Goal: Task Accomplishment & Management: Use online tool/utility

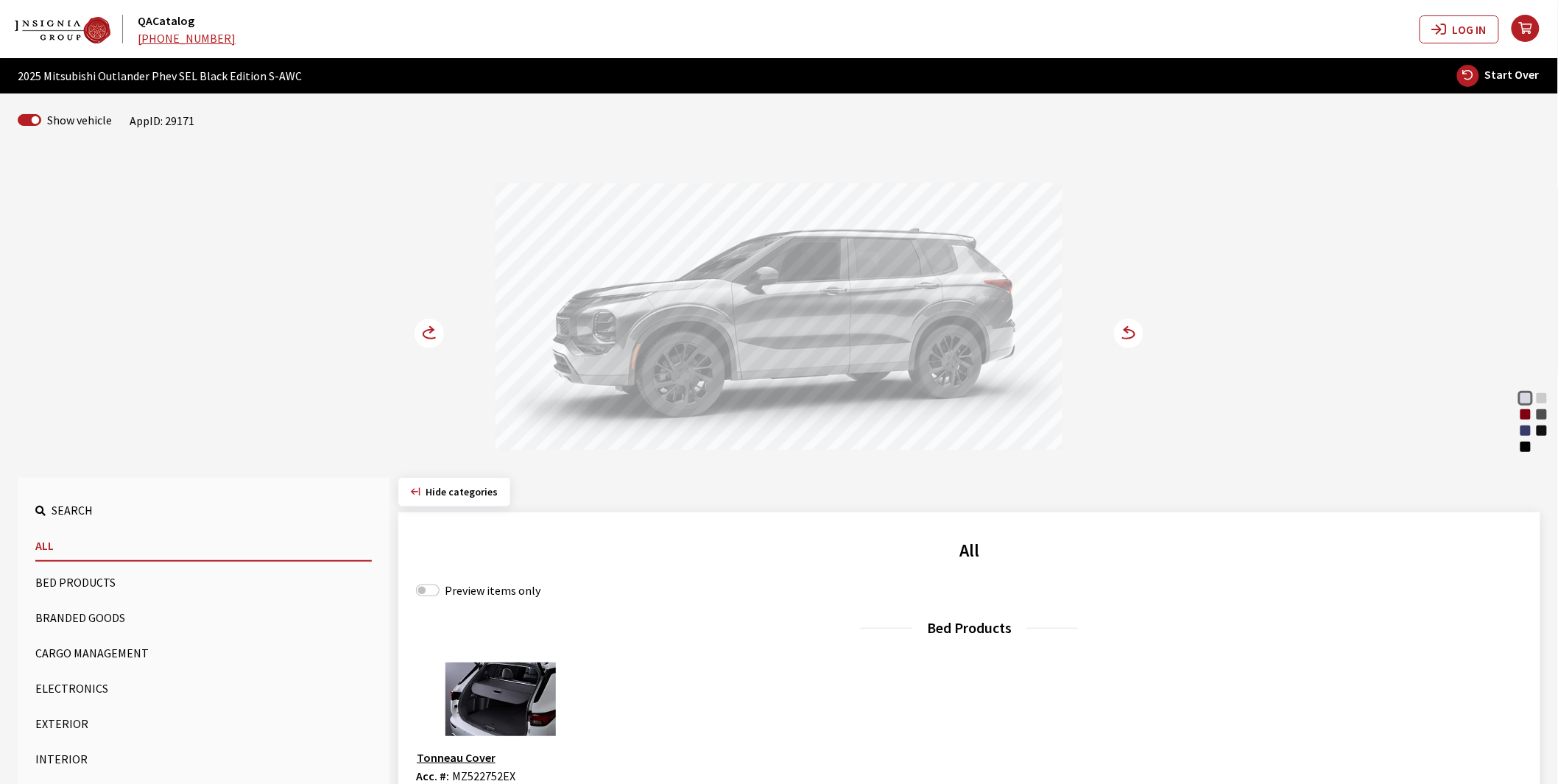
click at [1524, 415] on div "Red Diamond" at bounding box center [1525, 414] width 15 height 15
click at [1123, 332] on icon at bounding box center [1119, 334] width 10 height 13
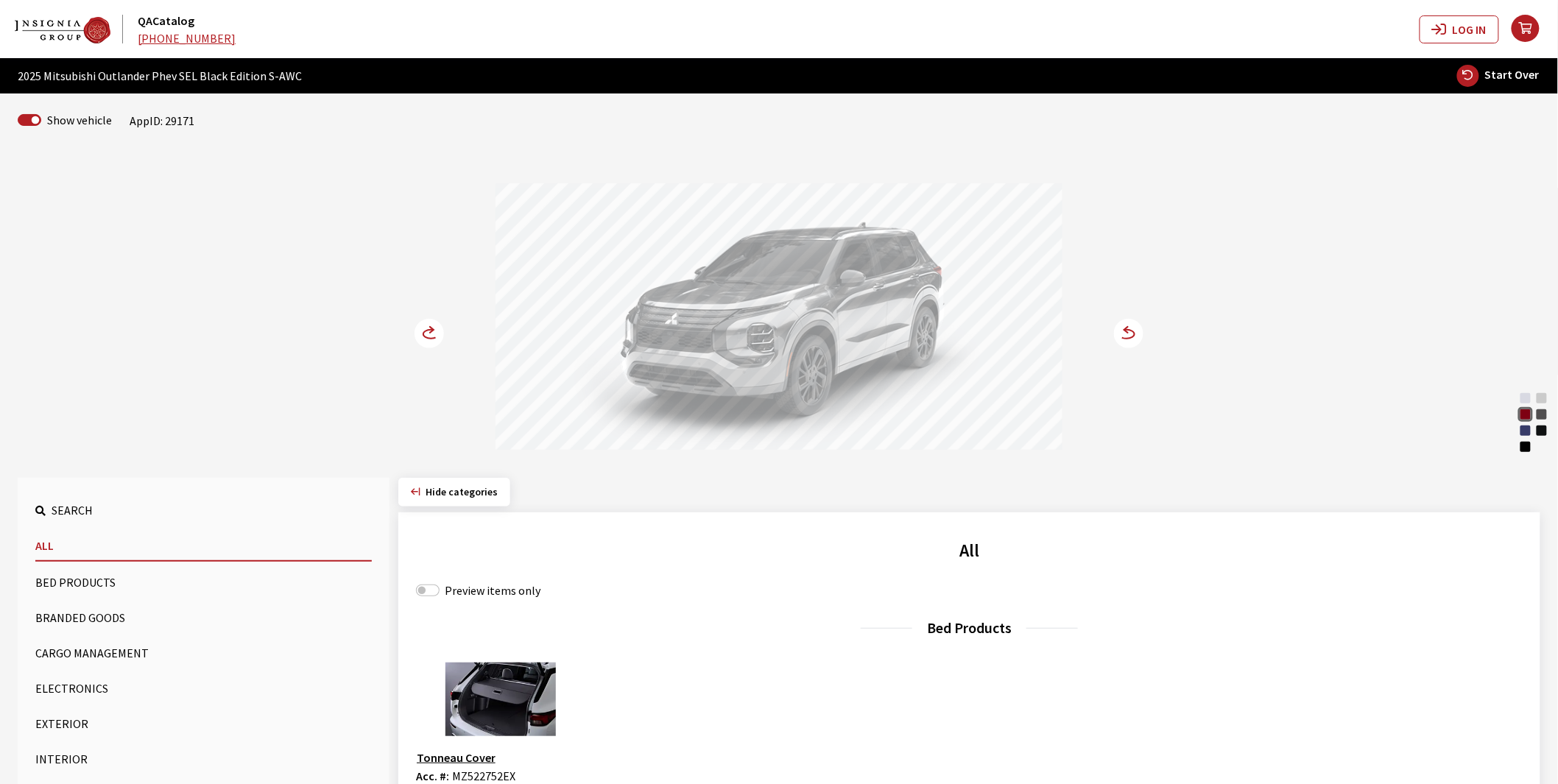
click at [1123, 332] on icon at bounding box center [1119, 334] width 10 height 13
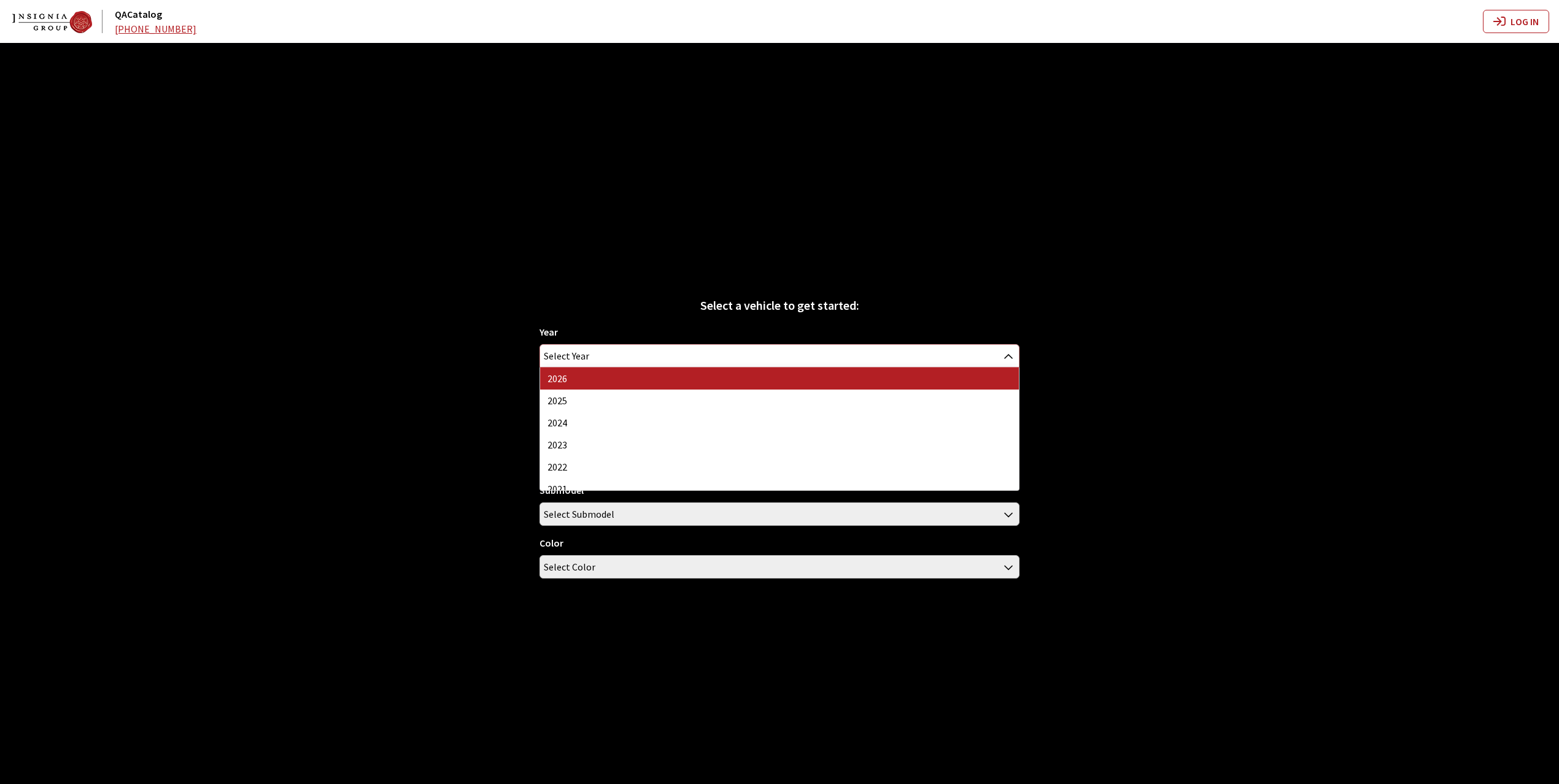
click at [607, 347] on span "Select Year" at bounding box center [780, 356] width 479 height 22
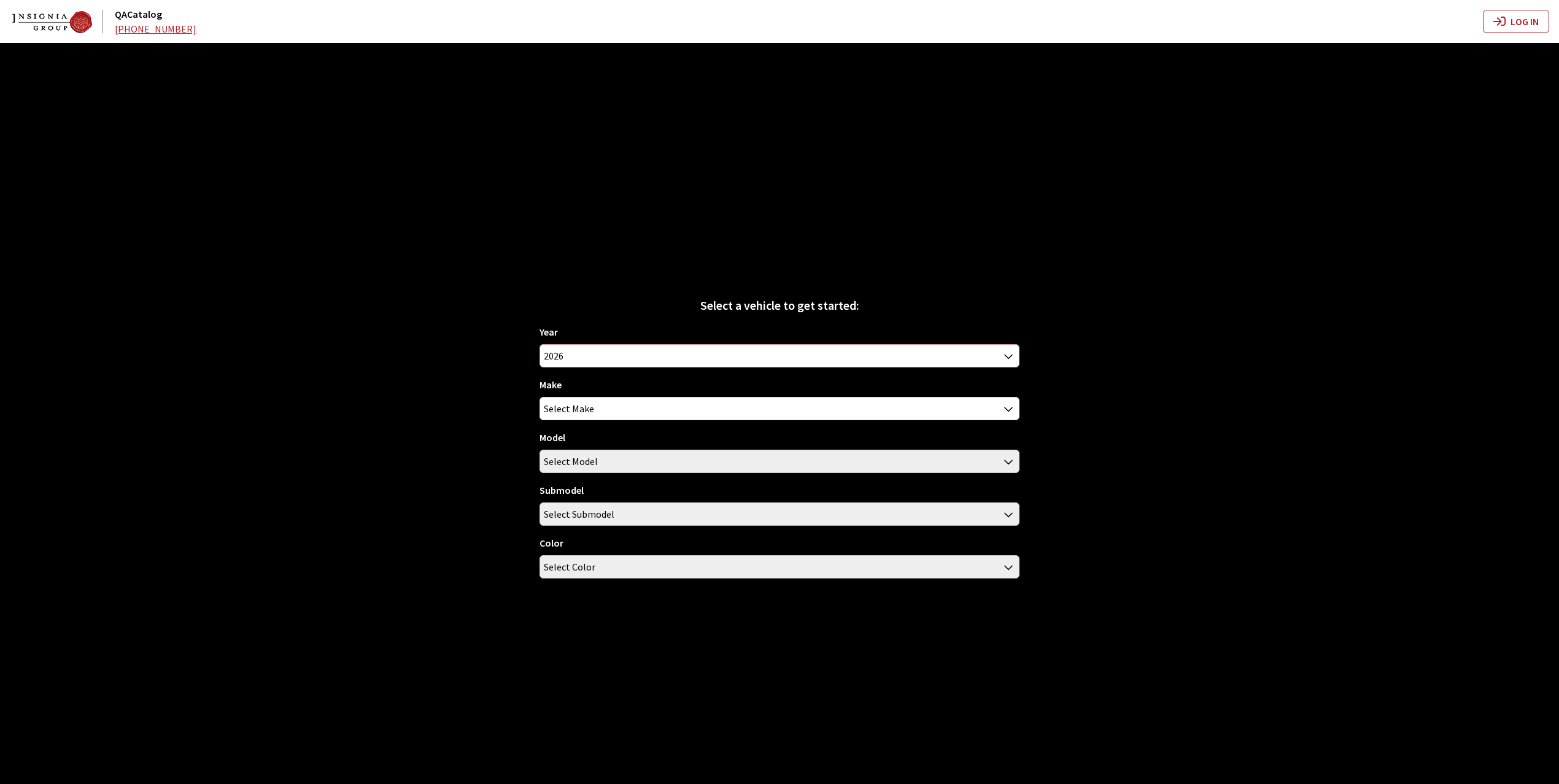
select select "44"
click at [568, 410] on span "Select Make" at bounding box center [568, 408] width 50 height 22
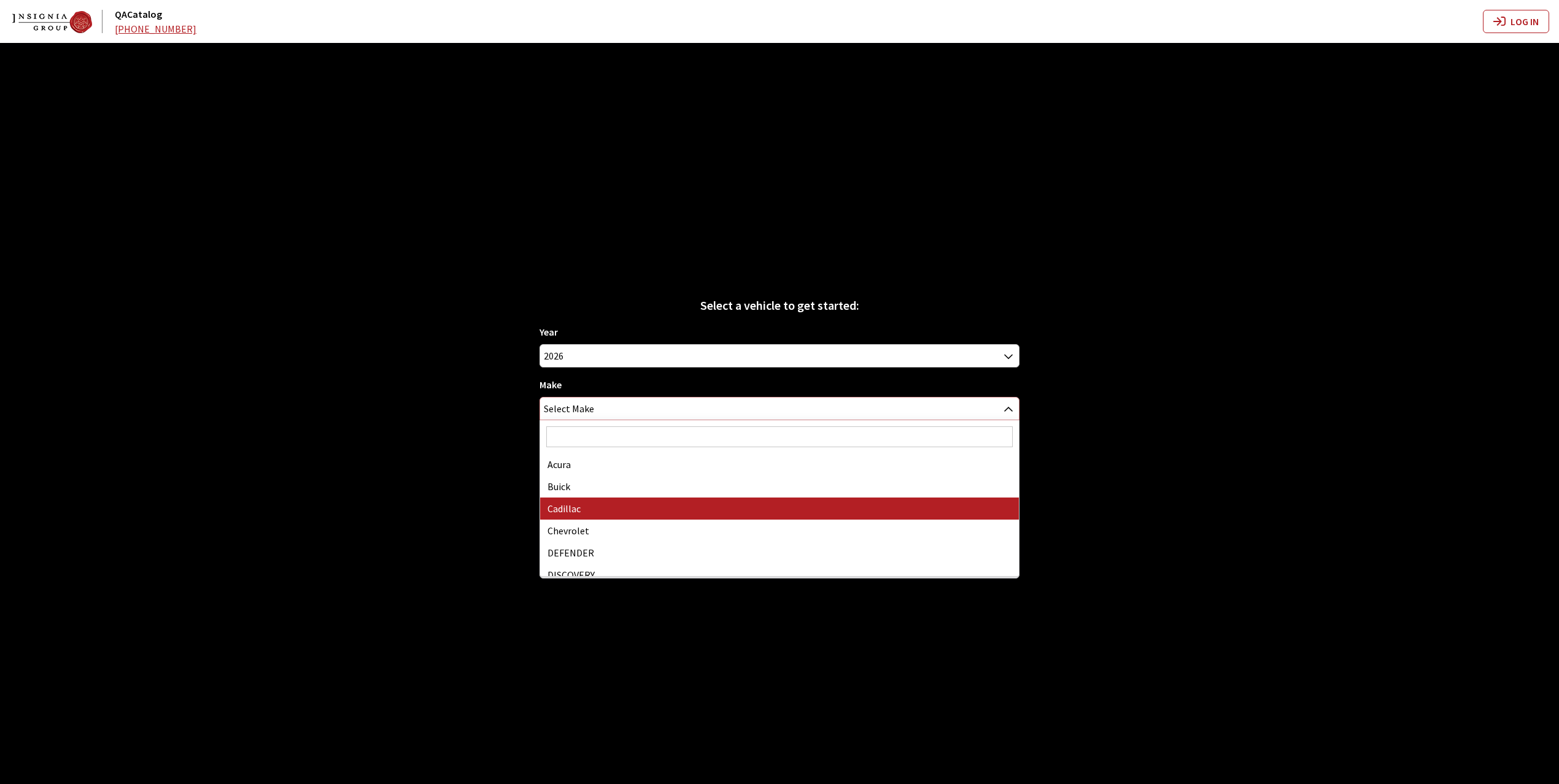
scroll to position [82, 0]
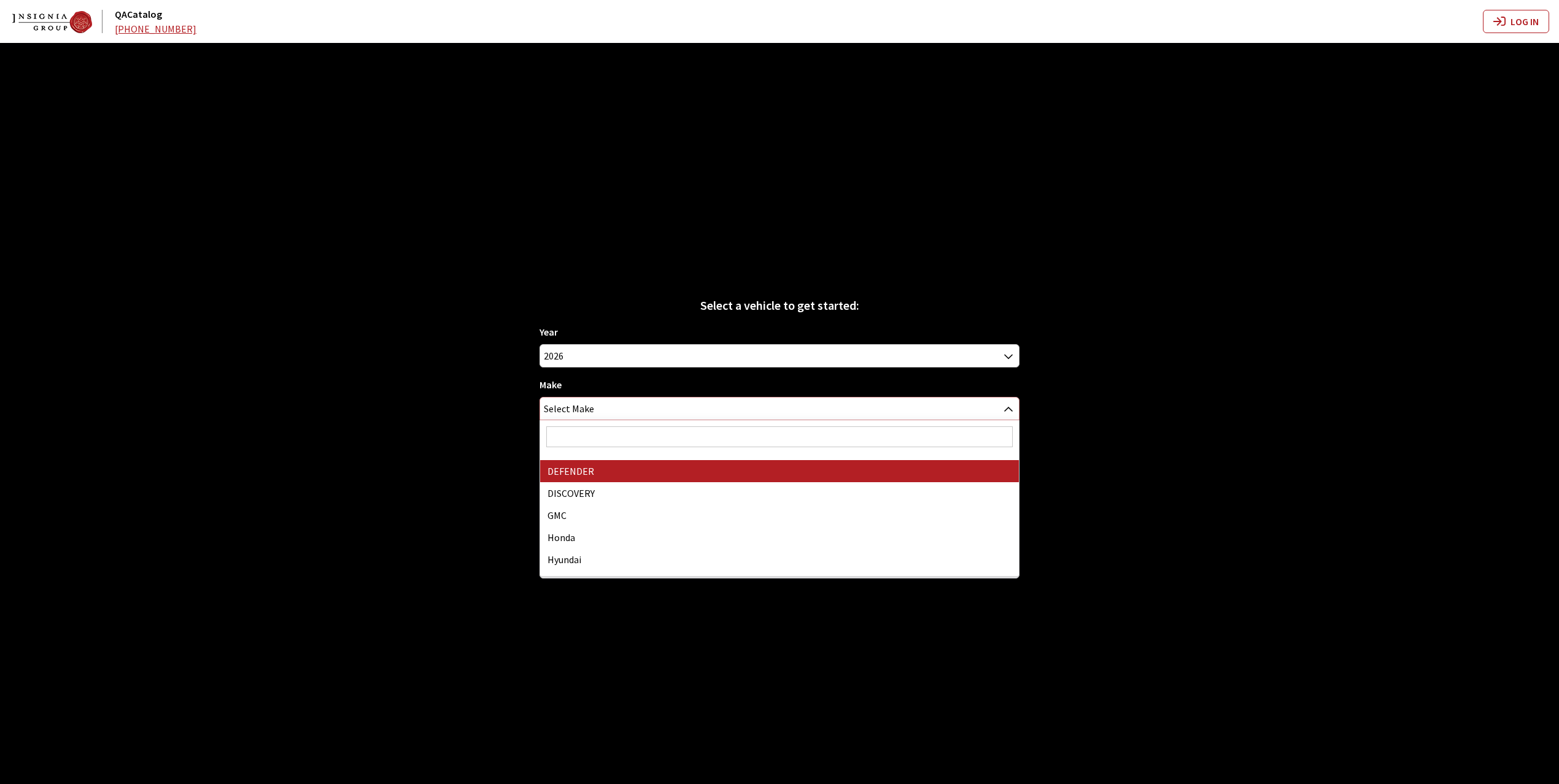
select select "64"
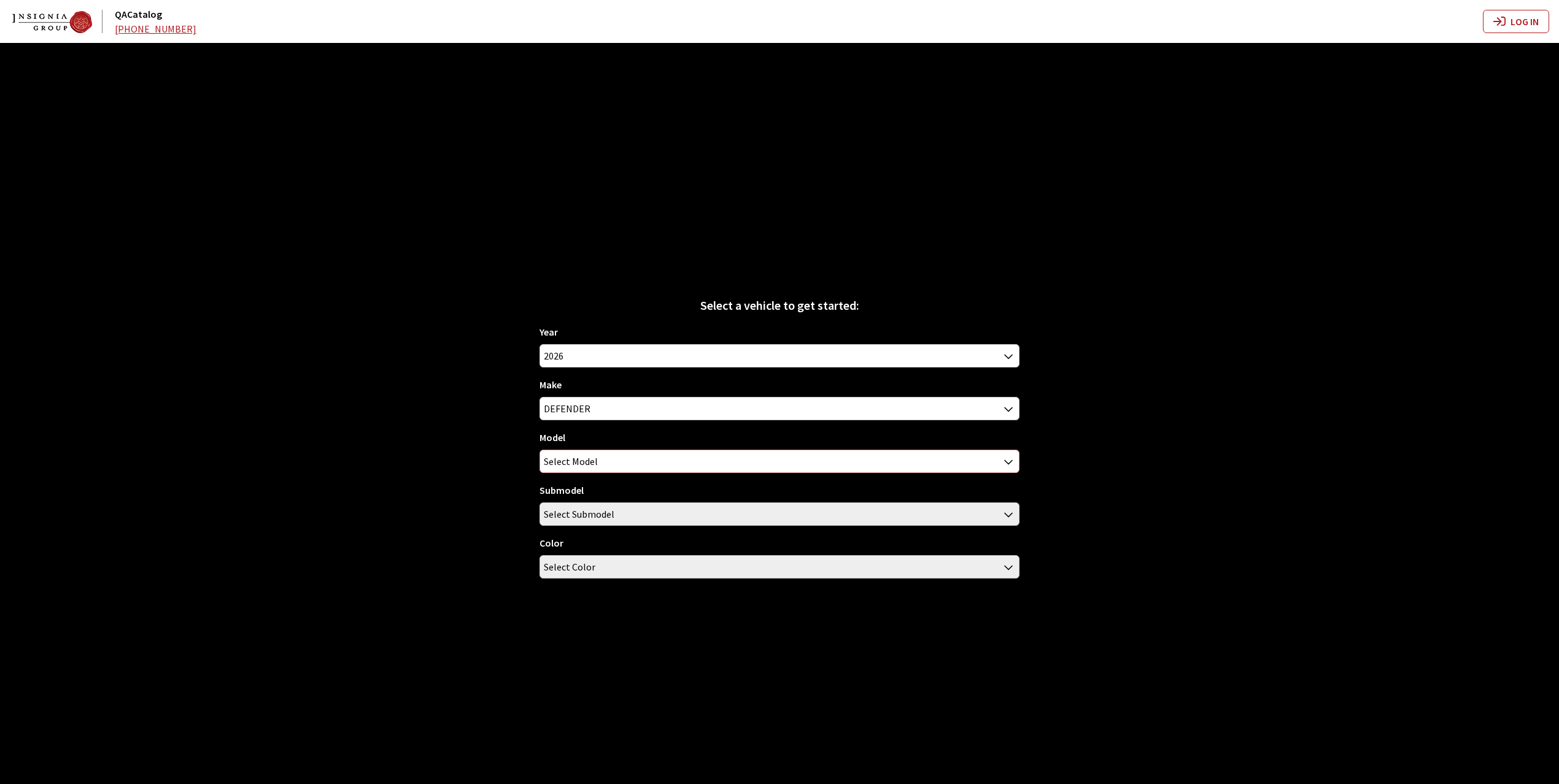
click at [565, 463] on span "Select Model" at bounding box center [571, 461] width 54 height 22
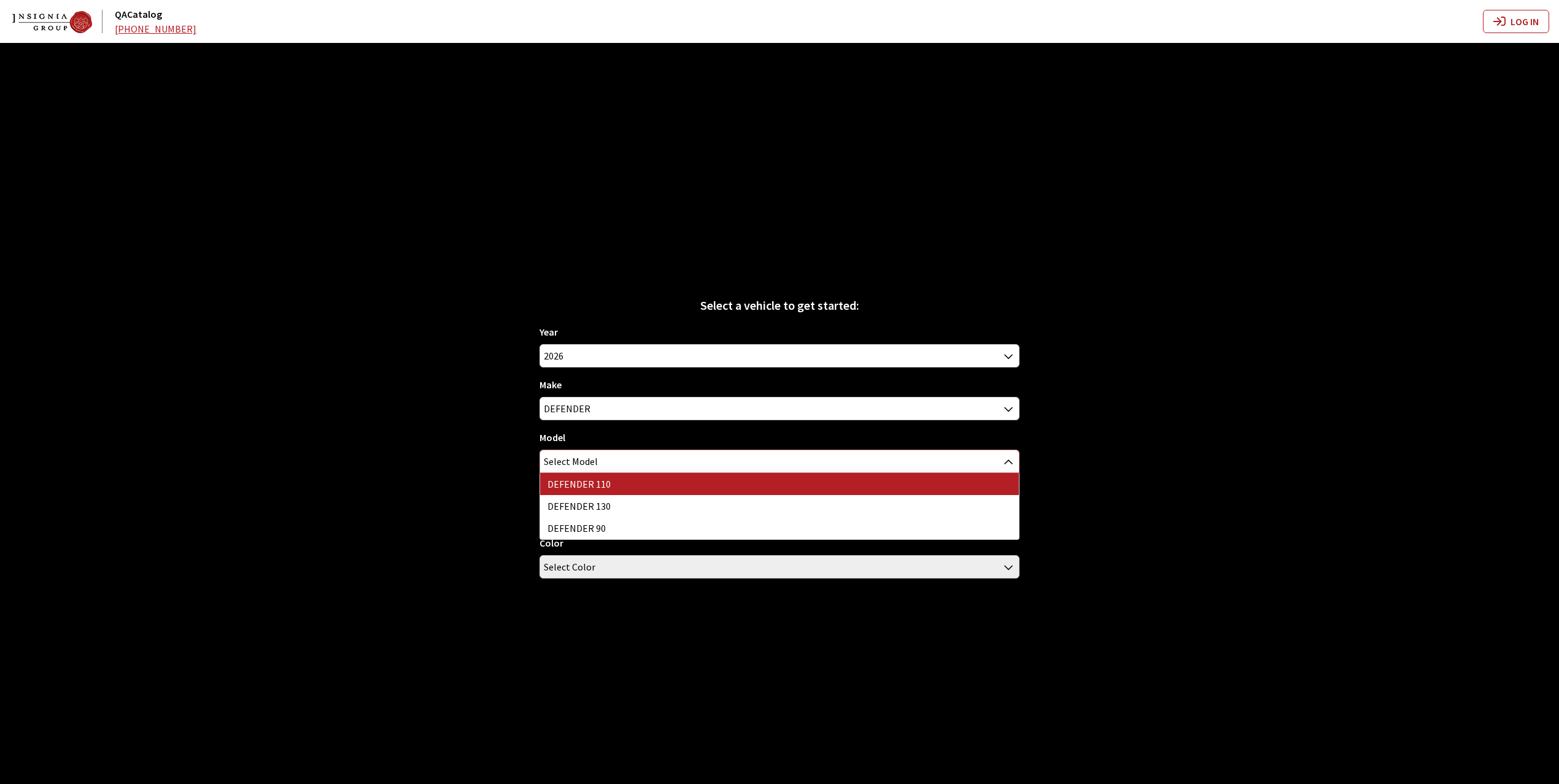
select select "1342"
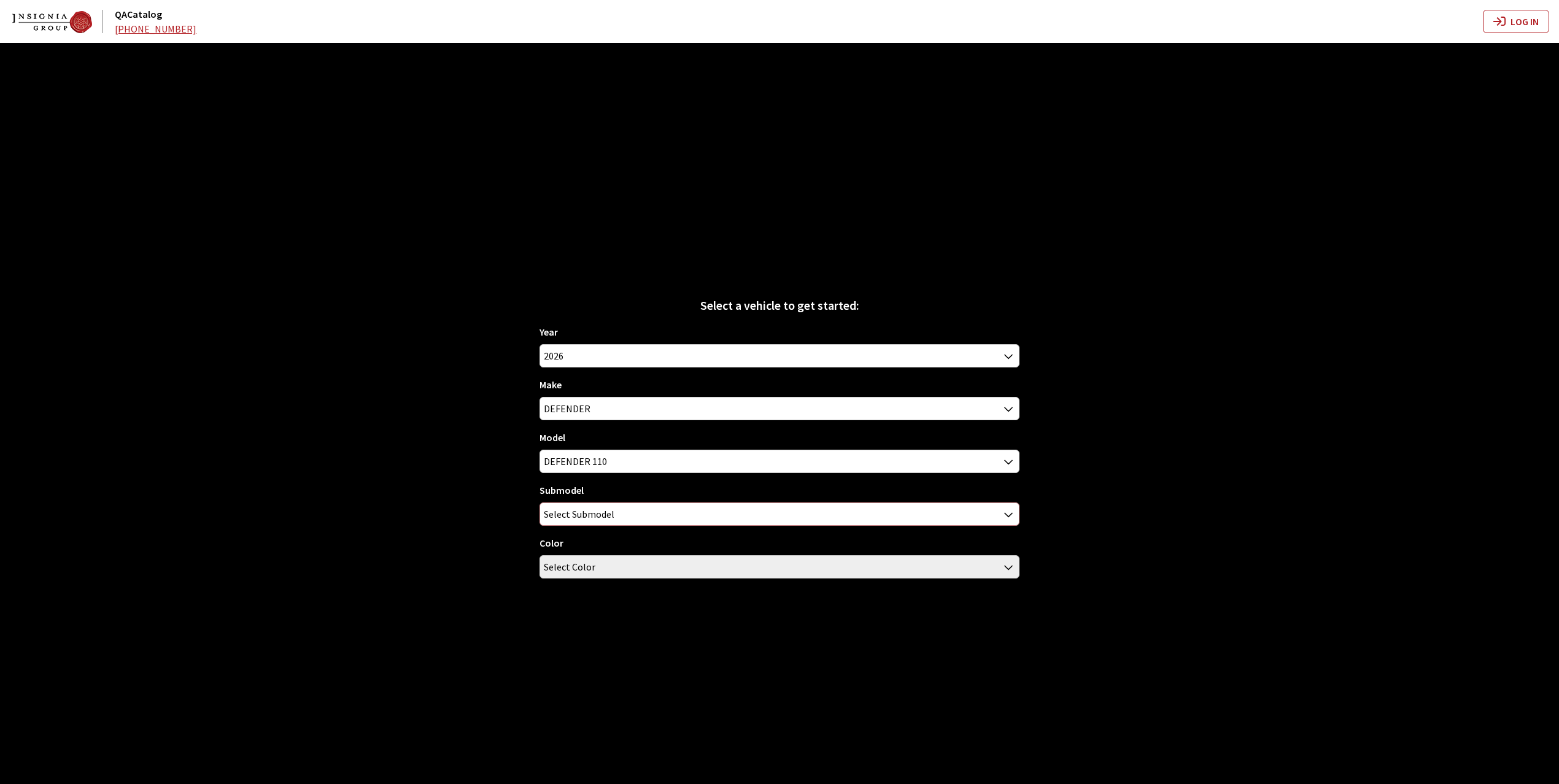
click at [561, 515] on span "Select Submodel" at bounding box center [579, 514] width 71 height 22
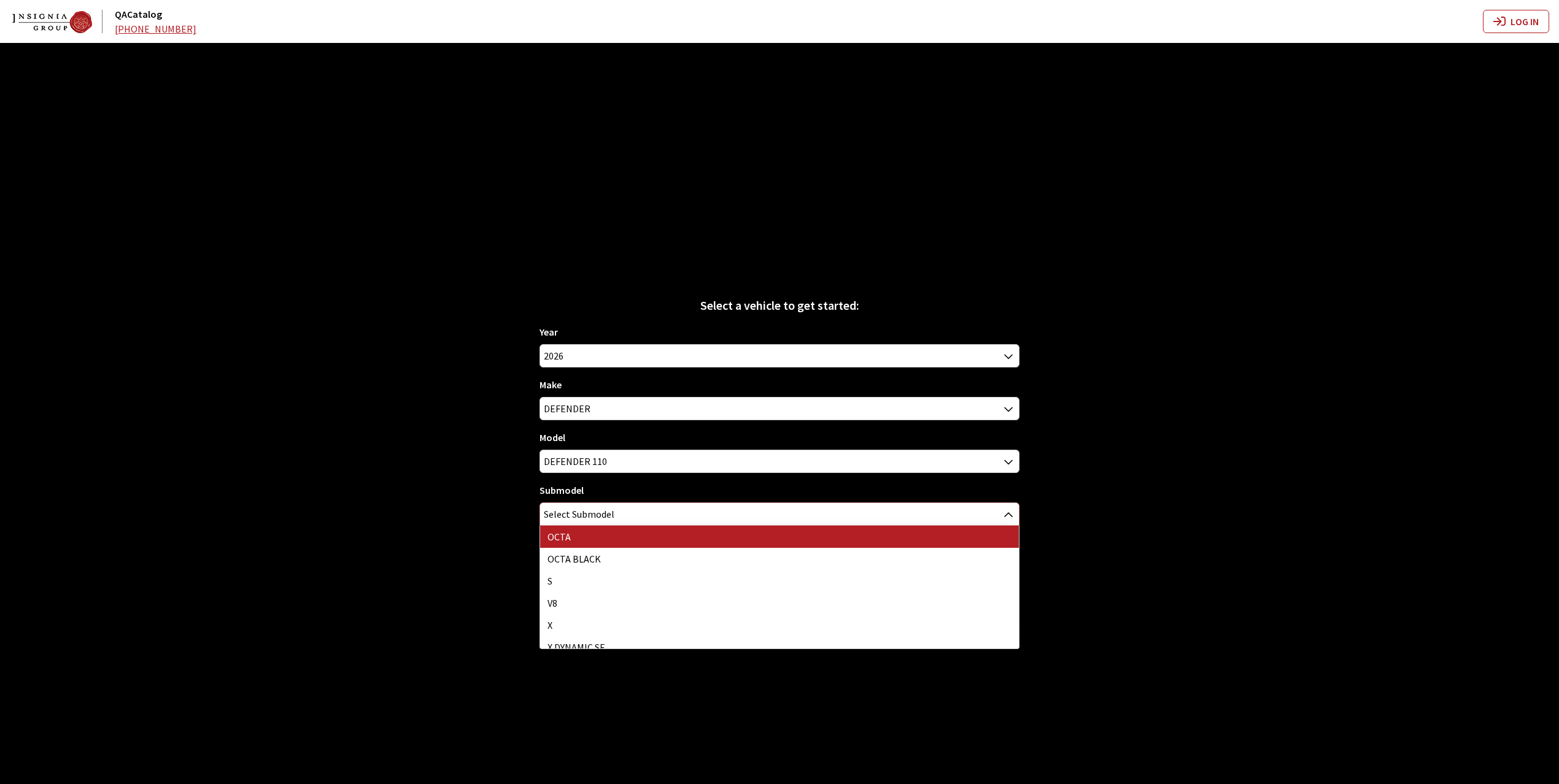
select select "4810"
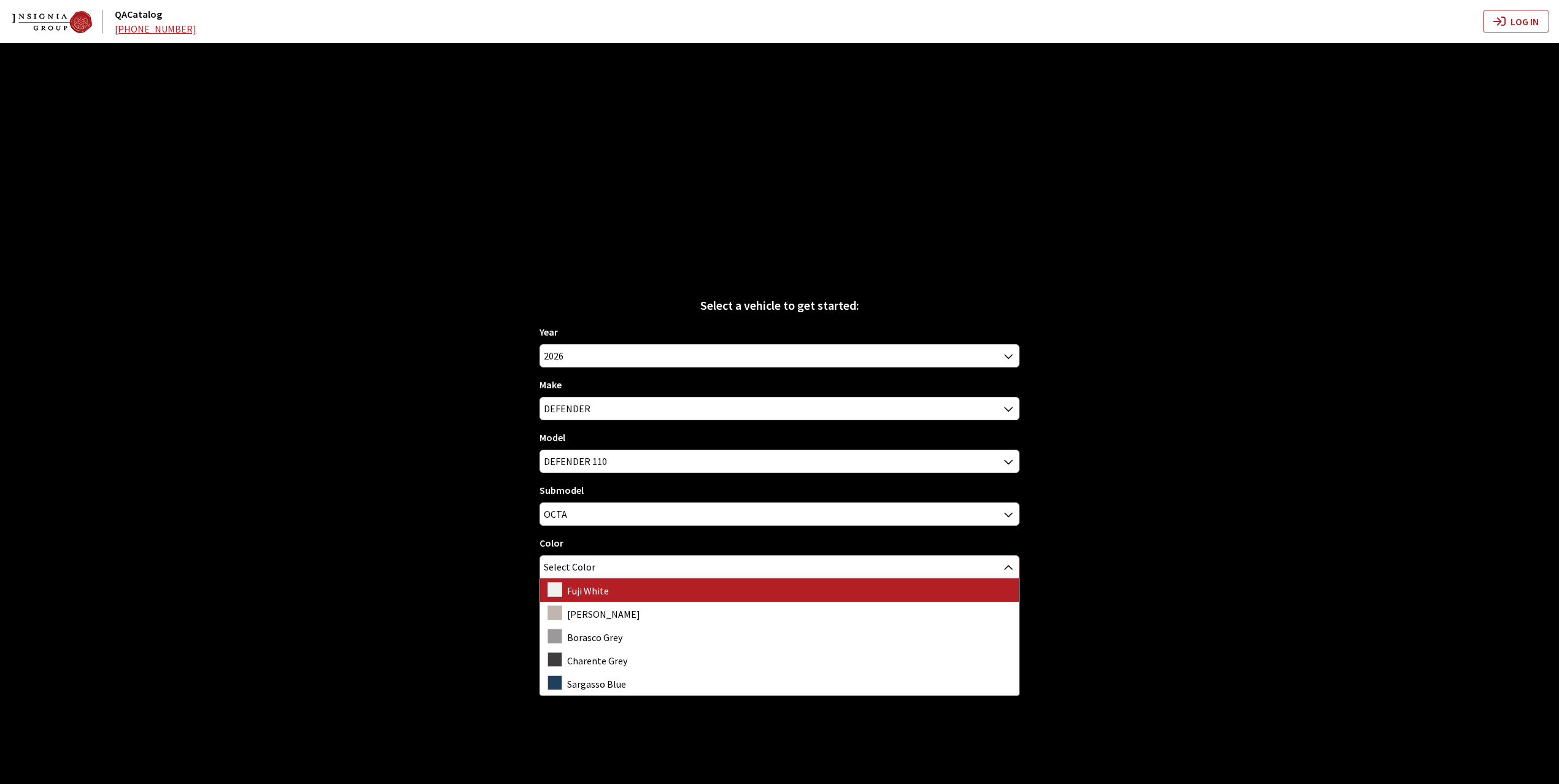
click at [563, 566] on span "Select Color" at bounding box center [569, 567] width 52 height 22
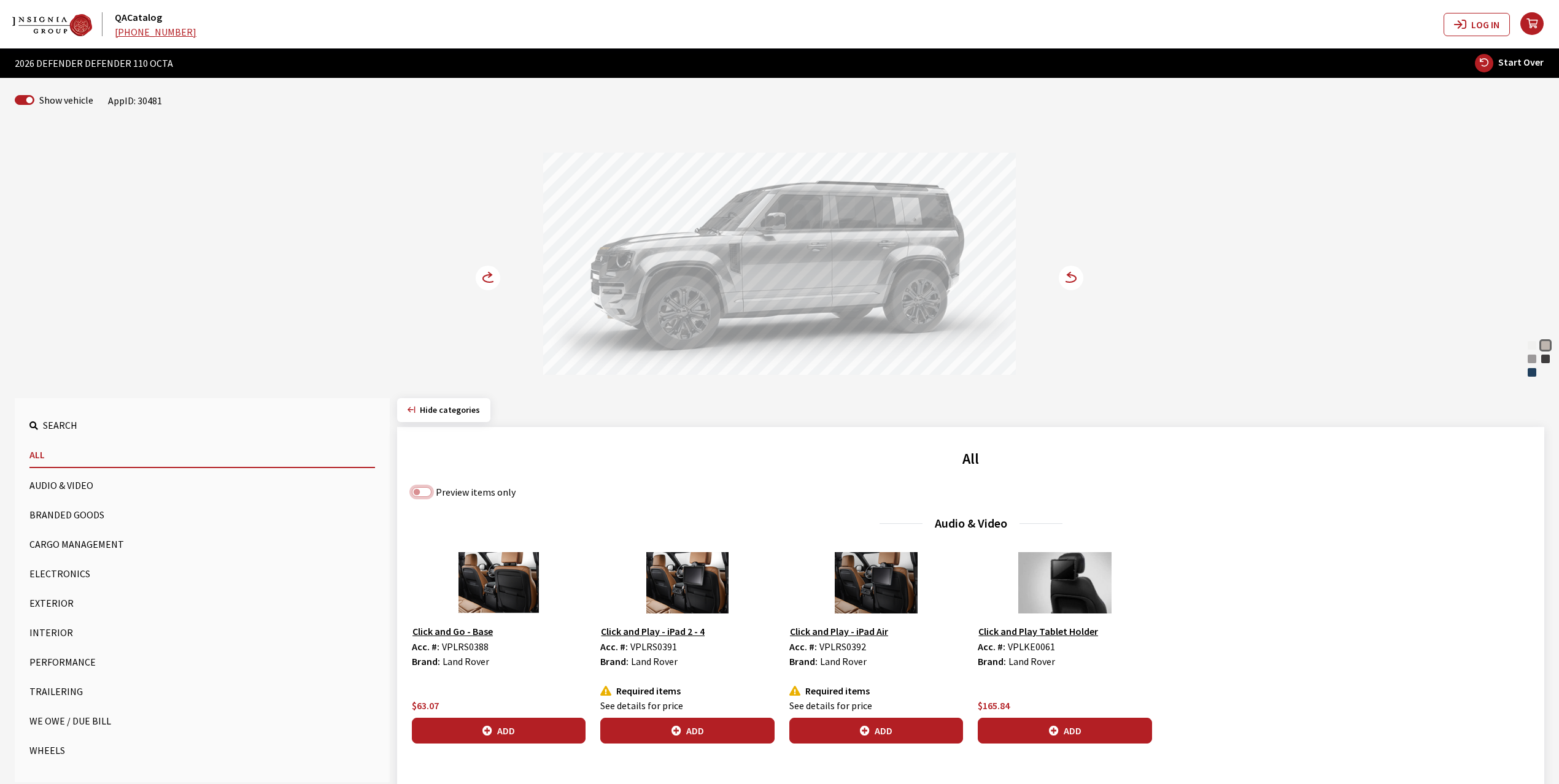
click at [422, 494] on input "Preview items only" at bounding box center [422, 492] width 20 height 10
checkbox input "true"
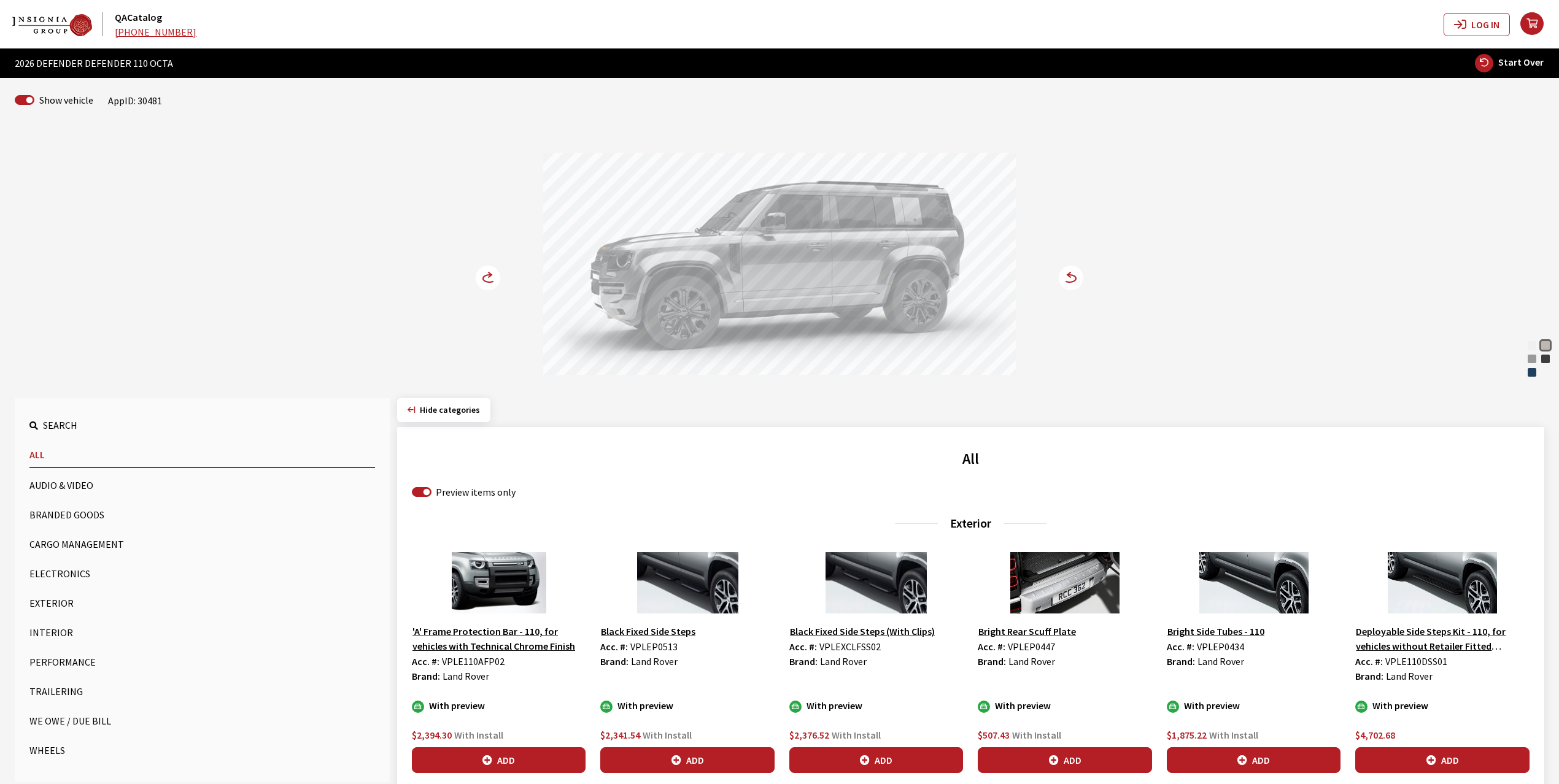
click at [49, 604] on button "Exterior" at bounding box center [203, 604] width 346 height 25
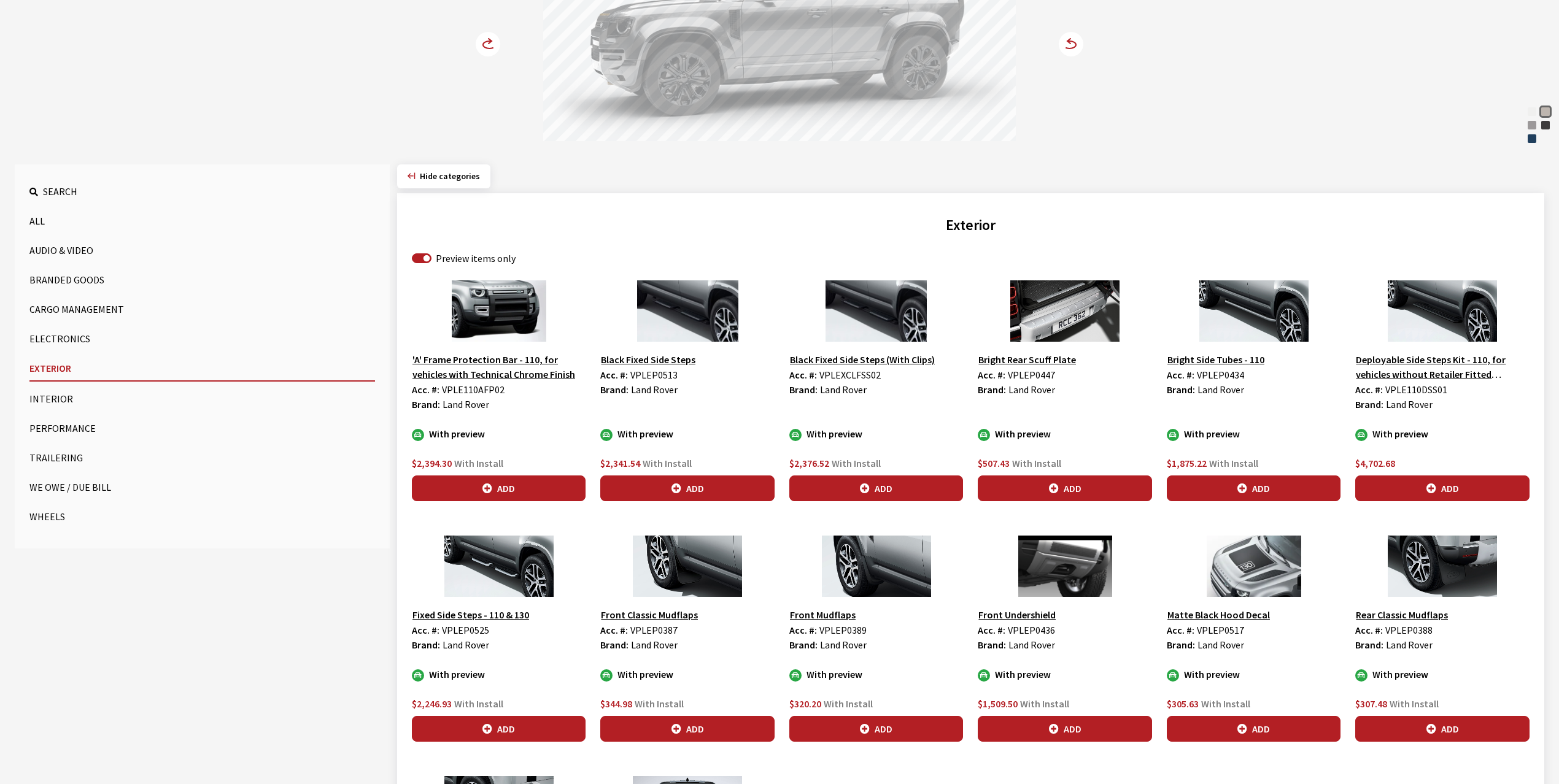
scroll to position [245, 0]
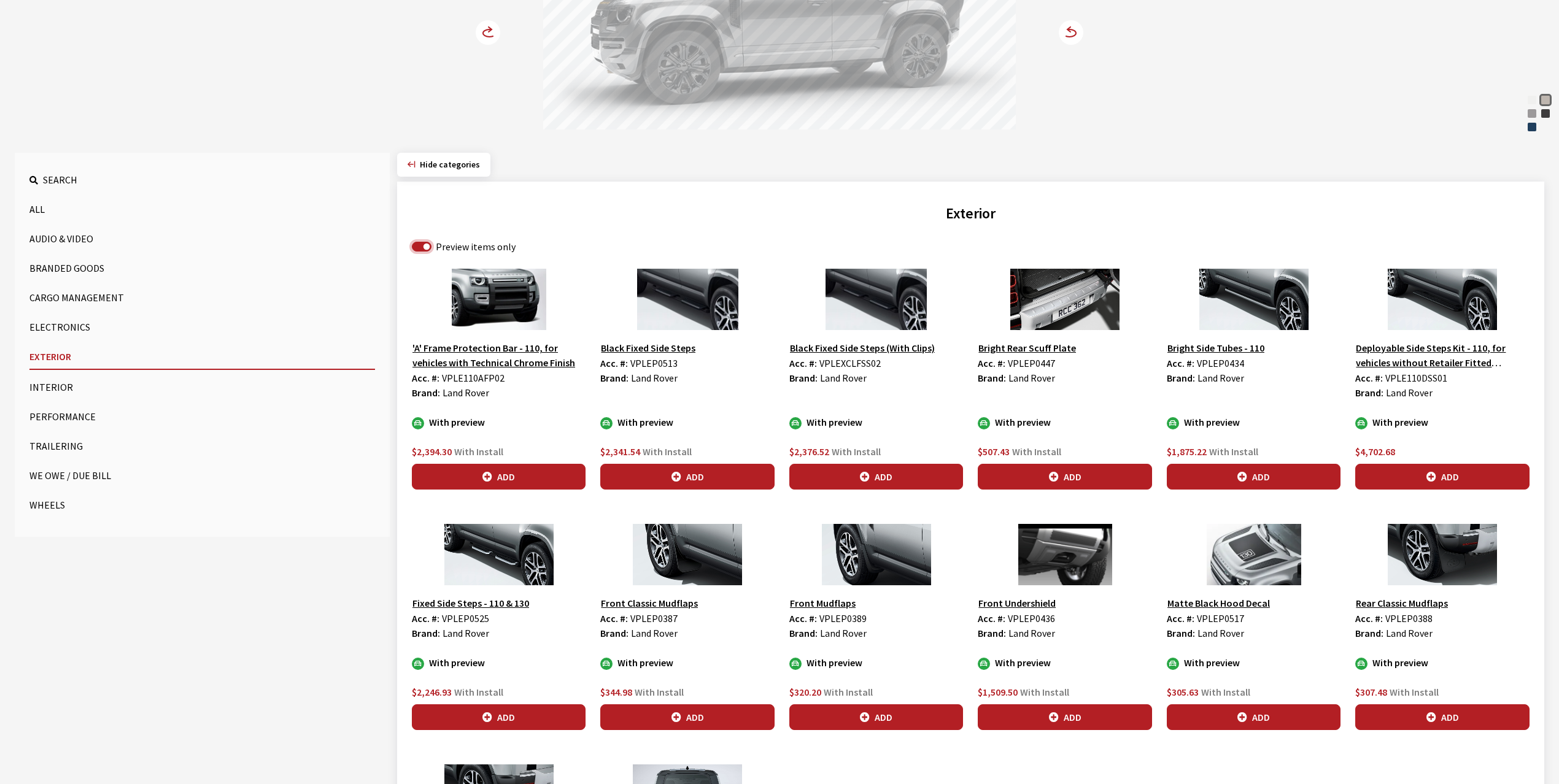
click at [421, 246] on input "Preview items only" at bounding box center [422, 247] width 20 height 10
checkbox input "false"
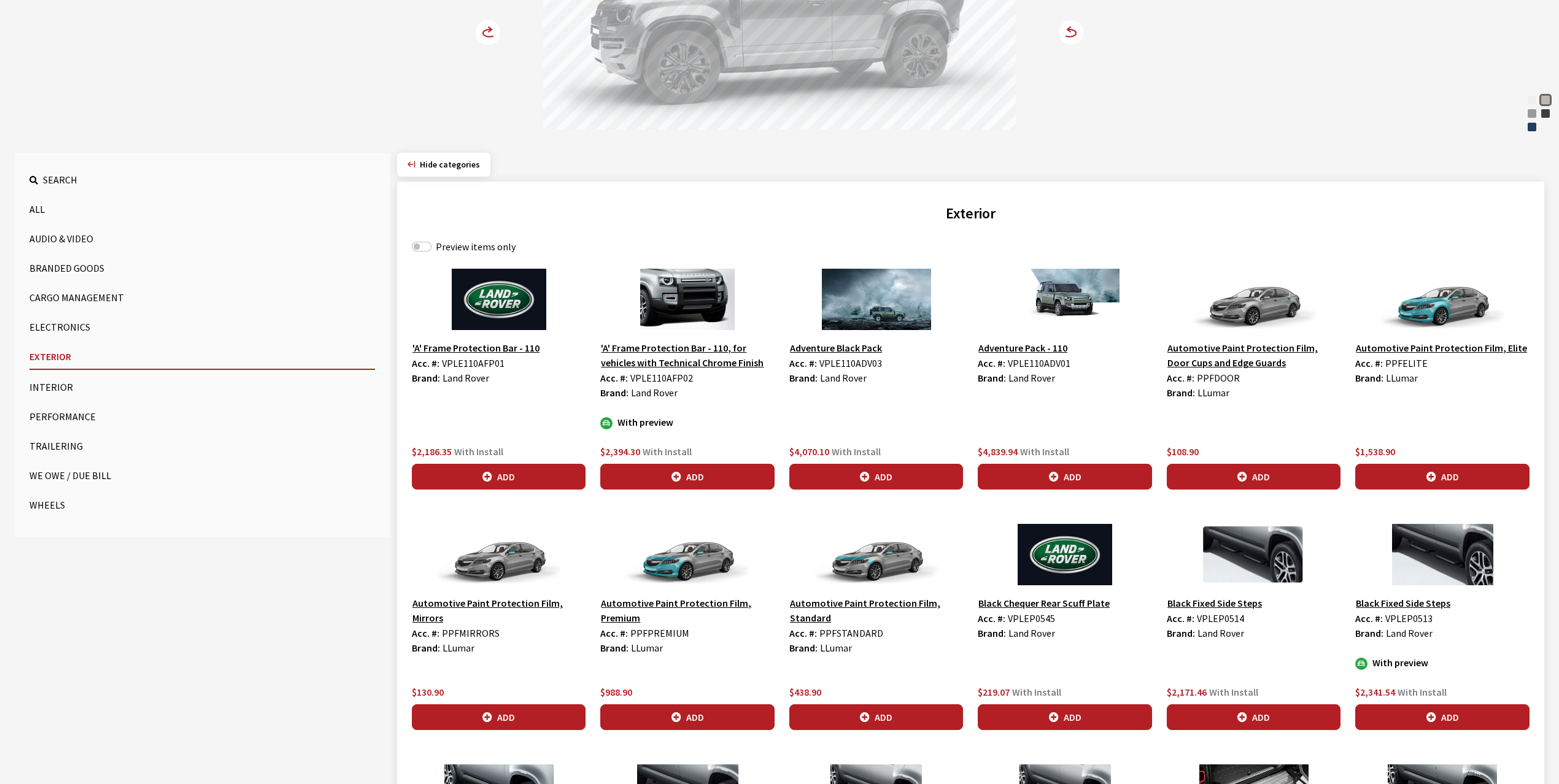
scroll to position [716, 0]
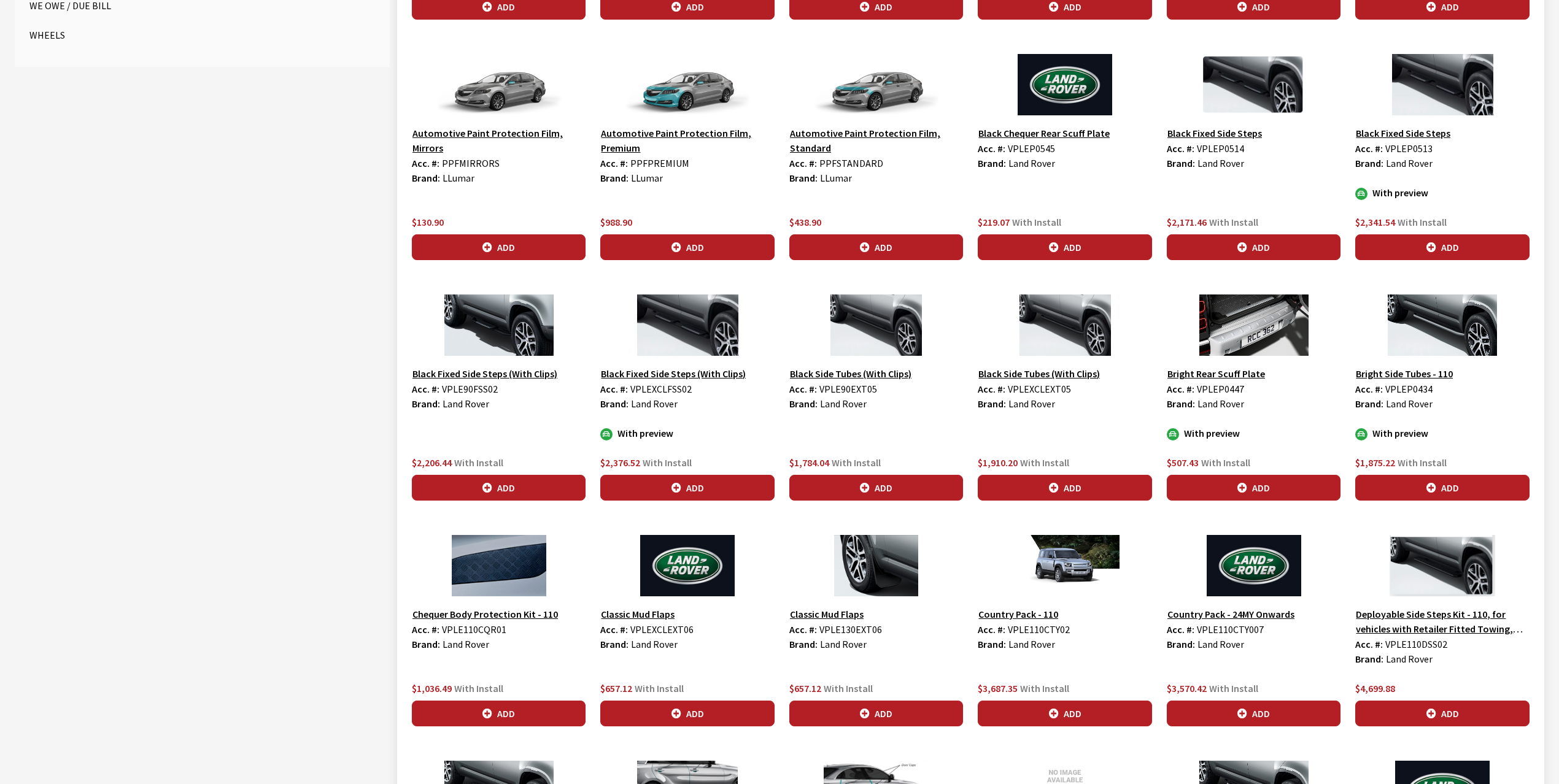
click at [644, 391] on span "VPLEXCLFSS02" at bounding box center [660, 389] width 62 height 12
copy span "VPLEXCLFSS02"
click at [1414, 387] on span "VPLEP0434" at bounding box center [1408, 389] width 47 height 12
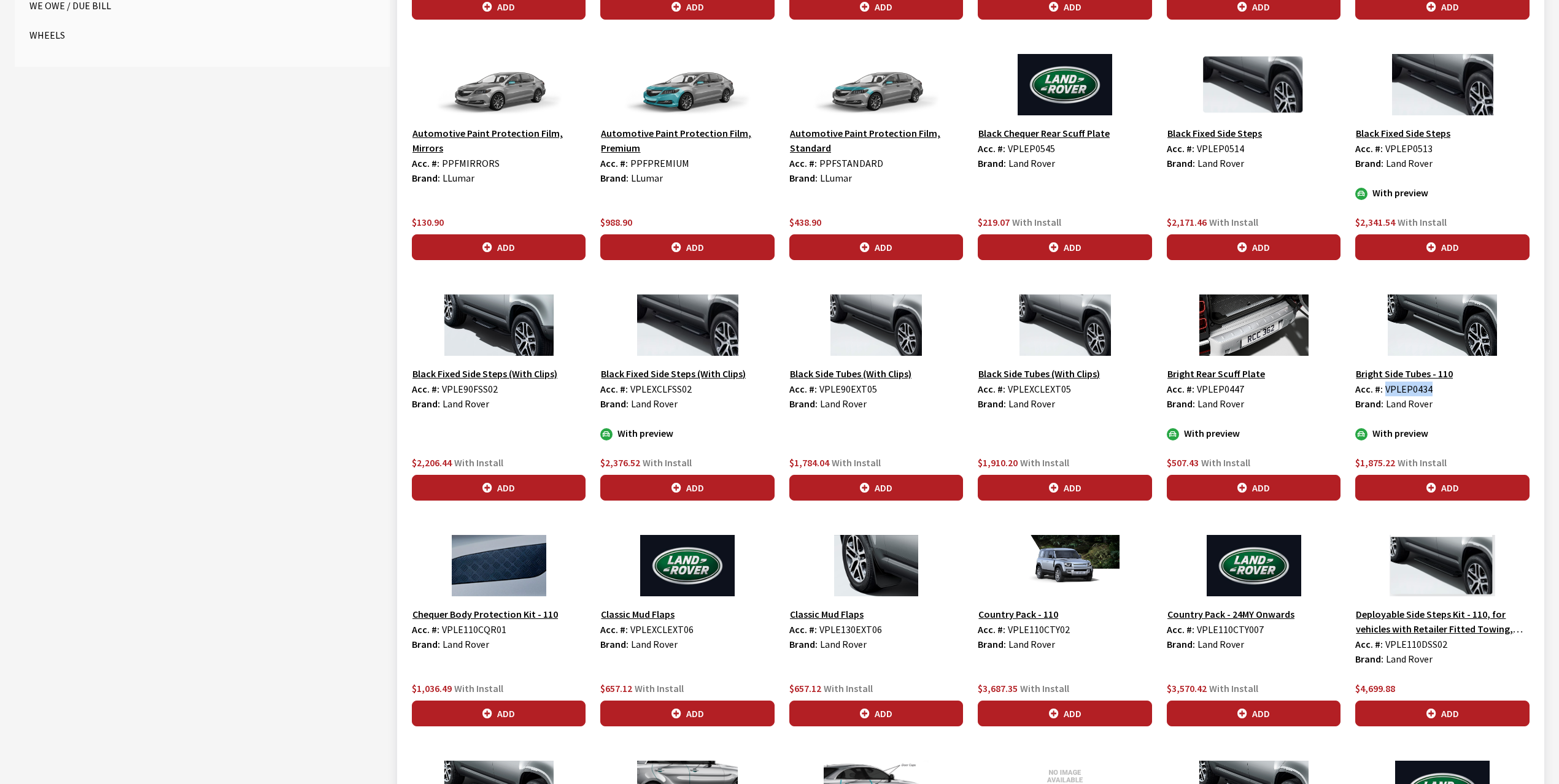
copy span "VPLEP0434"
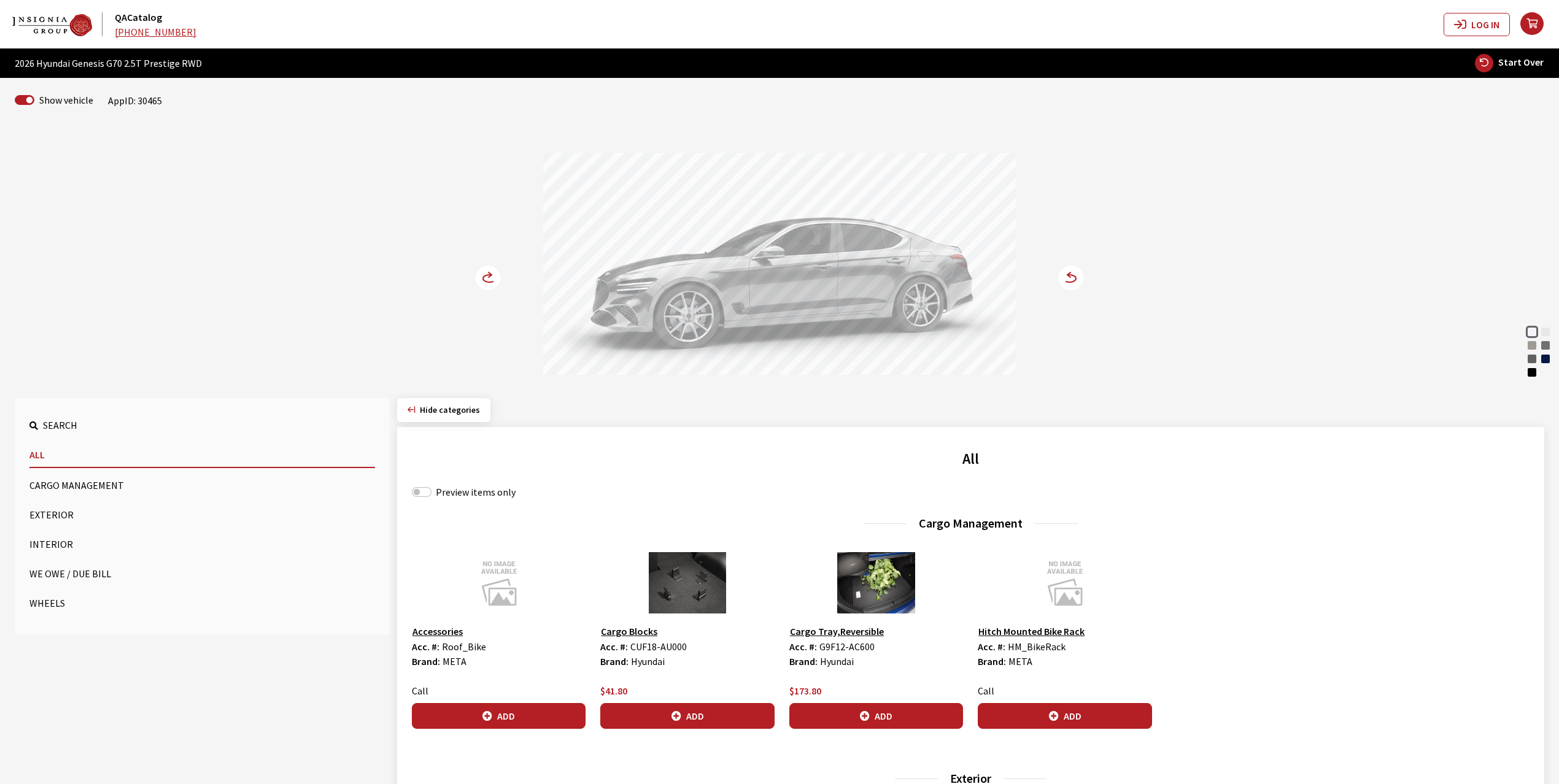
click at [483, 278] on circle at bounding box center [488, 278] width 25 height 25
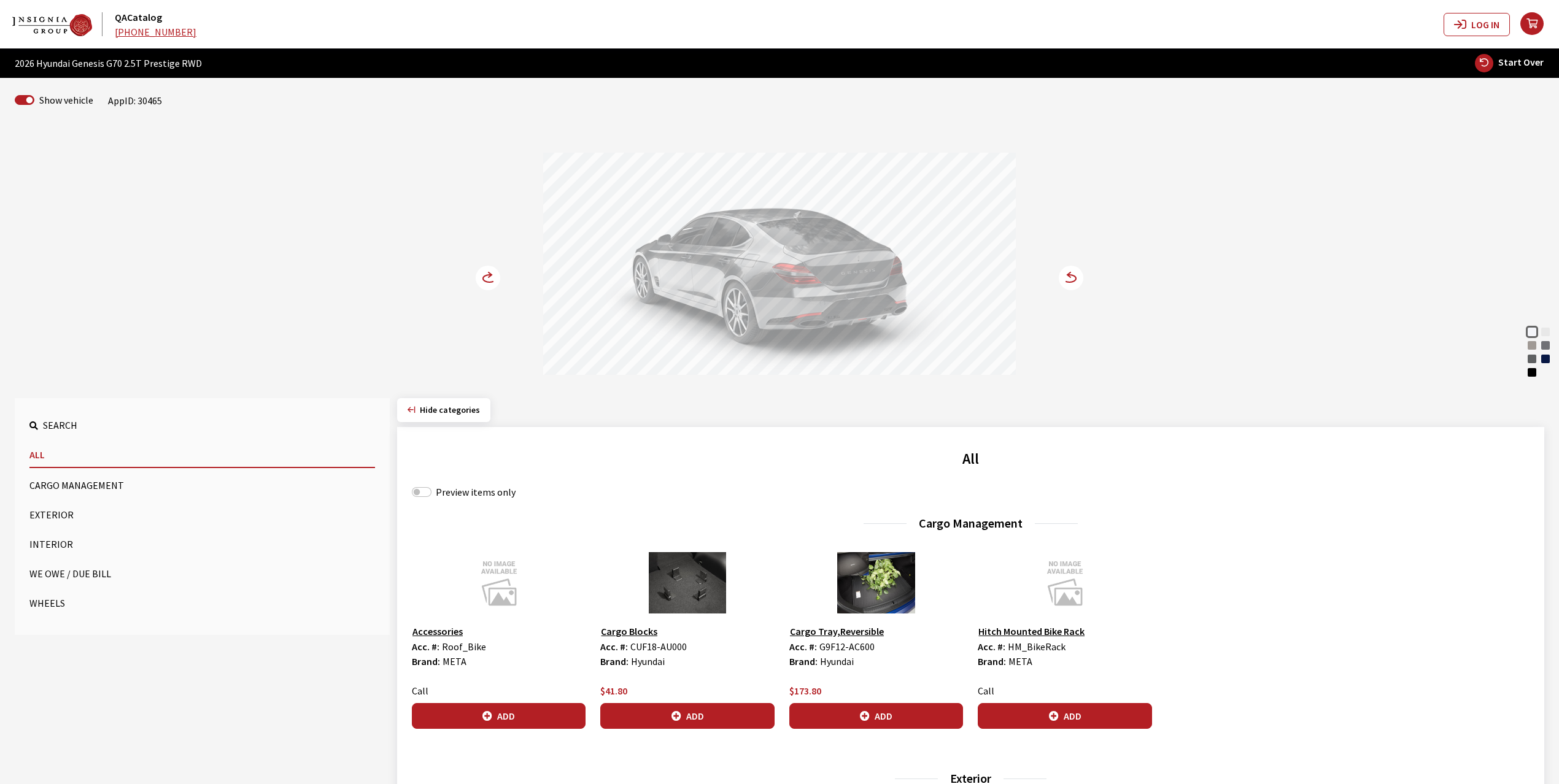
click at [1533, 343] on div "Vatna Gray" at bounding box center [1532, 345] width 12 height 12
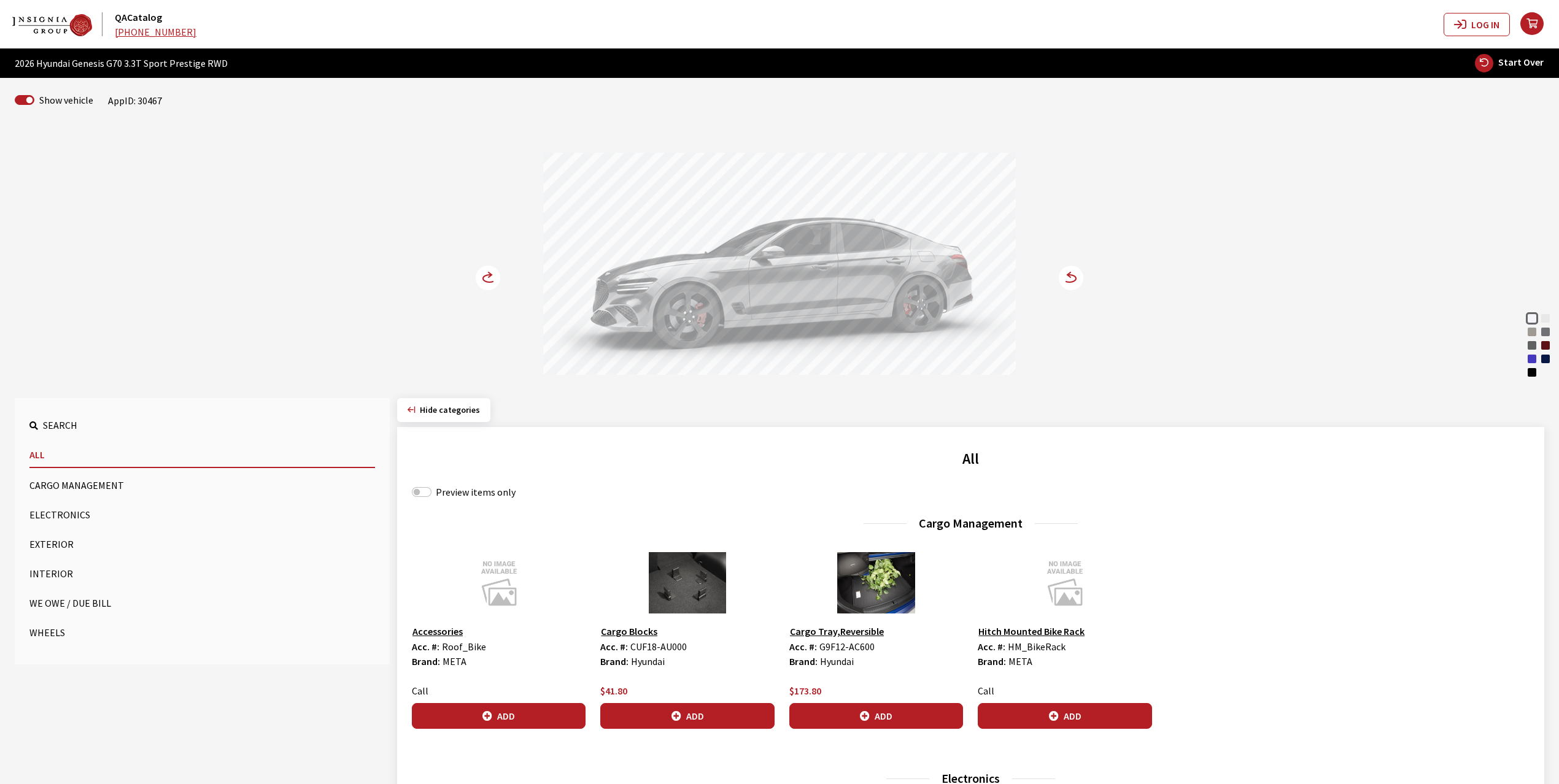
click at [1547, 344] on div "Cavendish Red" at bounding box center [1545, 345] width 12 height 12
click at [477, 271] on icon at bounding box center [488, 278] width 25 height 25
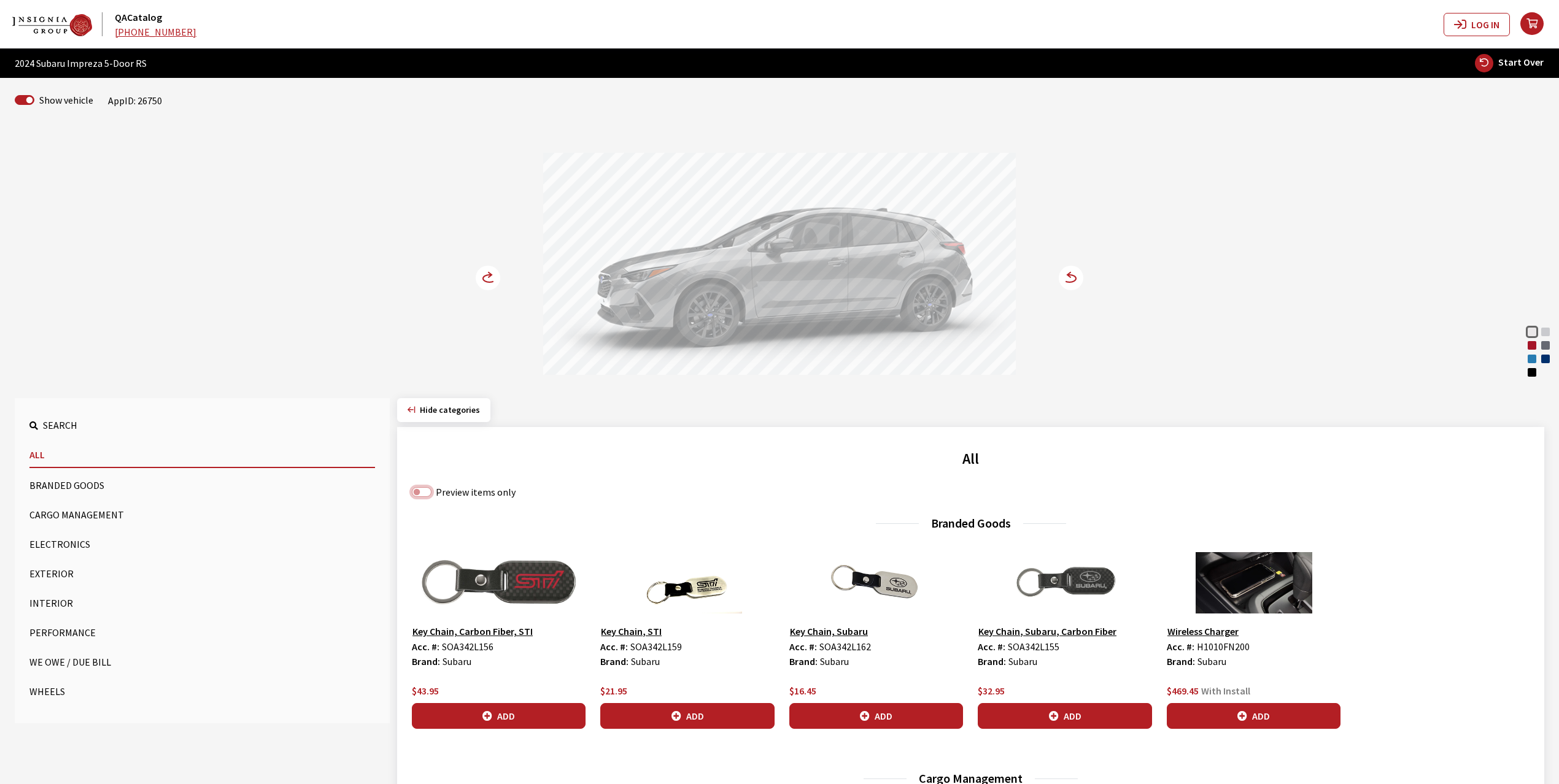
click at [423, 496] on input "Preview items only" at bounding box center [422, 492] width 20 height 10
checkbox input "true"
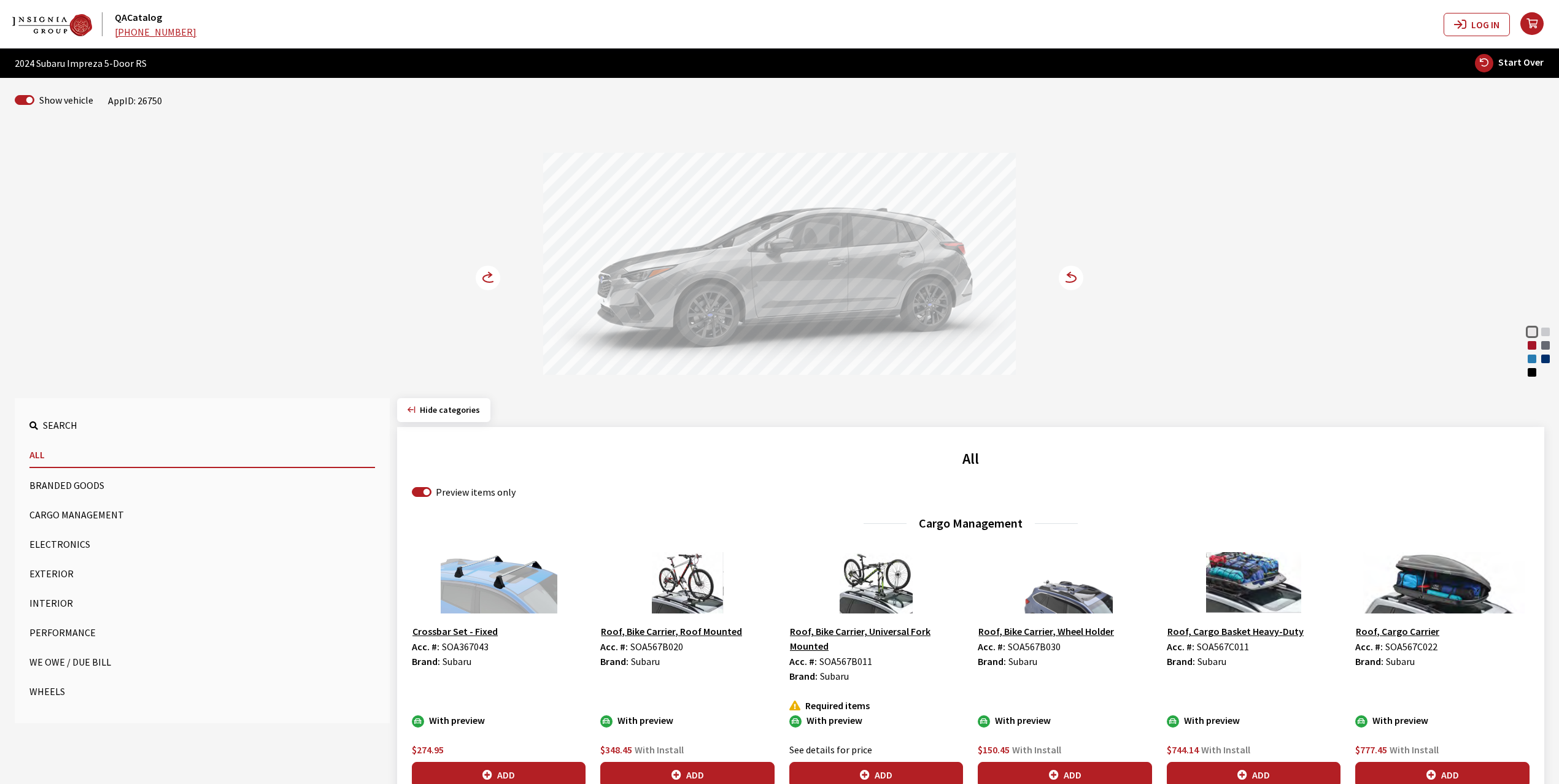
click at [49, 575] on button "Exterior" at bounding box center [203, 574] width 346 height 25
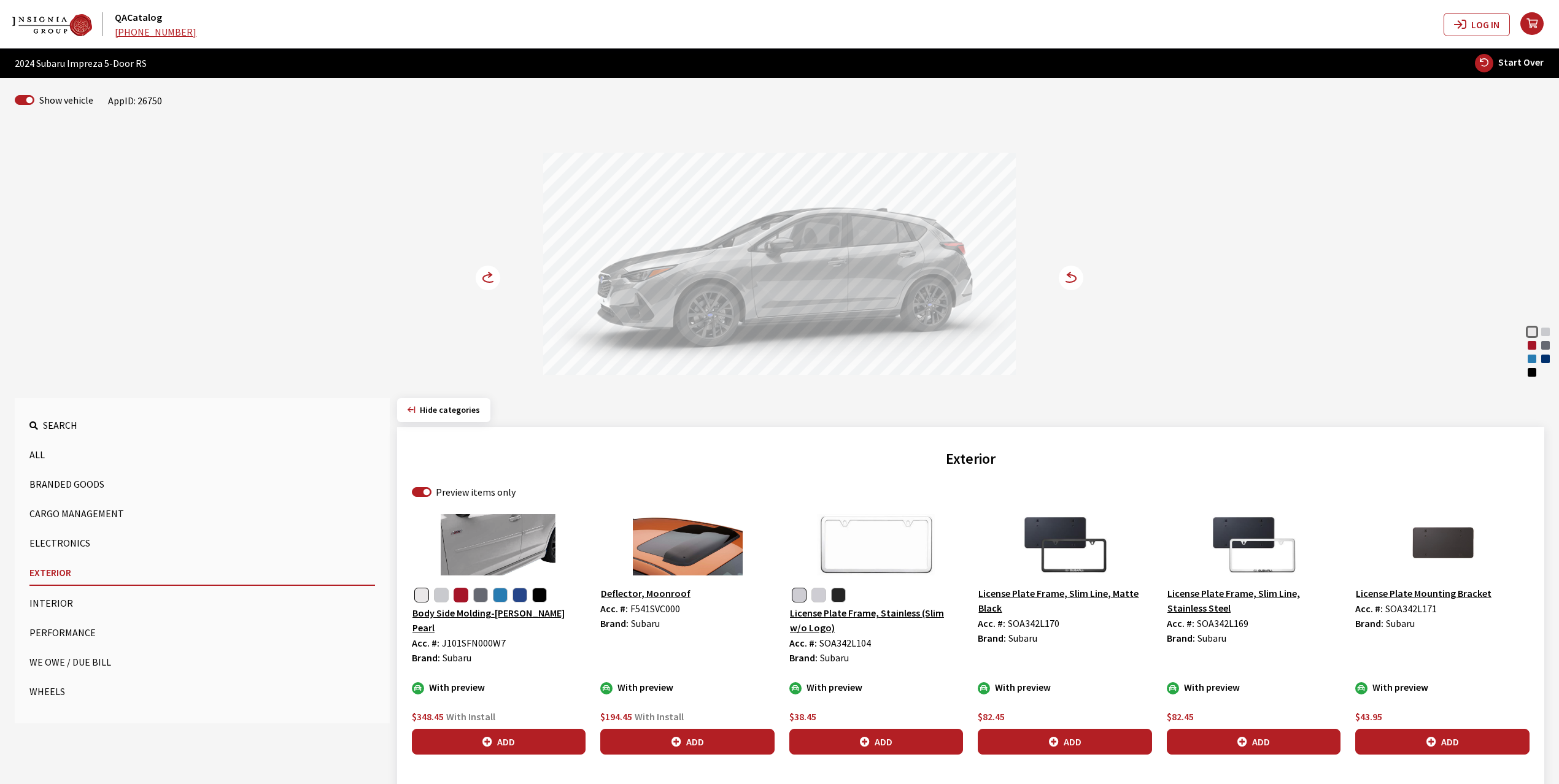
click at [463, 597] on button "button" at bounding box center [461, 595] width 15 height 15
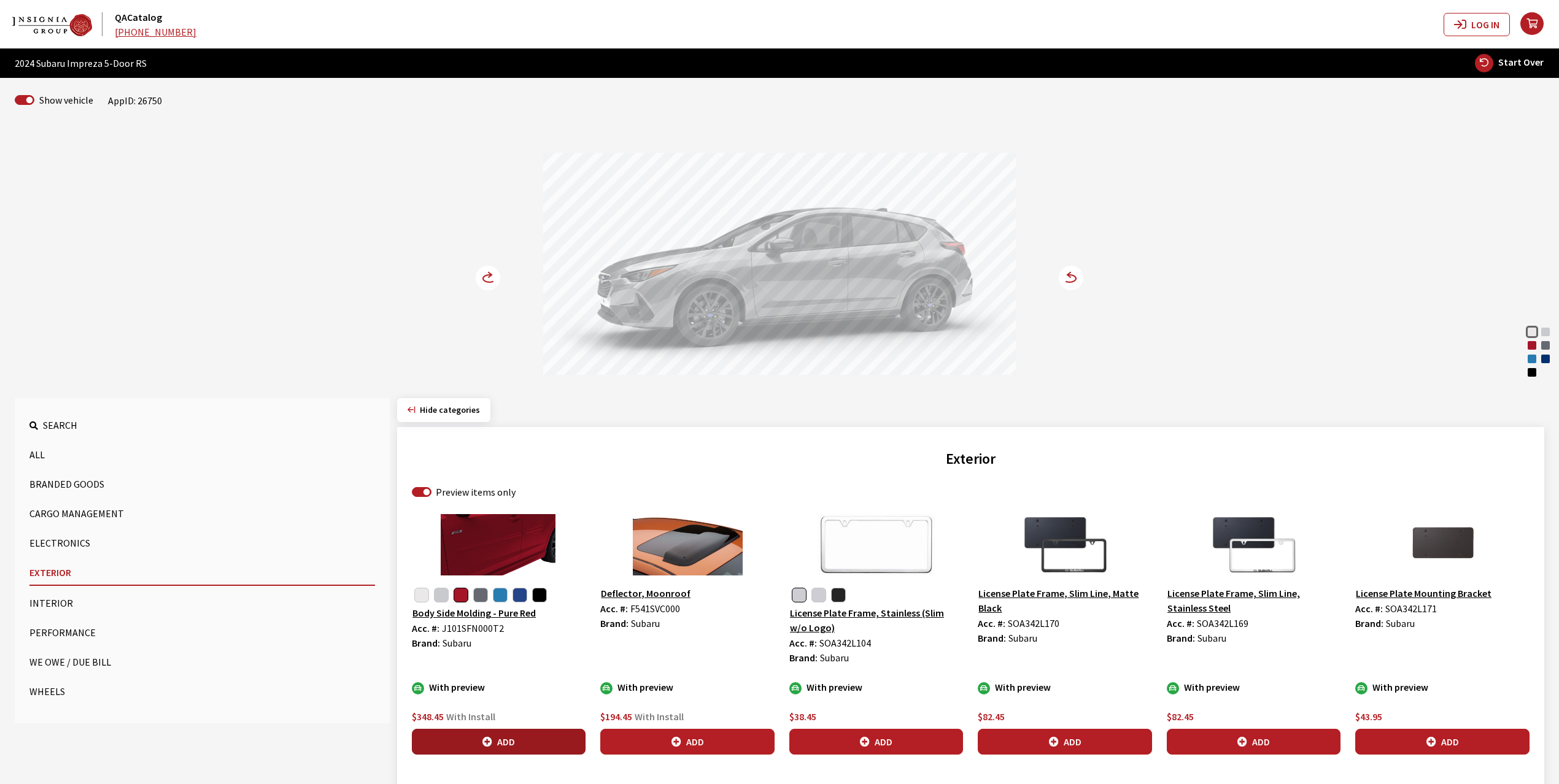
click at [507, 736] on button "Add" at bounding box center [498, 741] width 174 height 26
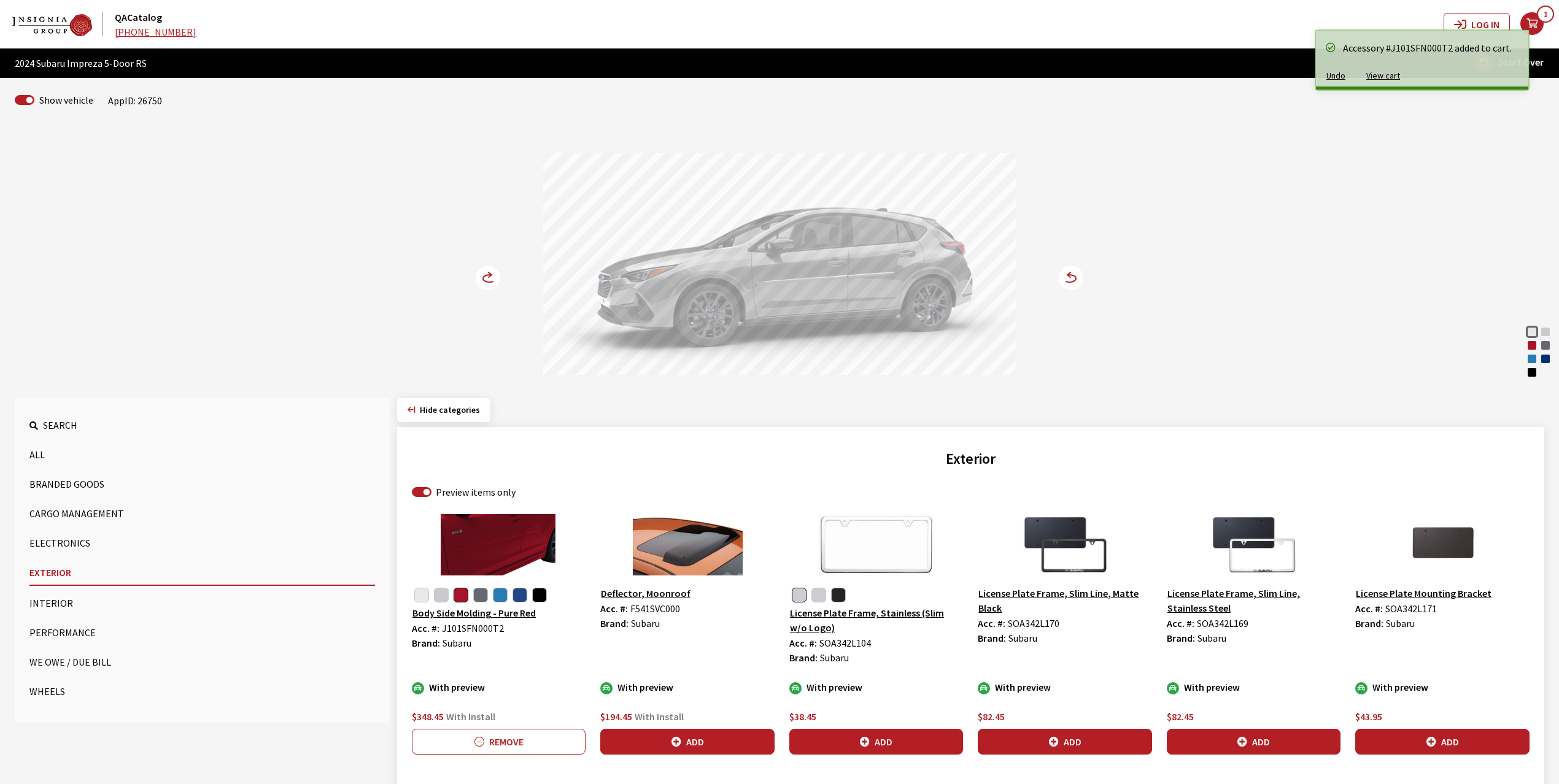
click at [482, 273] on circle at bounding box center [488, 278] width 25 height 25
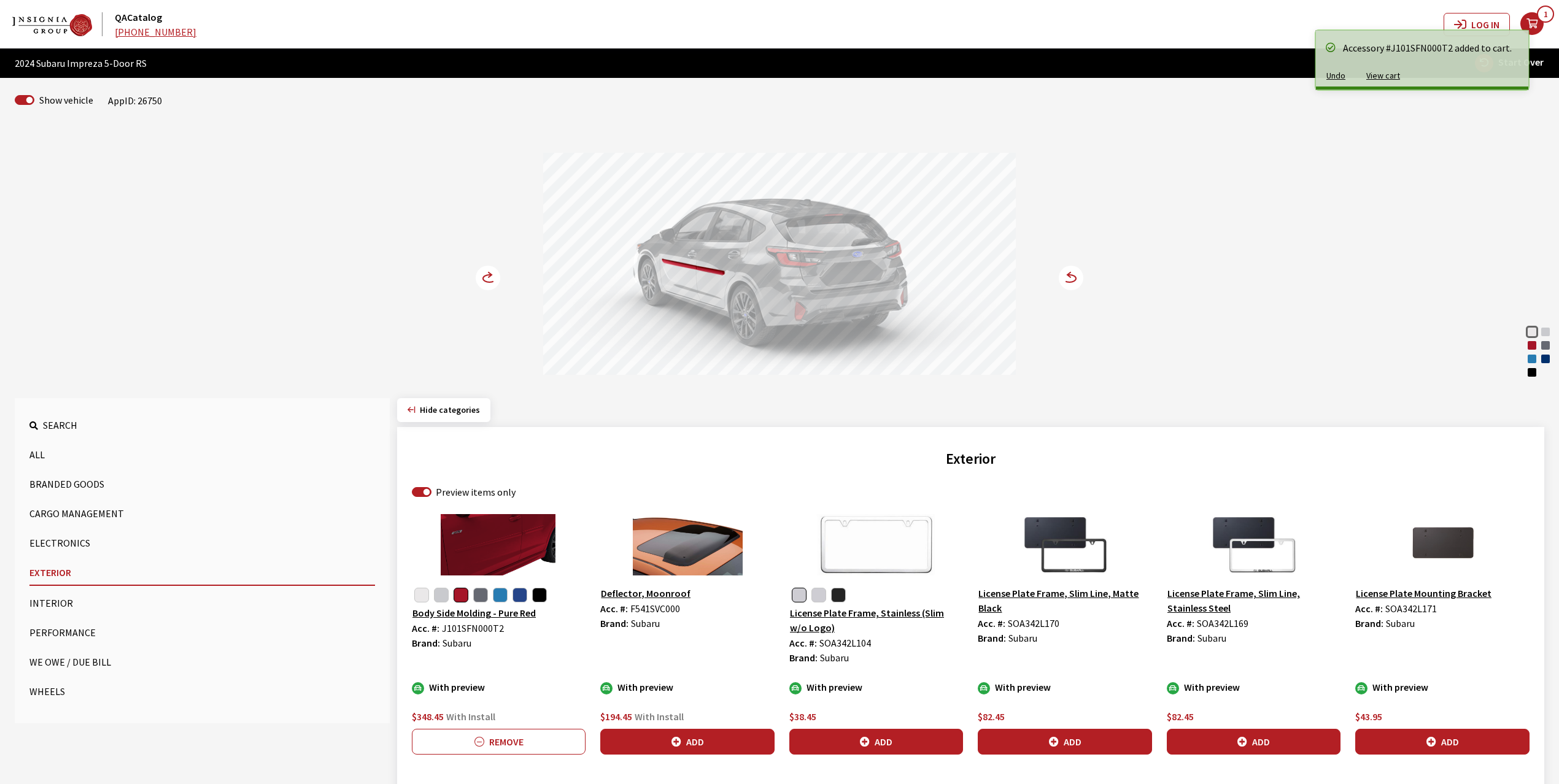
click at [482, 273] on circle at bounding box center [488, 278] width 25 height 25
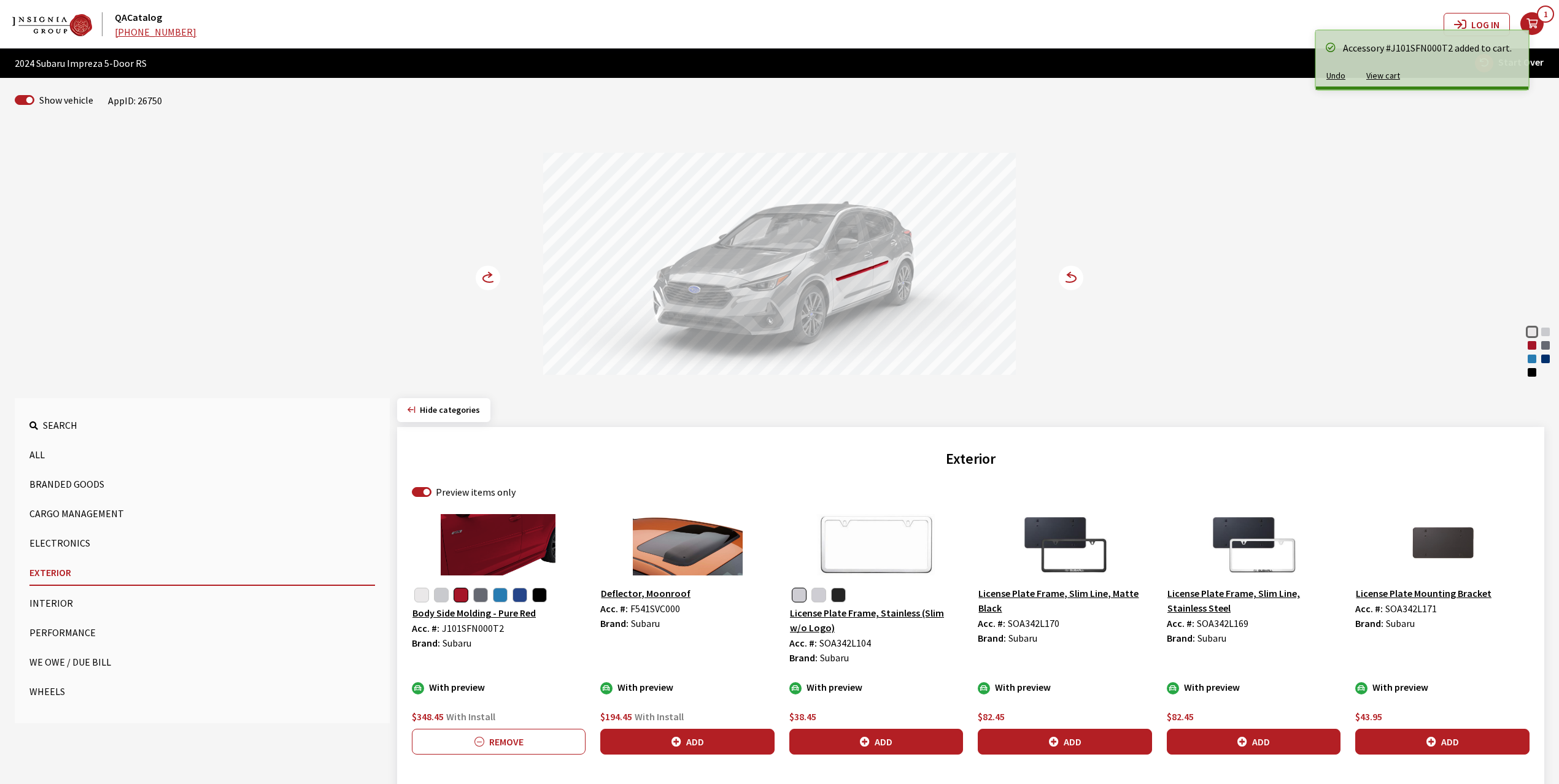
click at [482, 273] on circle at bounding box center [488, 278] width 25 height 25
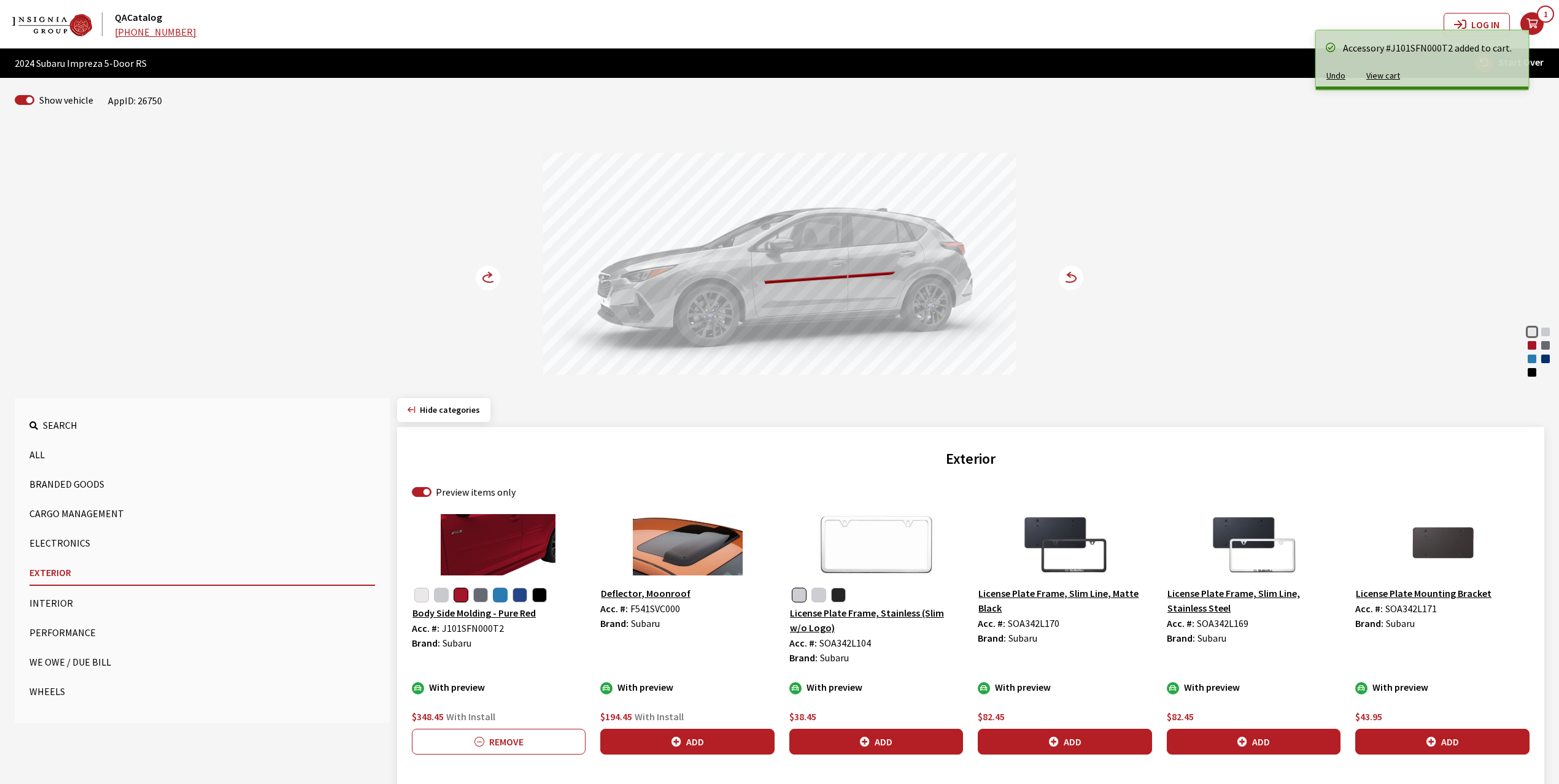
click at [496, 598] on button "button" at bounding box center [500, 595] width 15 height 15
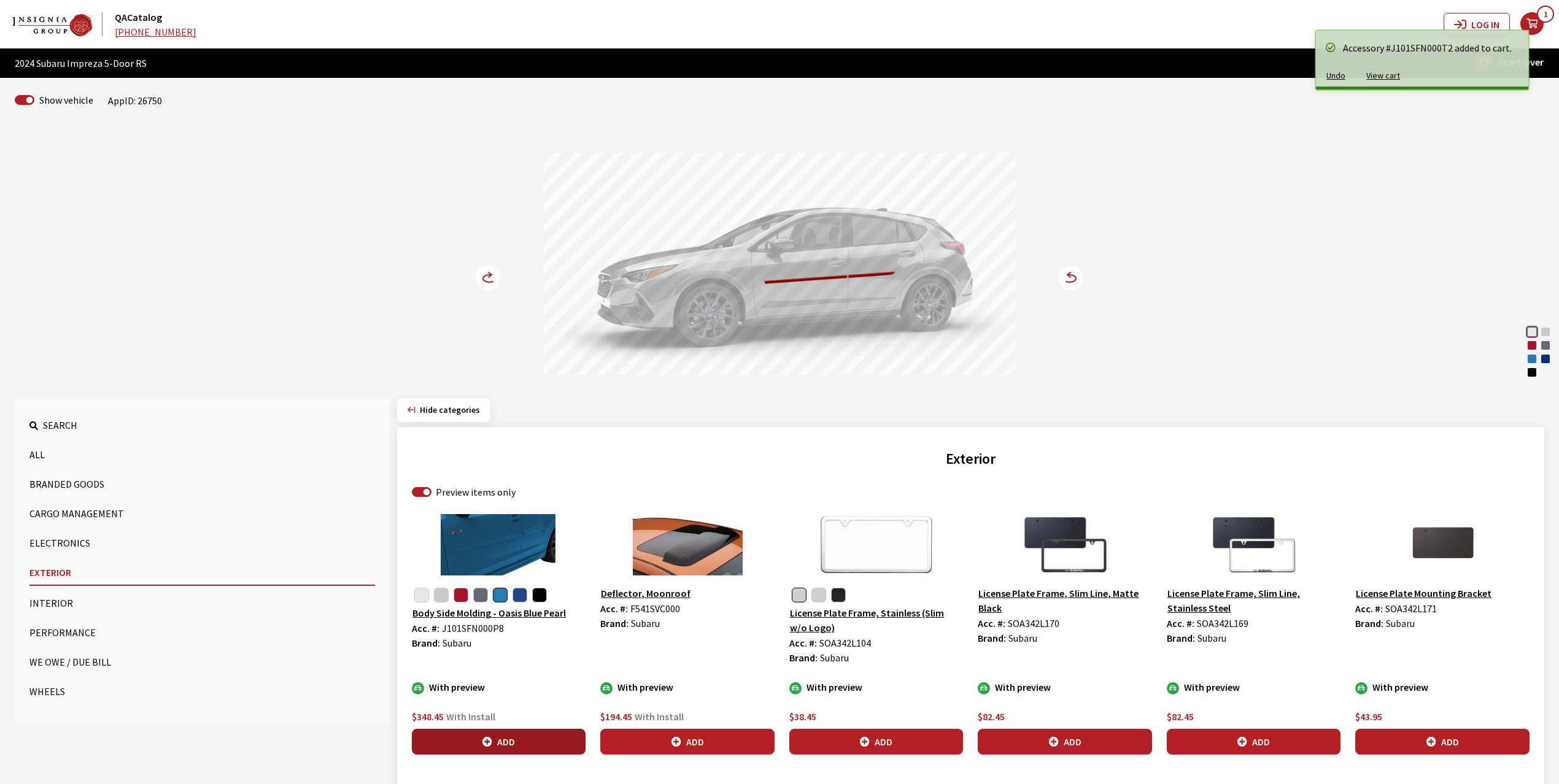
click at [524, 744] on button "Add" at bounding box center [498, 741] width 174 height 26
click at [487, 278] on circle at bounding box center [488, 278] width 25 height 25
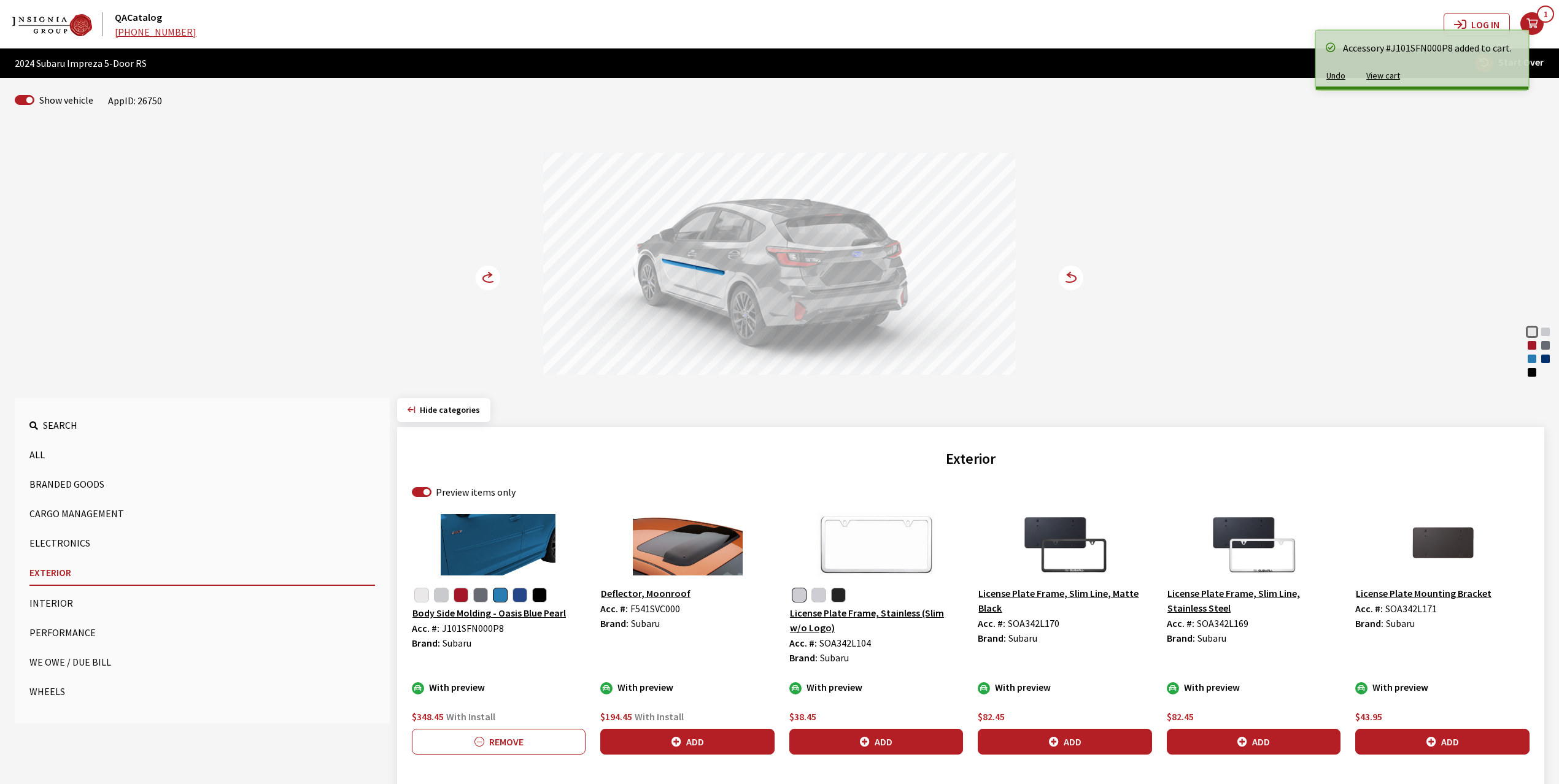
click at [487, 278] on circle at bounding box center [488, 278] width 25 height 25
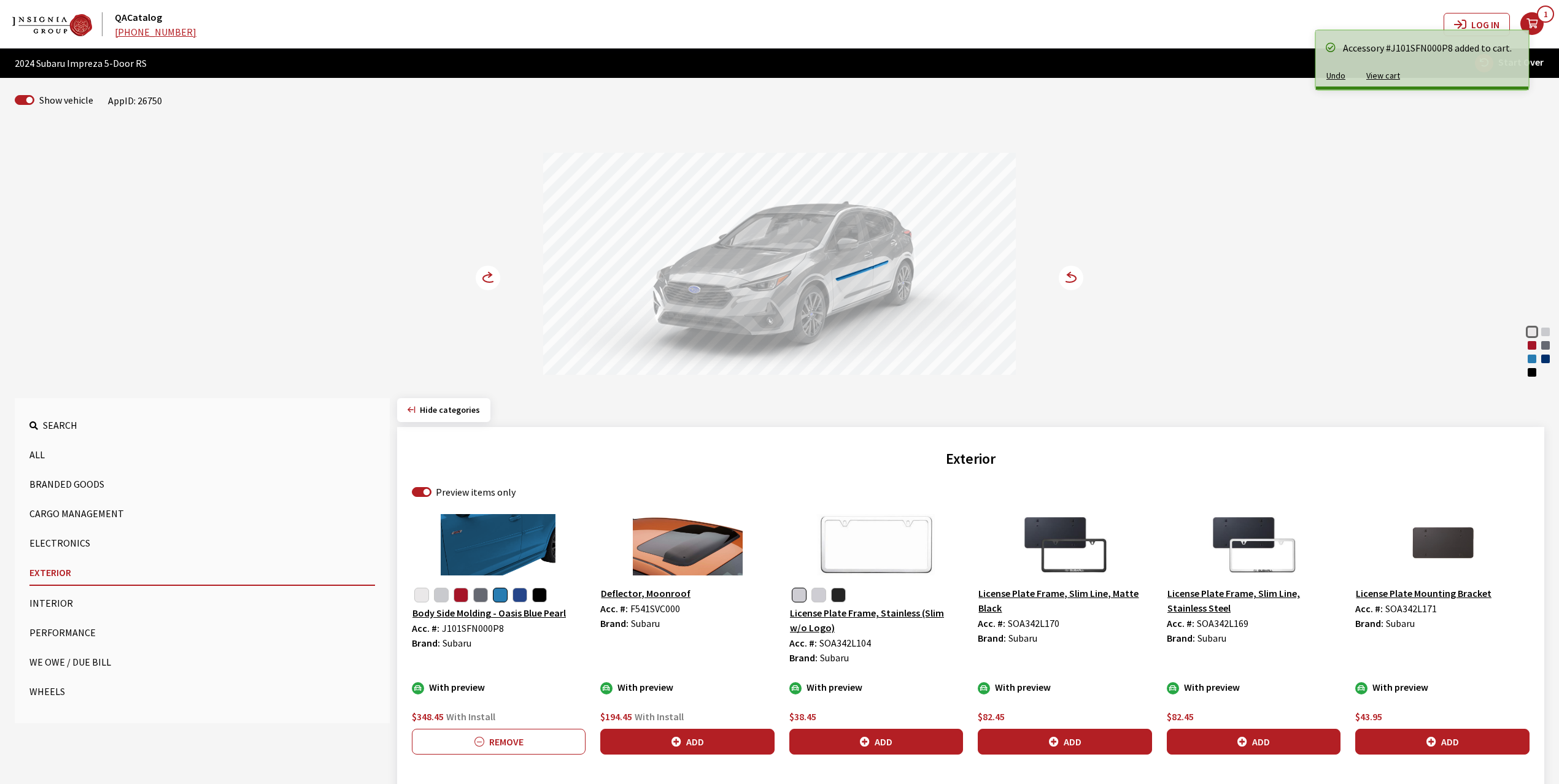
click at [487, 278] on circle at bounding box center [488, 278] width 25 height 25
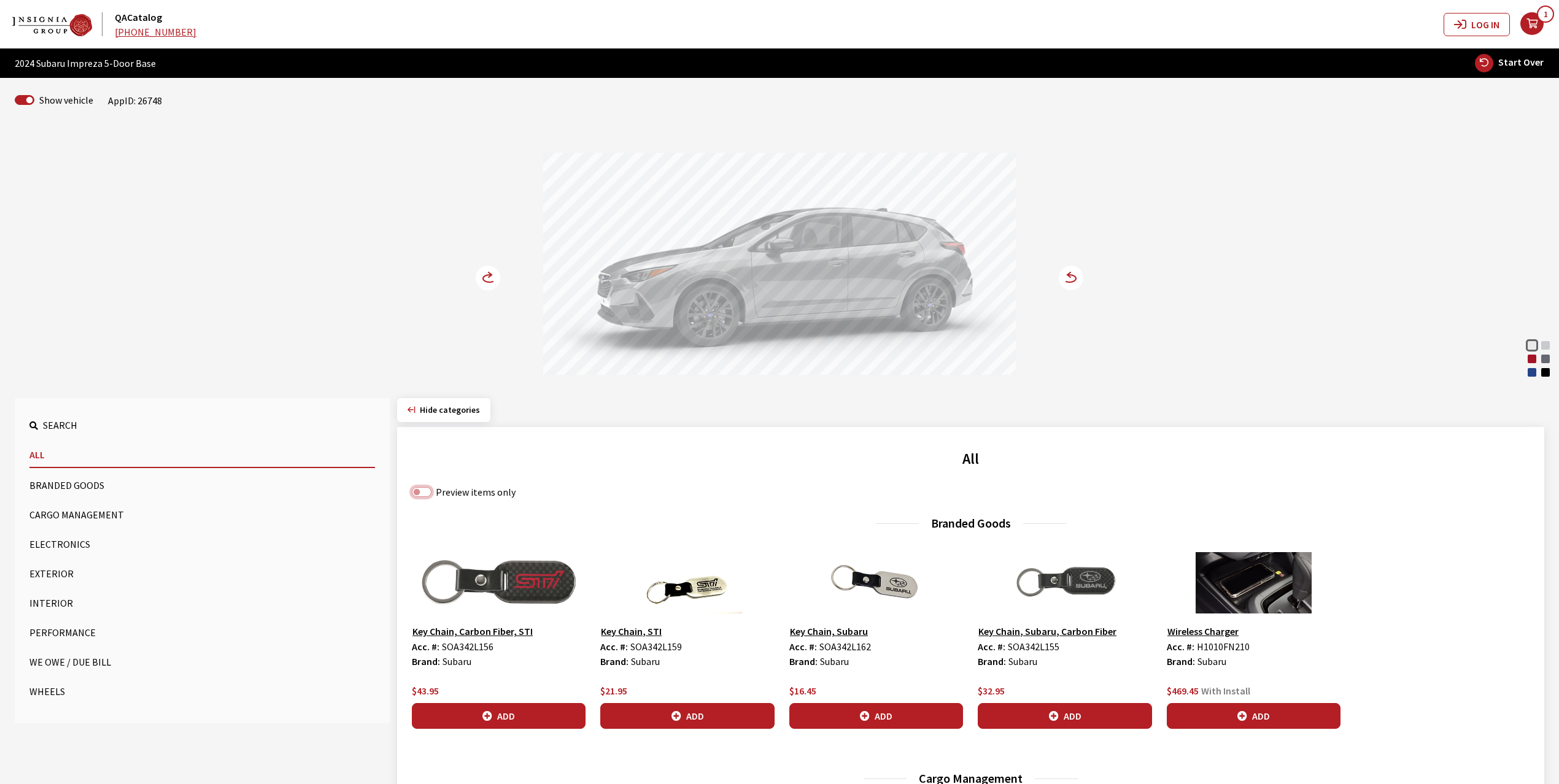
click at [427, 492] on input "Preview items only" at bounding box center [422, 492] width 20 height 10
checkbox input "true"
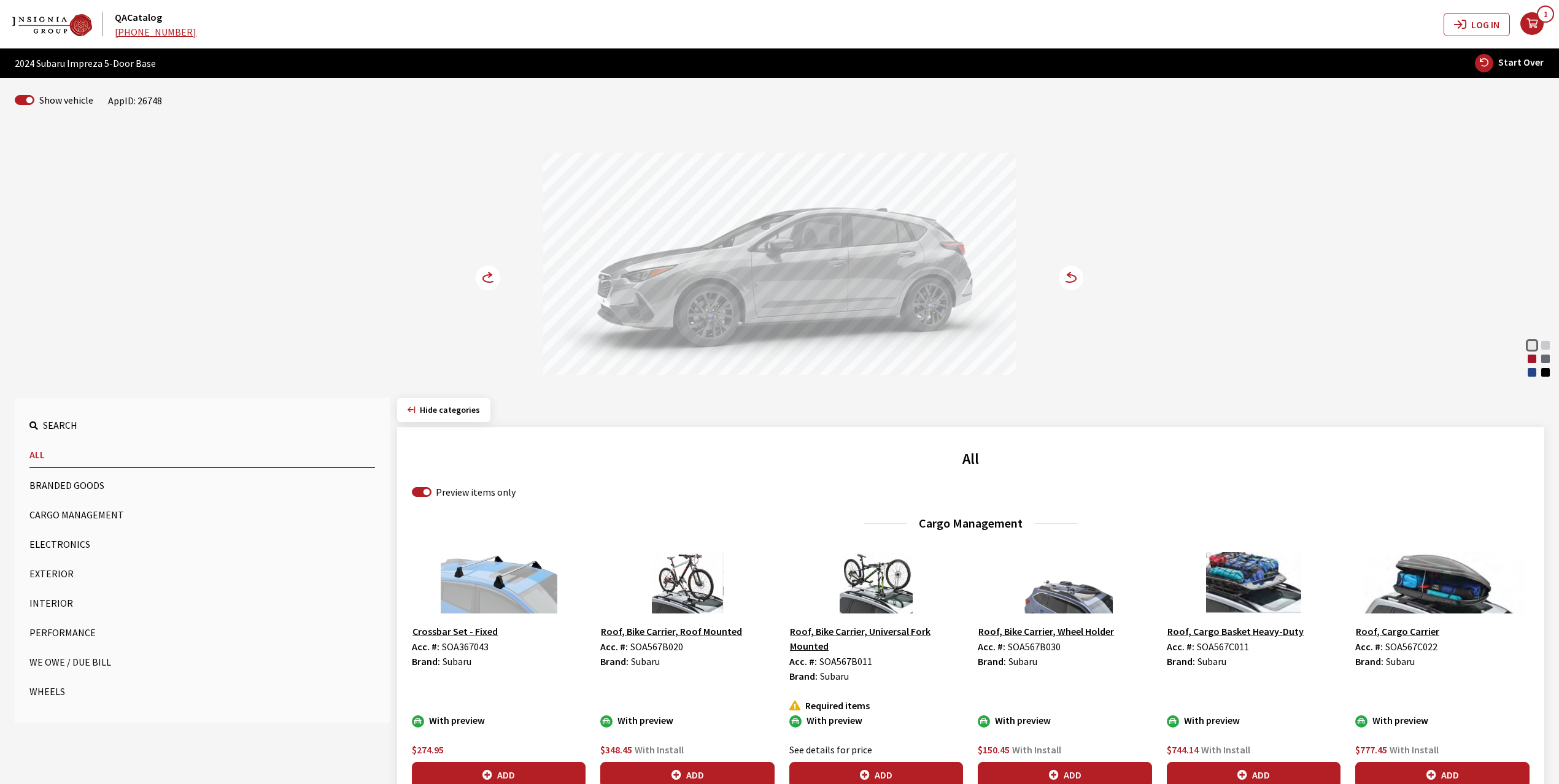
click at [55, 577] on button "Exterior" at bounding box center [203, 574] width 346 height 25
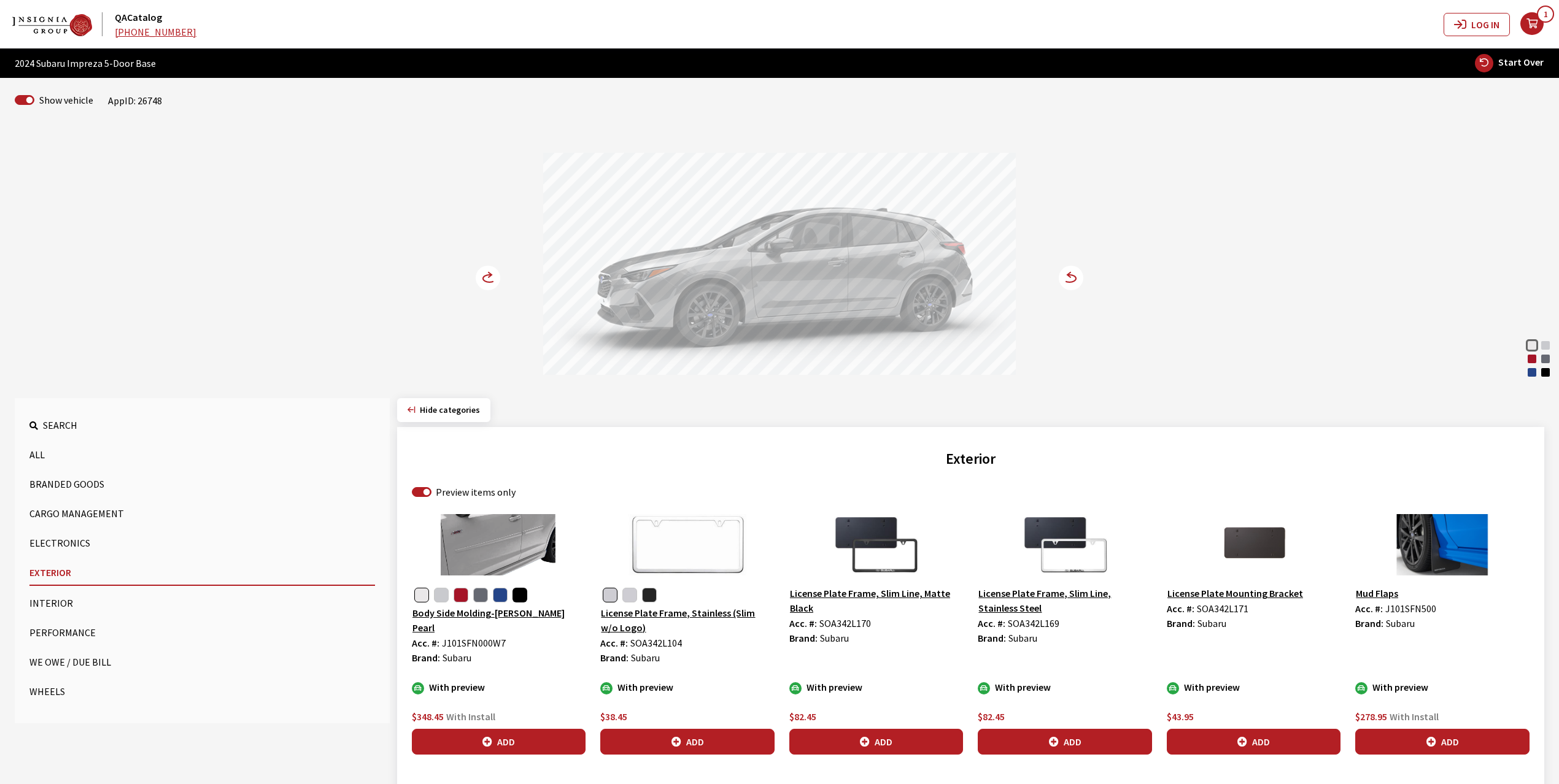
click at [519, 596] on button "button" at bounding box center [520, 595] width 15 height 15
drag, startPoint x: 521, startPoint y: 752, endPoint x: 577, endPoint y: 716, distance: 66.6
click at [520, 752] on button "Add" at bounding box center [498, 741] width 174 height 26
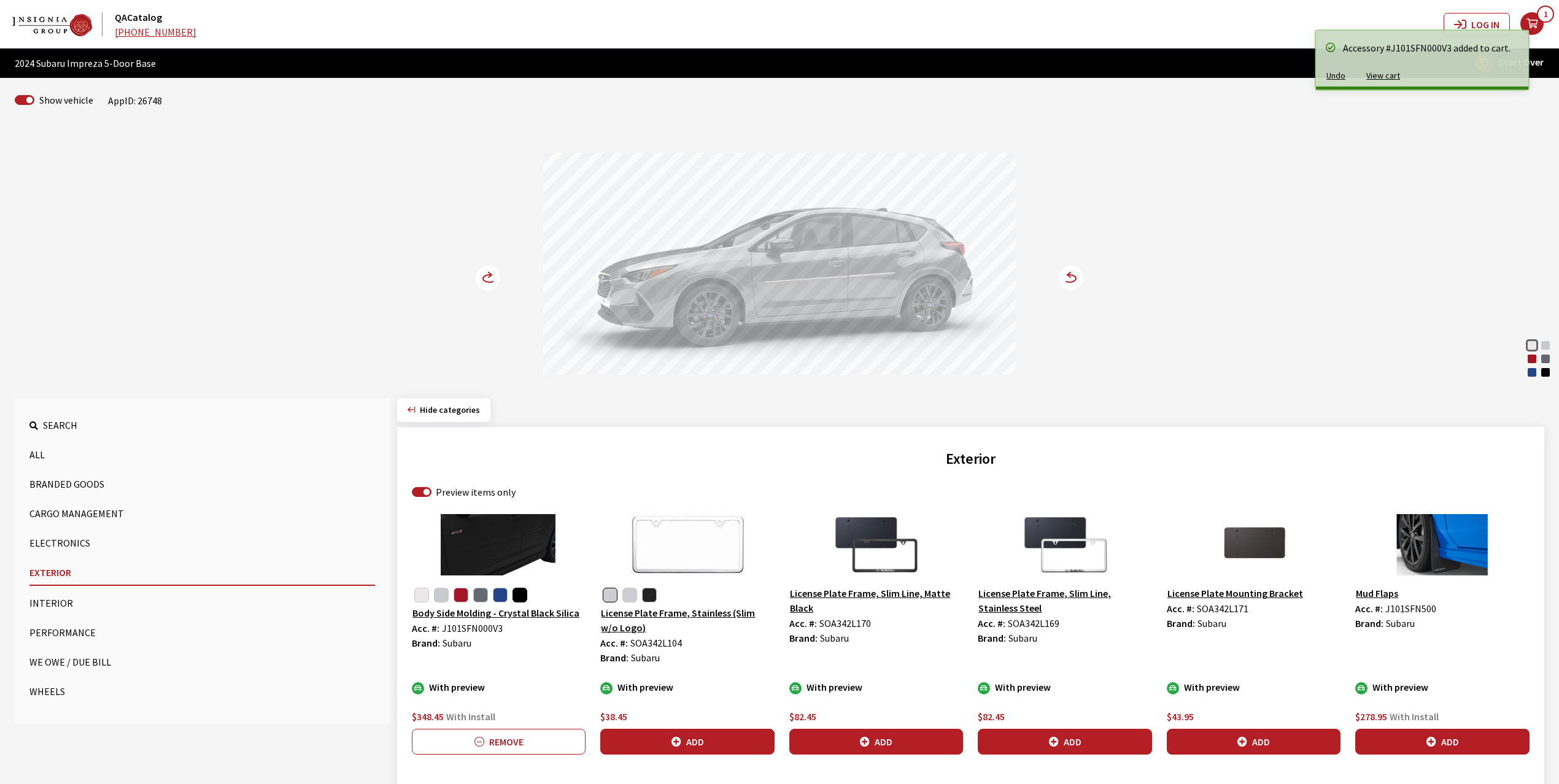
click at [497, 278] on icon at bounding box center [495, 278] width 8 height 11
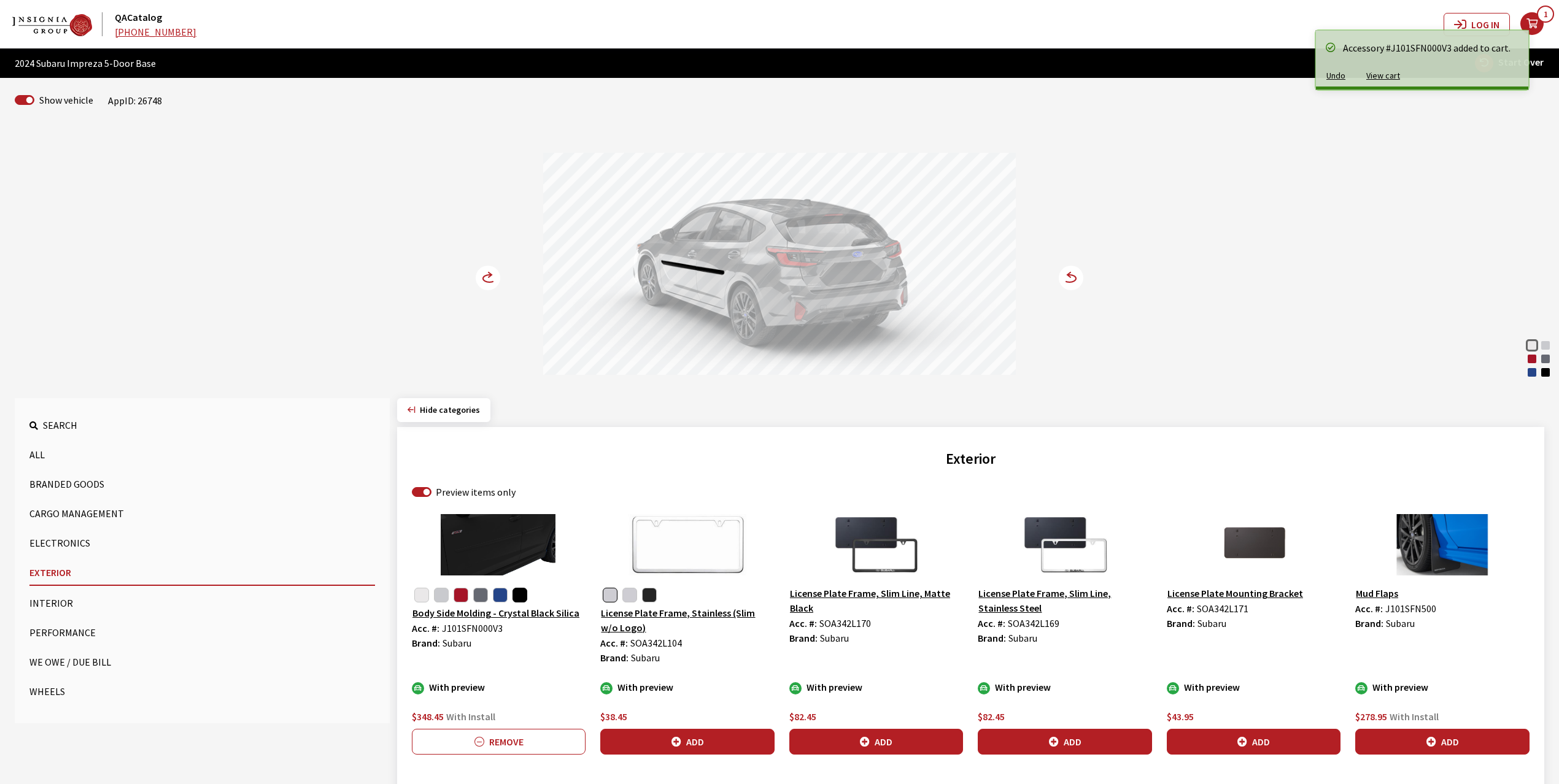
click at [497, 278] on icon at bounding box center [495, 278] width 8 height 11
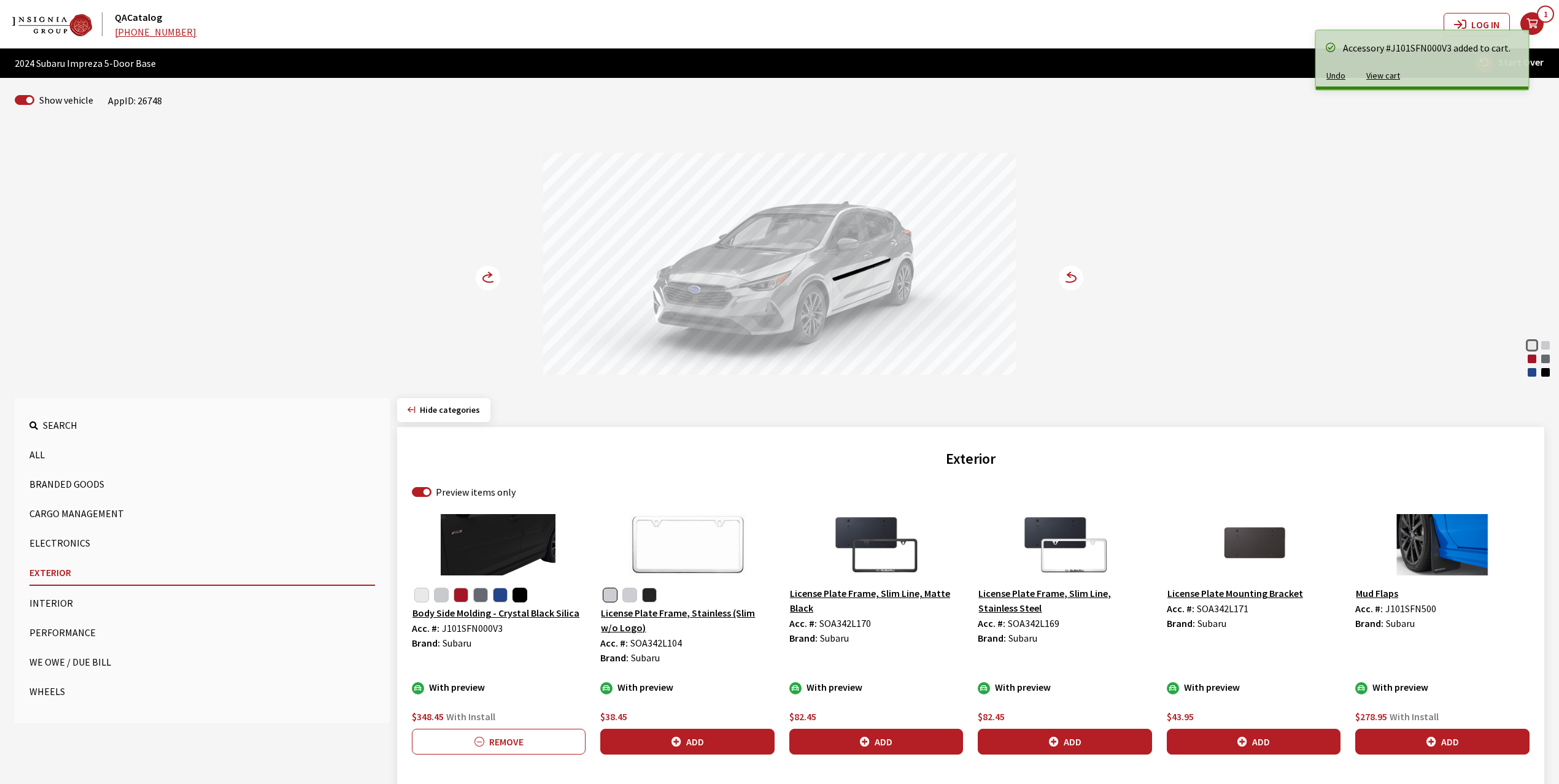
click at [497, 278] on icon at bounding box center [495, 278] width 8 height 11
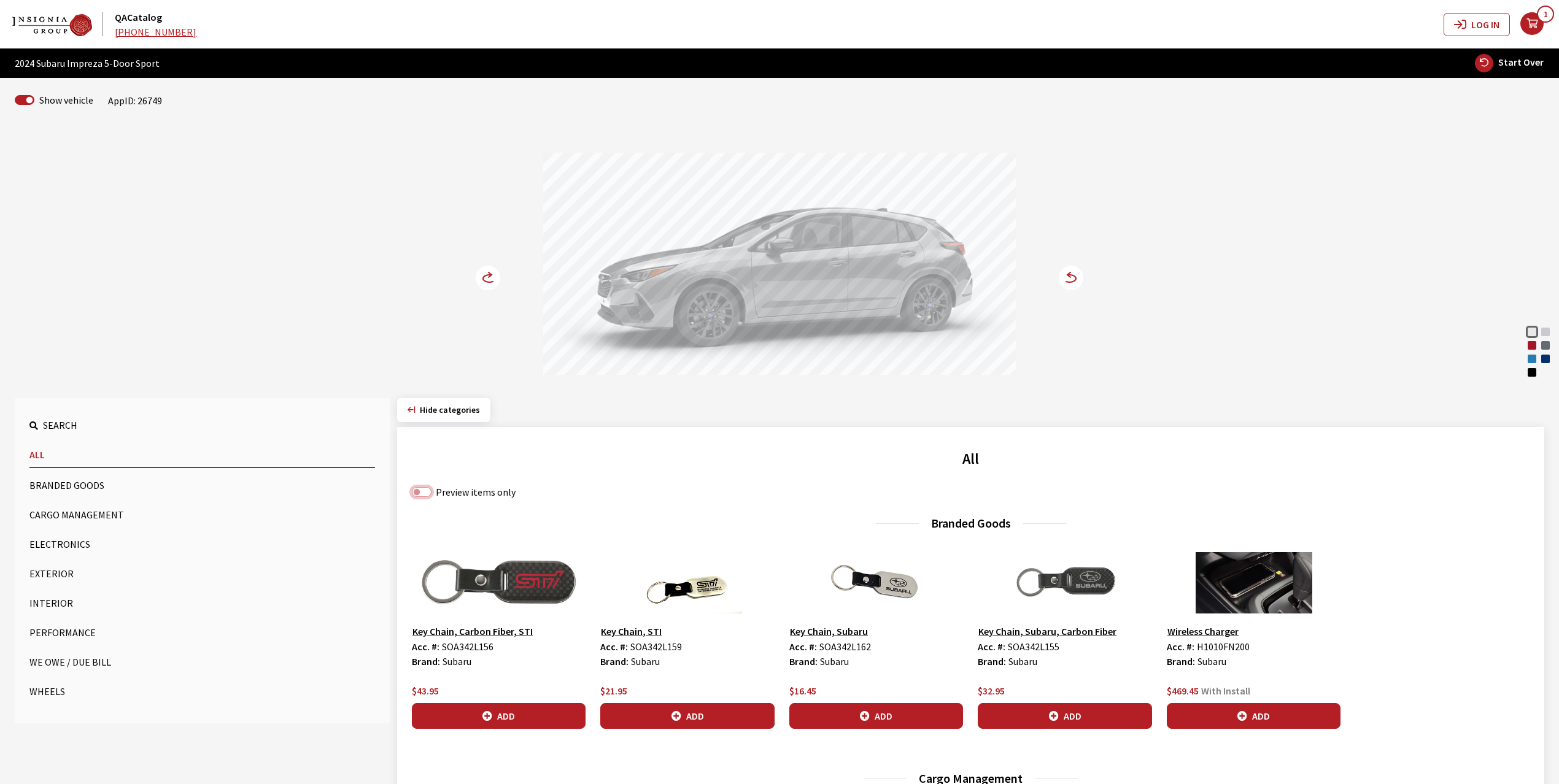
click at [430, 492] on input "Preview items only" at bounding box center [422, 492] width 20 height 10
checkbox input "true"
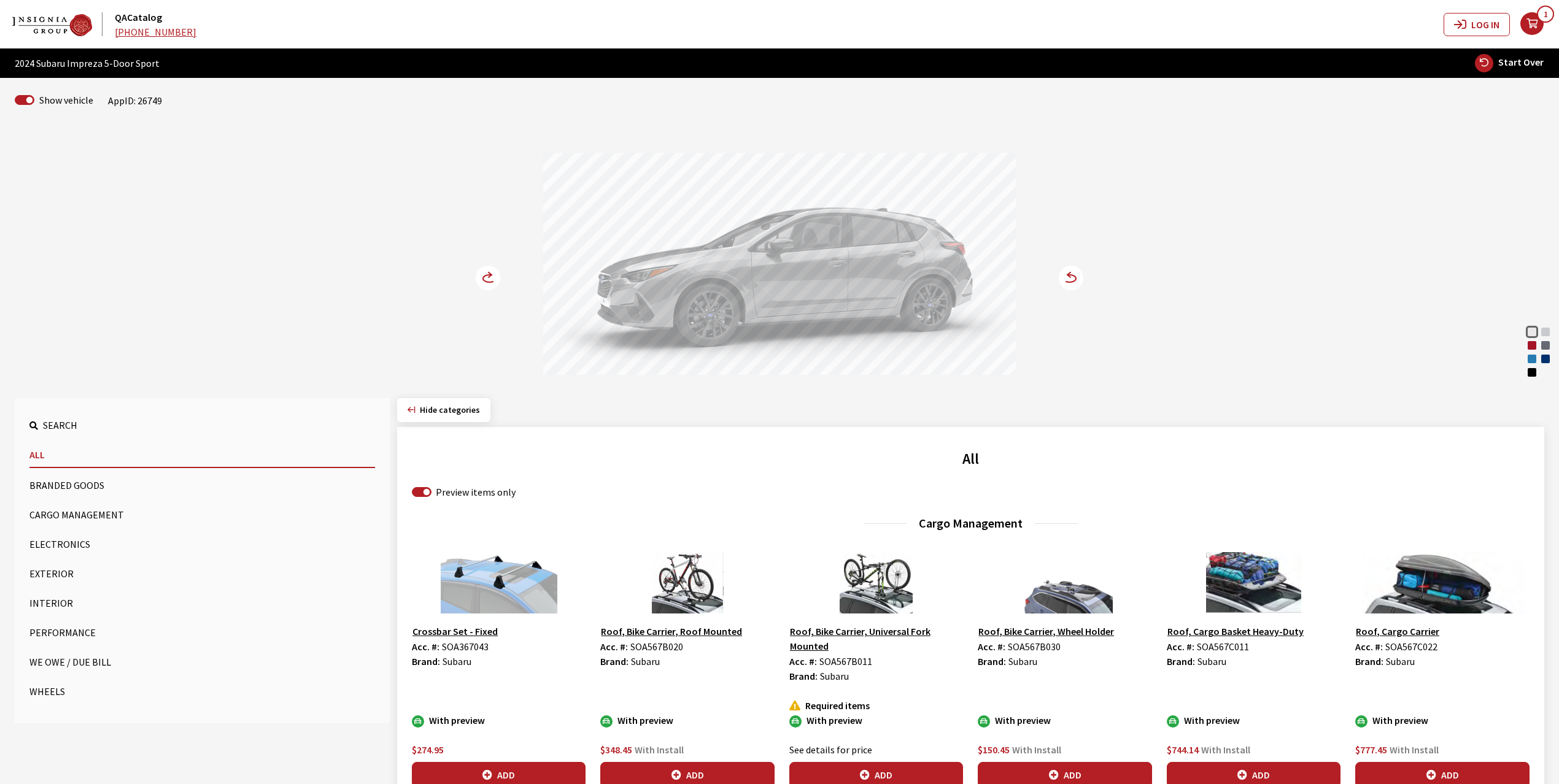
click at [58, 577] on button "Exterior" at bounding box center [203, 574] width 346 height 25
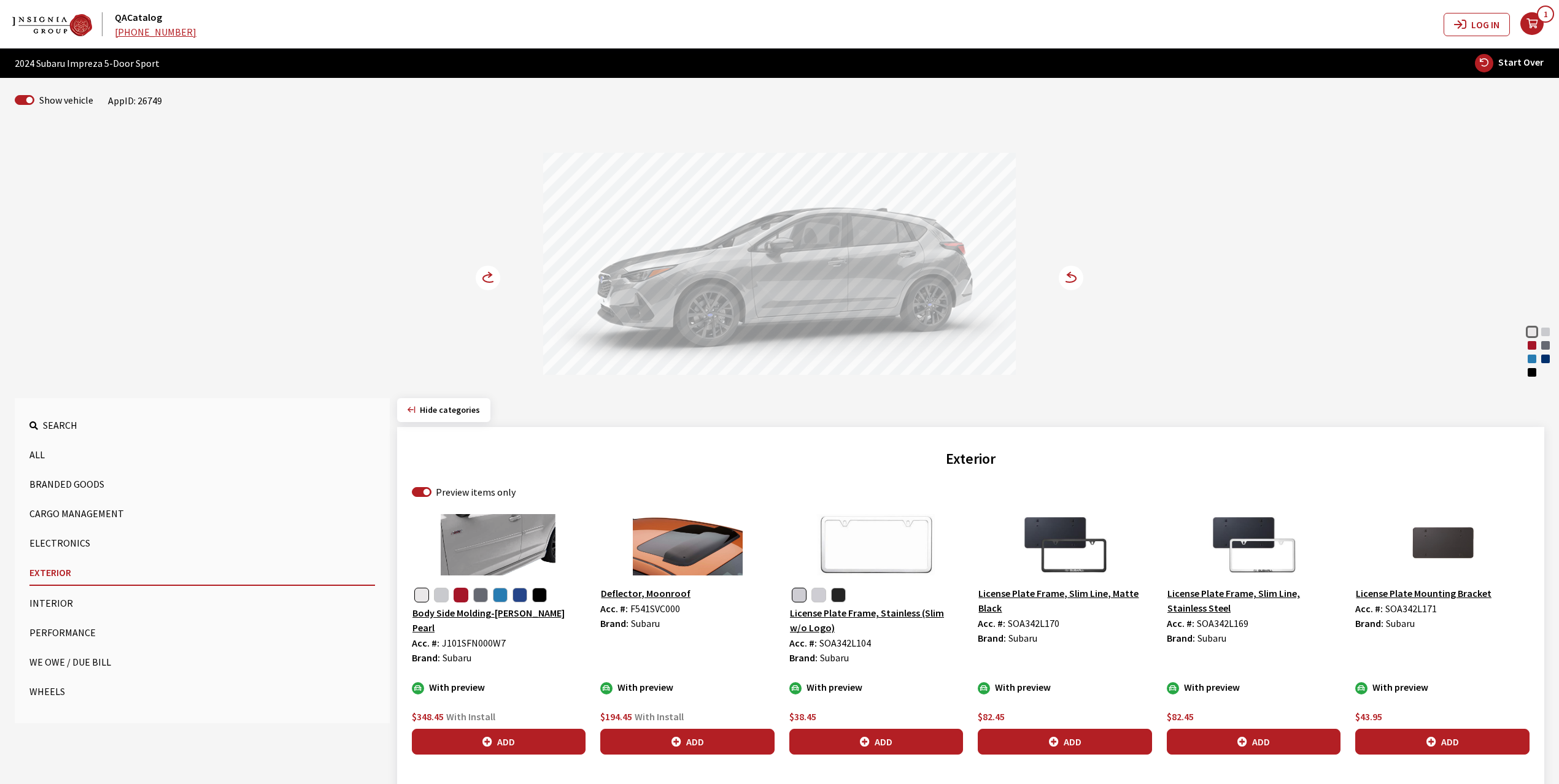
click at [464, 598] on button "button" at bounding box center [461, 595] width 15 height 15
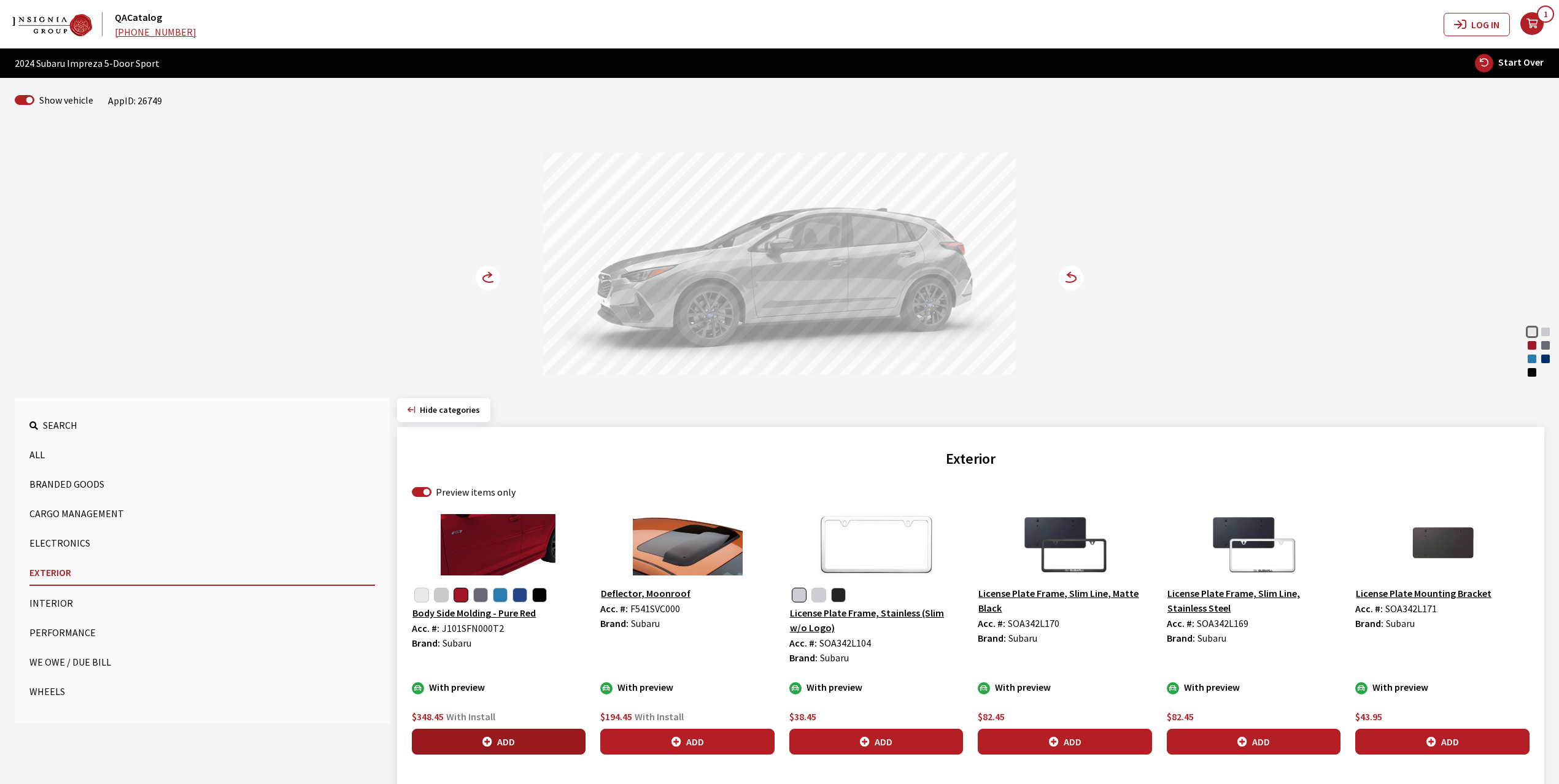
click at [519, 738] on button "Add" at bounding box center [498, 741] width 174 height 26
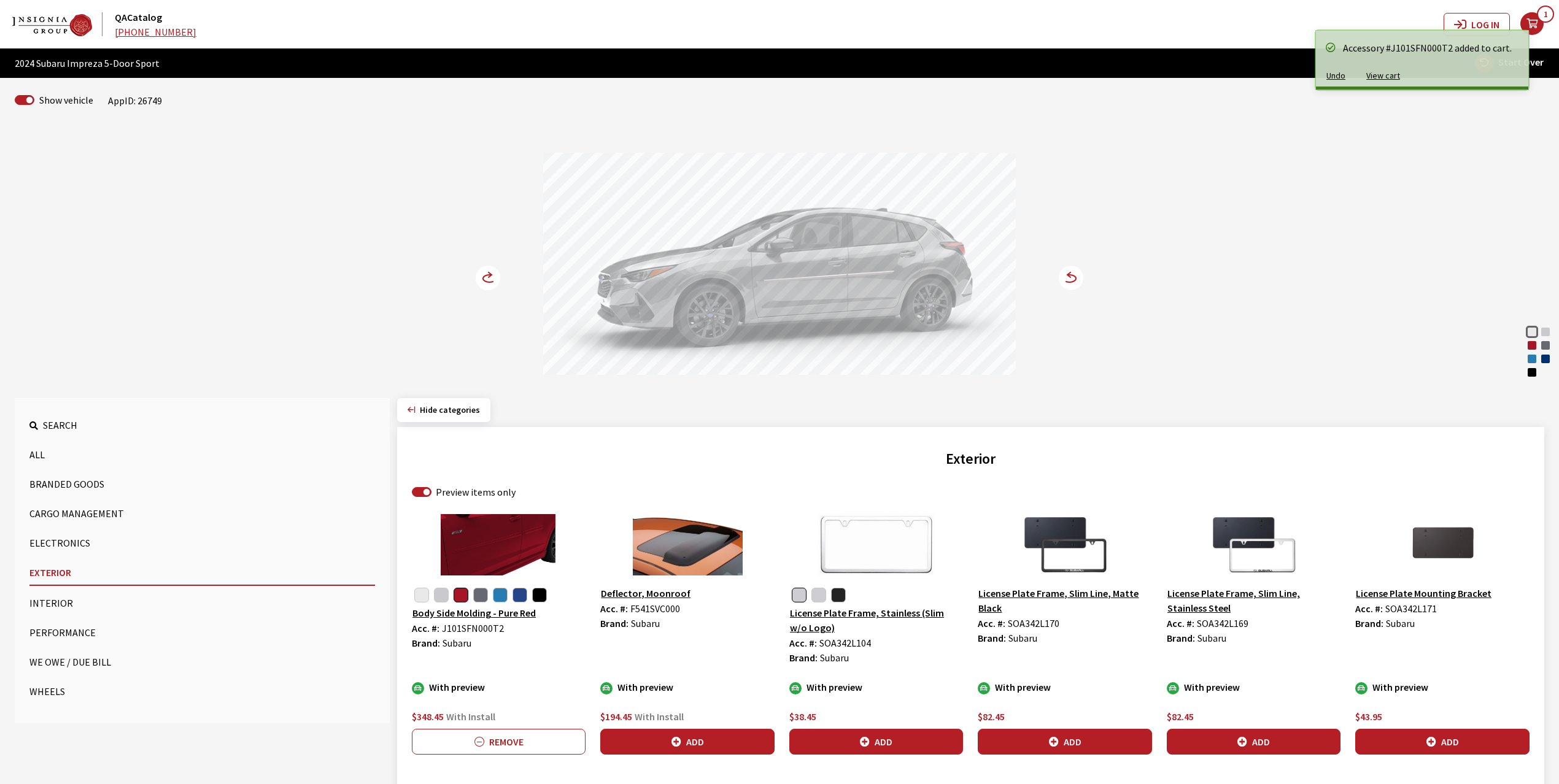
click at [485, 275] on circle at bounding box center [488, 278] width 25 height 25
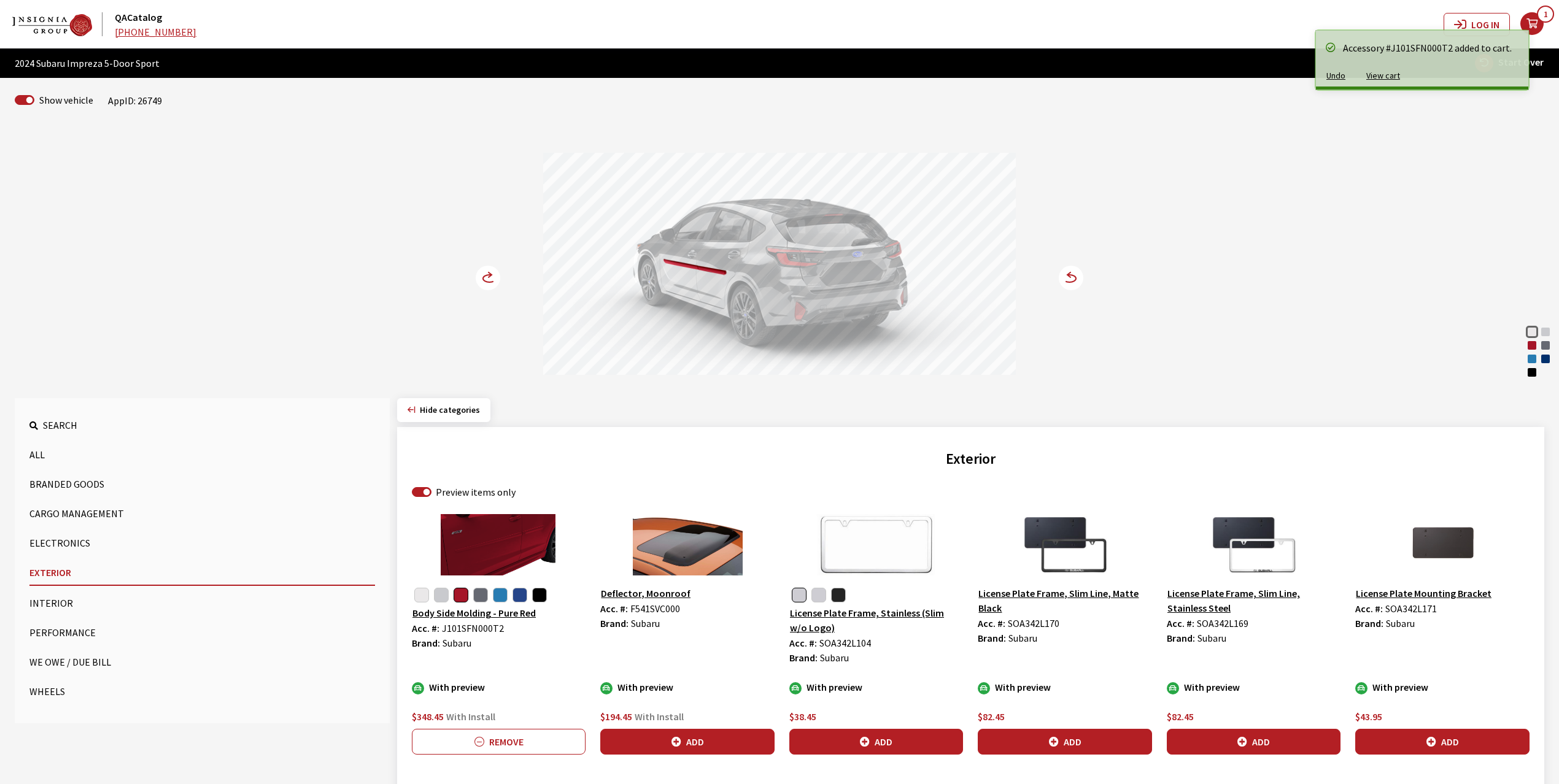
click at [485, 275] on circle at bounding box center [488, 278] width 25 height 25
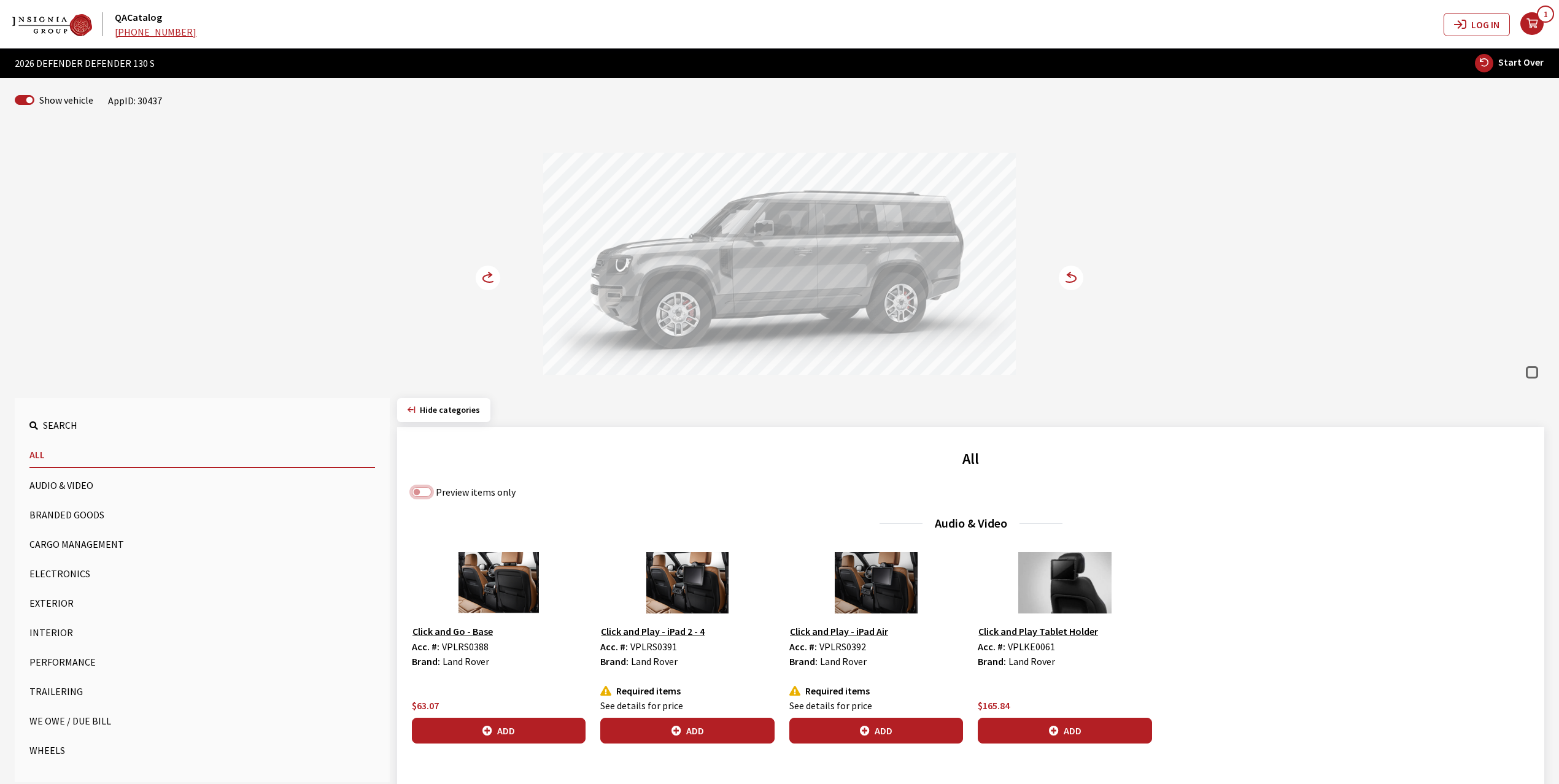
click at [430, 496] on input "Preview items only" at bounding box center [422, 492] width 20 height 10
checkbox input "true"
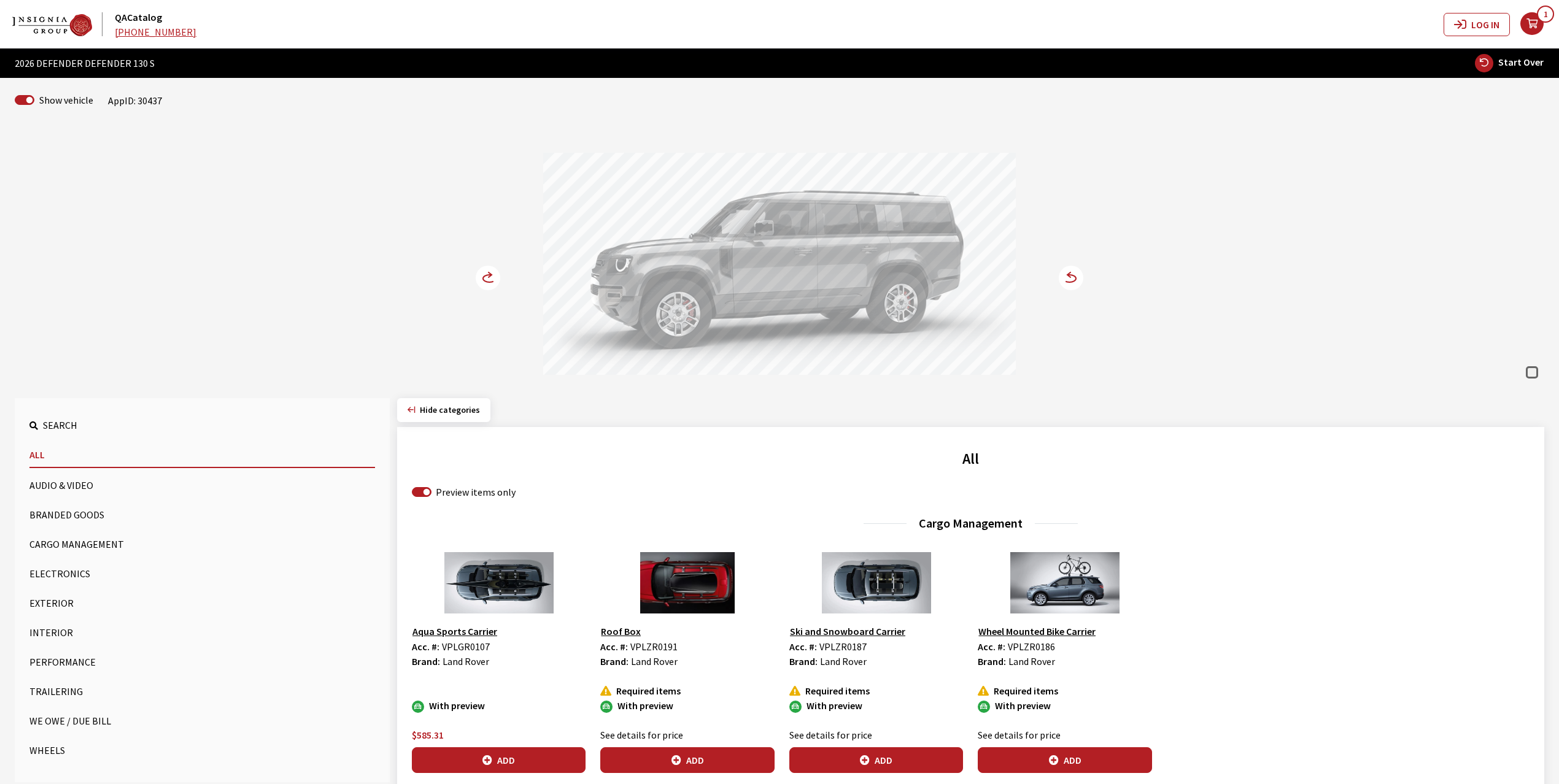
click at [482, 278] on circle at bounding box center [488, 278] width 25 height 25
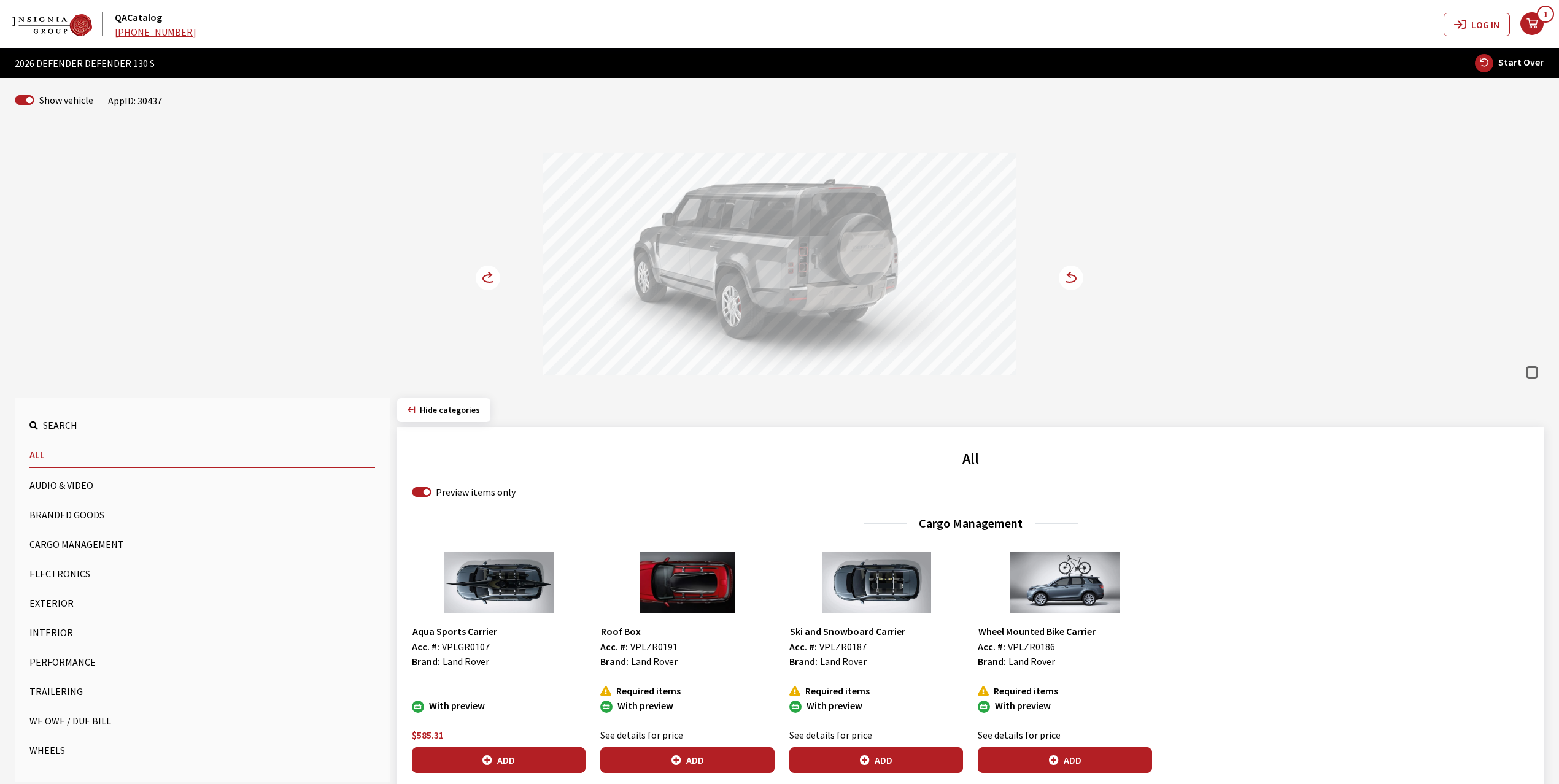
click at [482, 278] on circle at bounding box center [488, 278] width 25 height 25
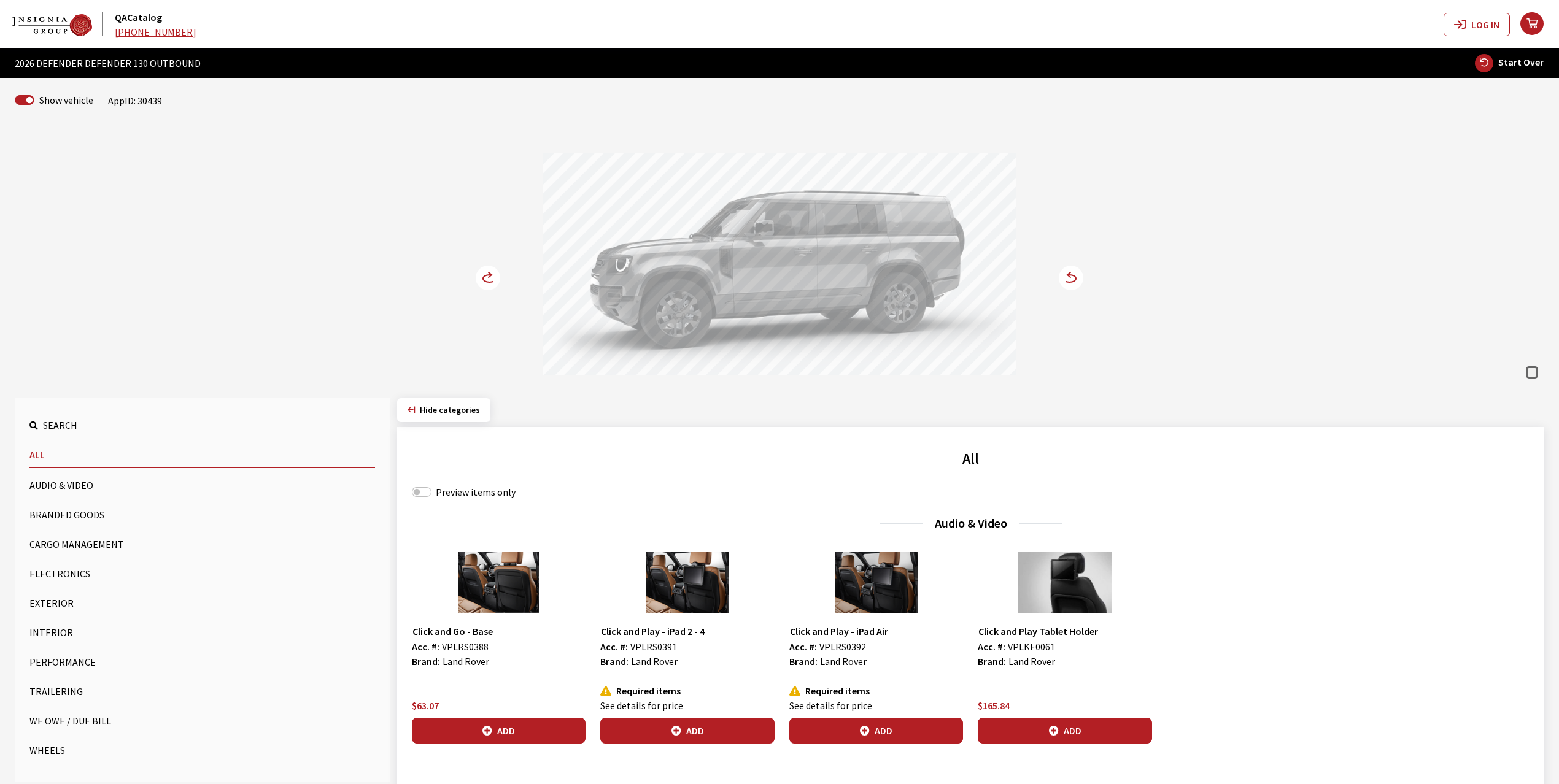
click at [491, 278] on circle at bounding box center [488, 278] width 25 height 25
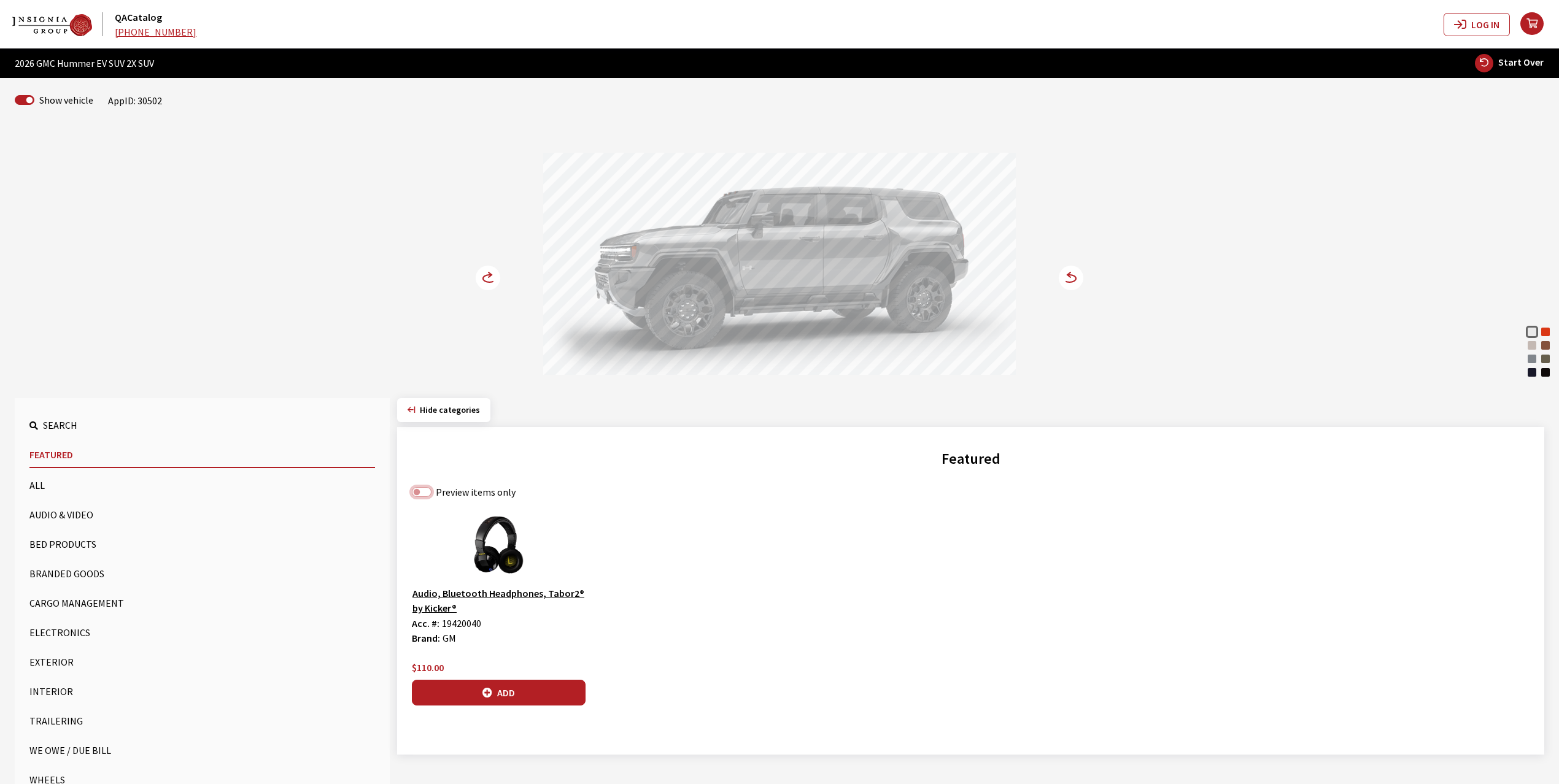
click at [421, 497] on input "Preview items only" at bounding box center [422, 492] width 20 height 10
checkbox input "true"
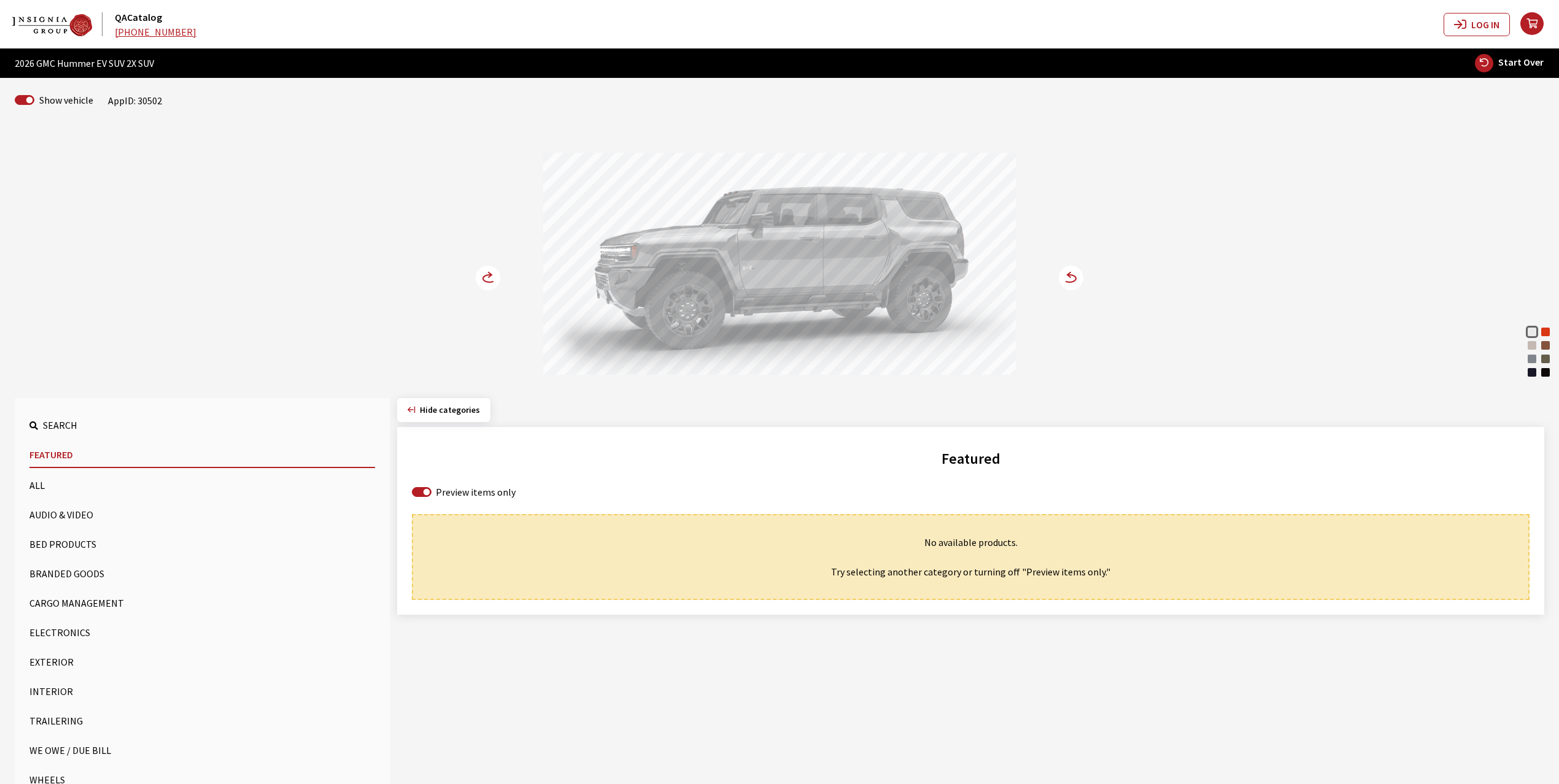
click at [72, 598] on button "Cargo Management" at bounding box center [203, 604] width 346 height 25
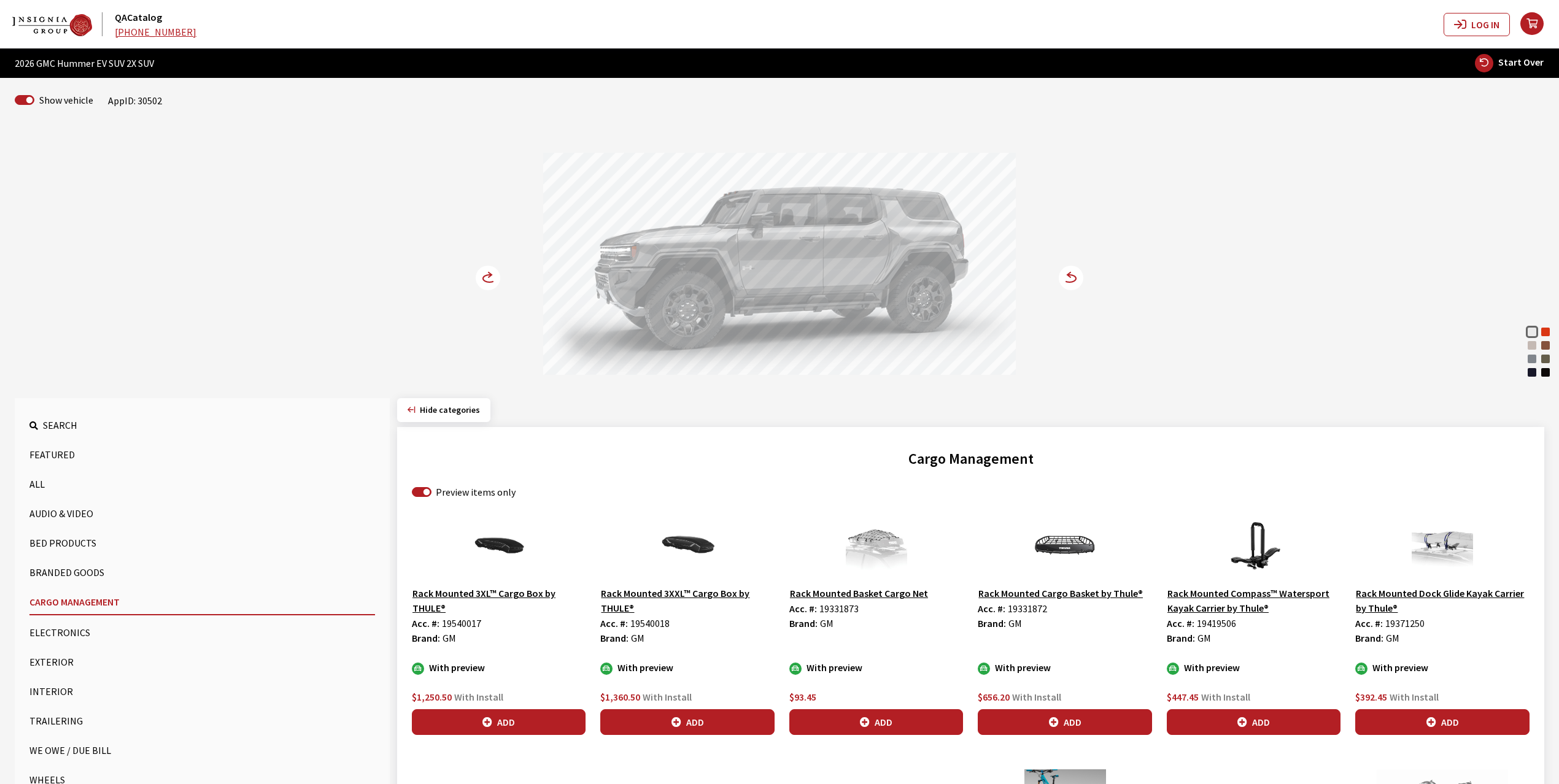
click at [490, 273] on circle at bounding box center [488, 278] width 25 height 25
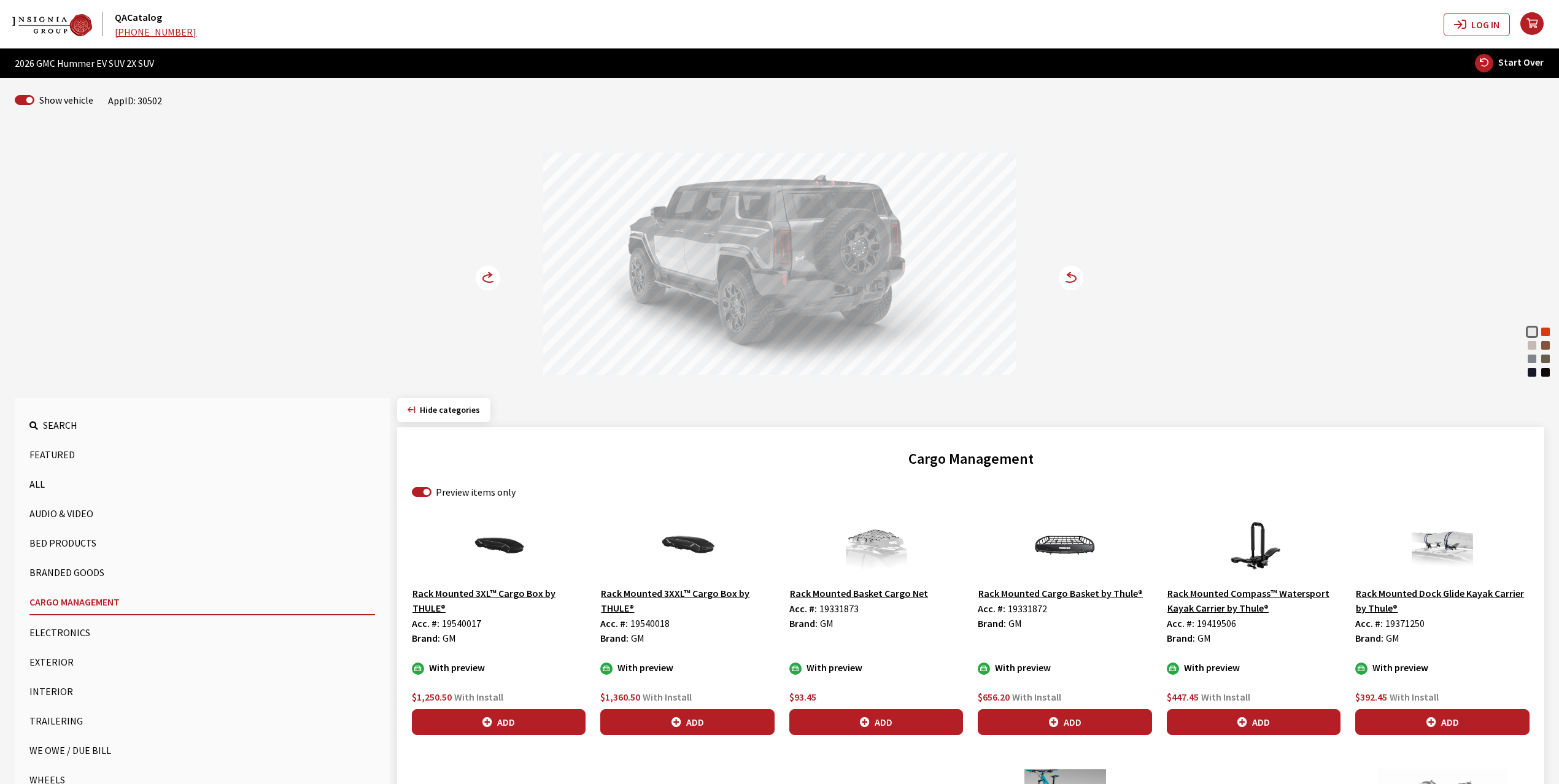
click at [490, 273] on circle at bounding box center [488, 278] width 25 height 25
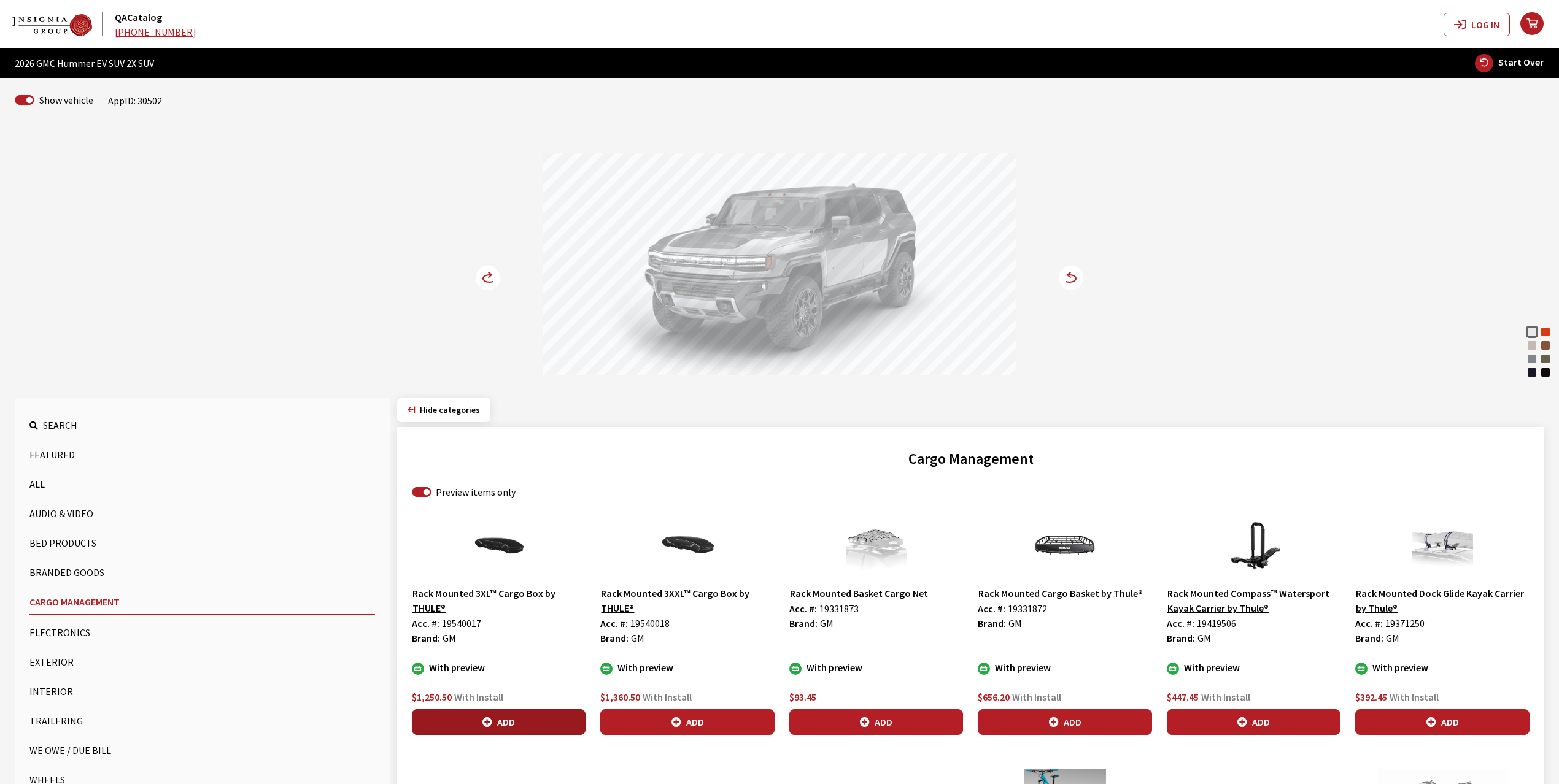
click at [507, 724] on button "Add" at bounding box center [498, 721] width 174 height 26
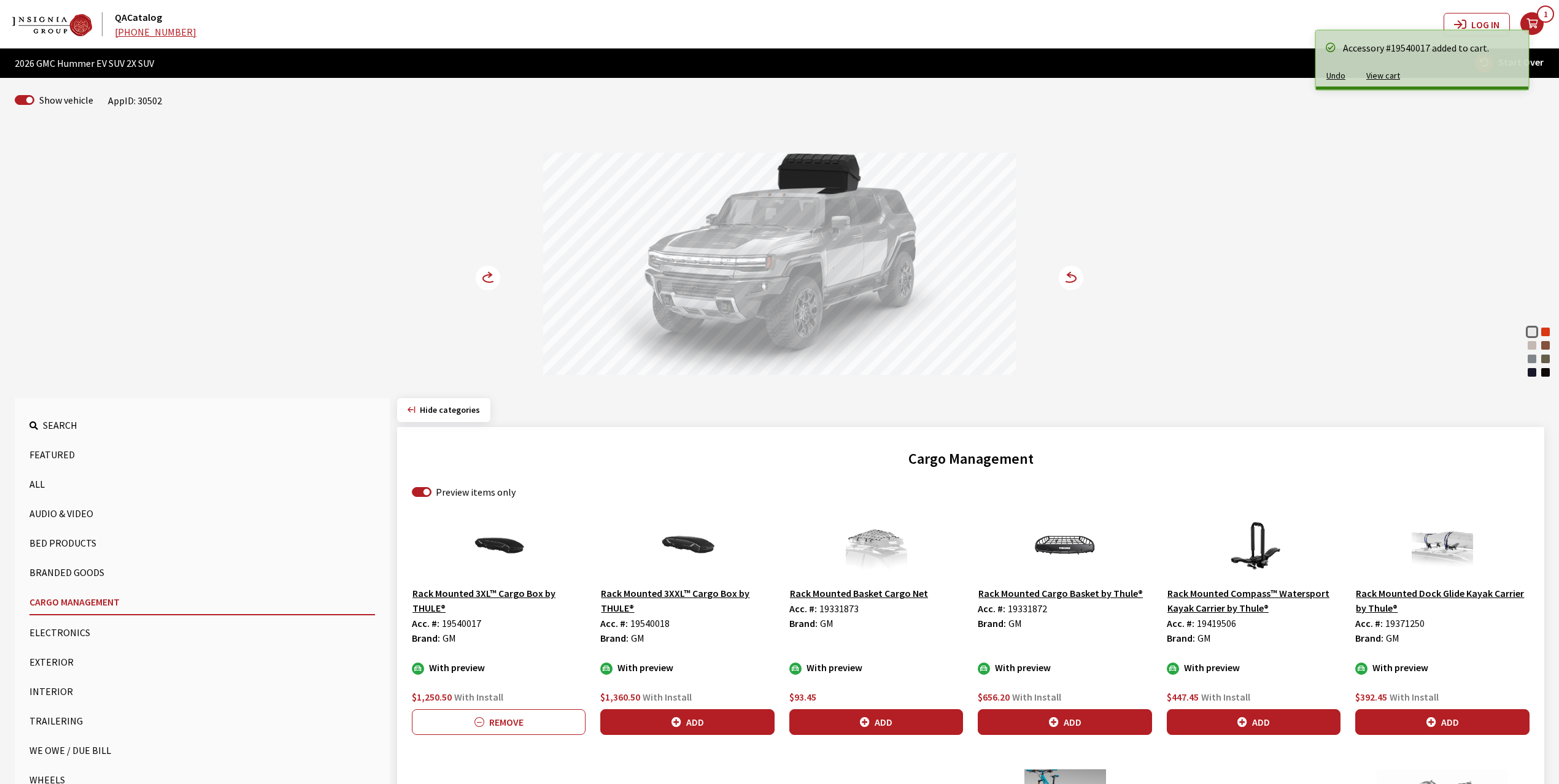
click at [485, 276] on circle at bounding box center [488, 278] width 25 height 25
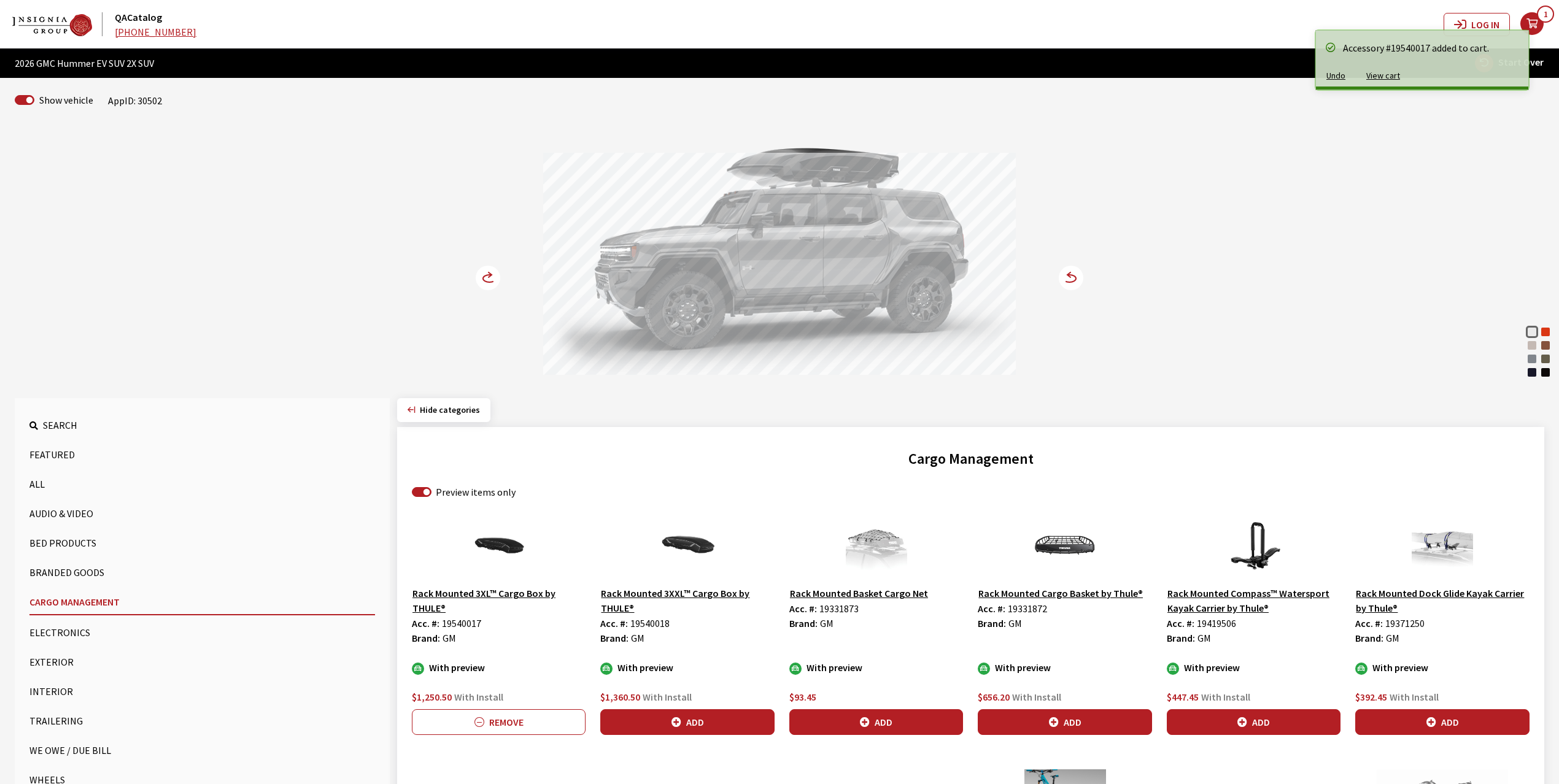
click at [485, 276] on circle at bounding box center [488, 278] width 25 height 25
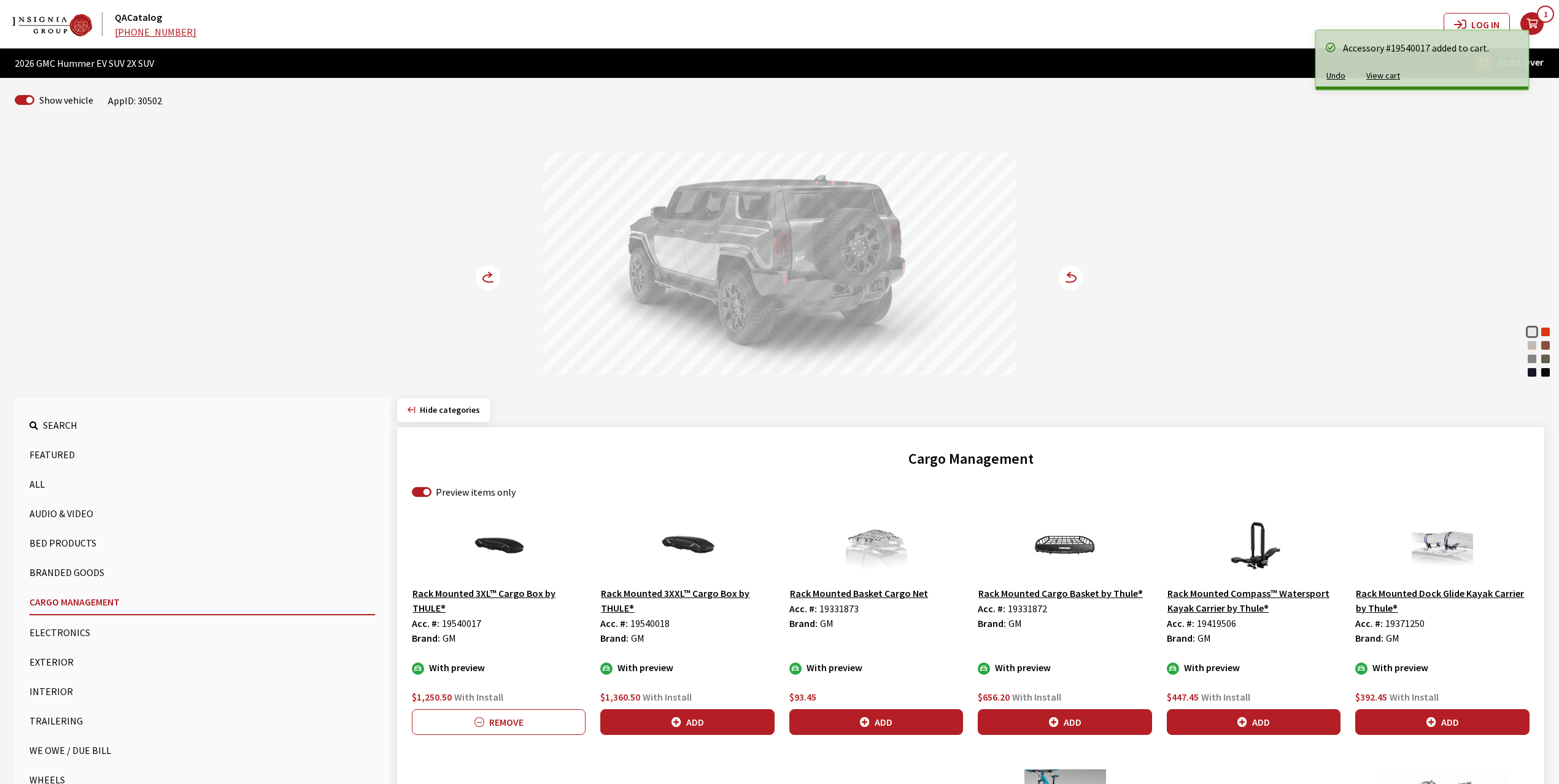
click at [485, 276] on circle at bounding box center [488, 278] width 25 height 25
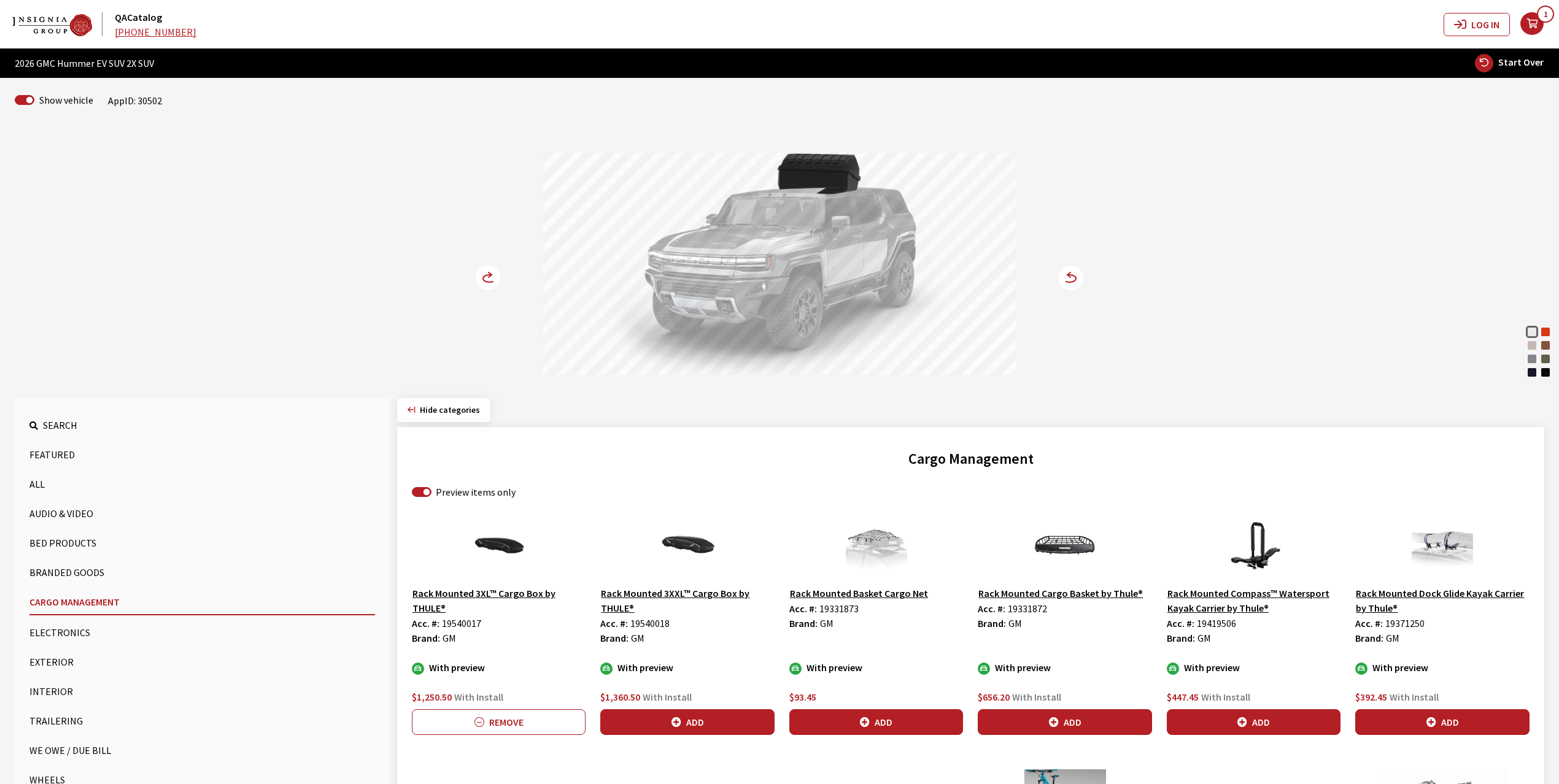
click at [485, 276] on circle at bounding box center [488, 278] width 25 height 25
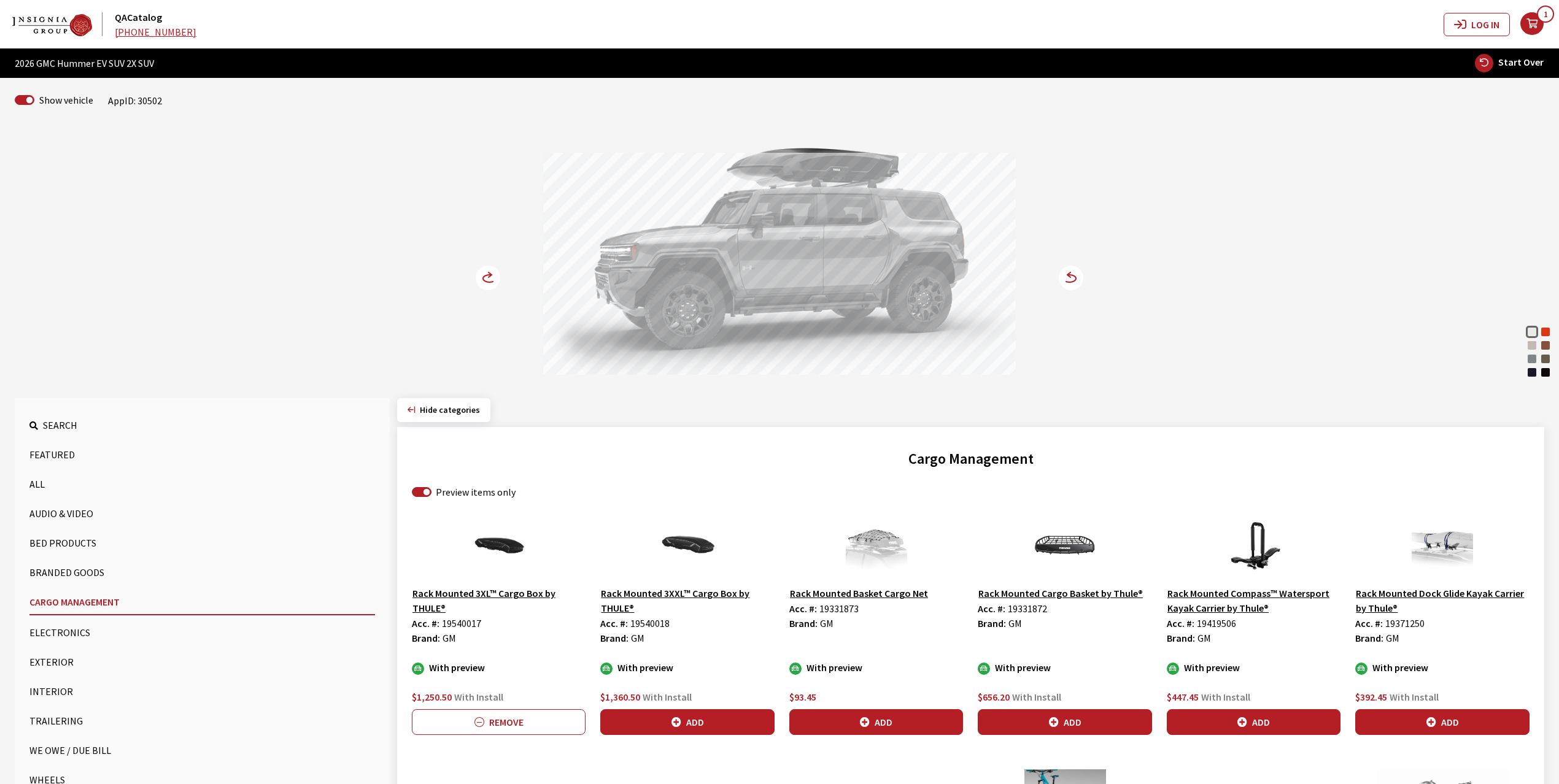
click at [485, 276] on circle at bounding box center [488, 278] width 25 height 25
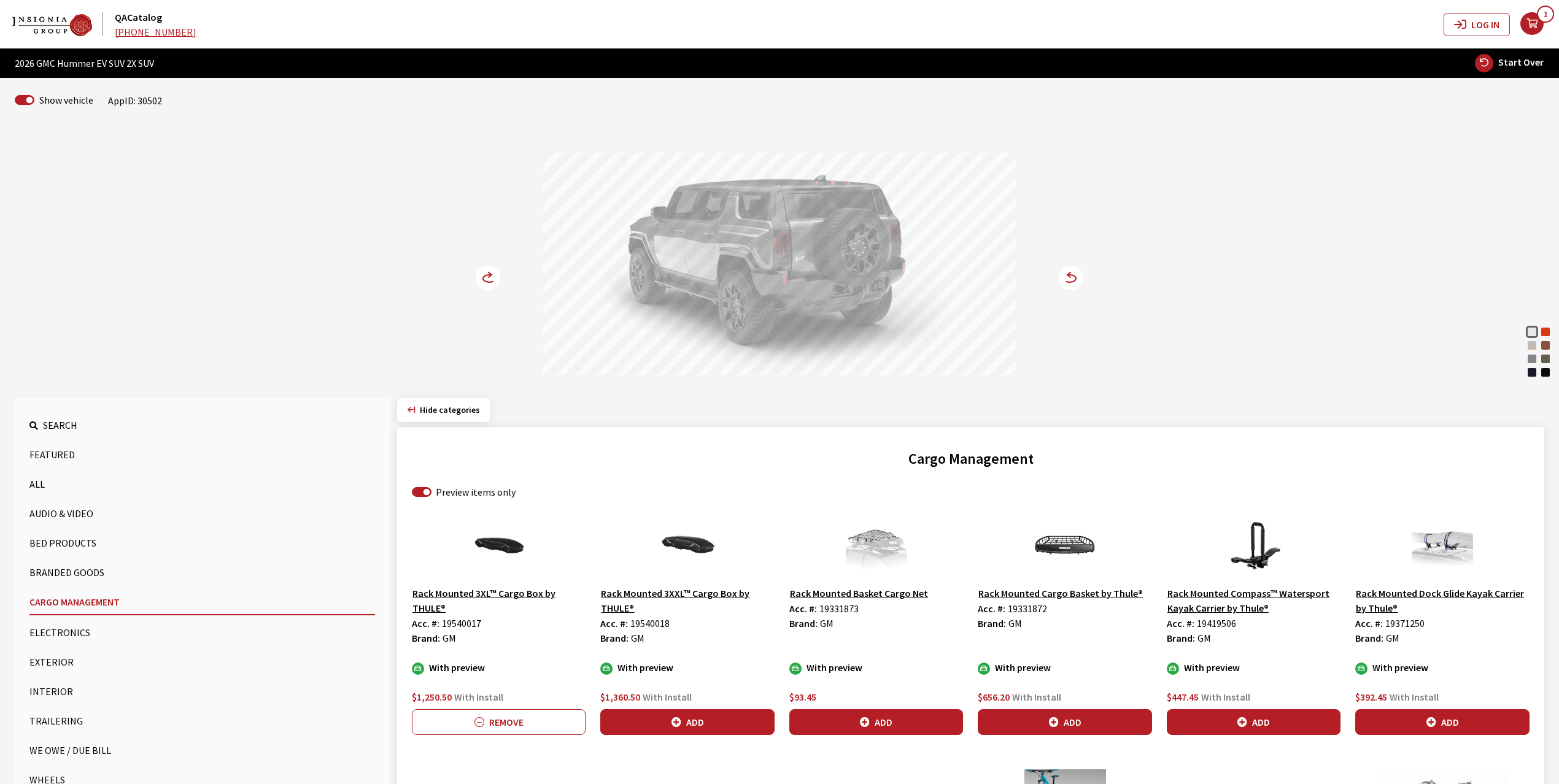
click at [485, 276] on circle at bounding box center [488, 278] width 25 height 25
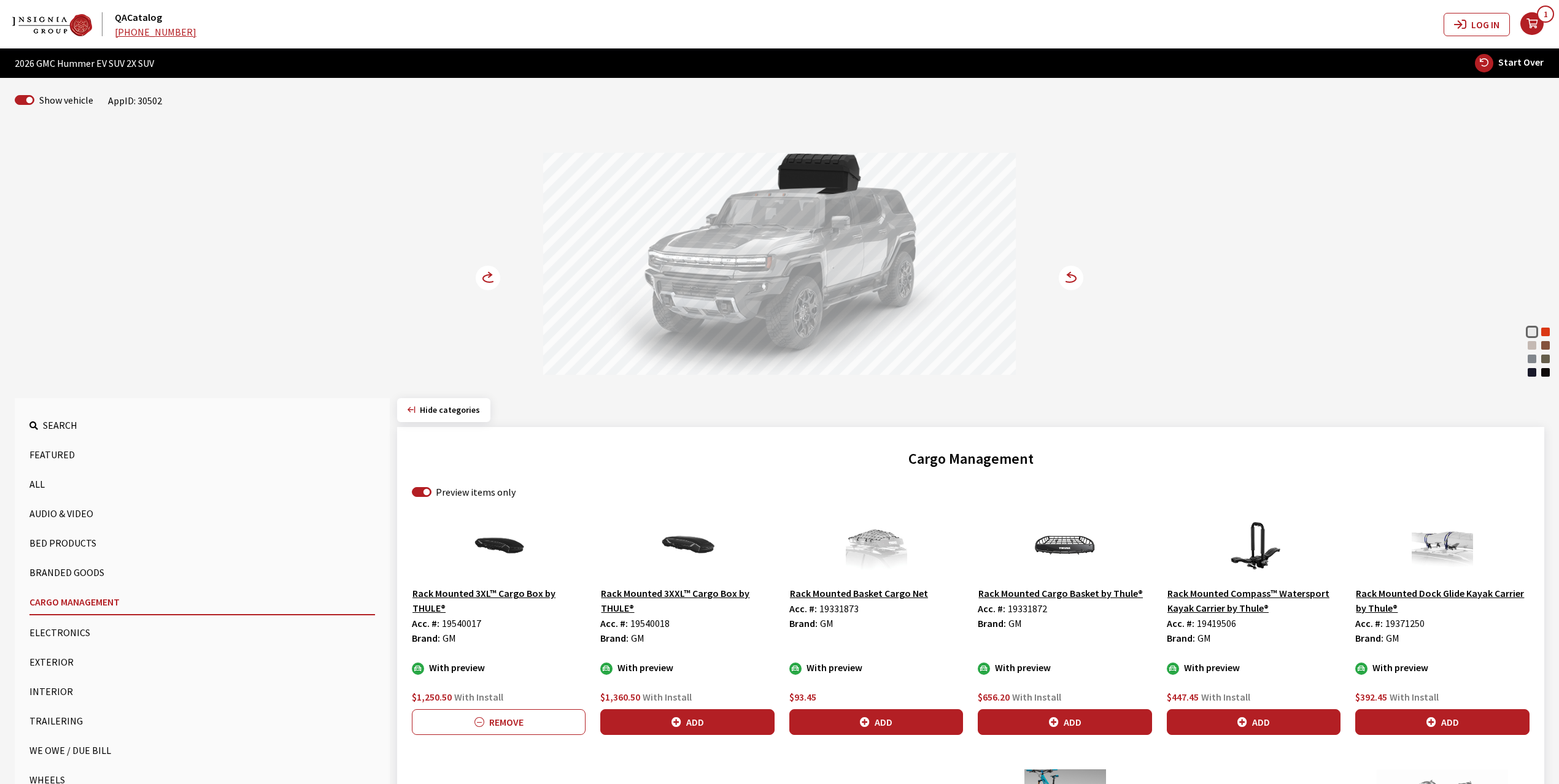
click at [485, 276] on circle at bounding box center [488, 278] width 25 height 25
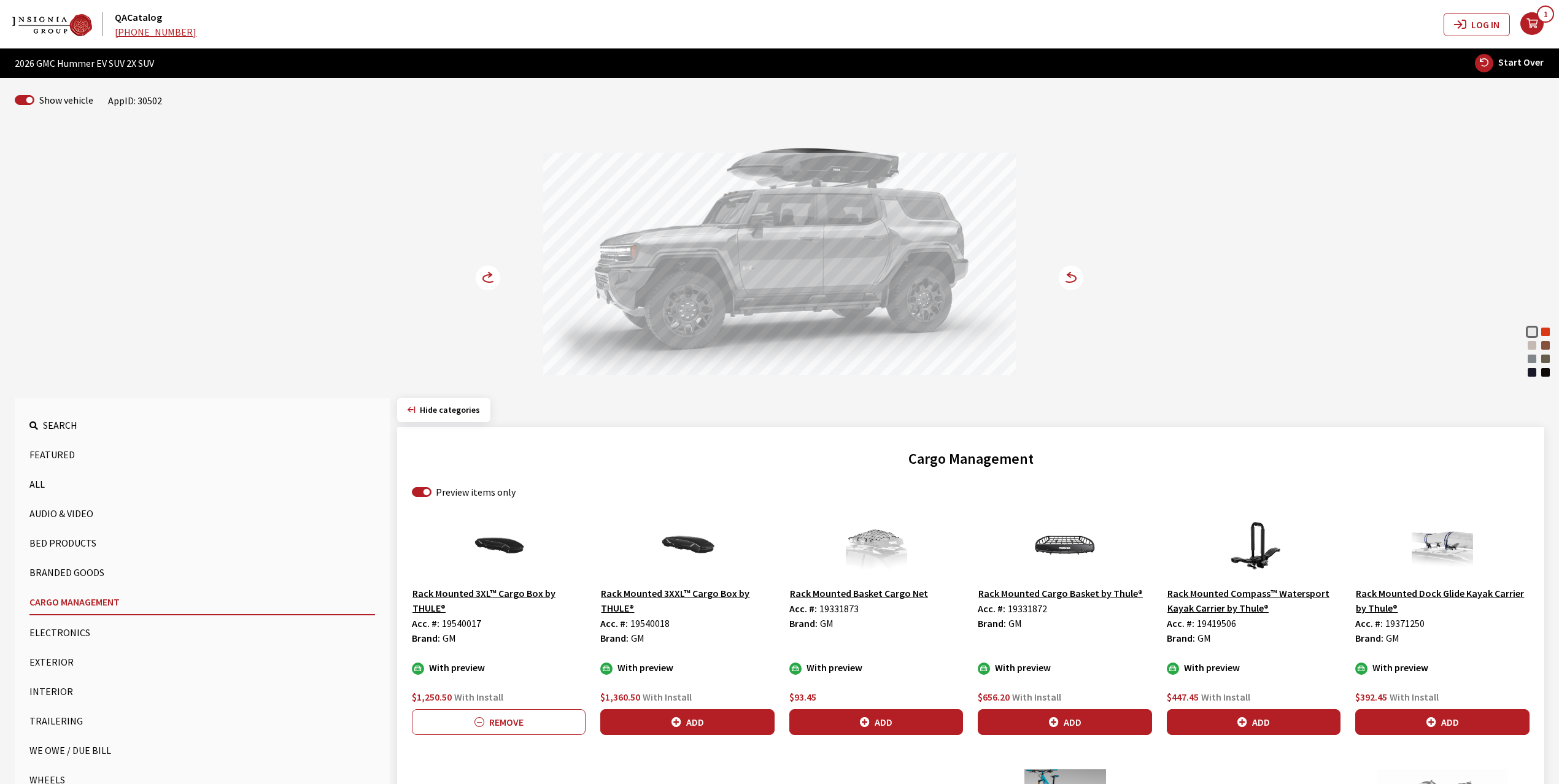
click at [485, 276] on circle at bounding box center [488, 278] width 25 height 25
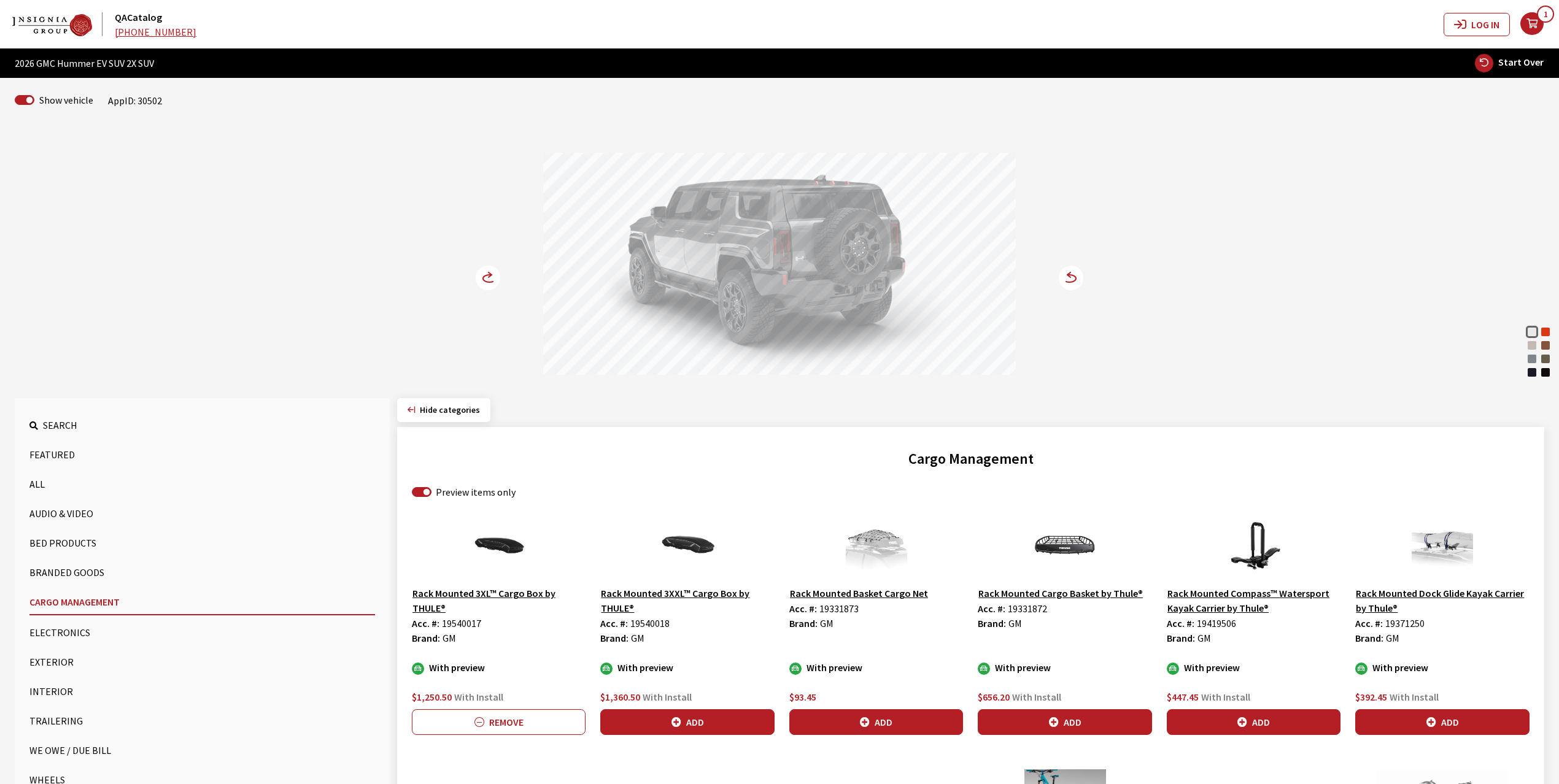
click at [485, 276] on circle at bounding box center [488, 278] width 25 height 25
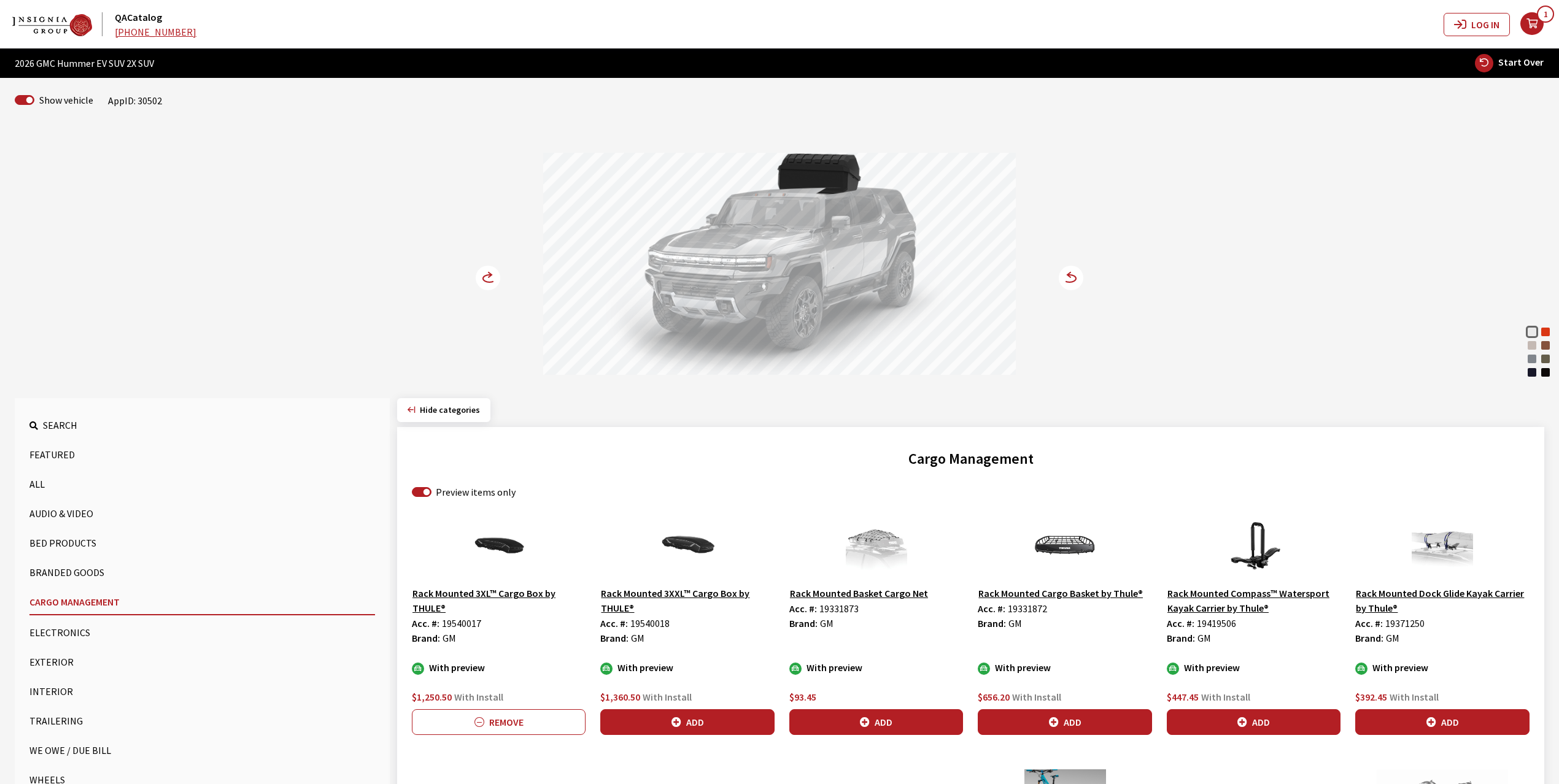
click at [485, 276] on circle at bounding box center [488, 278] width 25 height 25
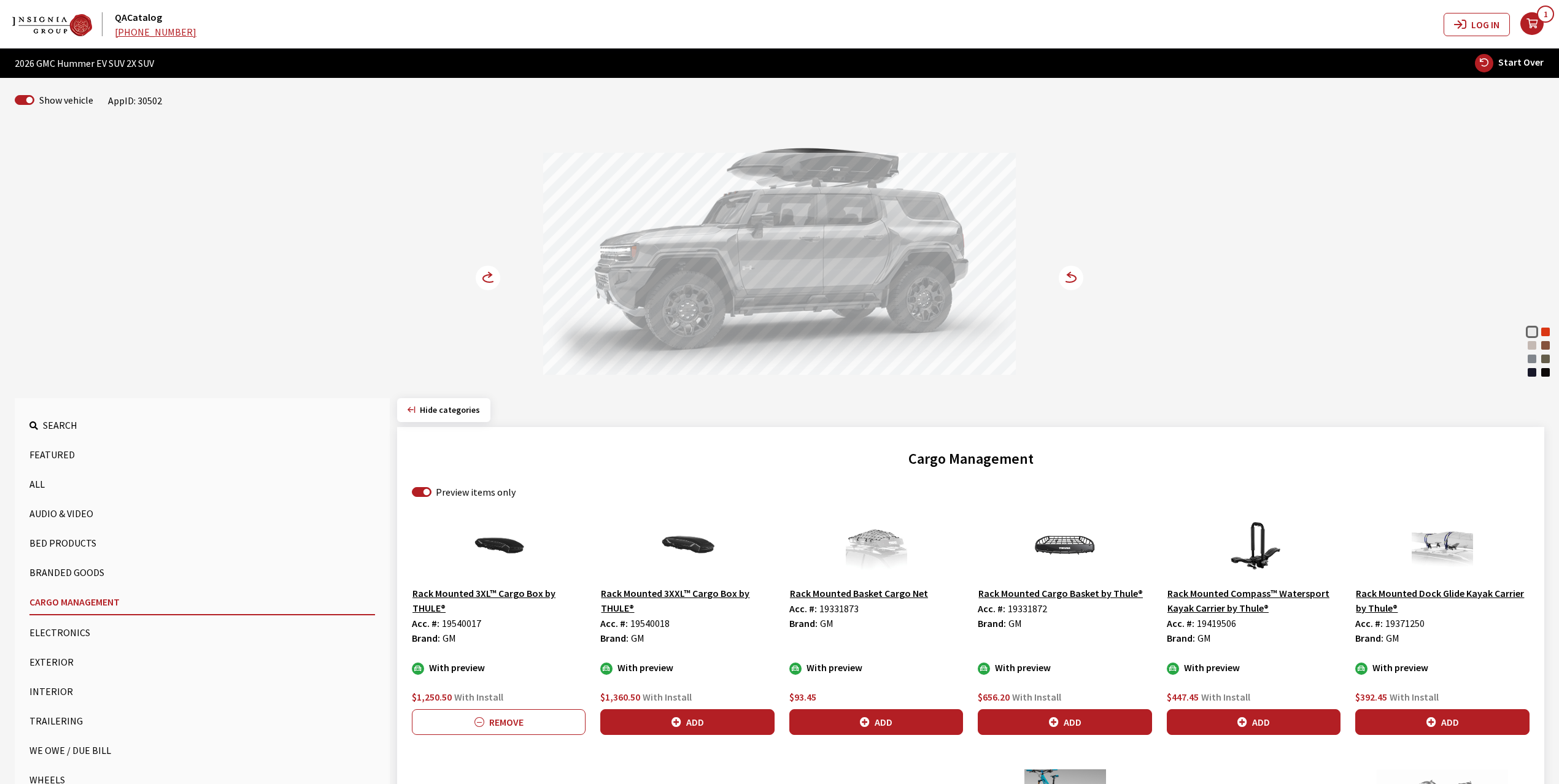
click at [485, 276] on circle at bounding box center [488, 278] width 25 height 25
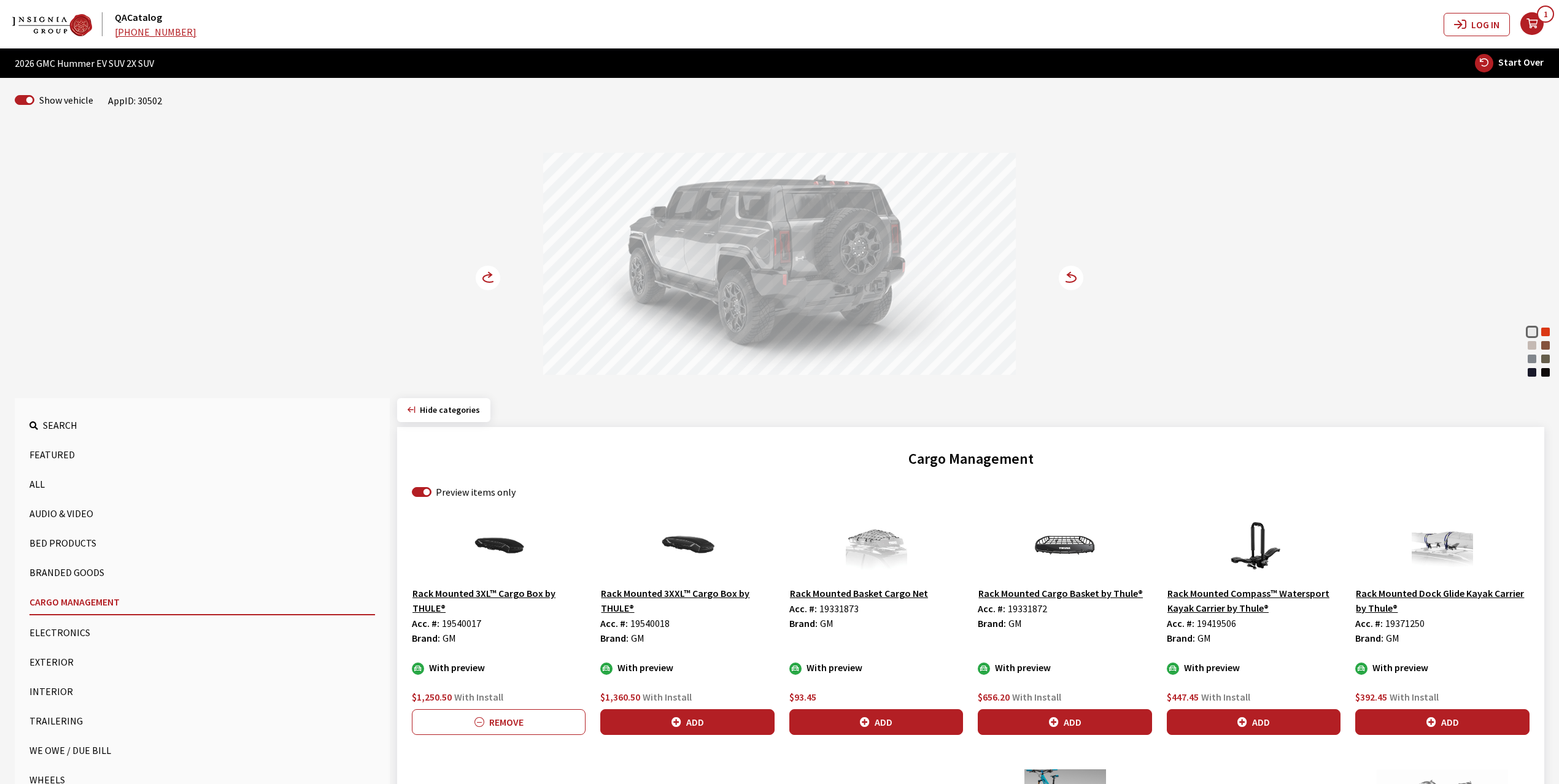
click at [485, 276] on circle at bounding box center [488, 278] width 25 height 25
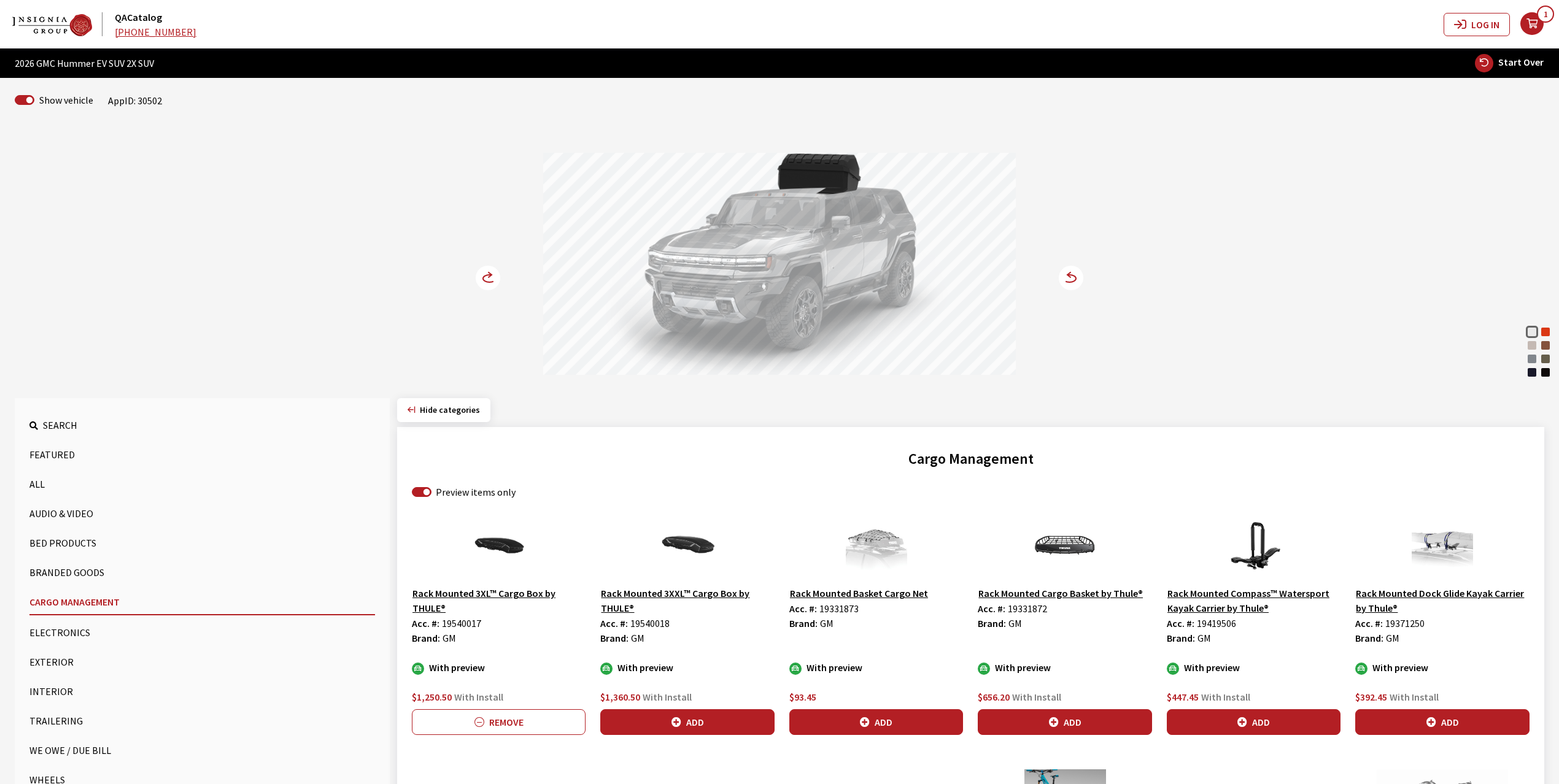
click at [485, 276] on circle at bounding box center [488, 278] width 25 height 25
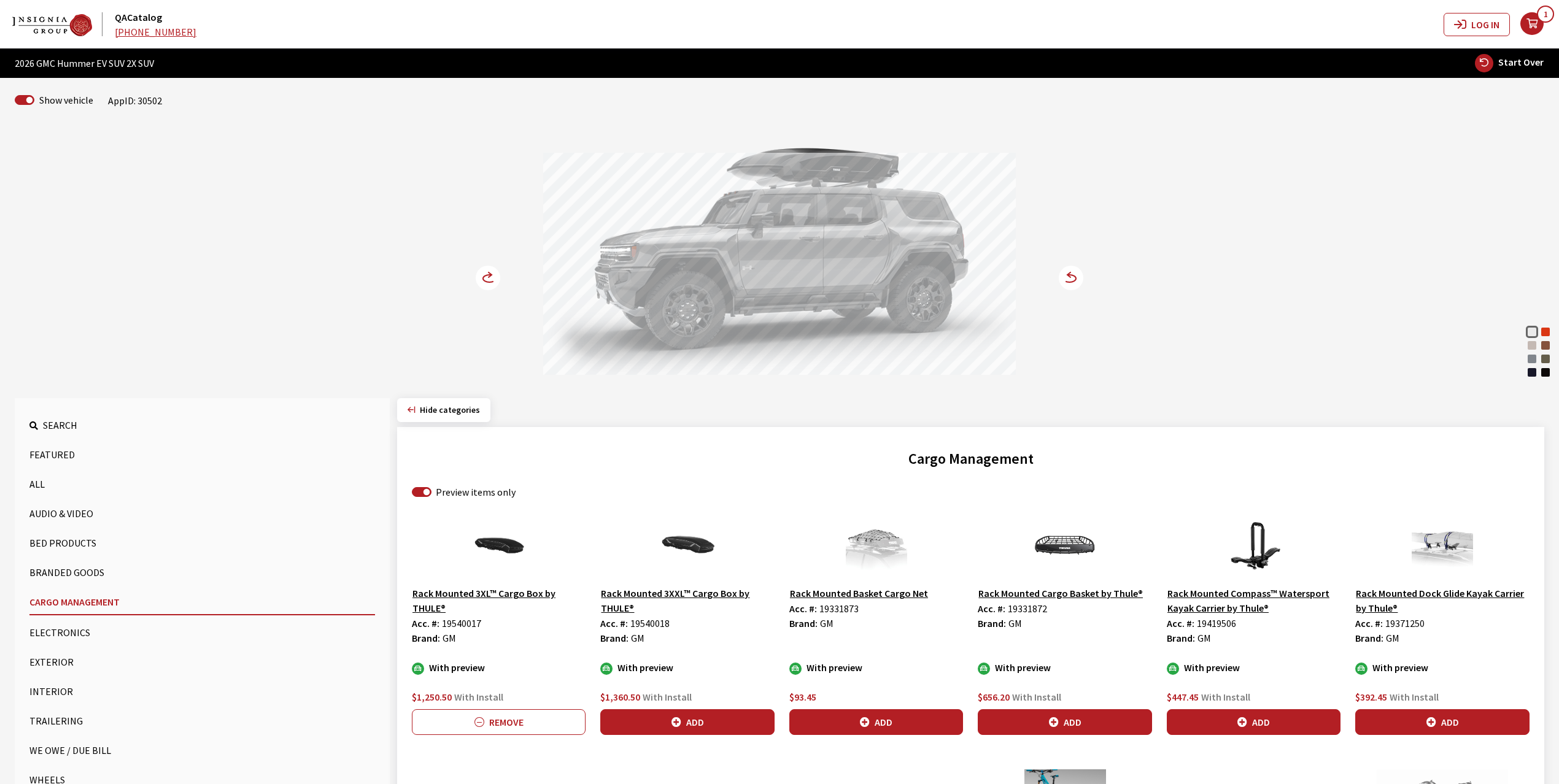
click at [485, 276] on circle at bounding box center [488, 278] width 25 height 25
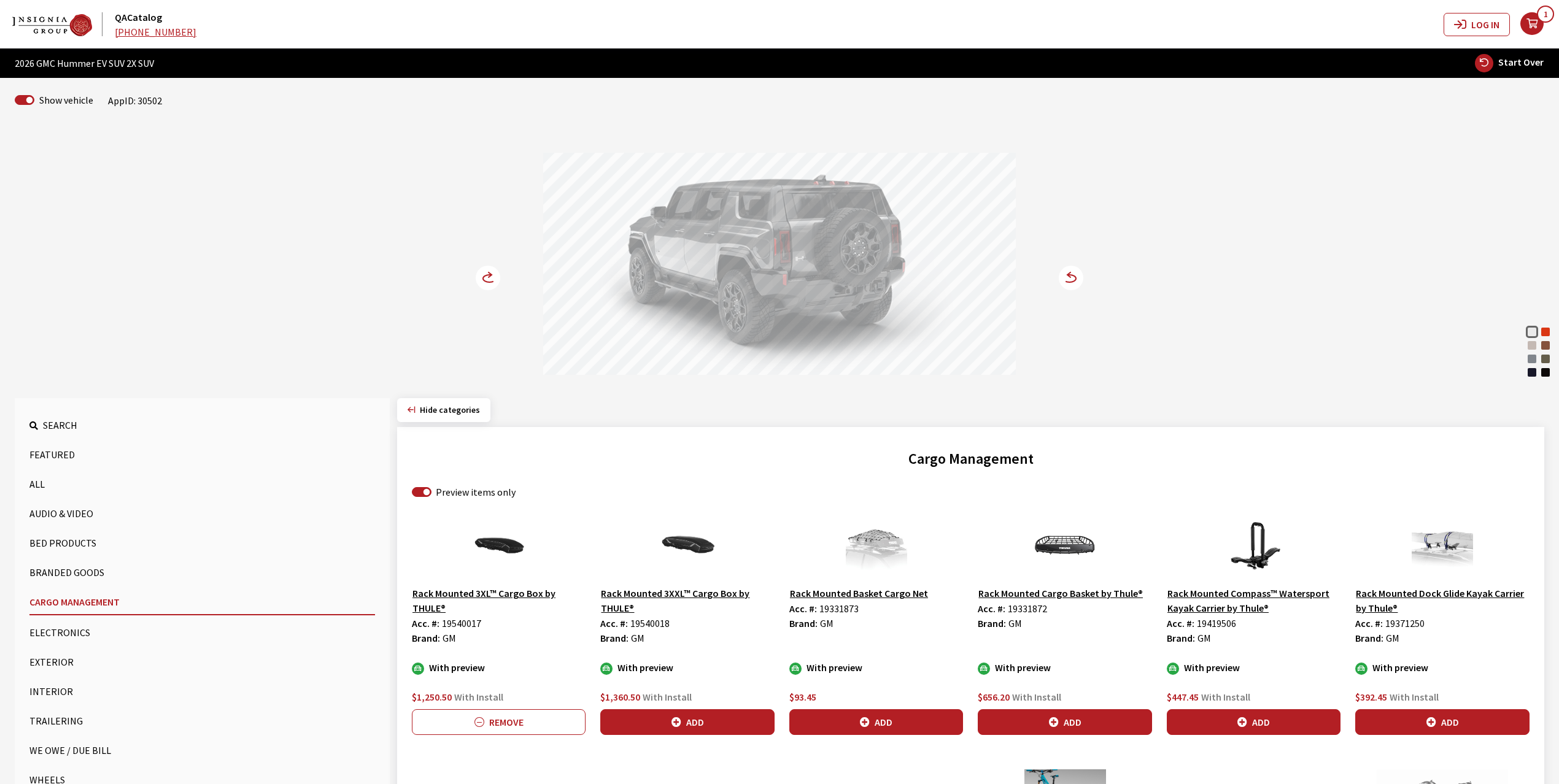
click at [485, 276] on circle at bounding box center [488, 278] width 25 height 25
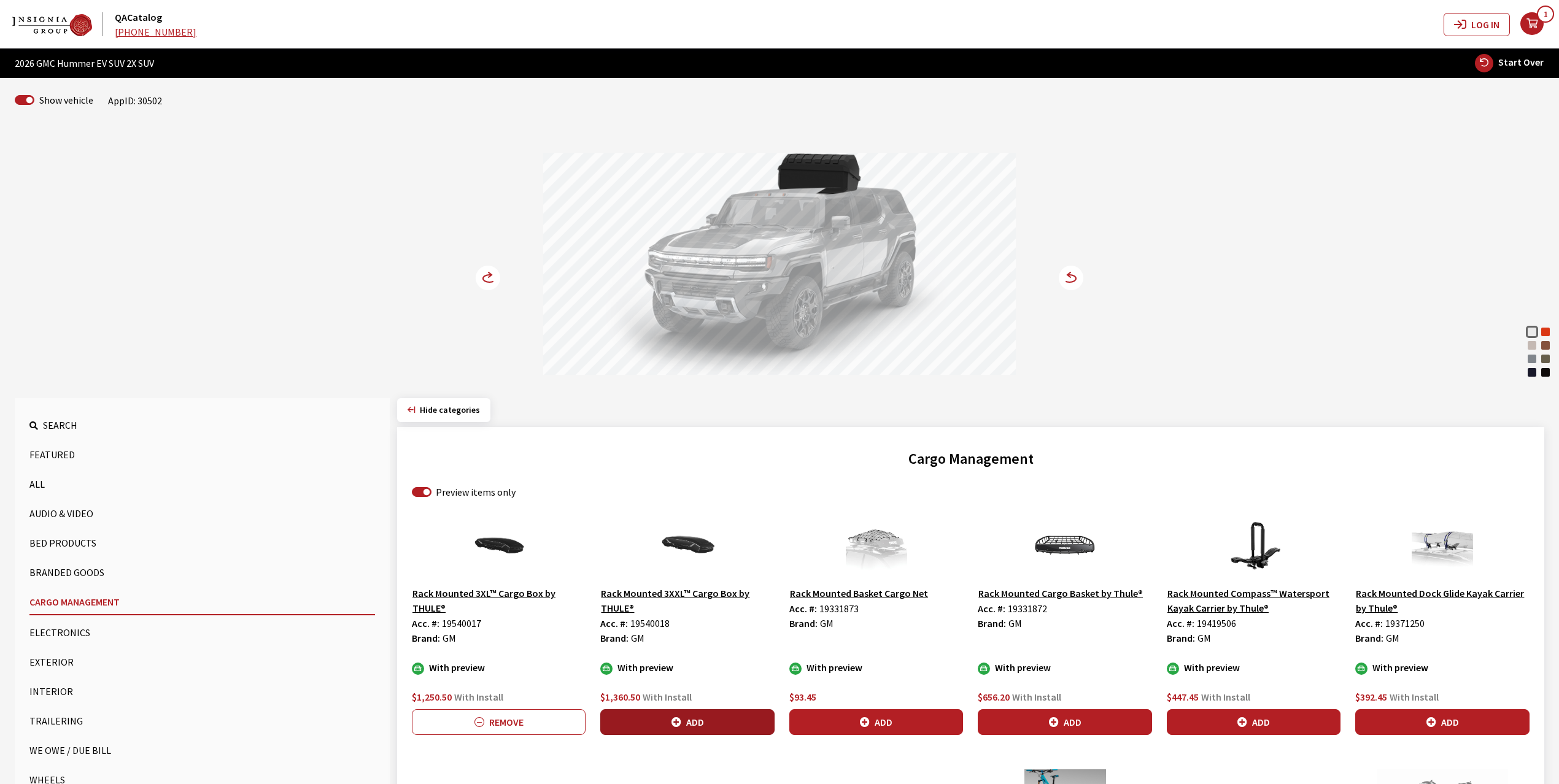
click at [684, 725] on button "Add" at bounding box center [687, 721] width 174 height 26
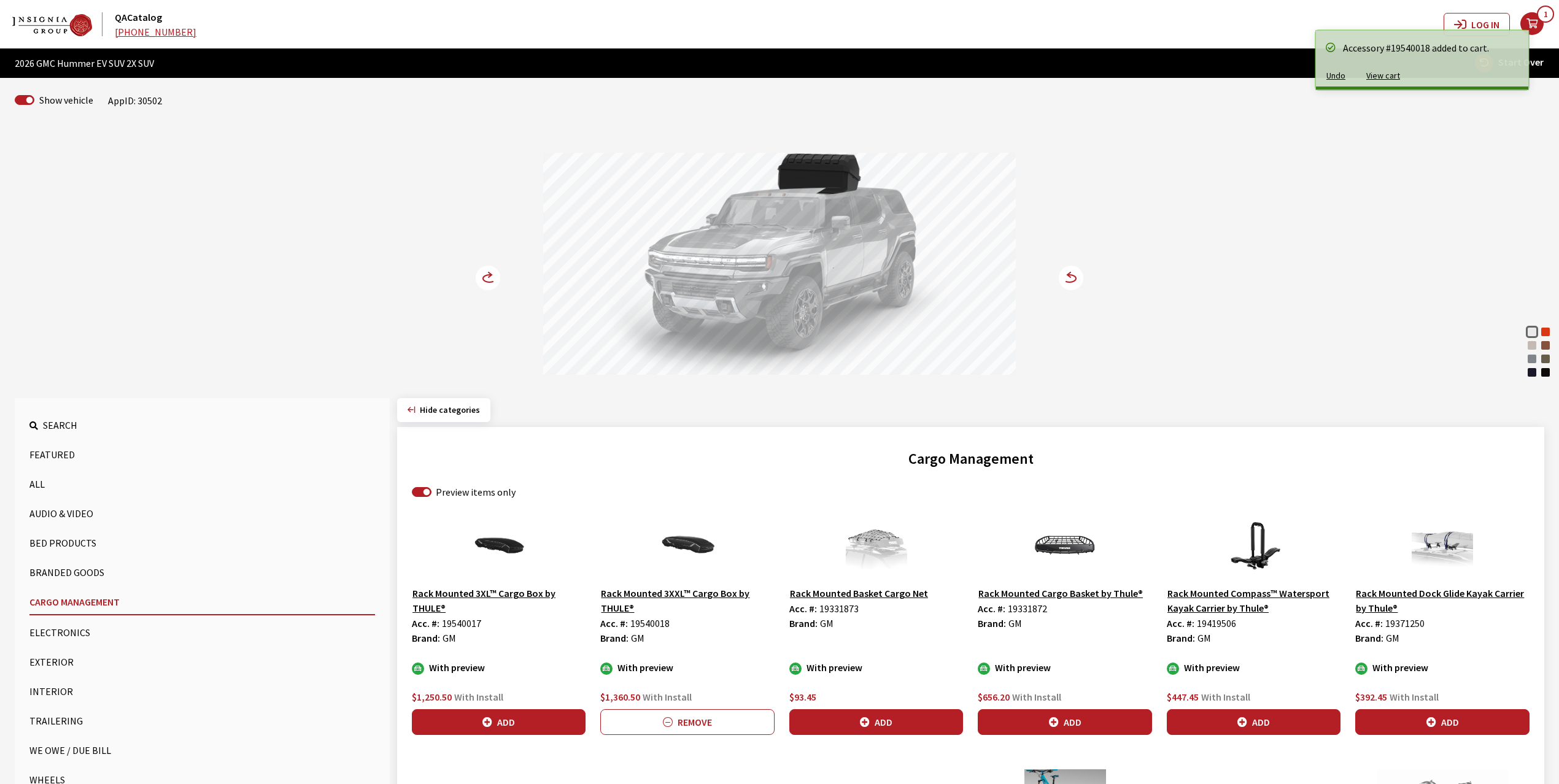
click at [488, 276] on icon at bounding box center [490, 278] width 13 height 7
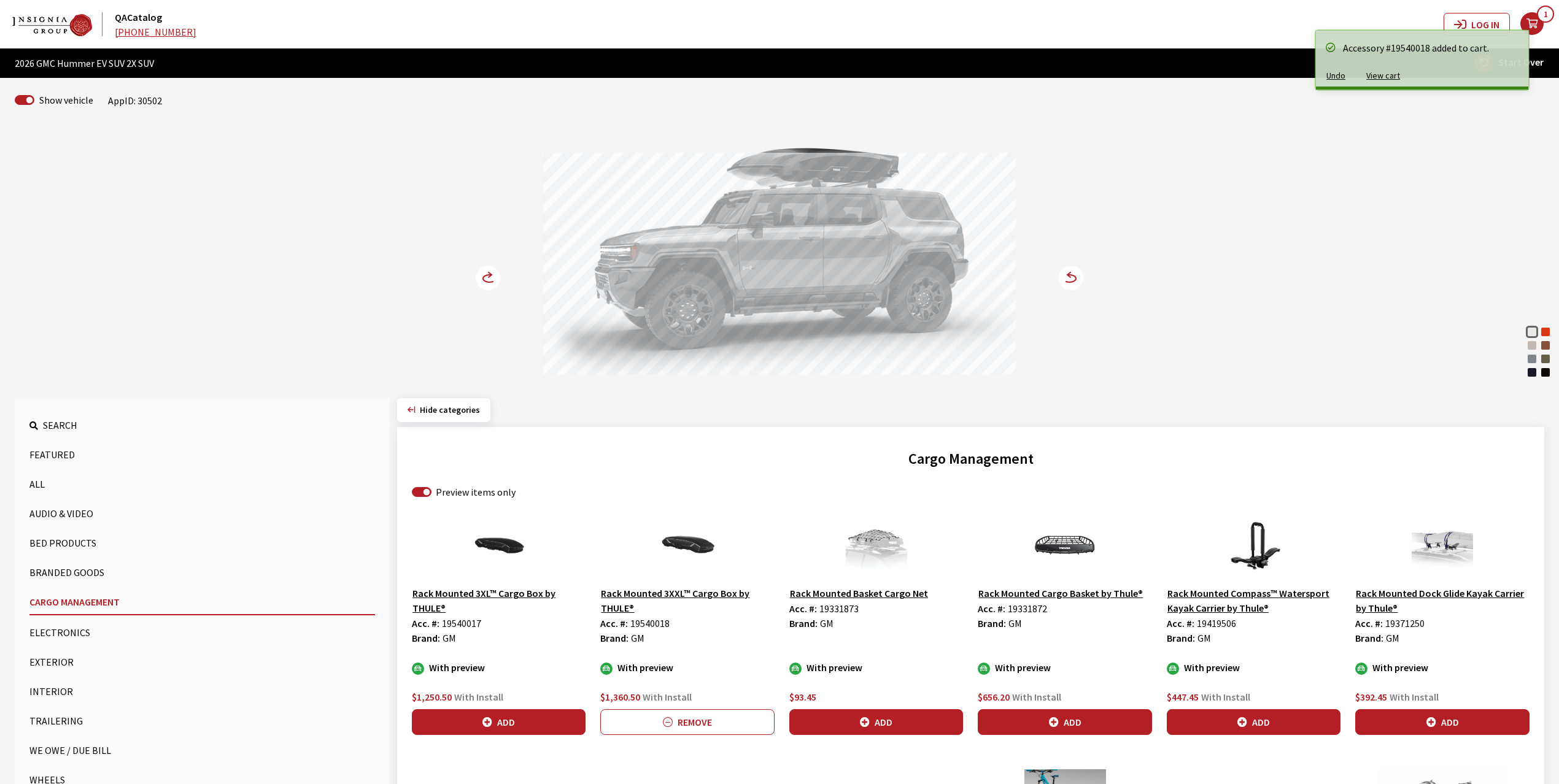
click at [488, 276] on icon at bounding box center [490, 278] width 13 height 7
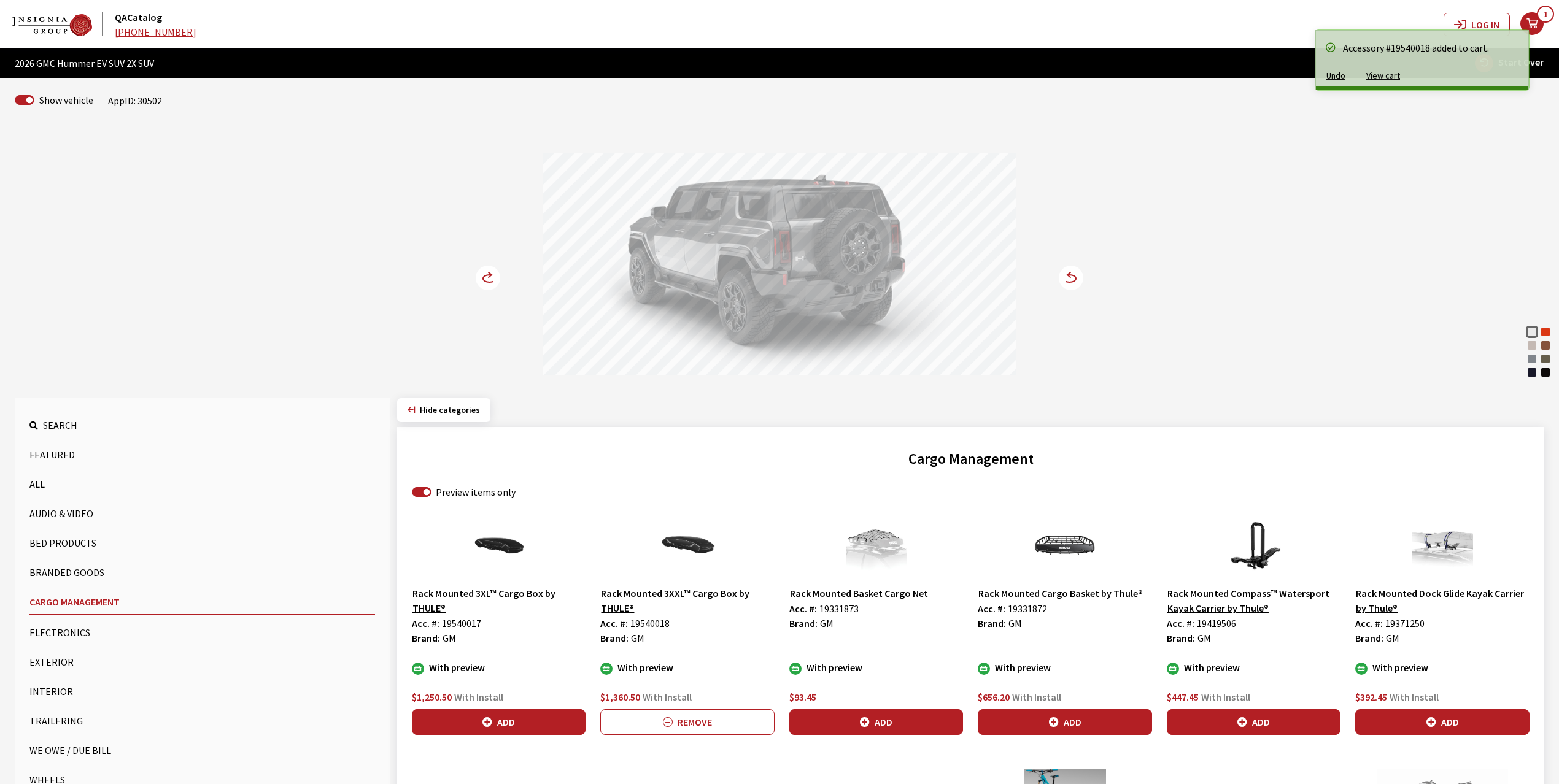
click at [488, 276] on icon at bounding box center [490, 278] width 13 height 7
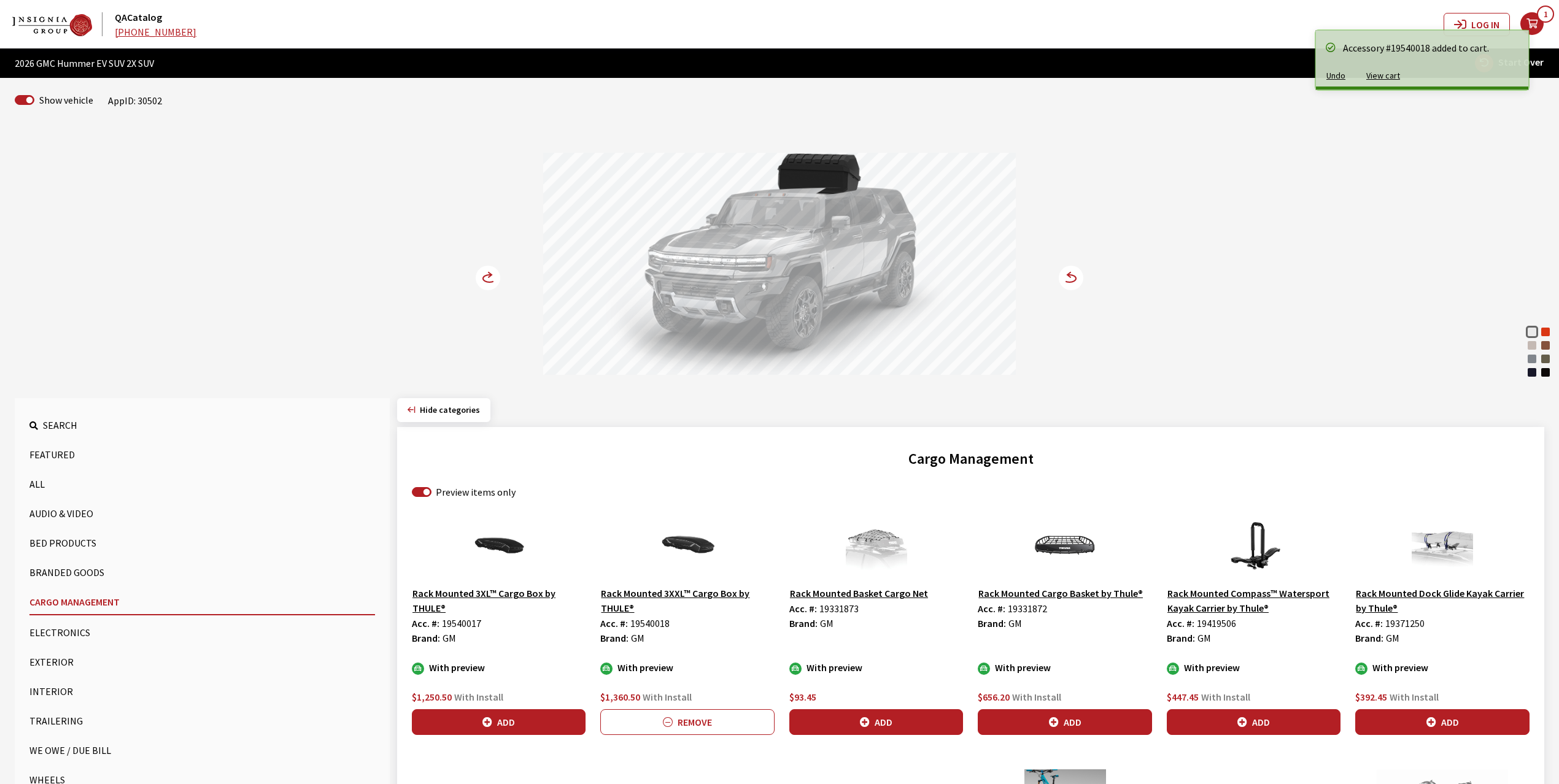
click at [488, 276] on icon at bounding box center [490, 278] width 13 height 7
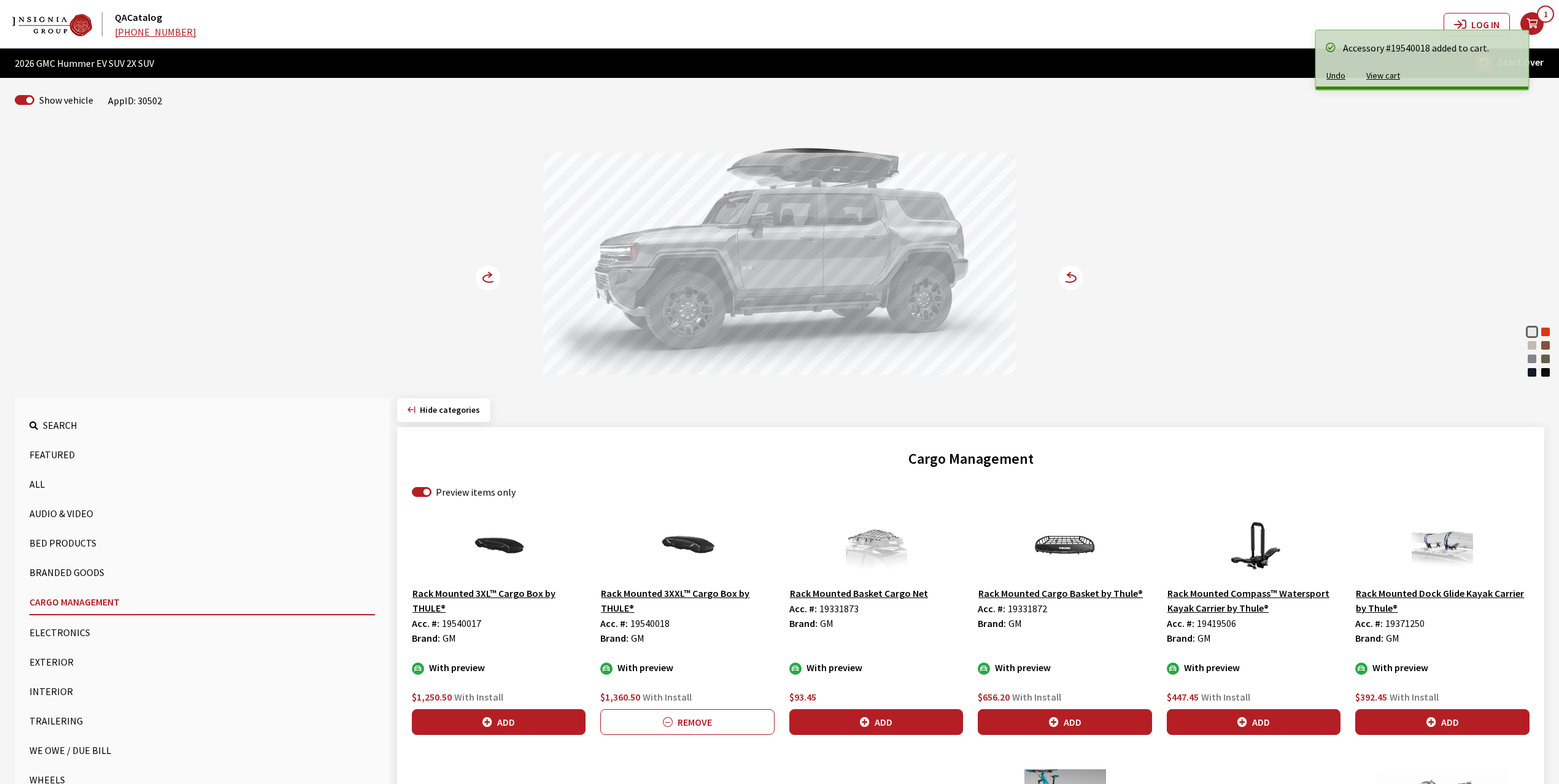
click at [488, 276] on icon at bounding box center [490, 278] width 13 height 7
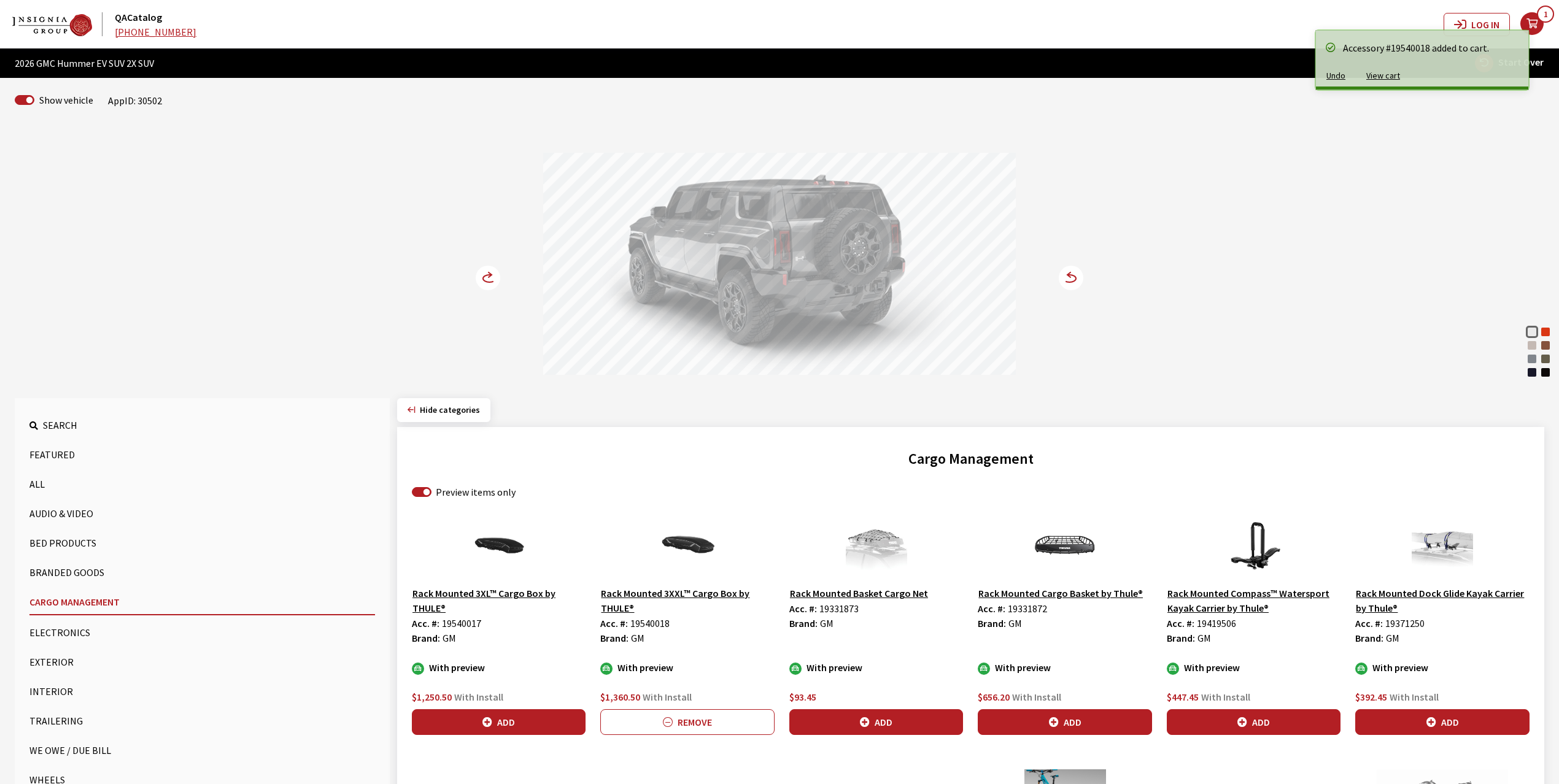
click at [488, 276] on icon at bounding box center [490, 278] width 13 height 7
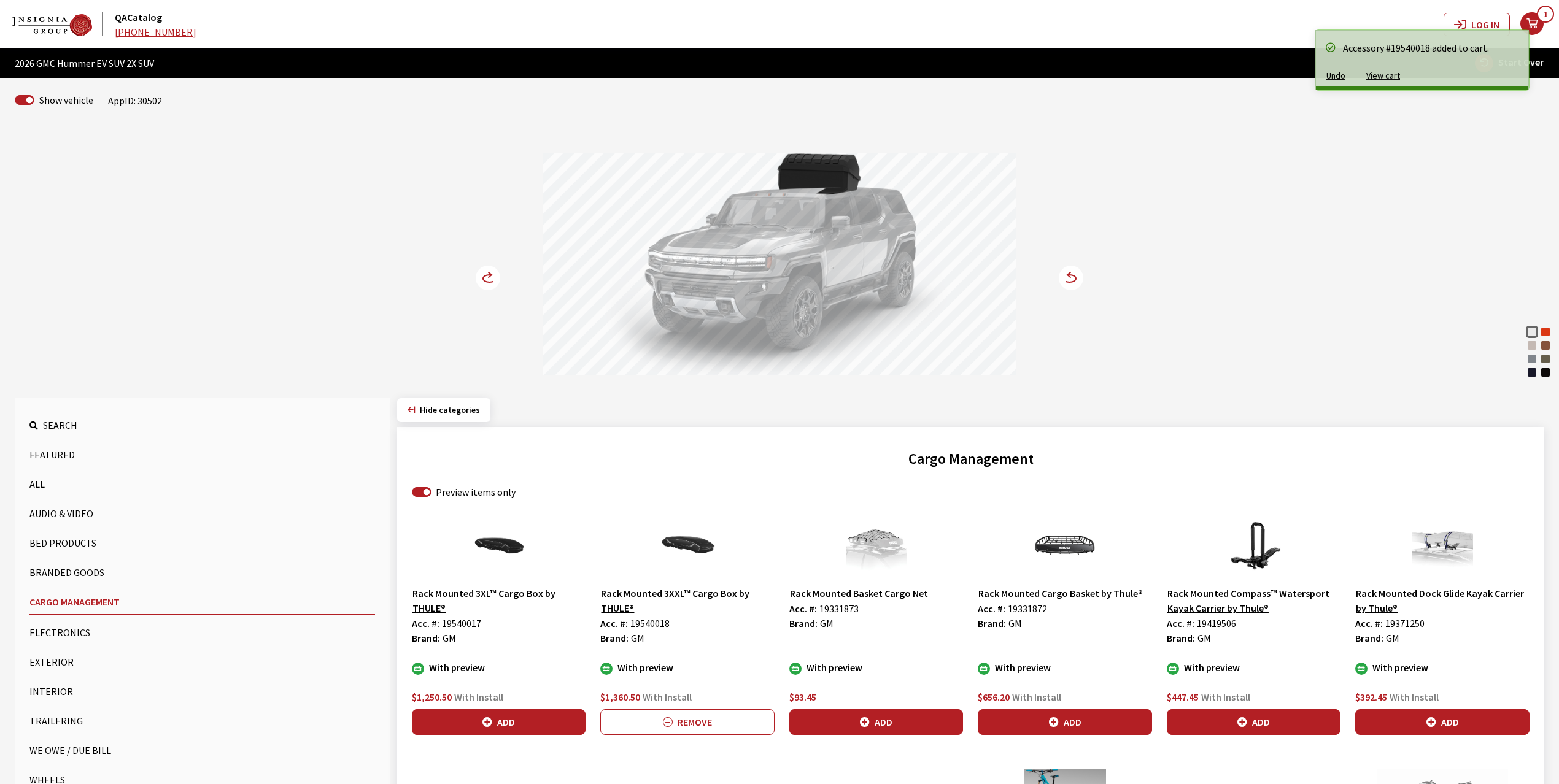
click at [488, 276] on icon at bounding box center [490, 278] width 13 height 7
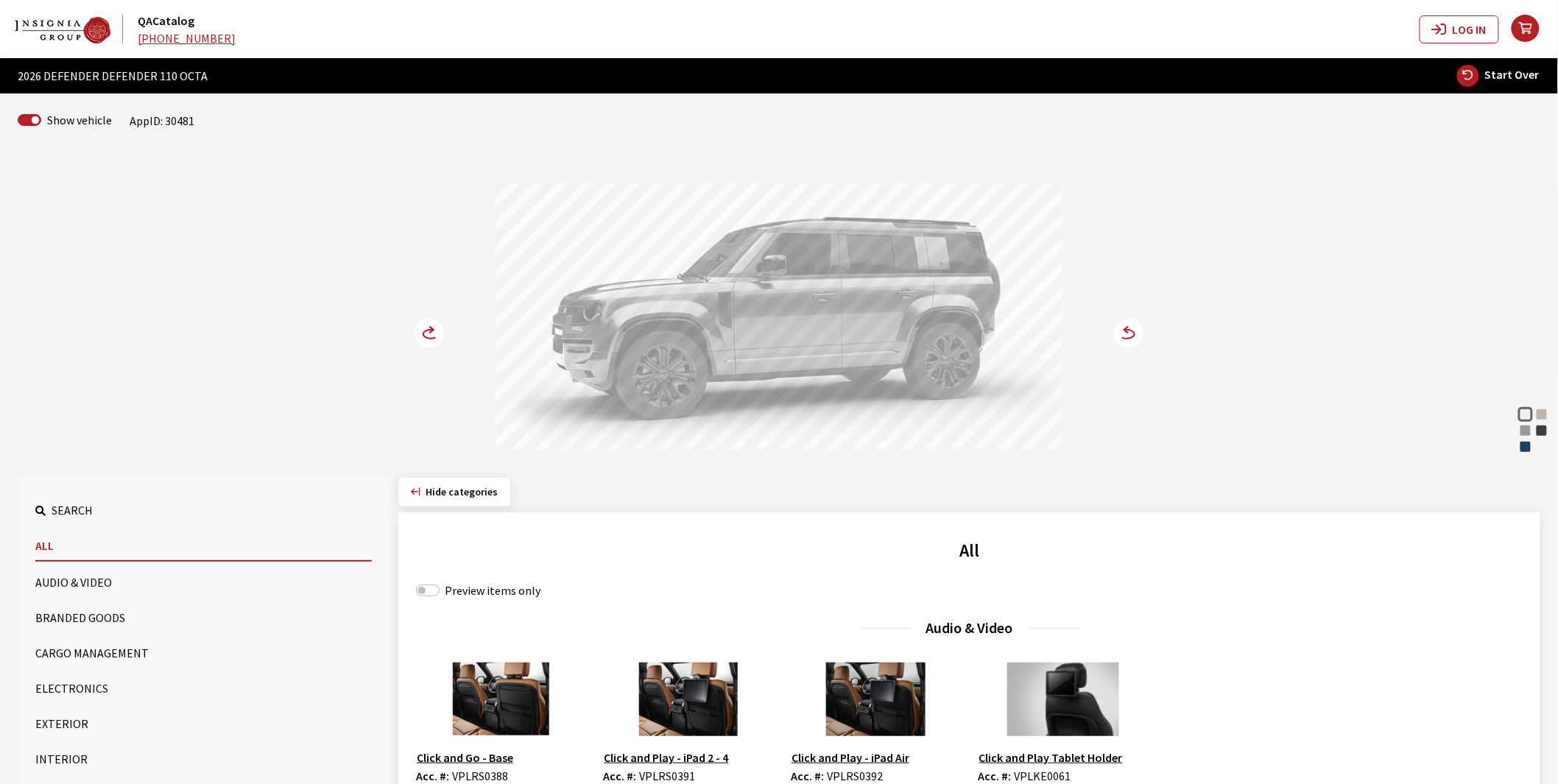
click at [440, 590] on div "Preview items only" at bounding box center [969, 590] width 1107 height 18
click at [428, 590] on input "Preview items only" at bounding box center [428, 590] width 24 height 12
checkbox input "true"
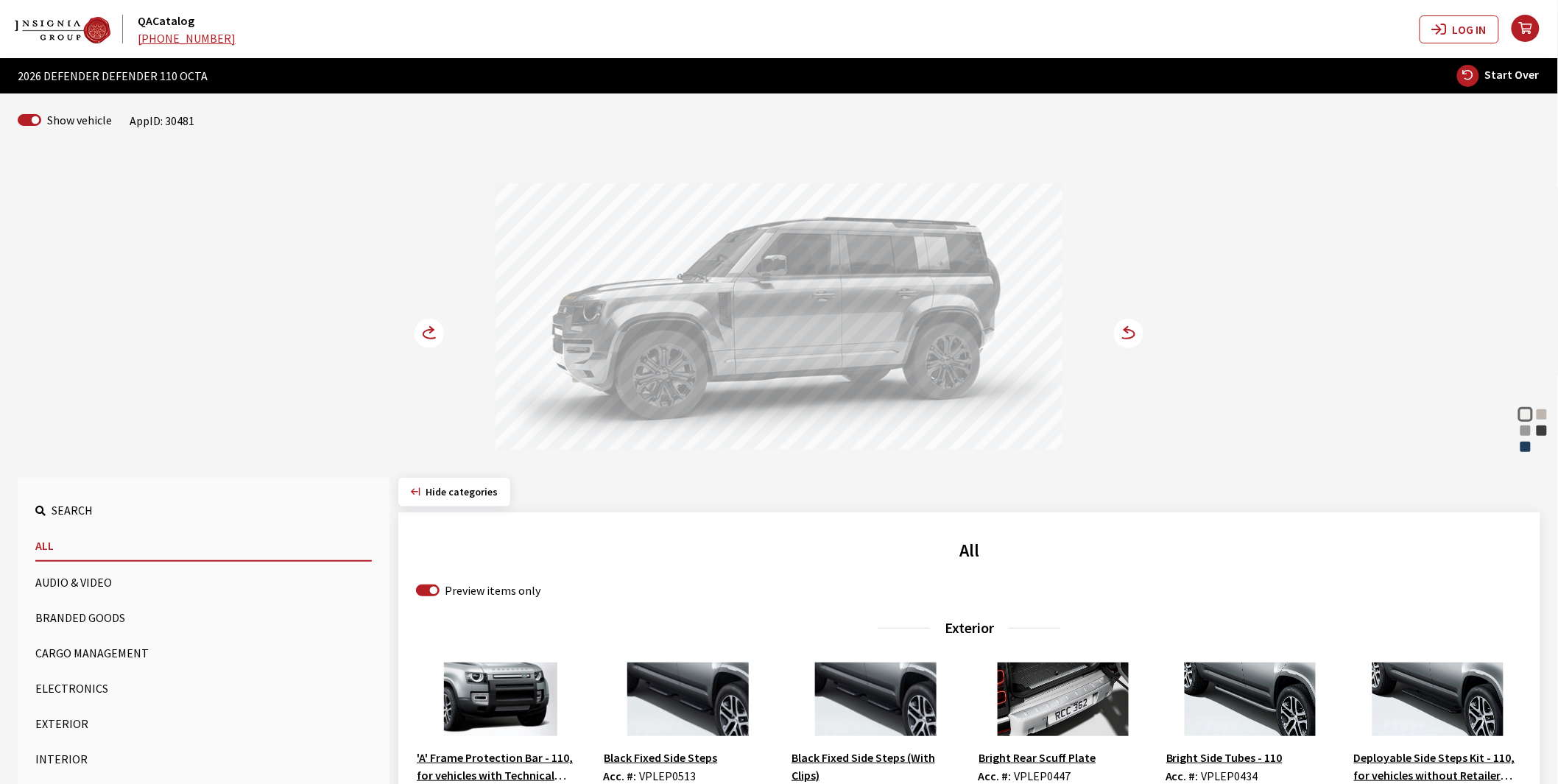
click at [65, 722] on button "Exterior" at bounding box center [204, 724] width 337 height 30
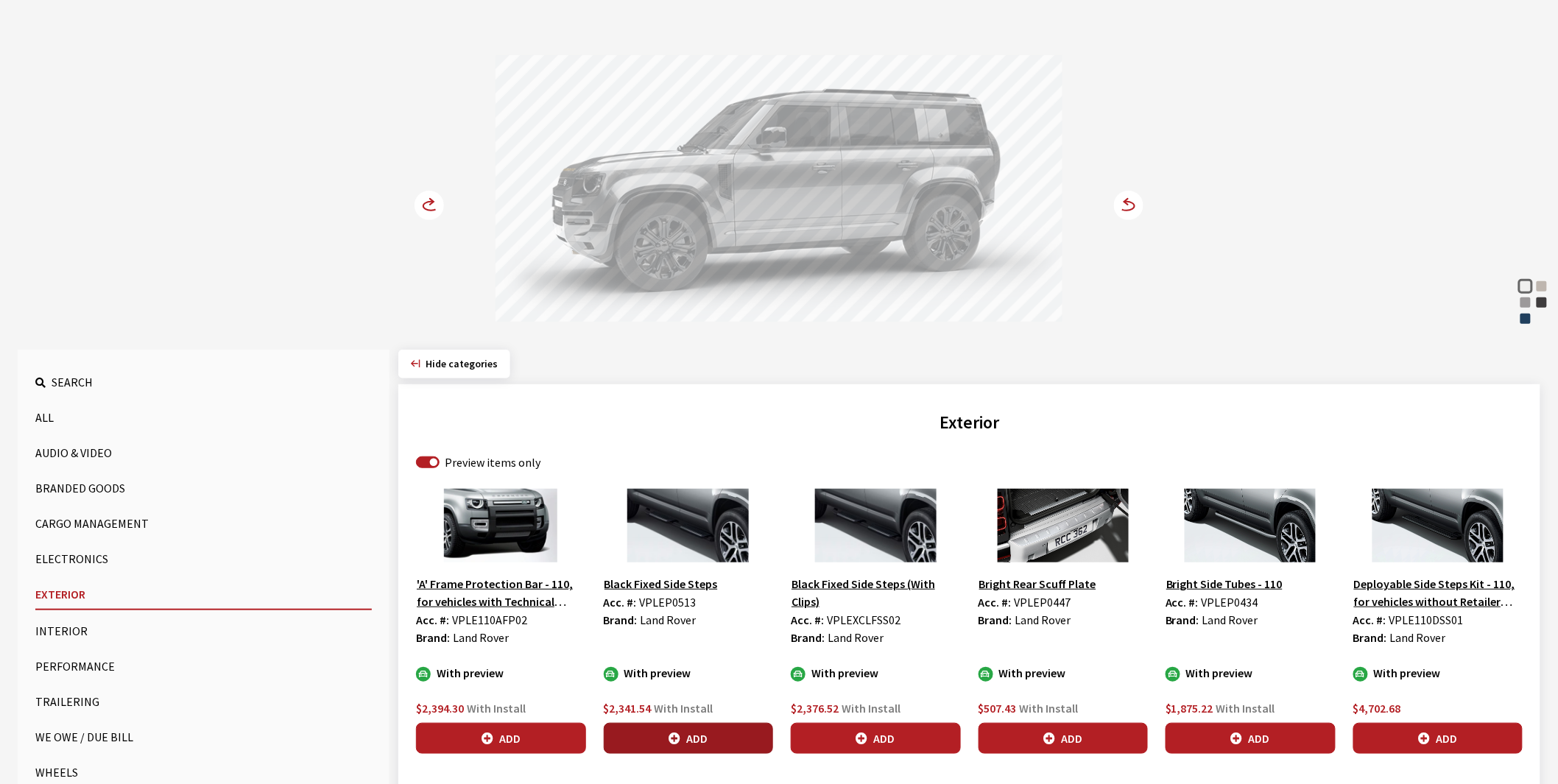
scroll to position [163, 0]
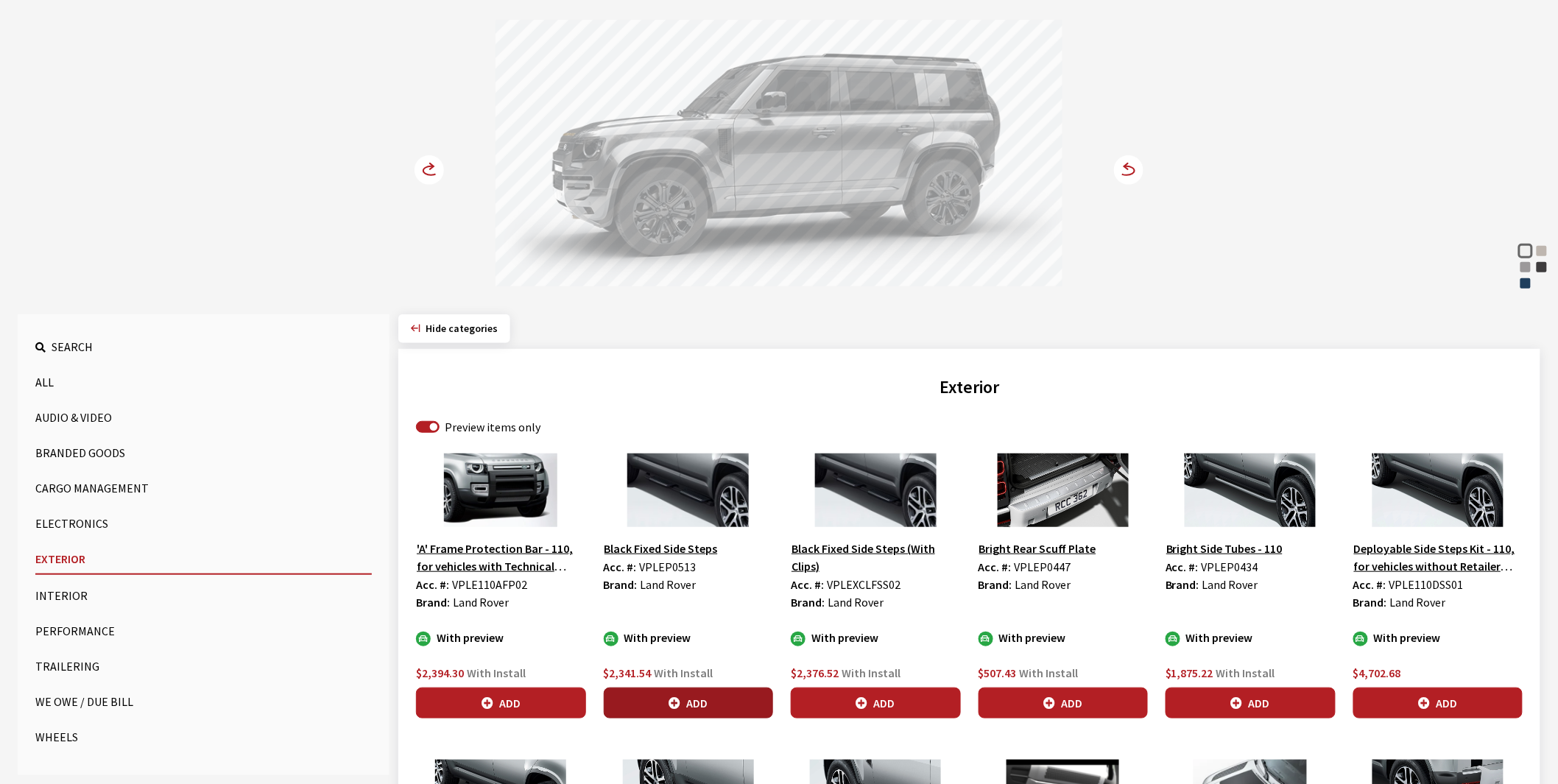
click at [693, 700] on button "Add" at bounding box center [689, 702] width 170 height 31
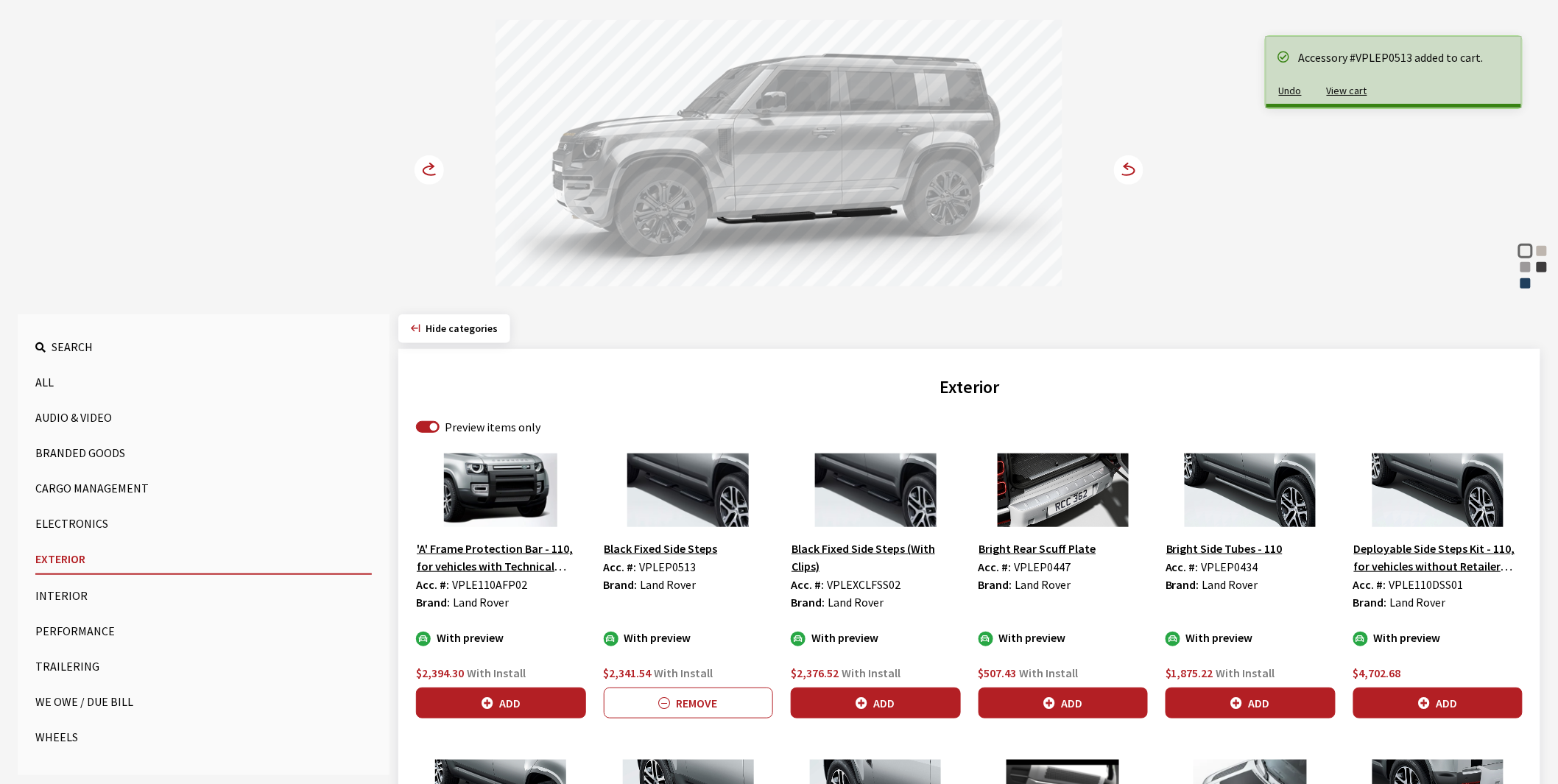
click at [436, 165] on icon at bounding box center [438, 171] width 10 height 13
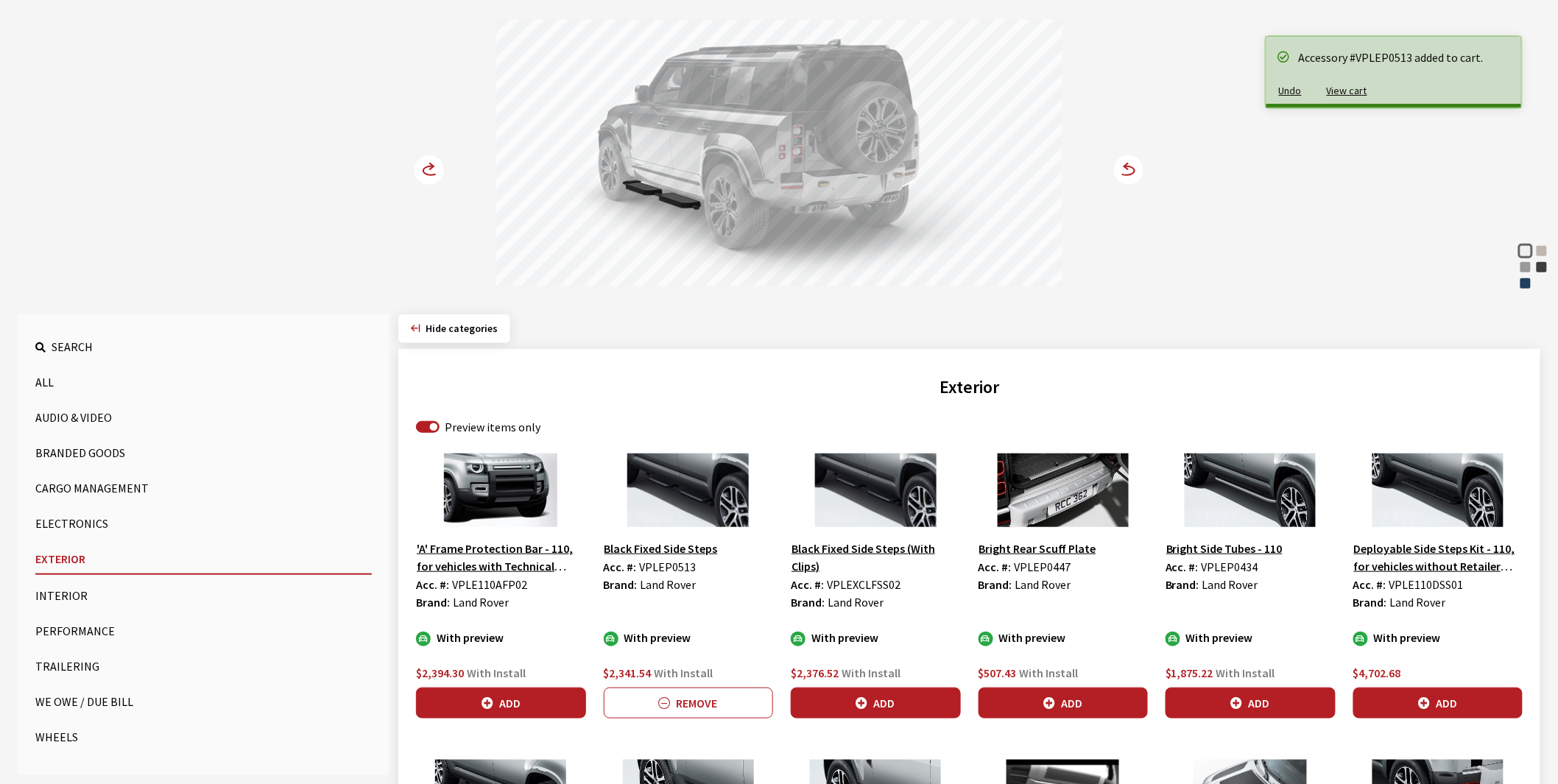
click at [436, 165] on icon at bounding box center [438, 171] width 10 height 13
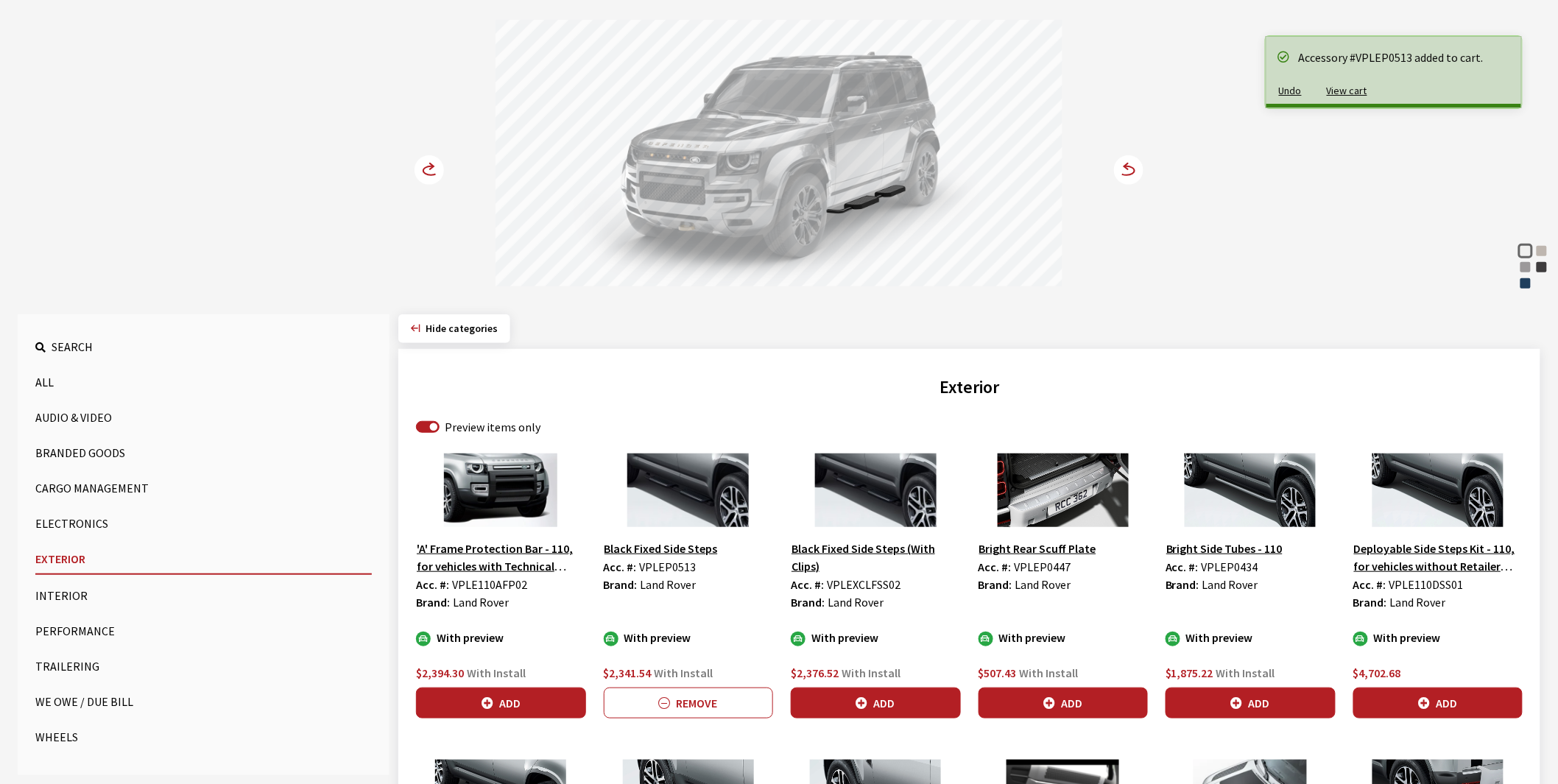
click at [436, 165] on icon at bounding box center [438, 171] width 10 height 13
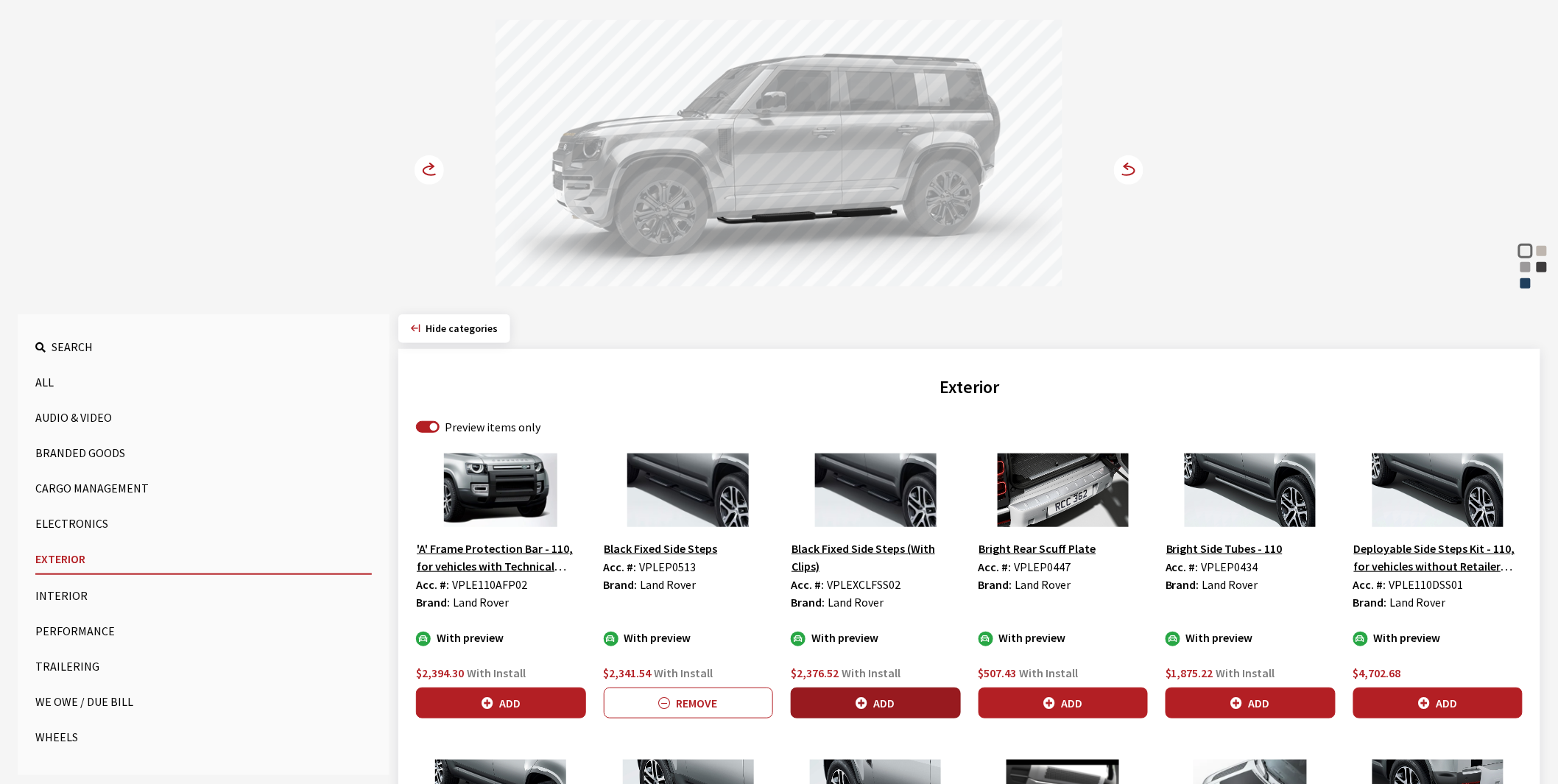
click at [907, 701] on button "Add" at bounding box center [875, 702] width 170 height 31
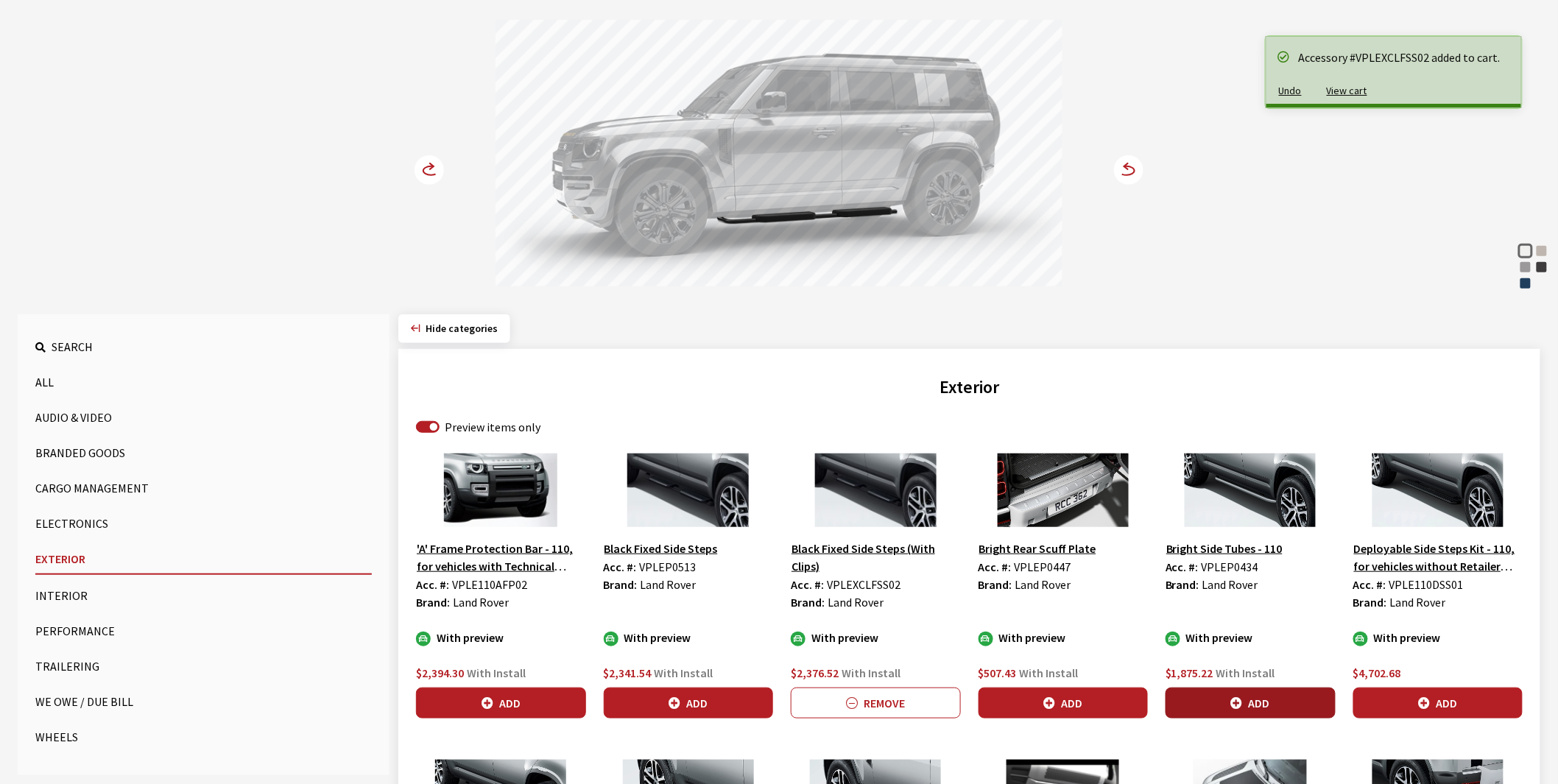
click at [1243, 701] on button "Add" at bounding box center [1251, 702] width 170 height 31
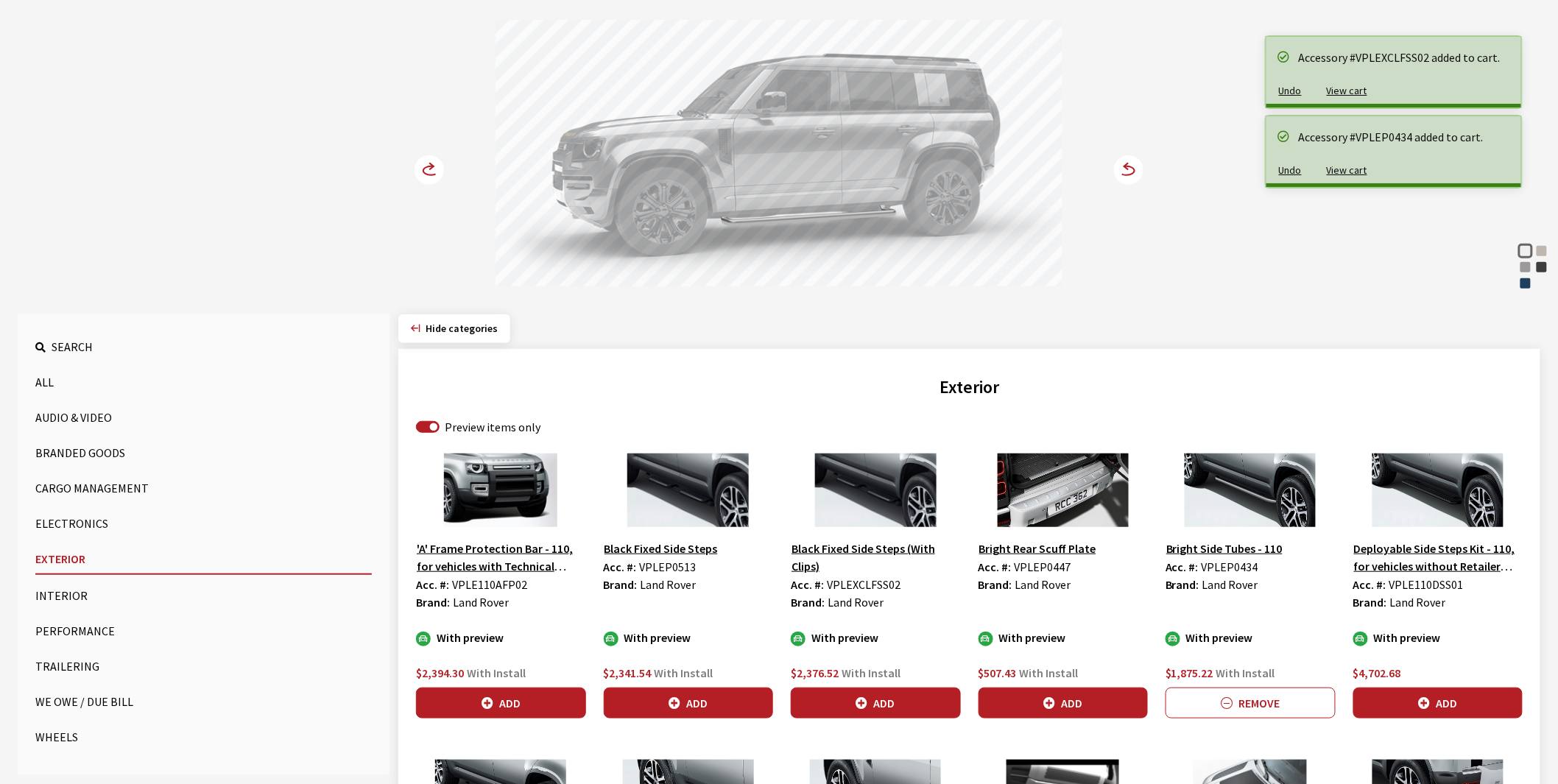
click at [423, 162] on circle at bounding box center [430, 170] width 30 height 30
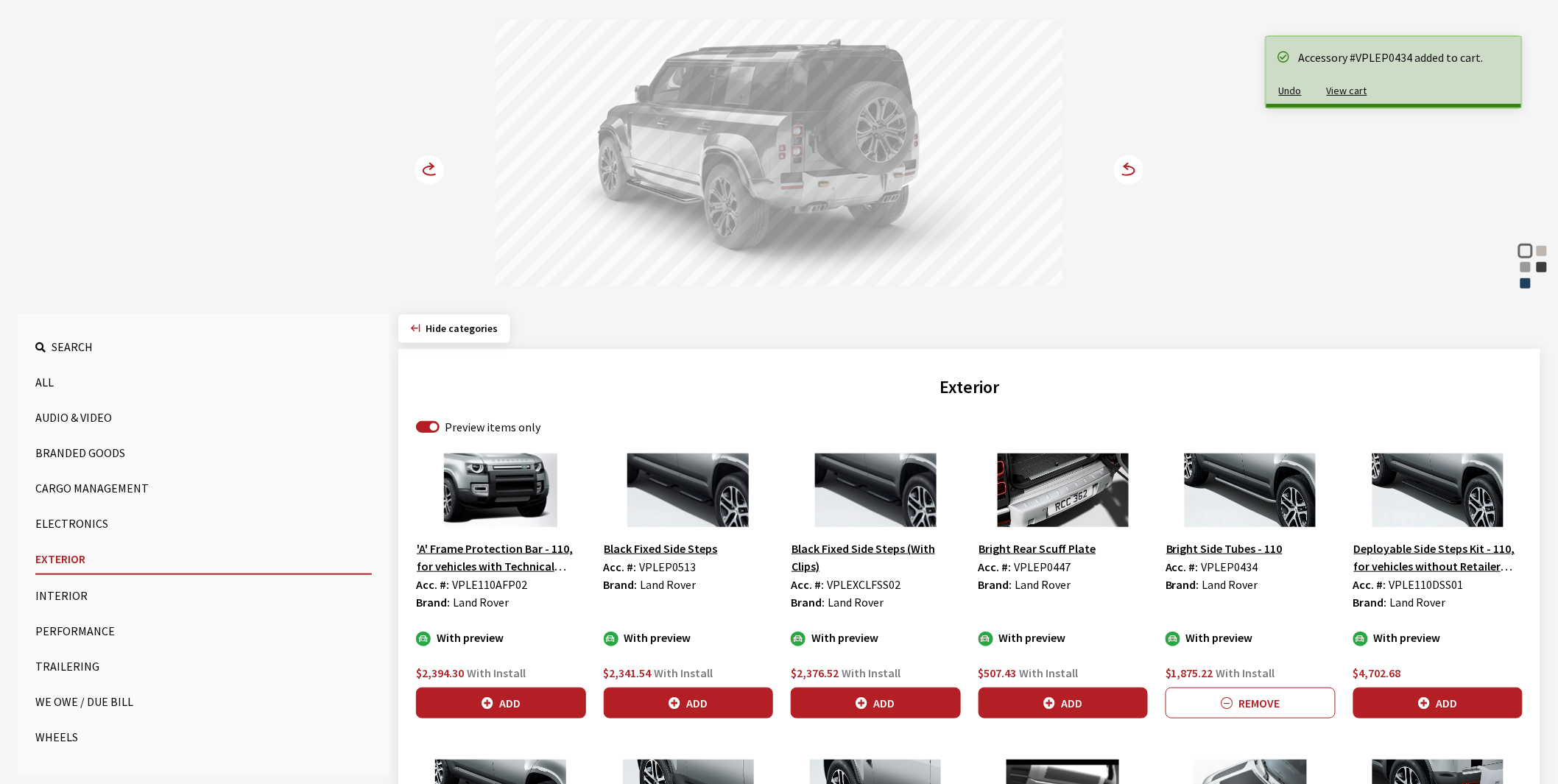
click at [423, 162] on circle at bounding box center [430, 170] width 30 height 30
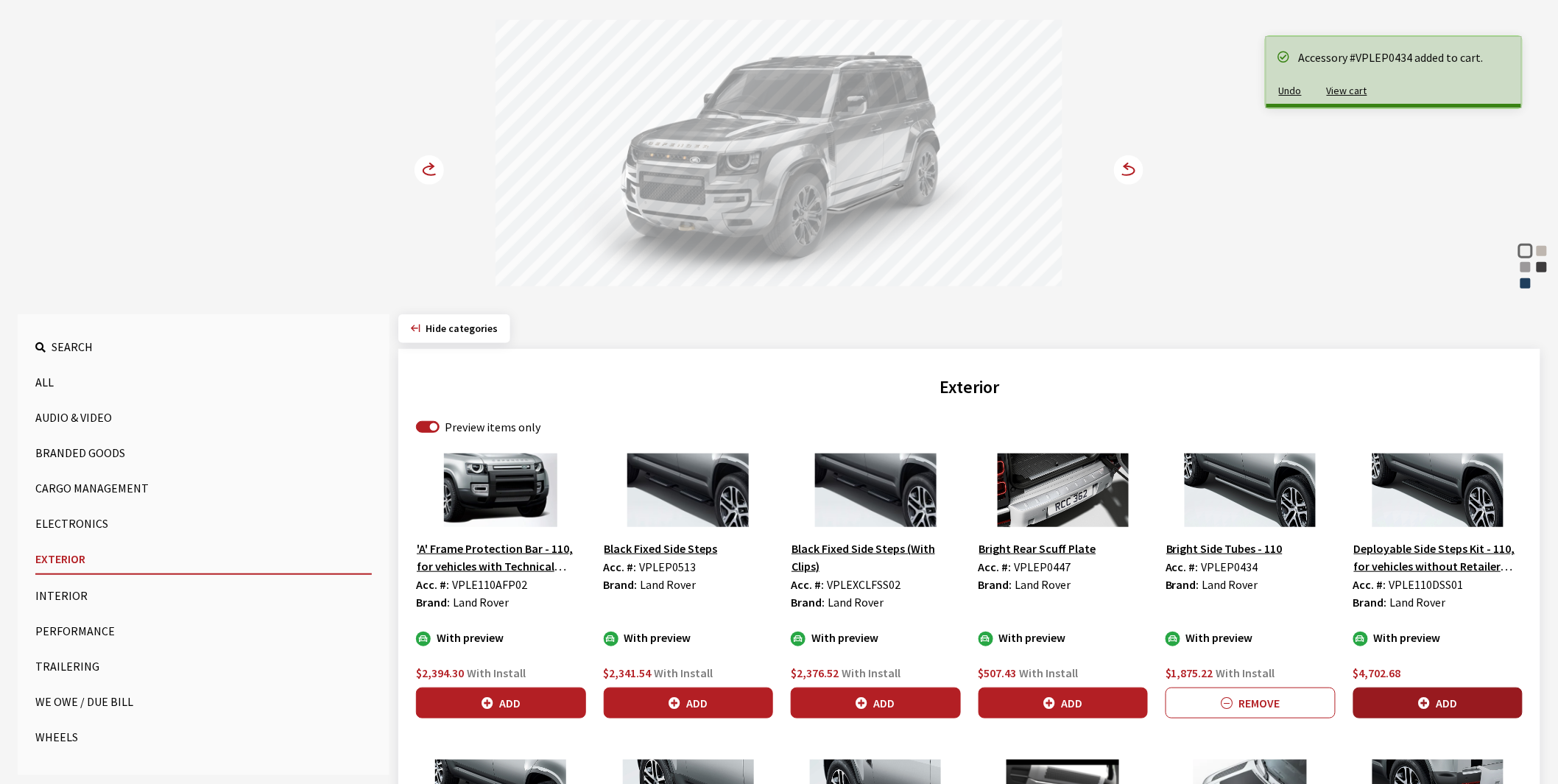
click at [1440, 700] on button "Add" at bounding box center [1438, 702] width 170 height 31
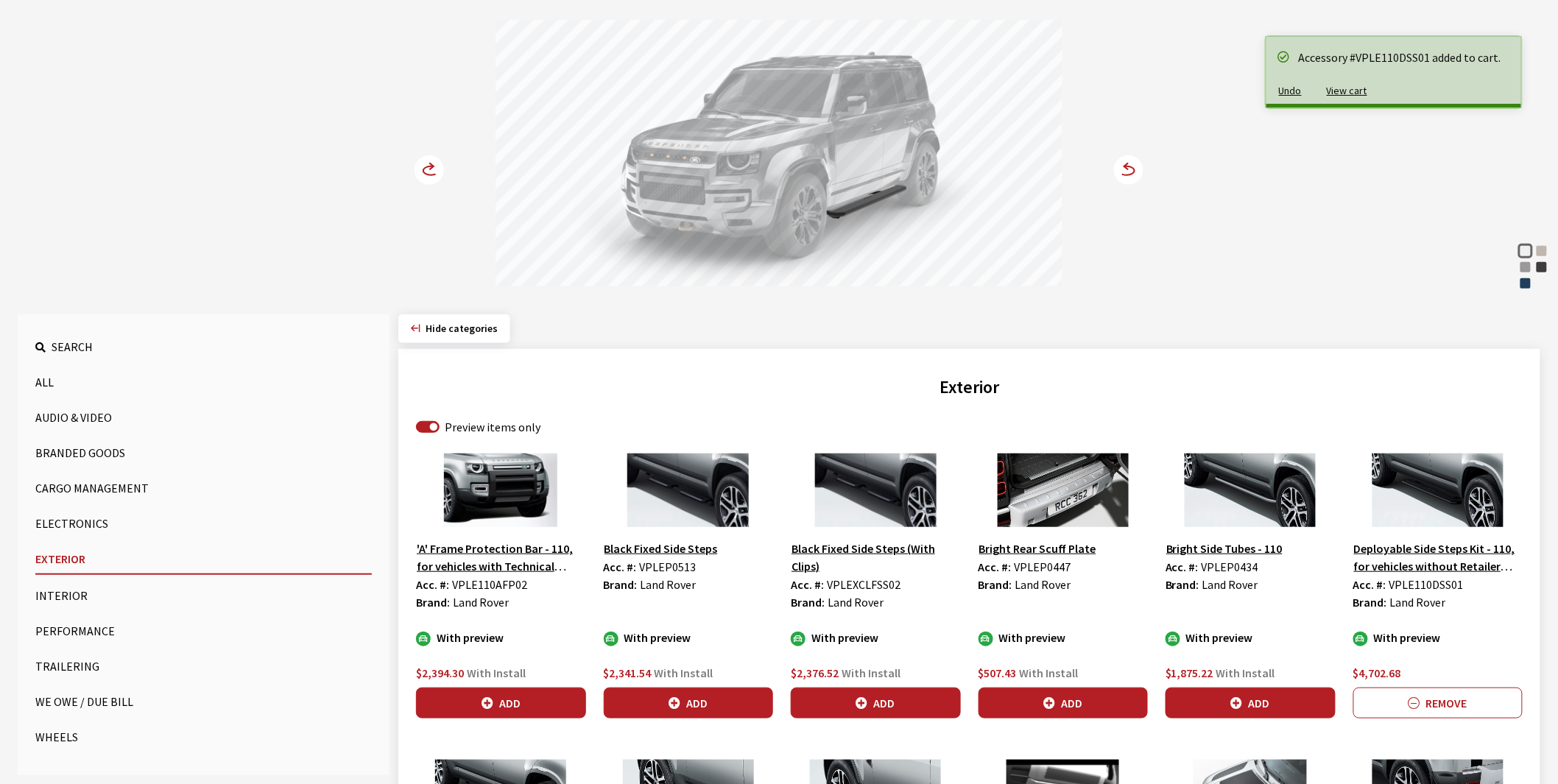
click at [429, 166] on circle at bounding box center [430, 170] width 30 height 30
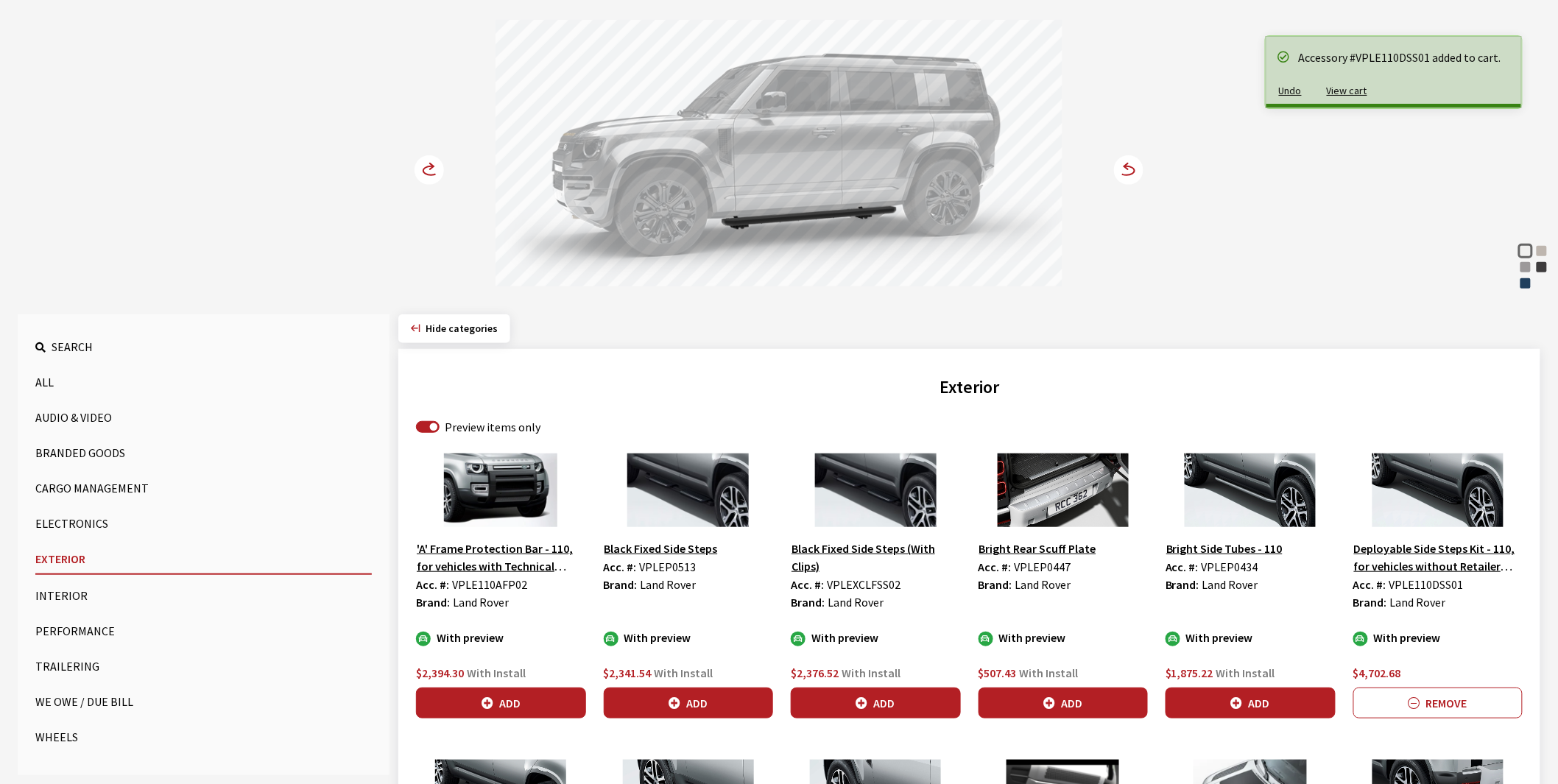
click at [429, 166] on circle at bounding box center [430, 170] width 30 height 30
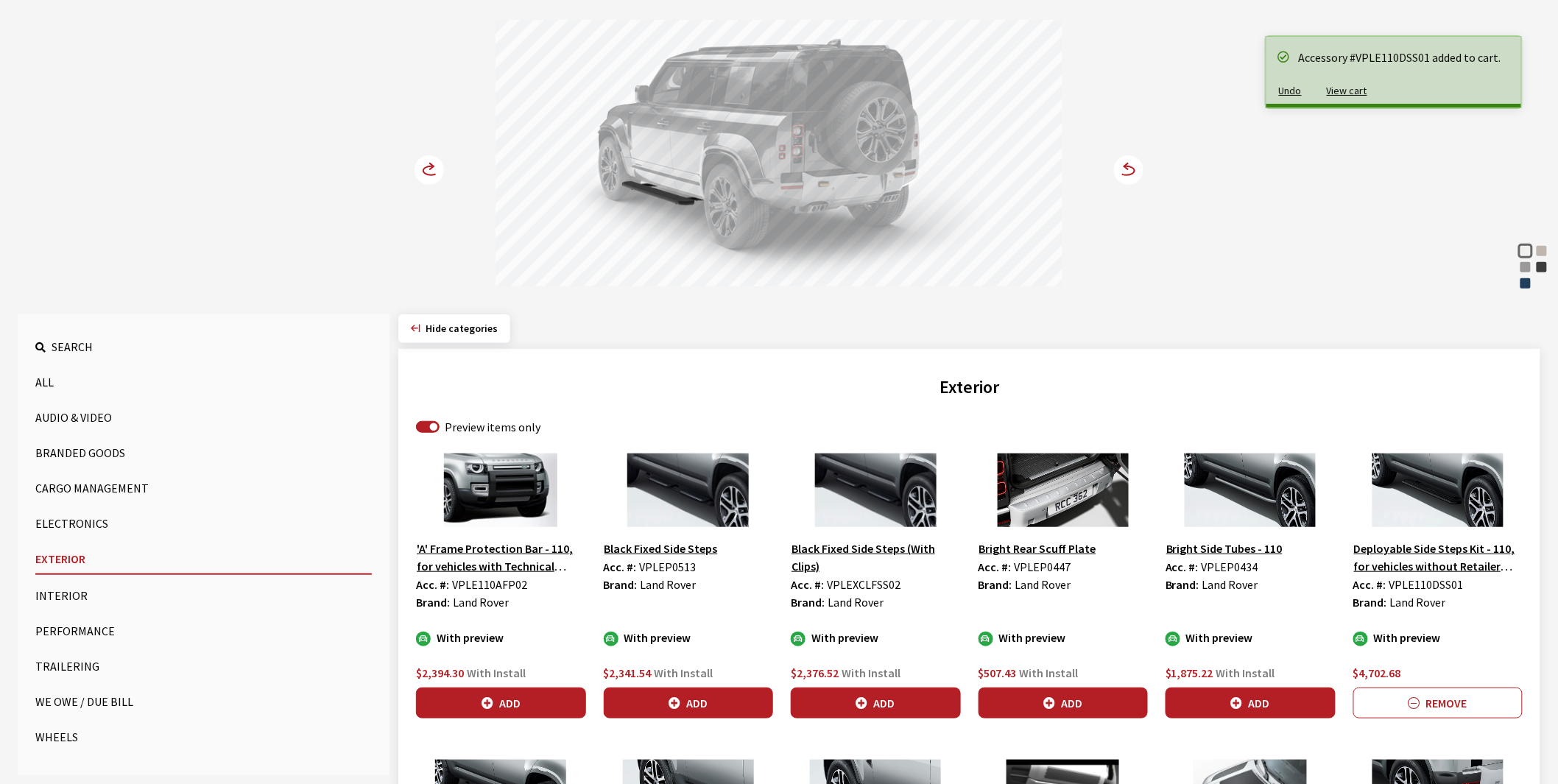
click at [429, 166] on circle at bounding box center [430, 170] width 30 height 30
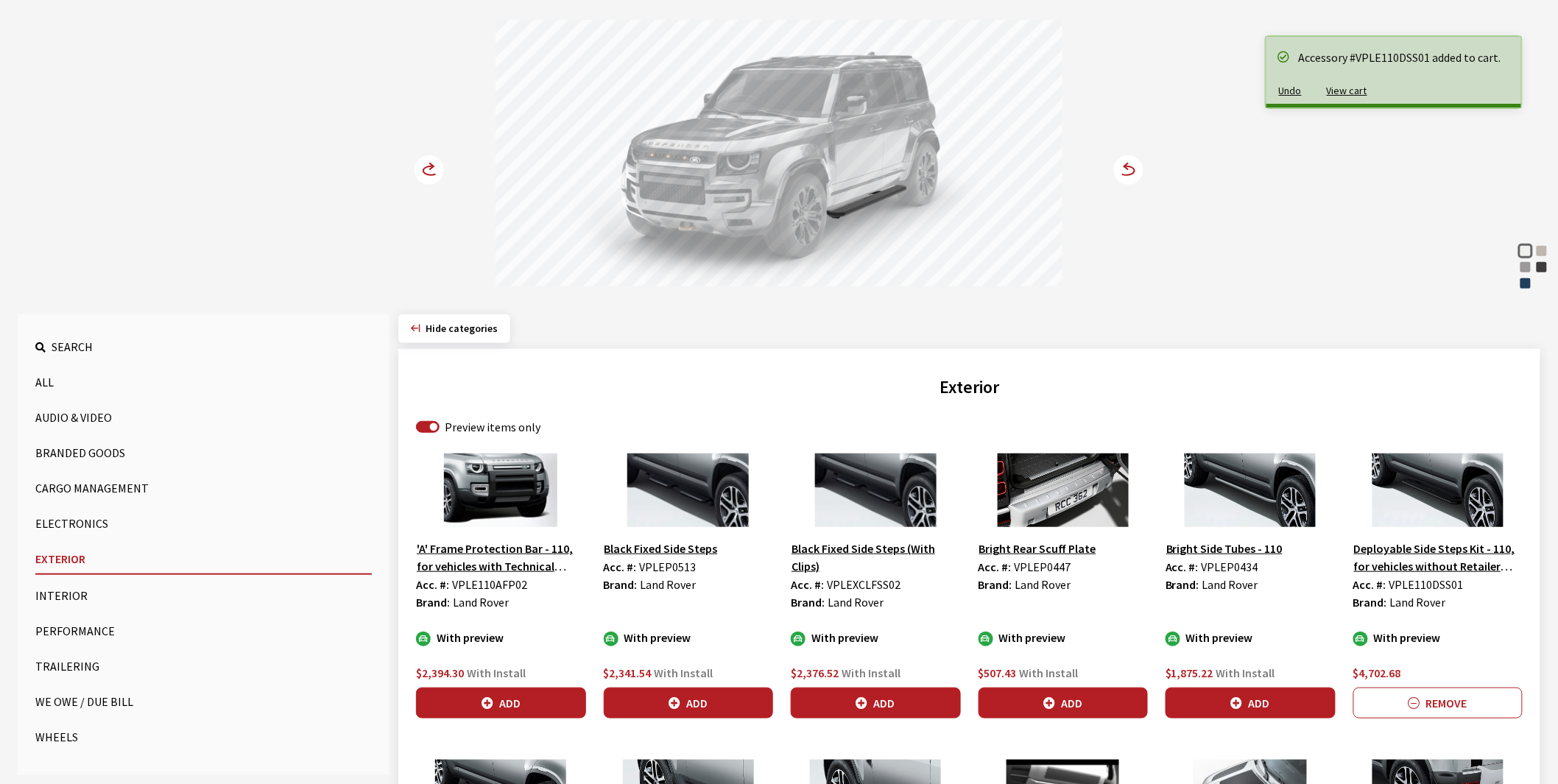
click at [429, 166] on circle at bounding box center [430, 170] width 30 height 30
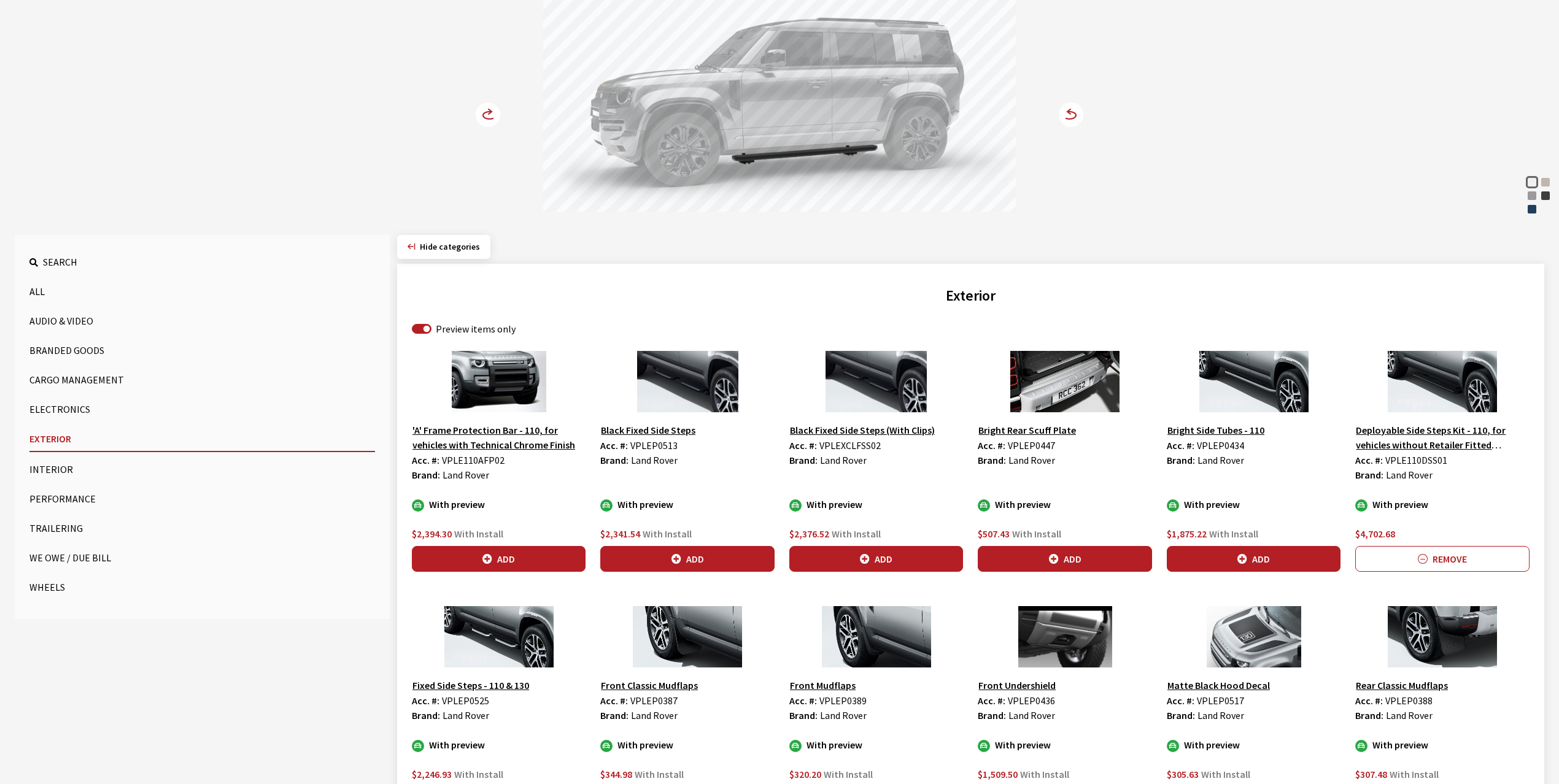
scroll to position [245, 0]
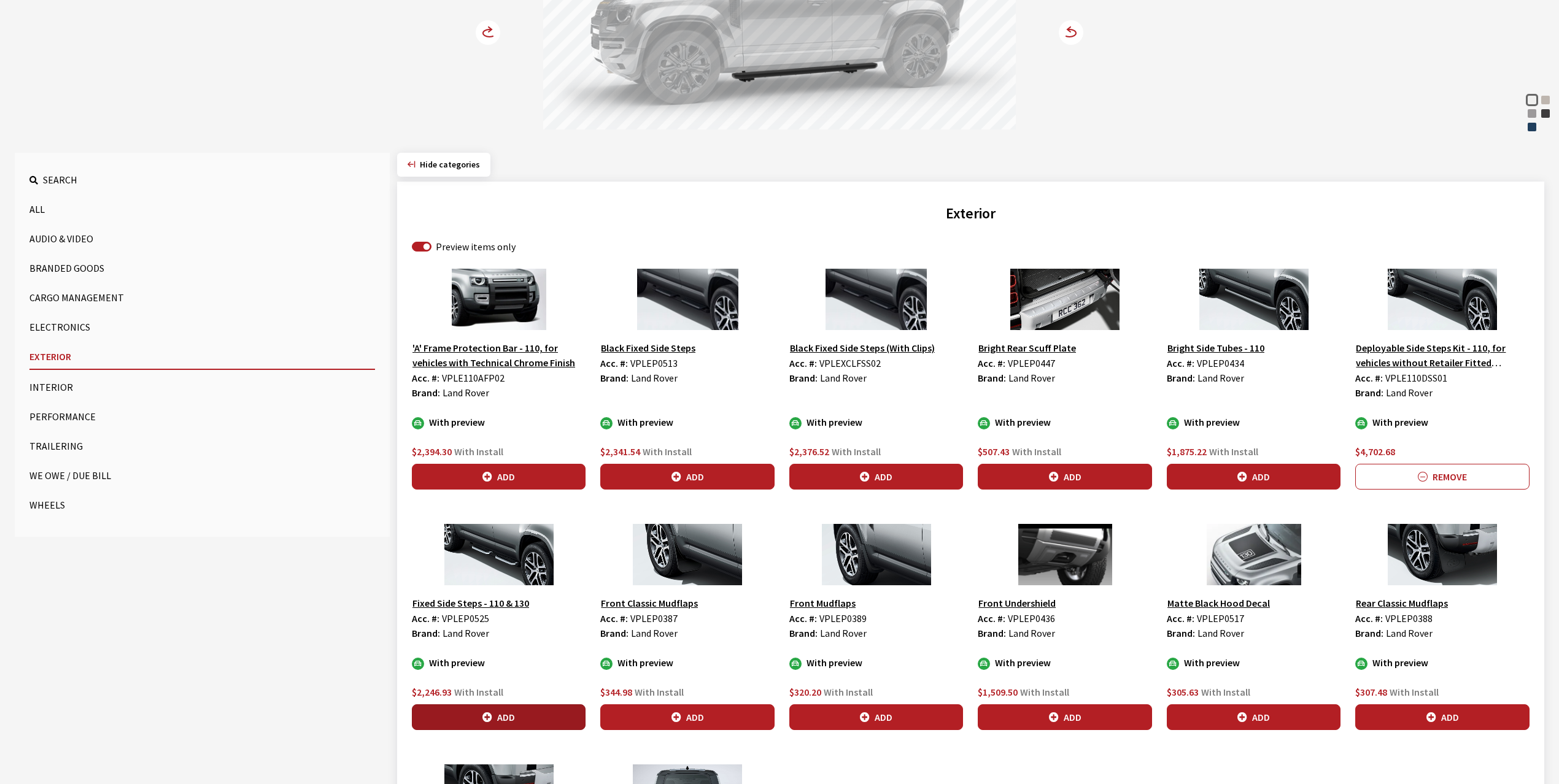
click at [489, 653] on icon "button" at bounding box center [488, 718] width 10 height 10
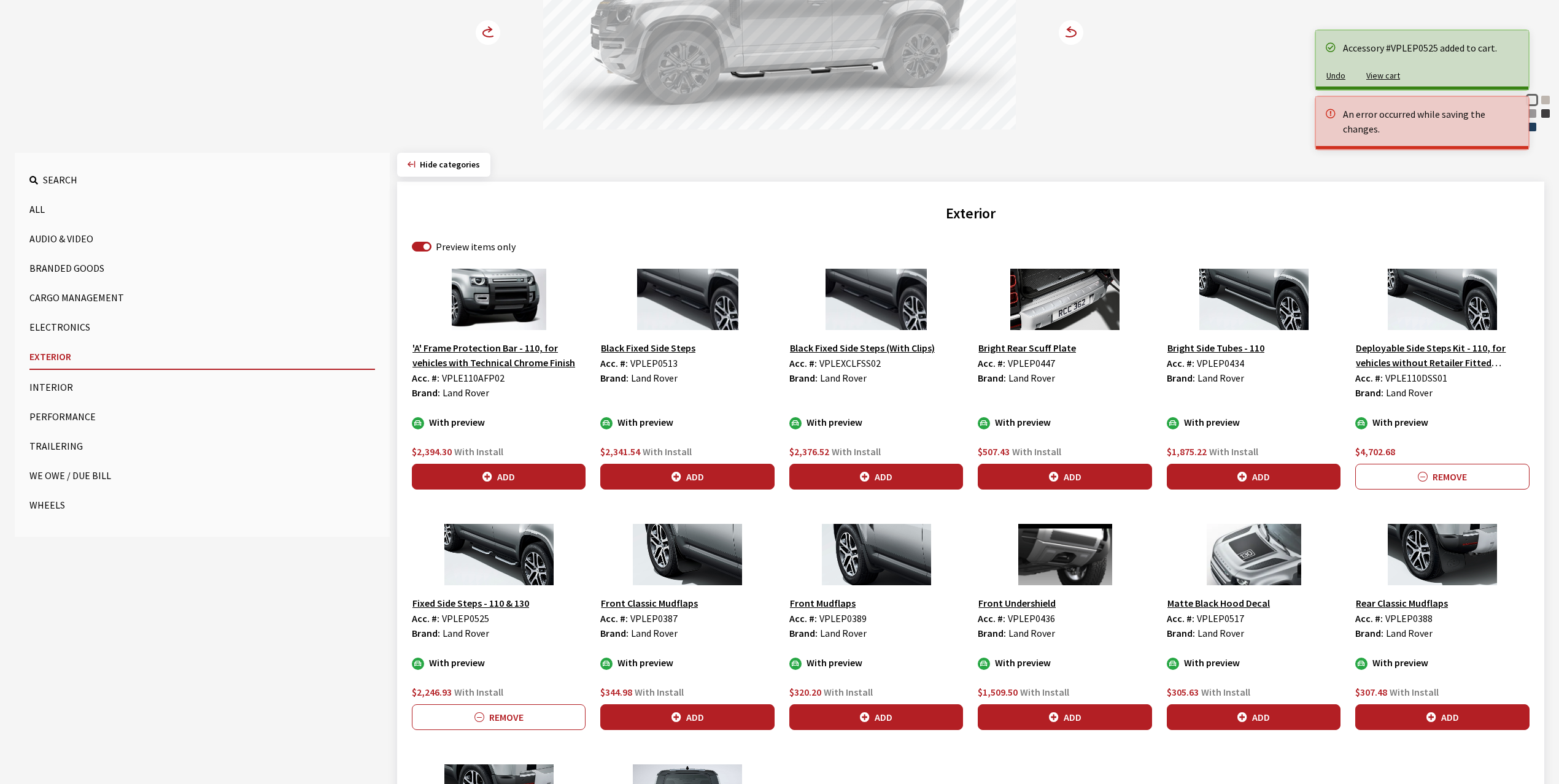
click at [491, 35] on circle at bounding box center [488, 33] width 25 height 25
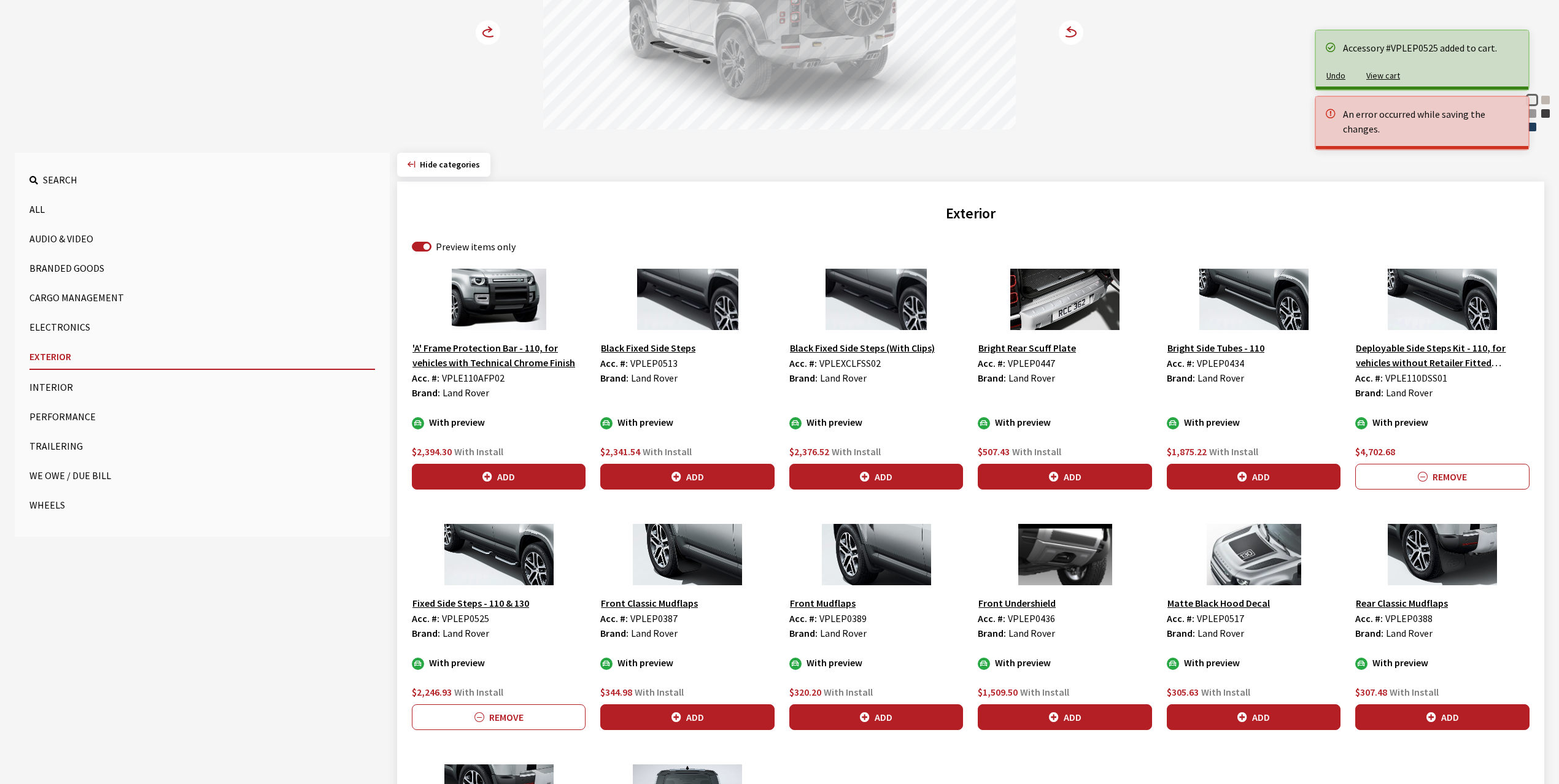
click at [491, 35] on circle at bounding box center [488, 33] width 25 height 25
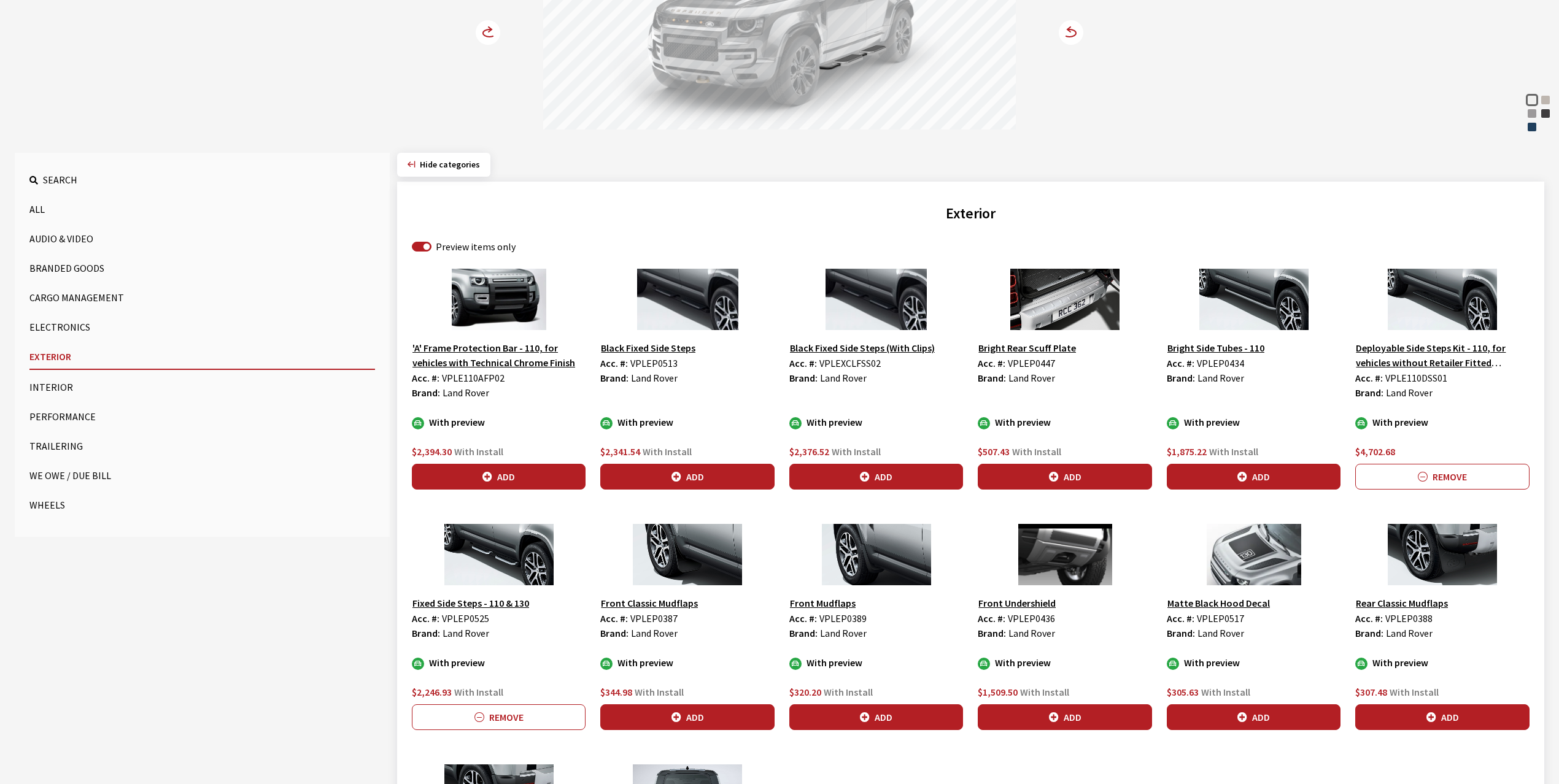
click at [748, 205] on h2 "Exterior" at bounding box center [970, 213] width 1118 height 22
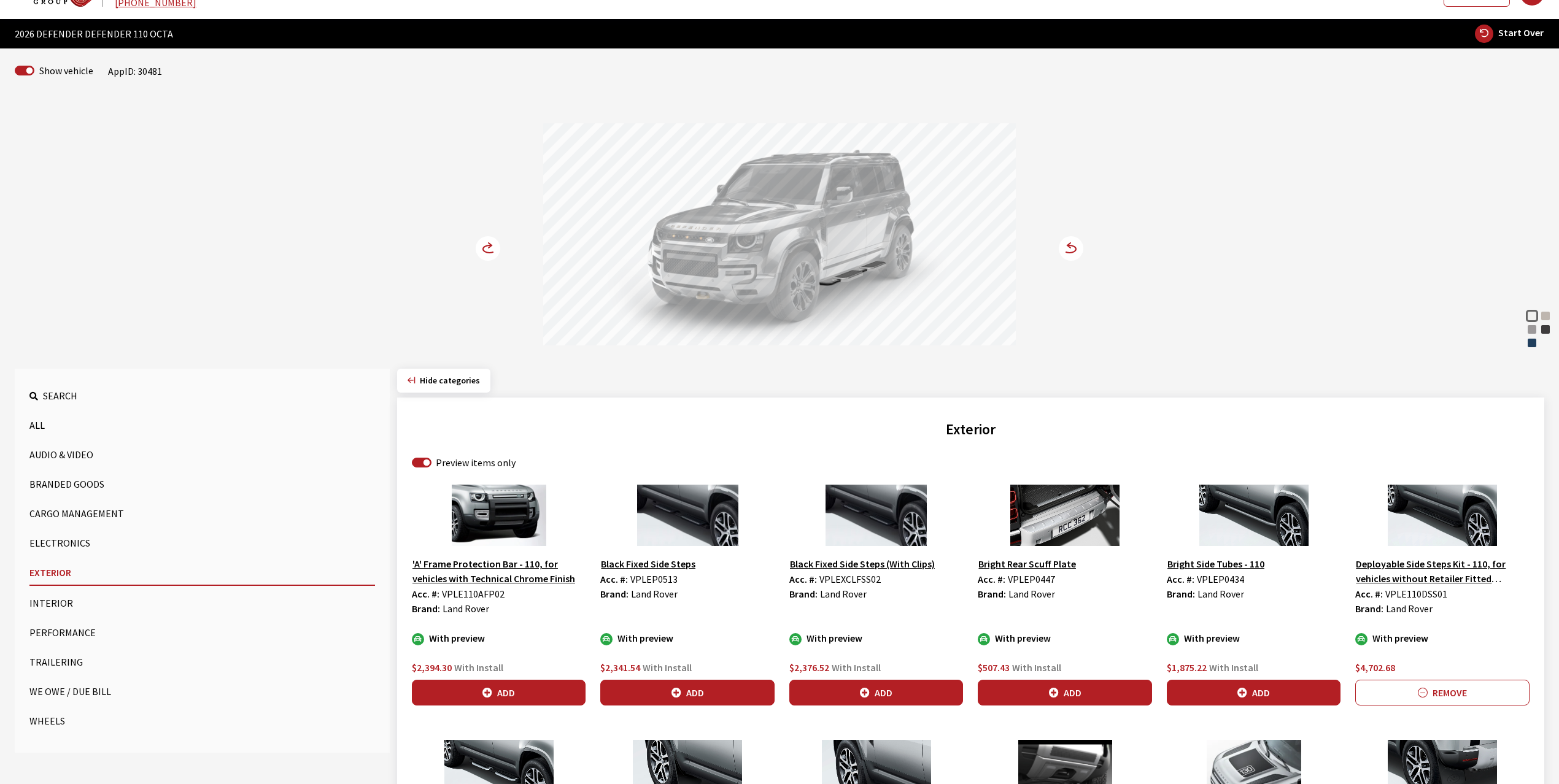
scroll to position [0, 0]
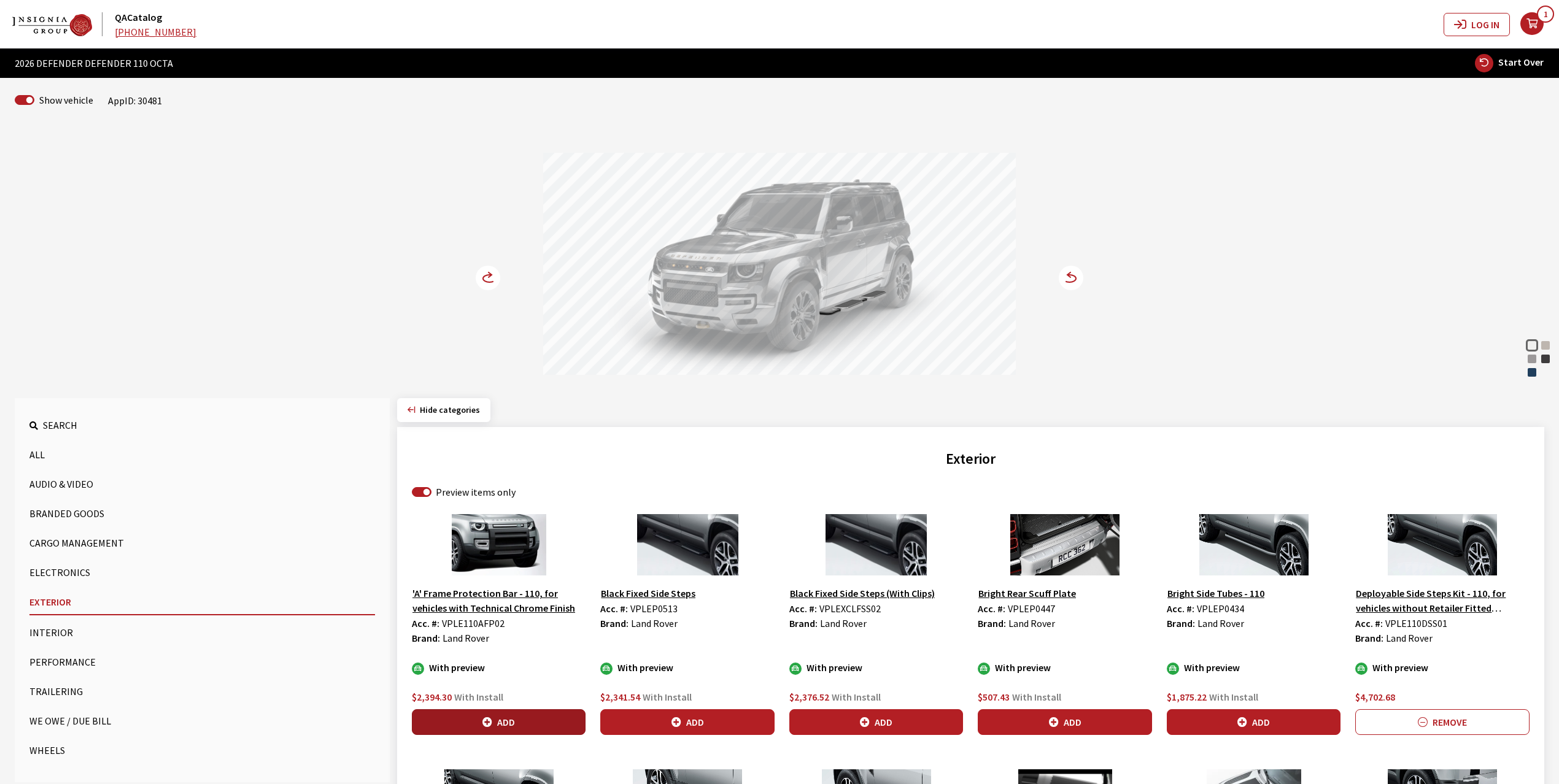
click at [509, 653] on button "Add" at bounding box center [498, 721] width 174 height 26
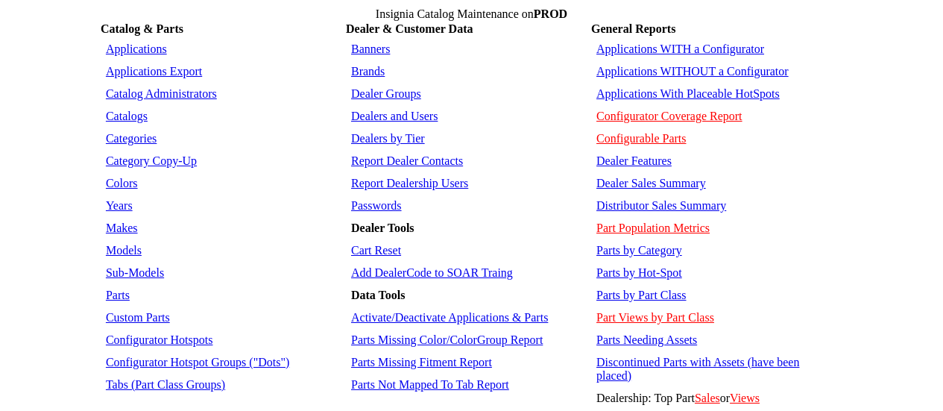
click at [660, 266] on link "Parts by Hot-Spot" at bounding box center [639, 272] width 86 height 13
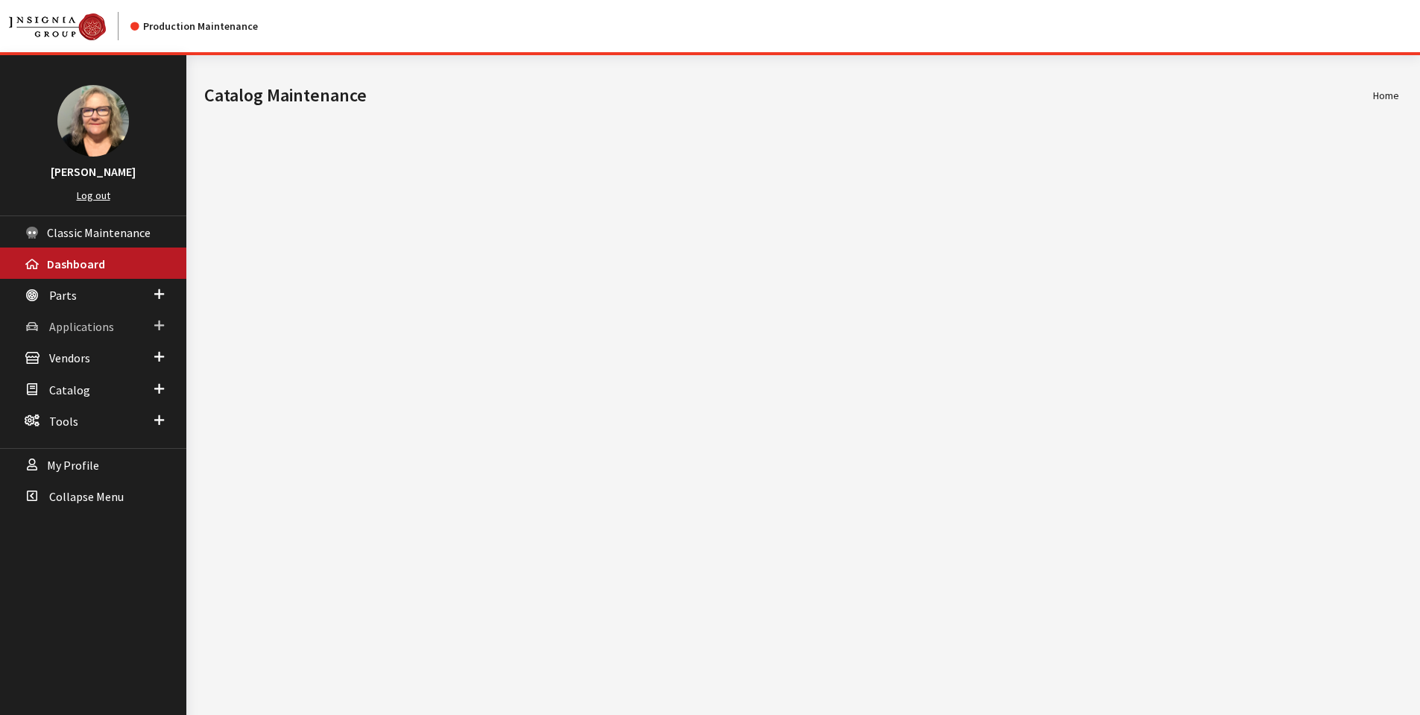
click at [159, 322] on span at bounding box center [159, 325] width 10 height 19
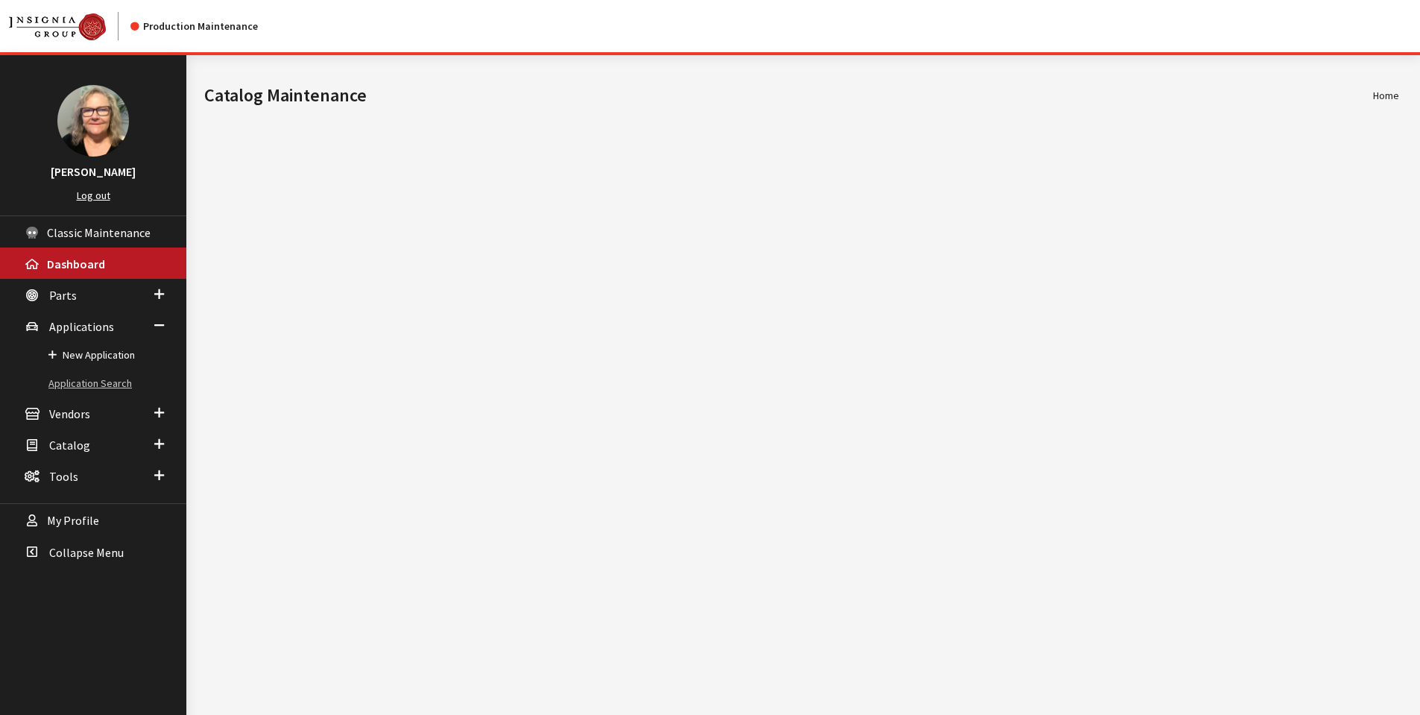
click at [107, 379] on link "Application Search" at bounding box center [93, 384] width 186 height 28
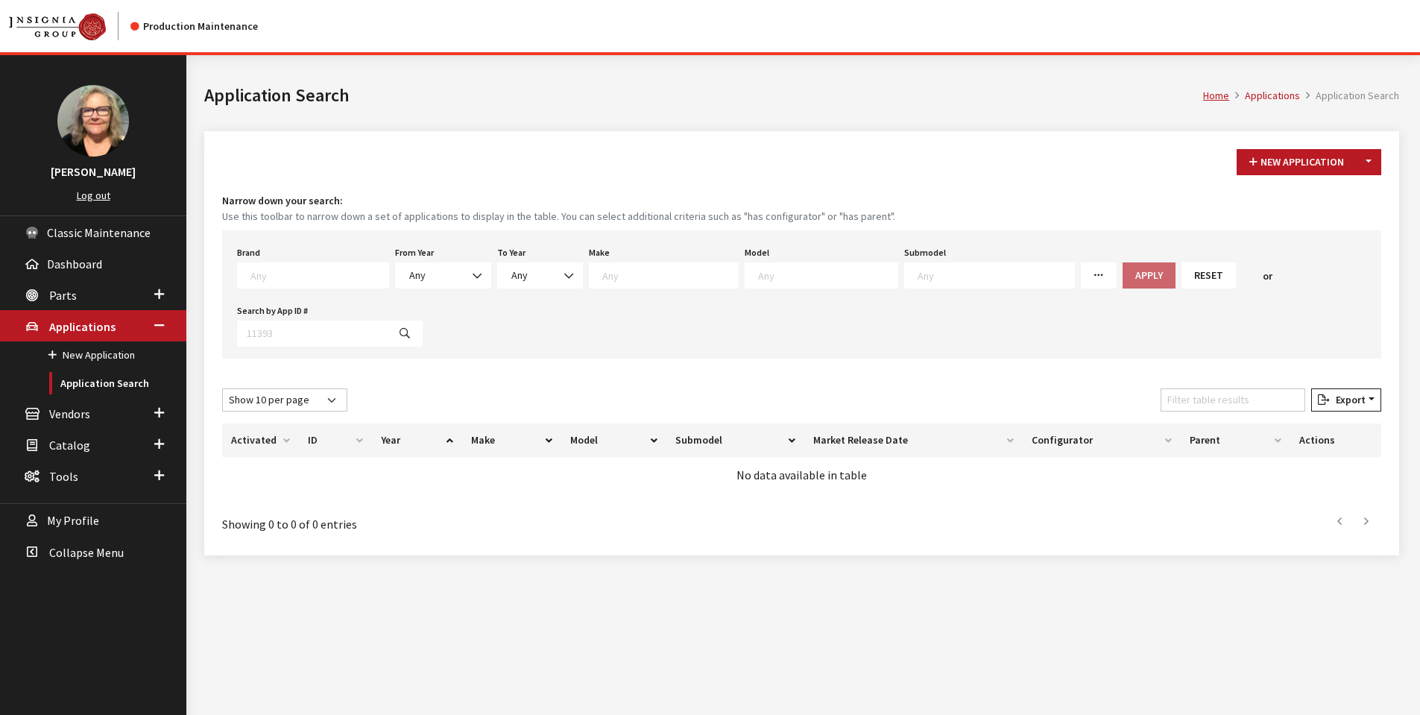
click at [361, 275] on textarea "Search" at bounding box center [319, 274] width 138 height 13
select select "2"
select select
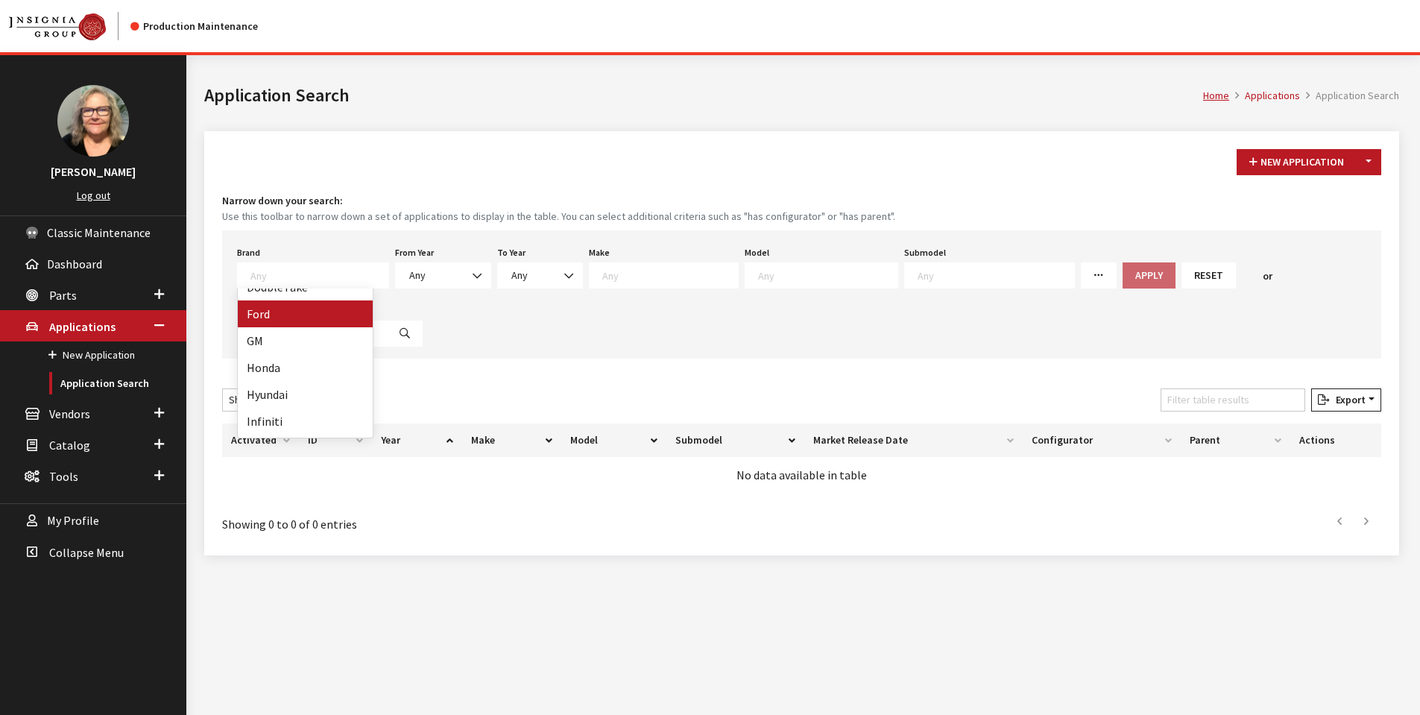
select select
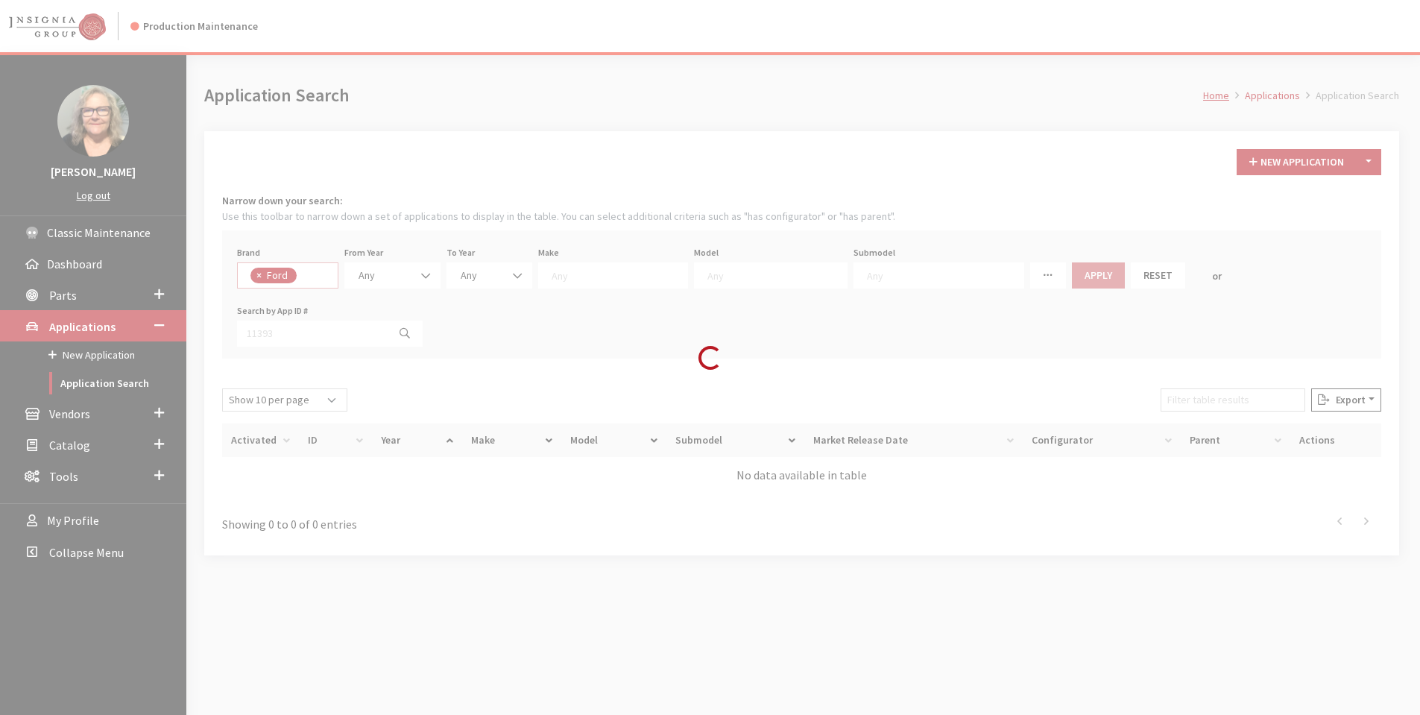
scroll to position [99, 0]
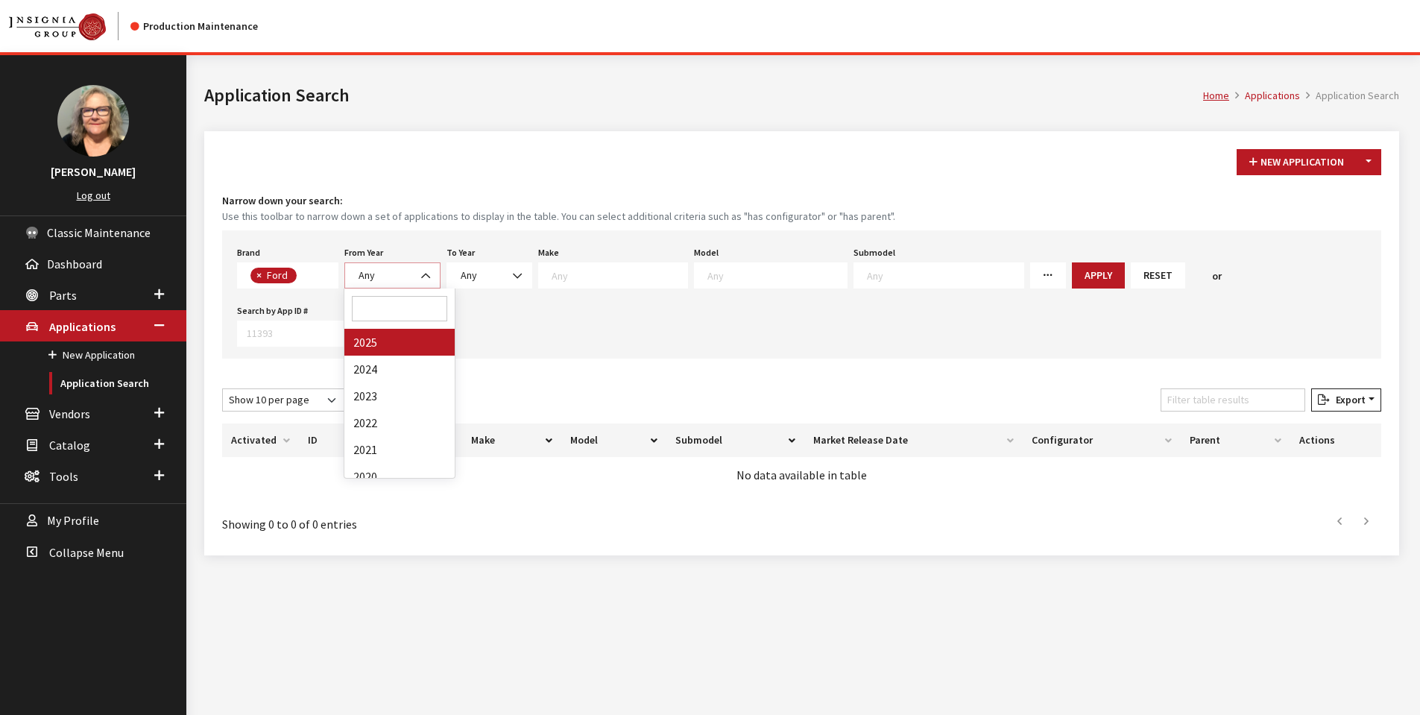
click at [421, 268] on b at bounding box center [421, 268] width 0 height 0
click at [1072, 280] on button "Apply" at bounding box center [1098, 275] width 53 height 26
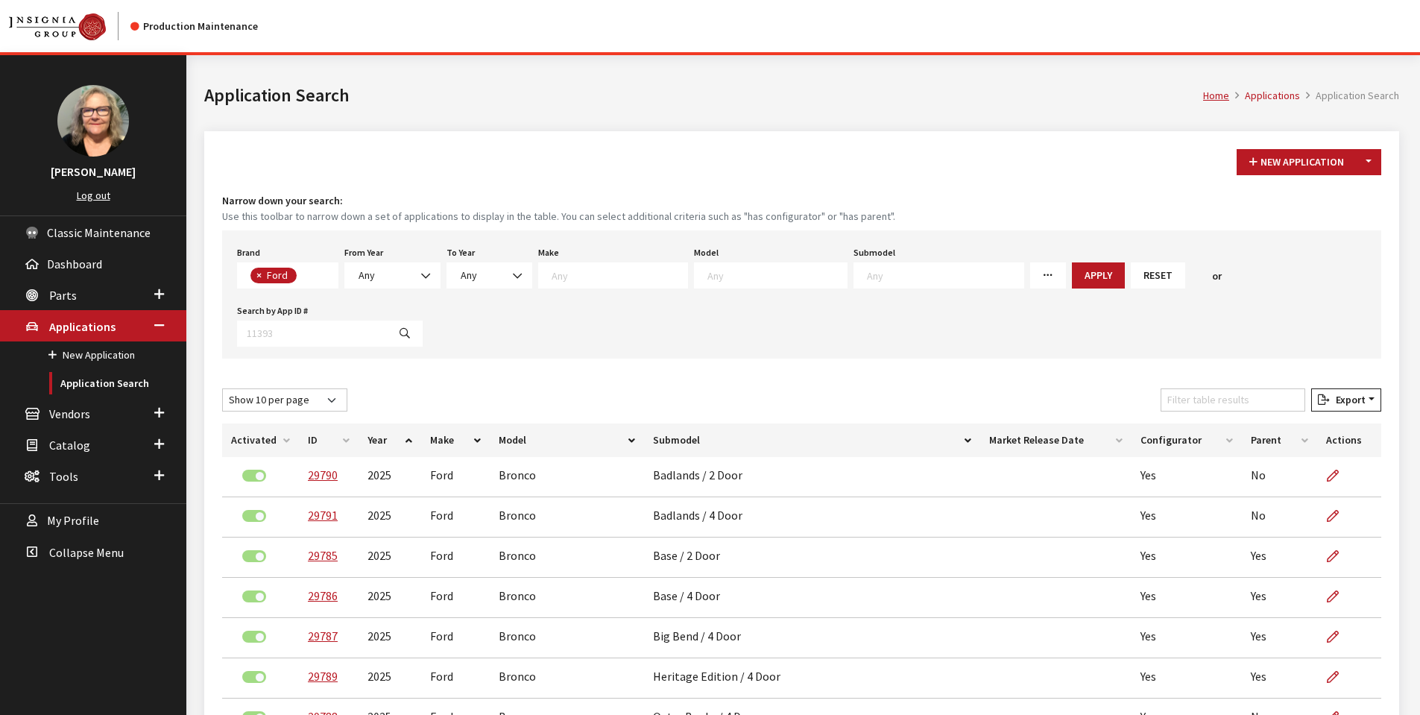
click at [1225, 423] on th "Configurator" at bounding box center [1186, 440] width 110 height 34
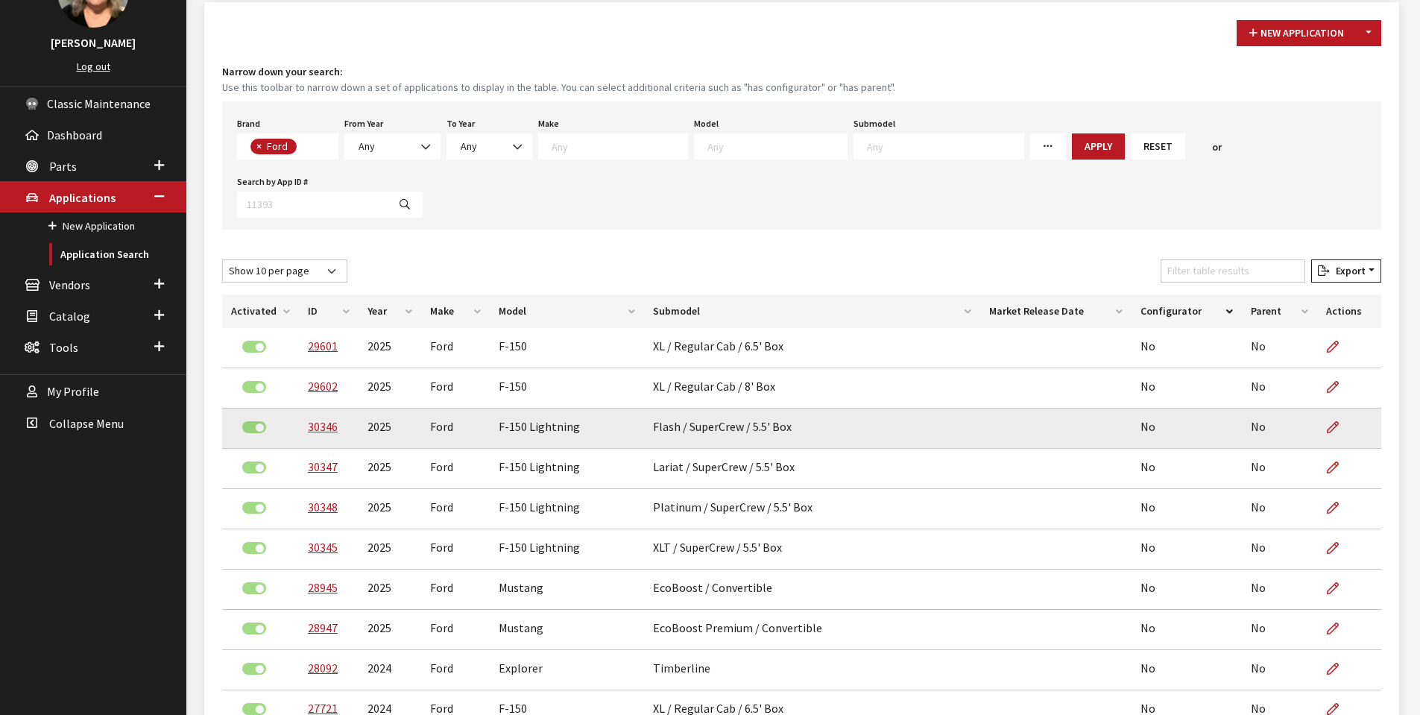
scroll to position [0, 0]
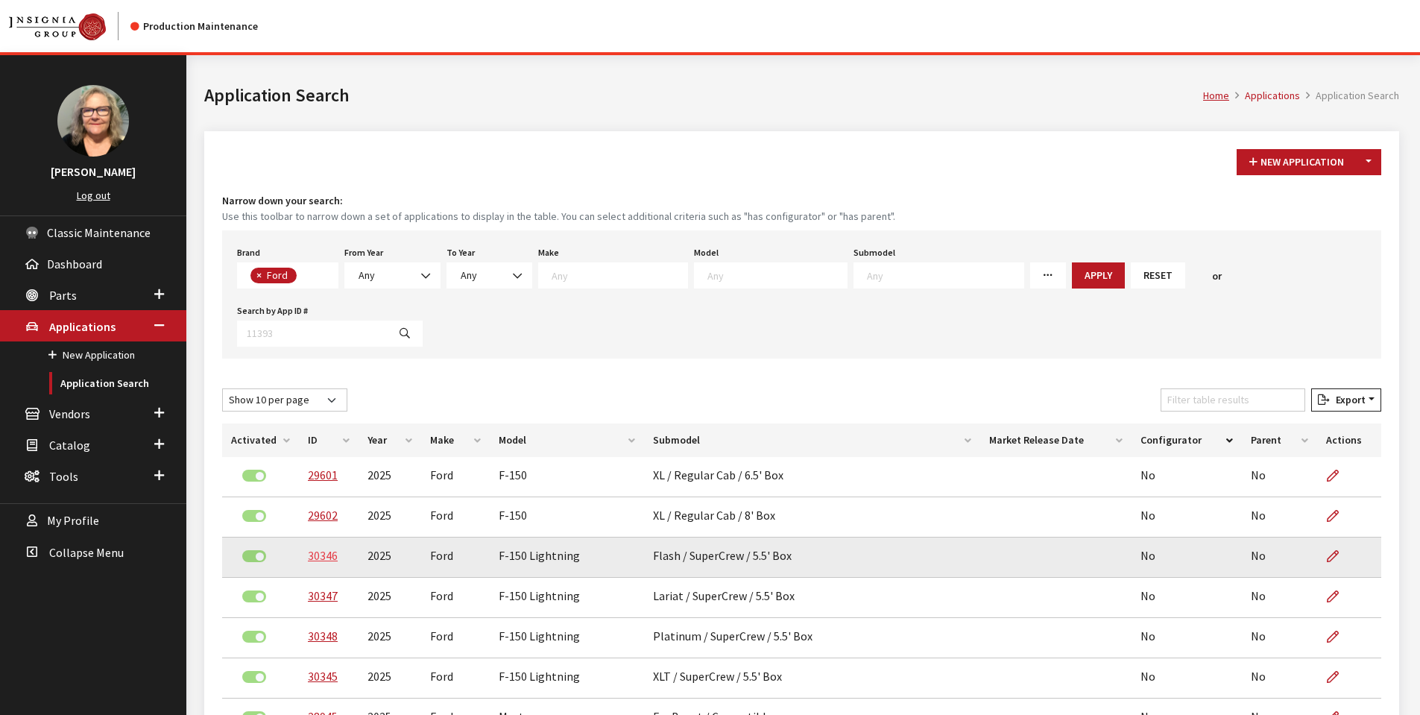
click at [323, 548] on link "30346" at bounding box center [323, 555] width 30 height 15
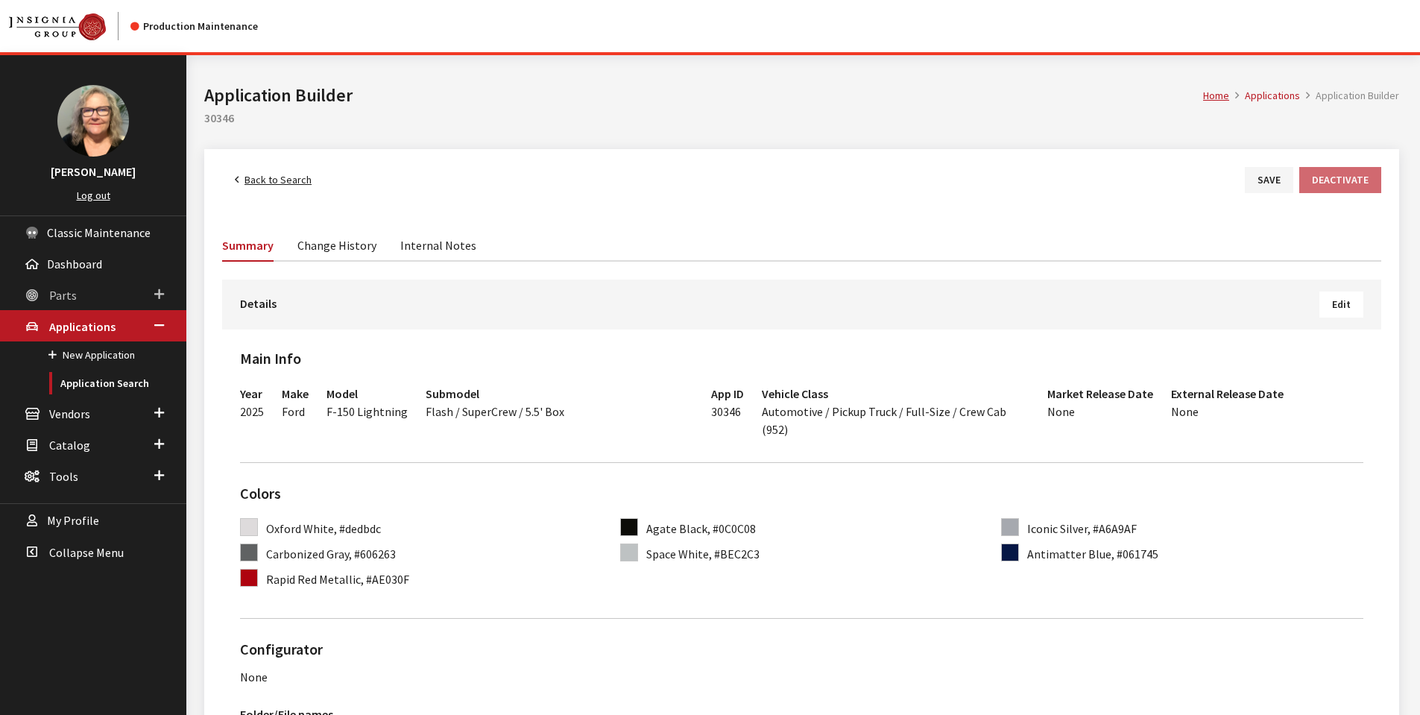
click at [156, 294] on span at bounding box center [159, 294] width 10 height 19
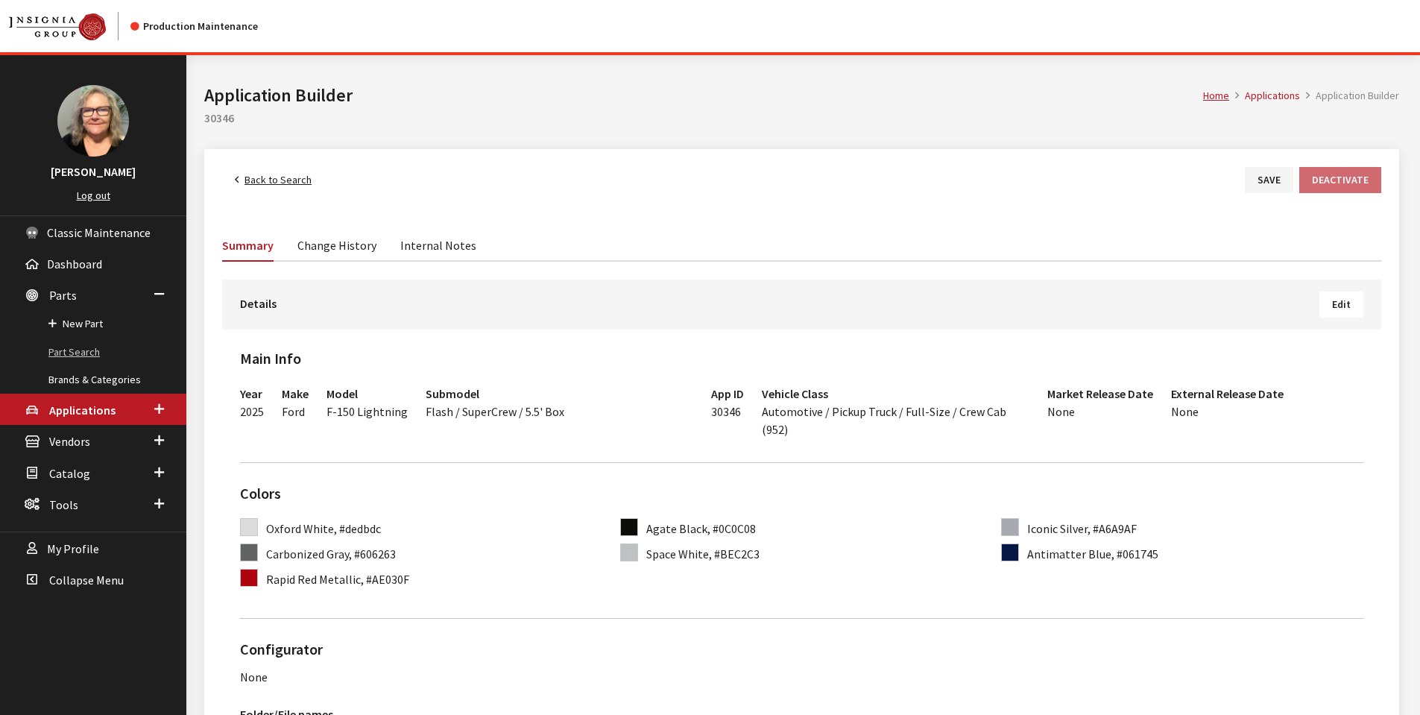
click at [77, 347] on link "Part Search" at bounding box center [93, 352] width 186 height 28
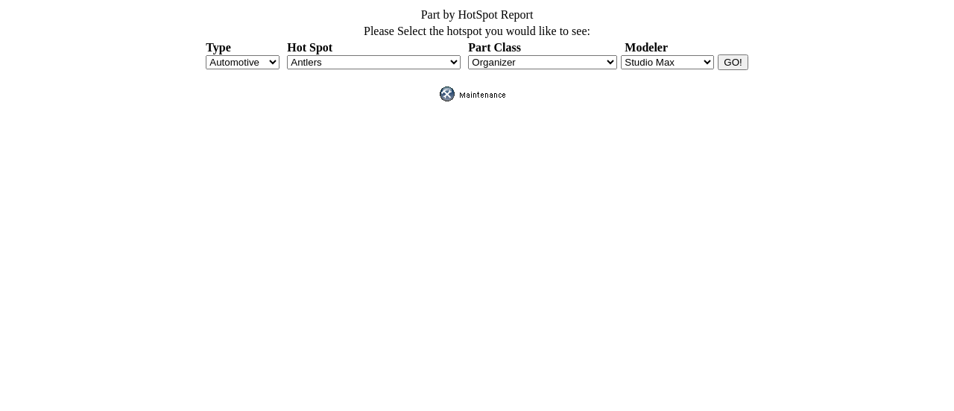
click at [454, 55] on select "Antlers APillarFogLight AssistSteps BackUpSensors BedCap BedCargo BedCrossRail …" at bounding box center [374, 62] width 174 height 14
select select "151"
click at [287, 55] on select "Antlers APillarFogLight AssistSteps BackUpSensors BedCap BedCargo BedCrossRail …" at bounding box center [374, 62] width 174 height 14
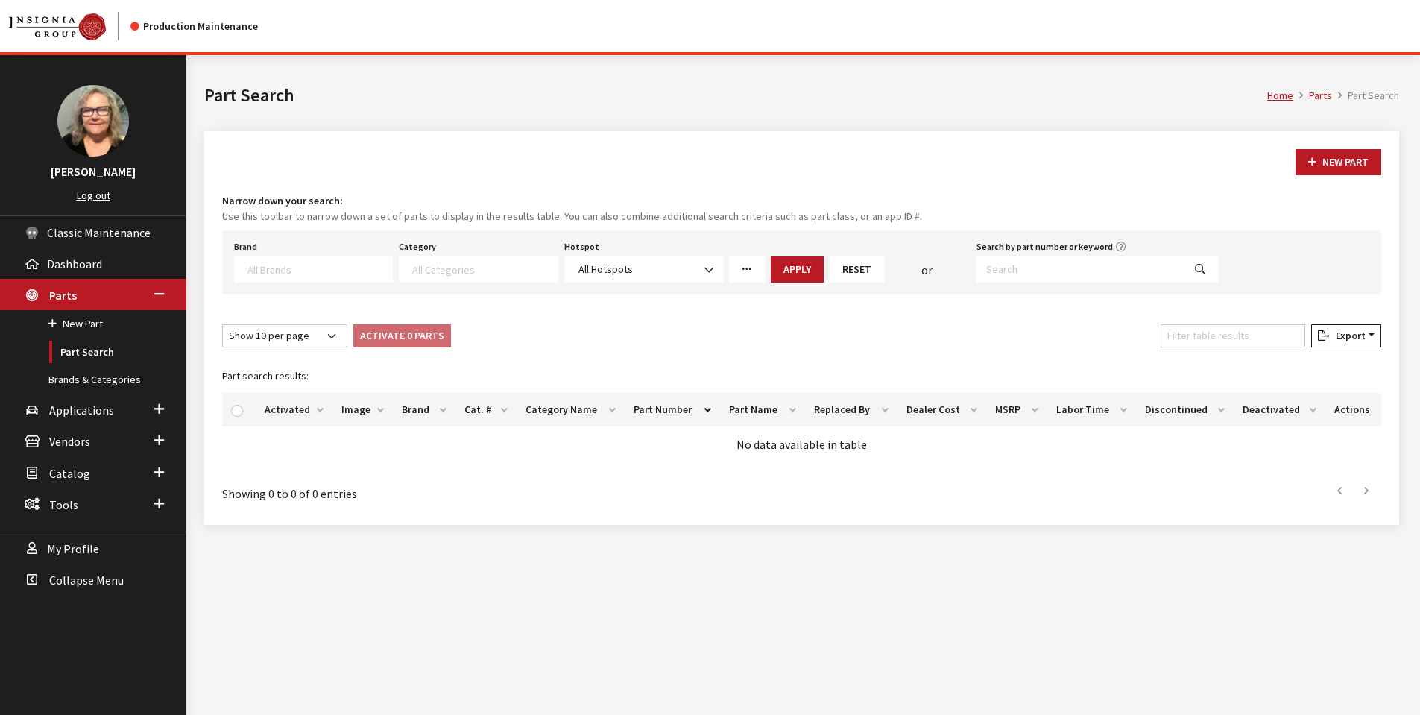
select select
click at [702, 273] on span at bounding box center [709, 269] width 25 height 25
select select "151"
click at [360, 273] on textarea "Search" at bounding box center [319, 268] width 145 height 13
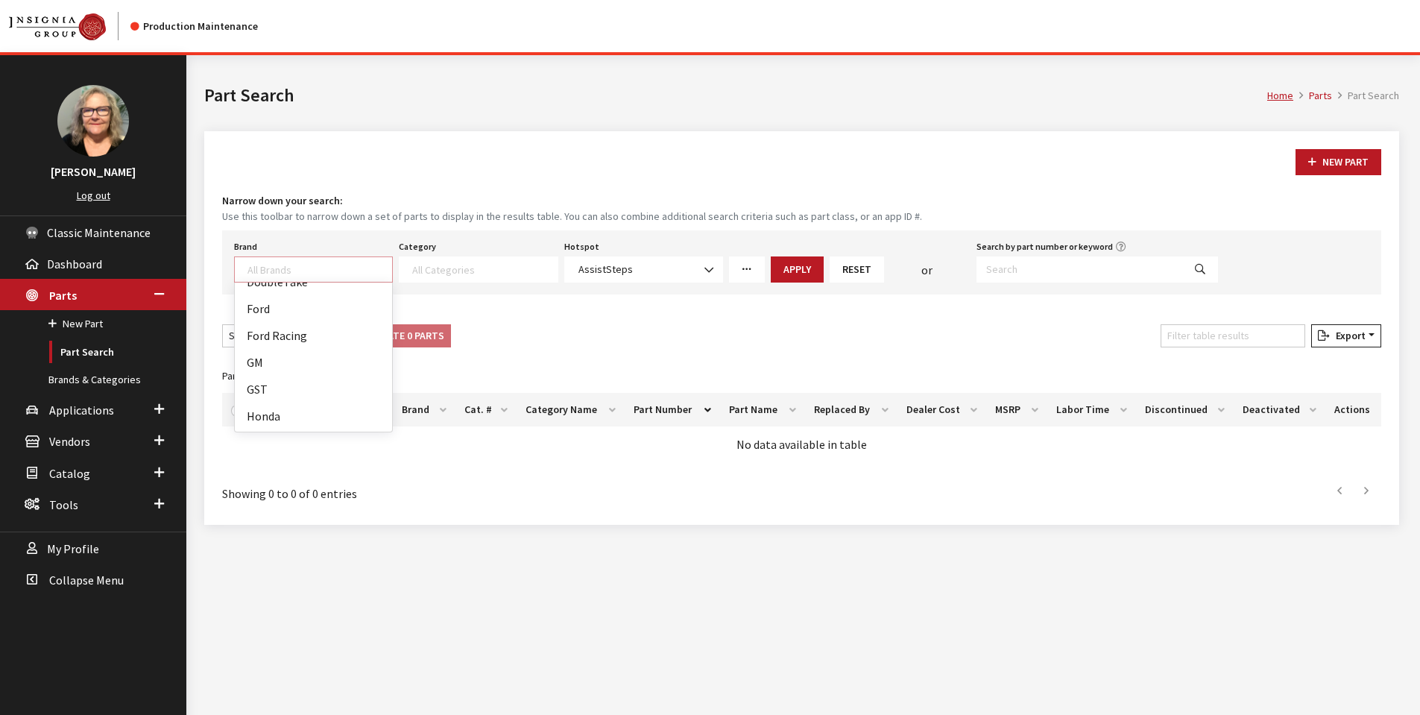
scroll to position [149, 0]
select select "2"
click at [799, 273] on button "Apply" at bounding box center [797, 269] width 53 height 26
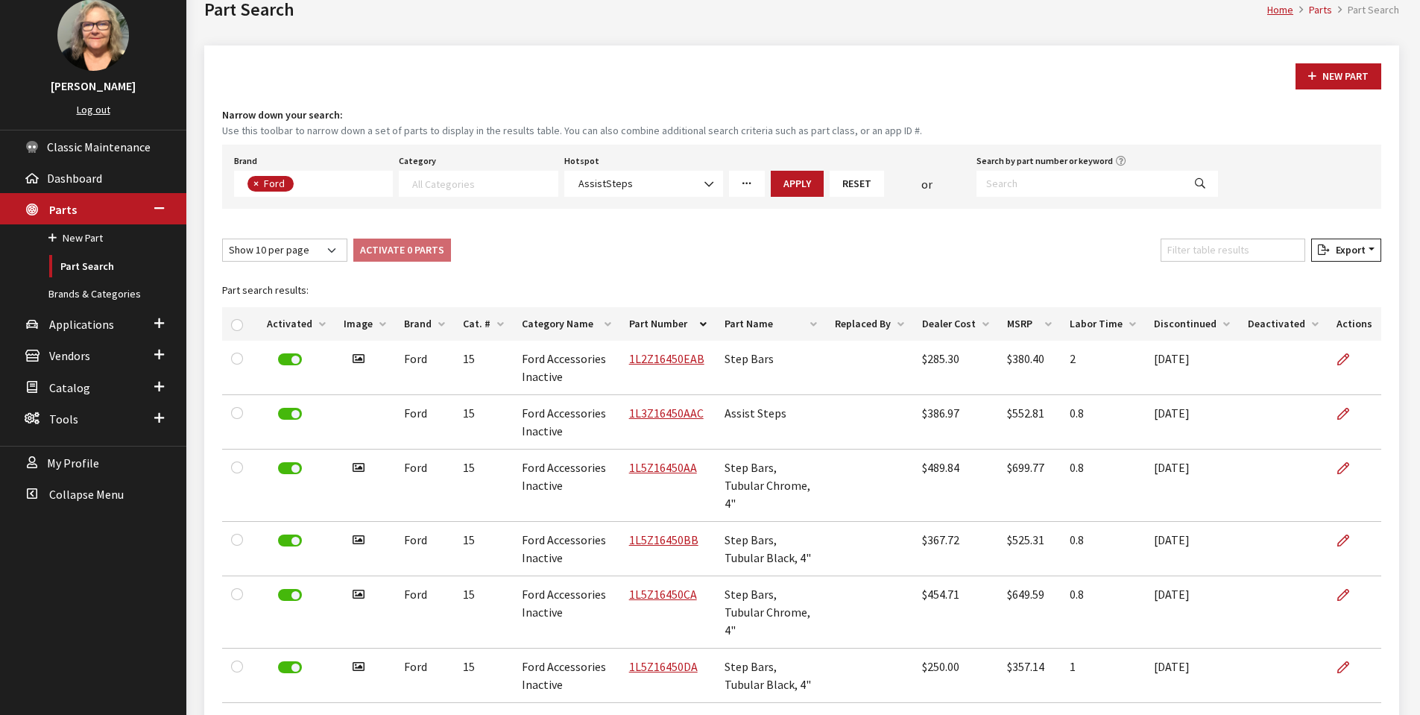
scroll to position [149, 0]
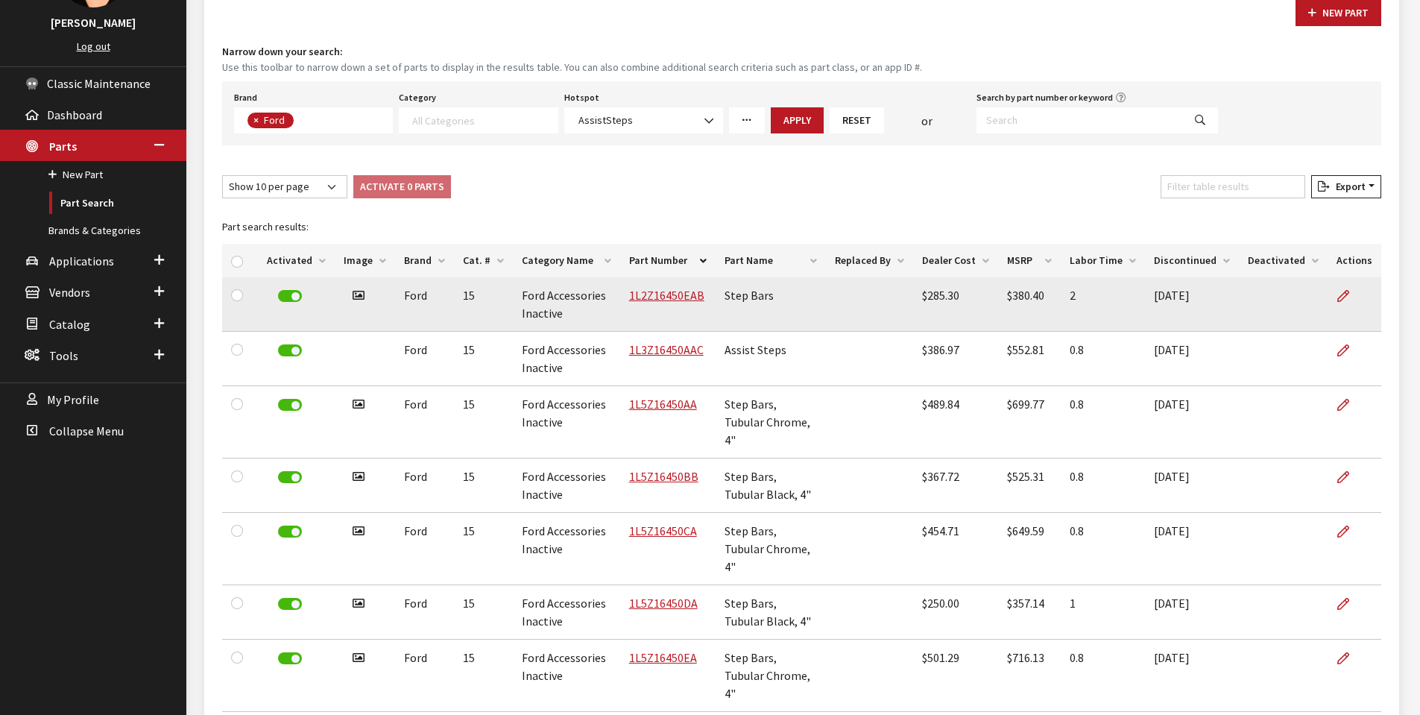
click at [352, 295] on icon at bounding box center [358, 296] width 12 height 12
click at [359, 297] on icon at bounding box center [358, 296] width 12 height 12
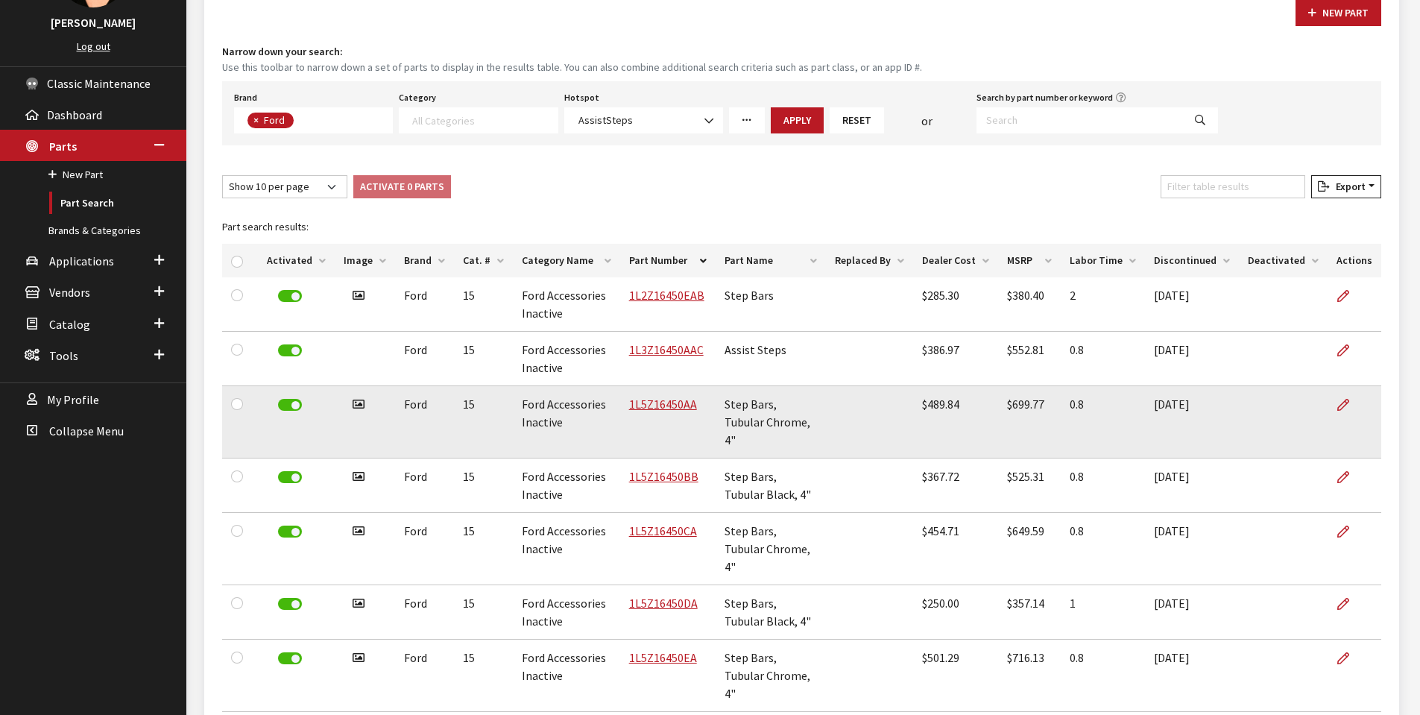
click at [353, 404] on icon at bounding box center [358, 405] width 12 height 12
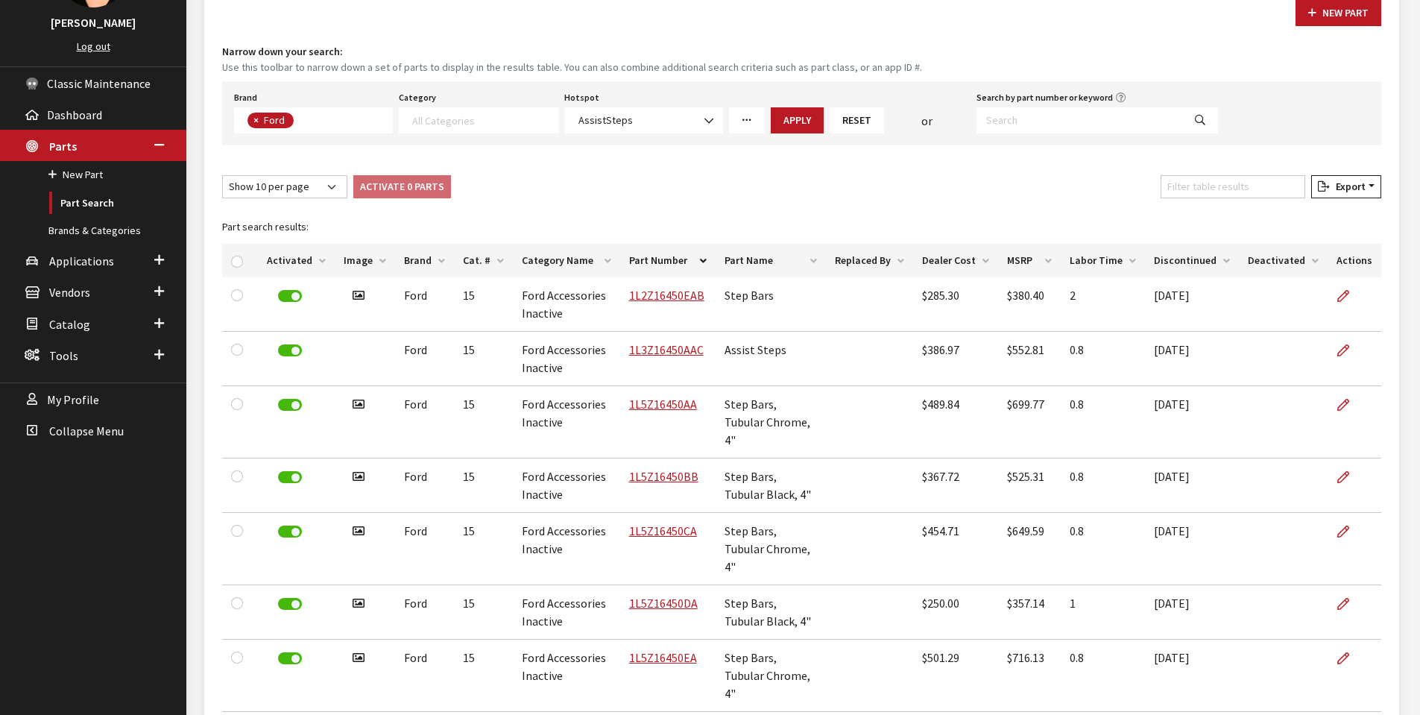
click at [379, 260] on th "Image" at bounding box center [365, 261] width 60 height 34
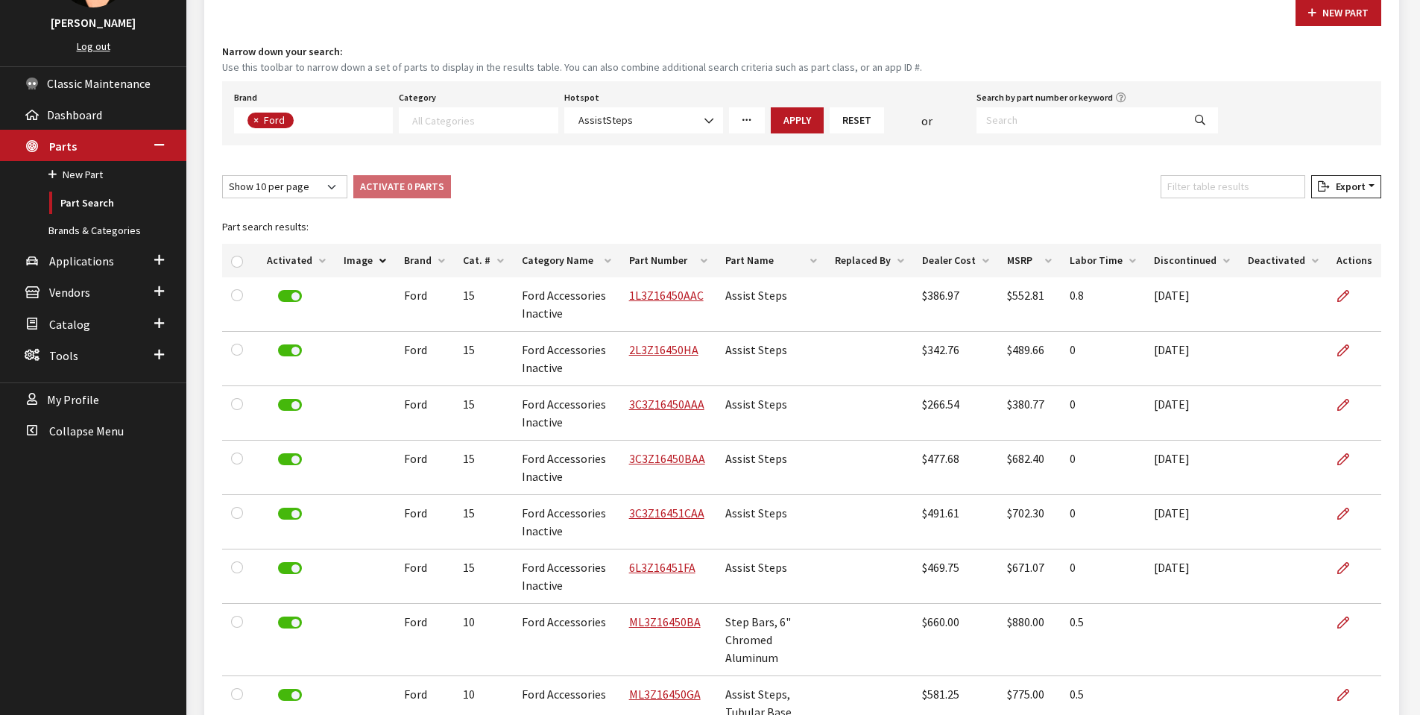
click at [379, 260] on th "Image" at bounding box center [365, 261] width 60 height 34
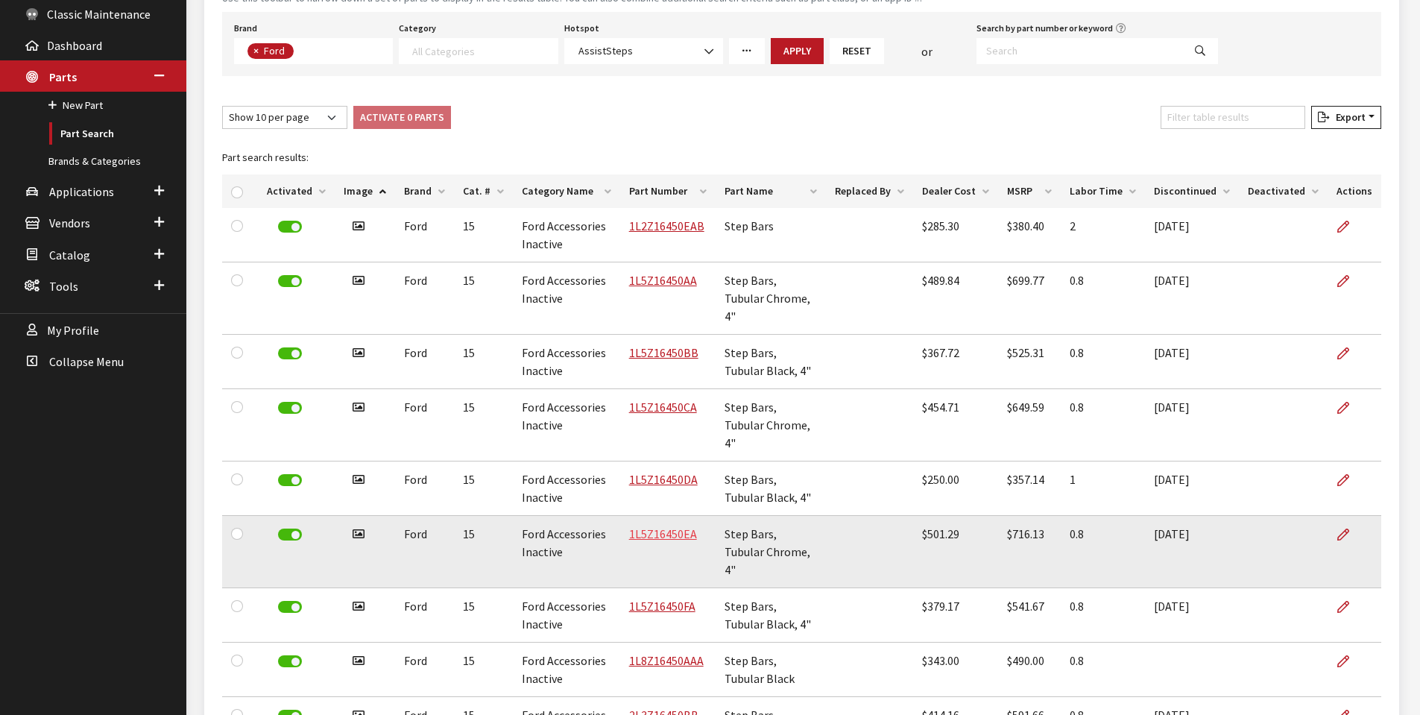
scroll to position [381, 0]
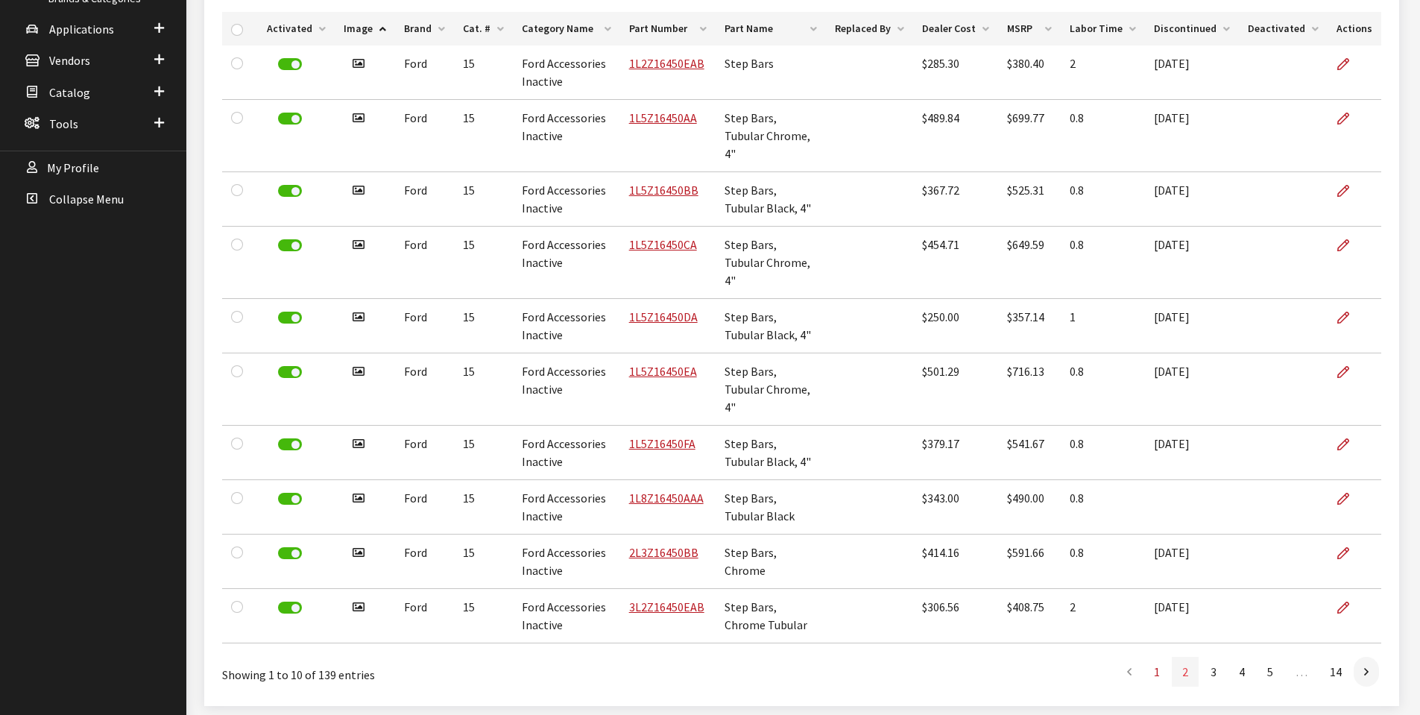
click at [1185, 657] on link "2" at bounding box center [1185, 672] width 27 height 30
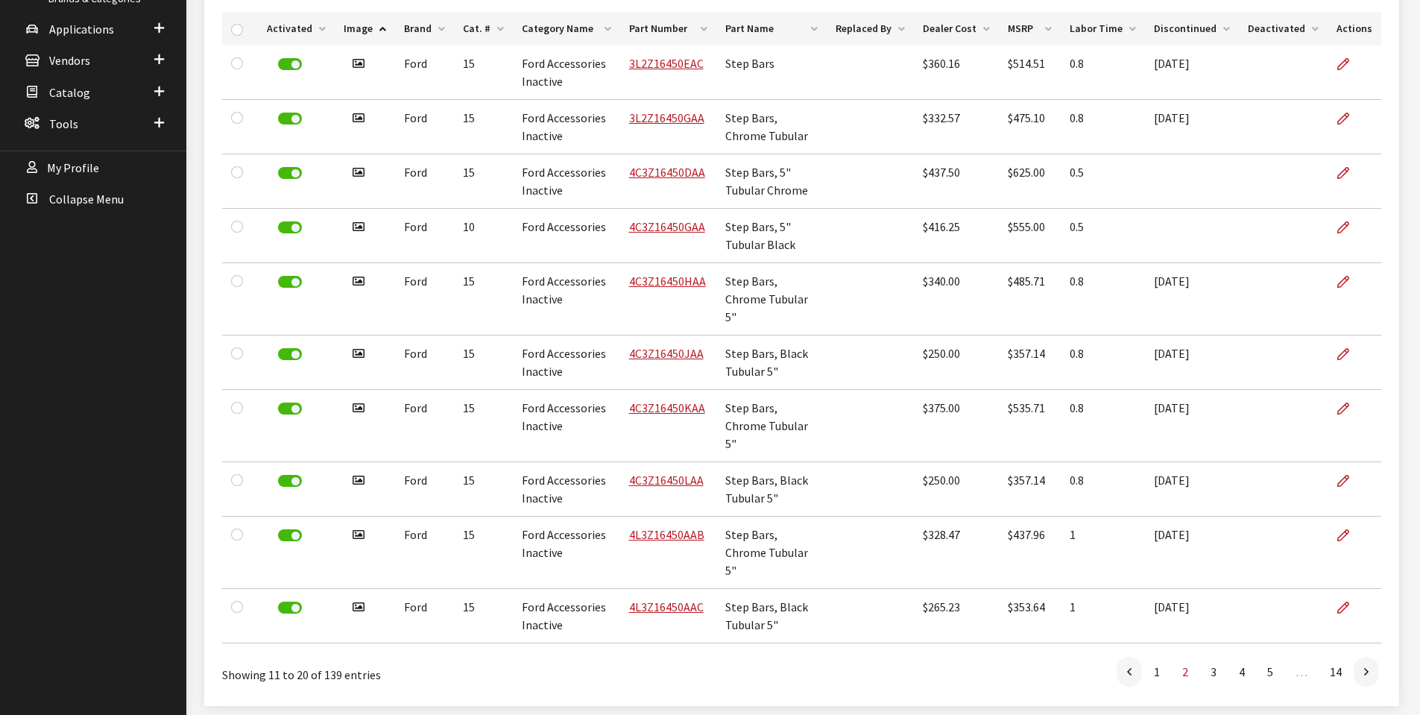
scroll to position [379, 0]
drag, startPoint x: 1214, startPoint y: 617, endPoint x: 1125, endPoint y: 594, distance: 91.6
click at [1213, 658] on link "3" at bounding box center [1213, 673] width 27 height 30
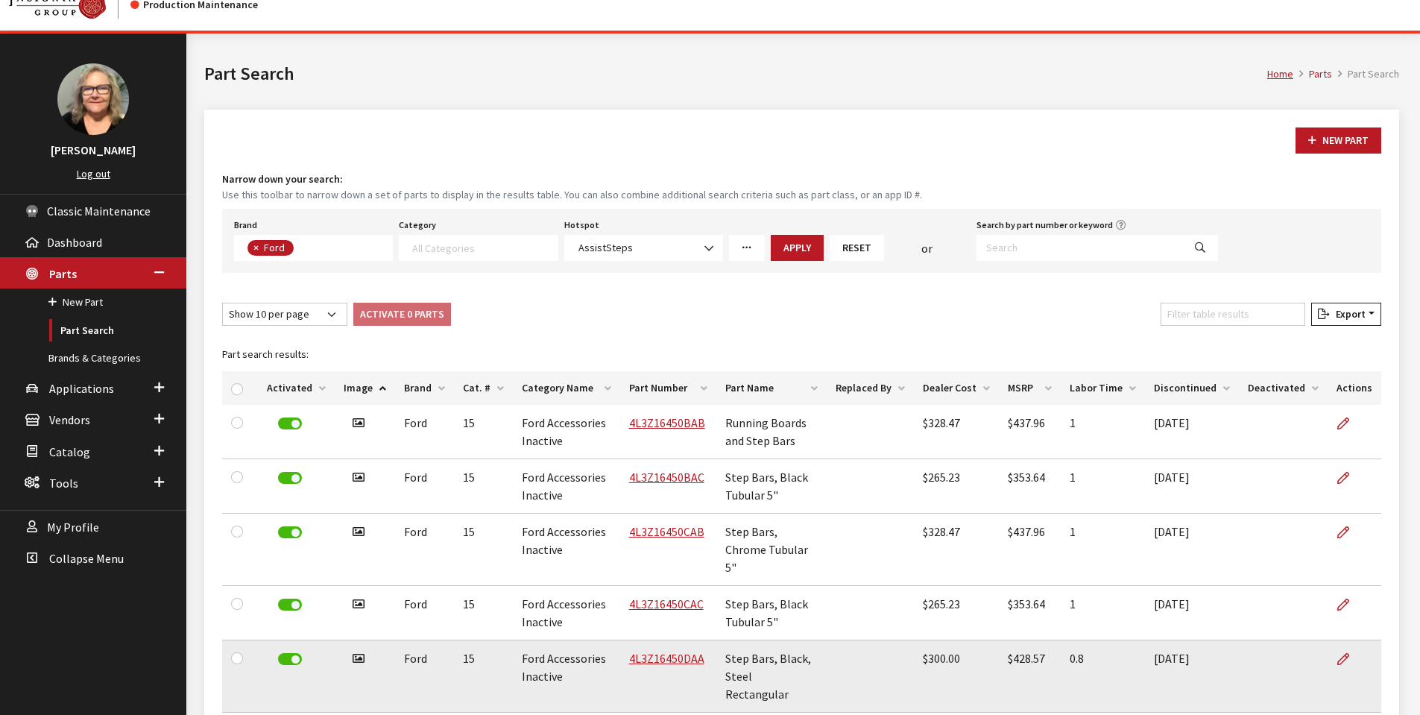
scroll to position [7, 0]
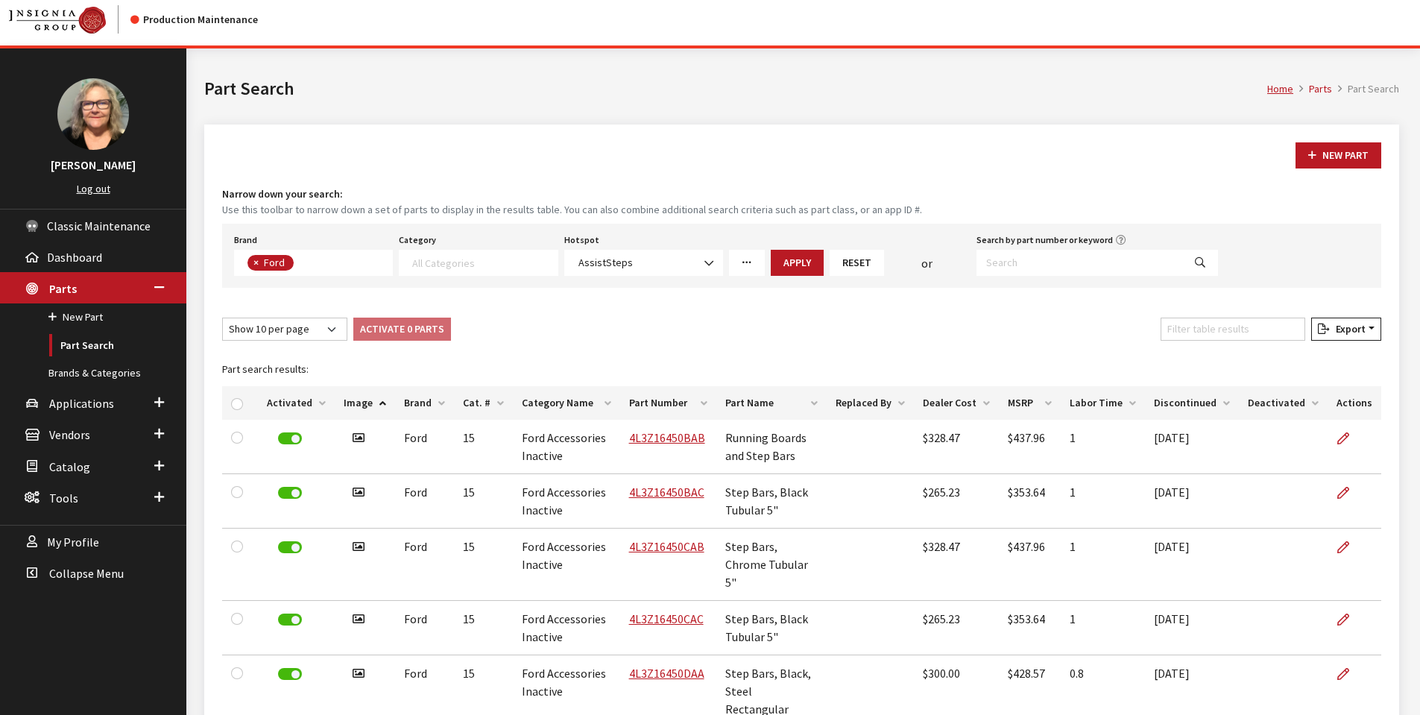
click at [1230, 404] on th "Discontinued" at bounding box center [1192, 403] width 94 height 34
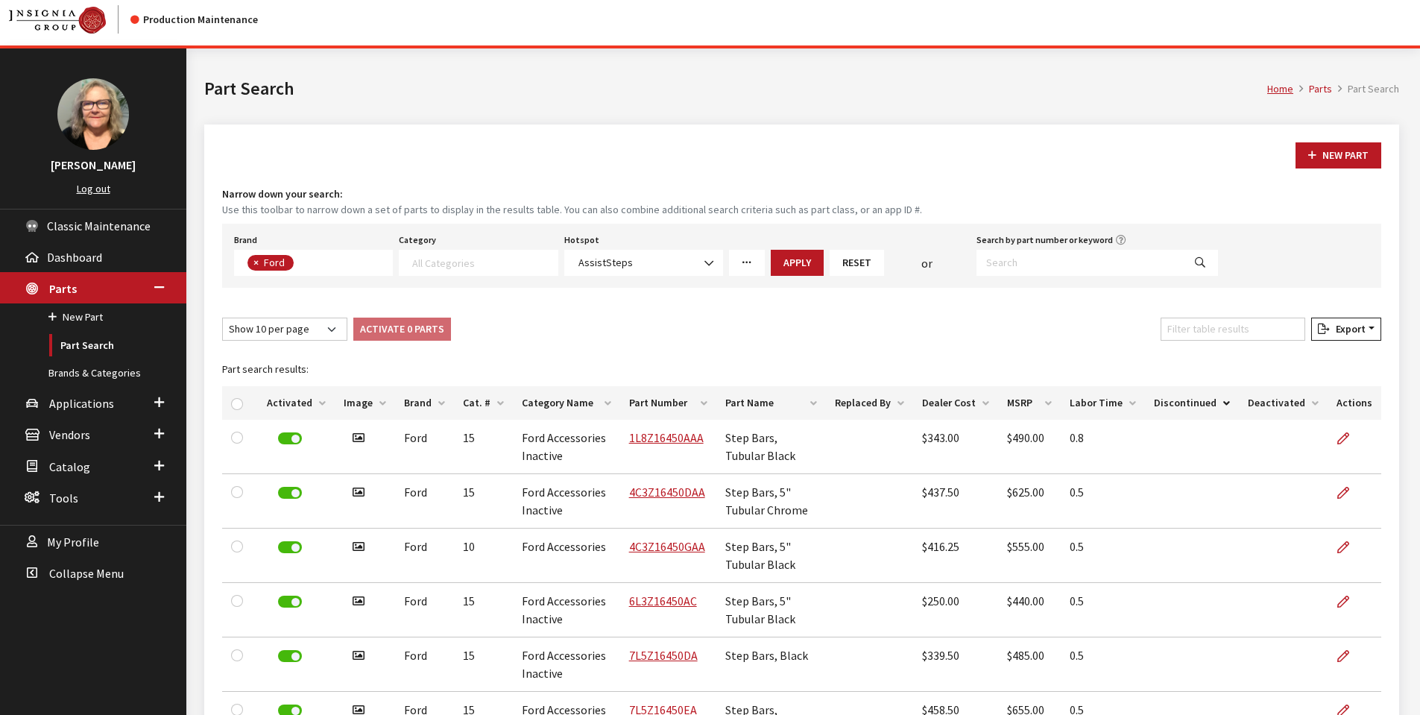
click at [1316, 402] on th "Deactivated" at bounding box center [1283, 403] width 89 height 34
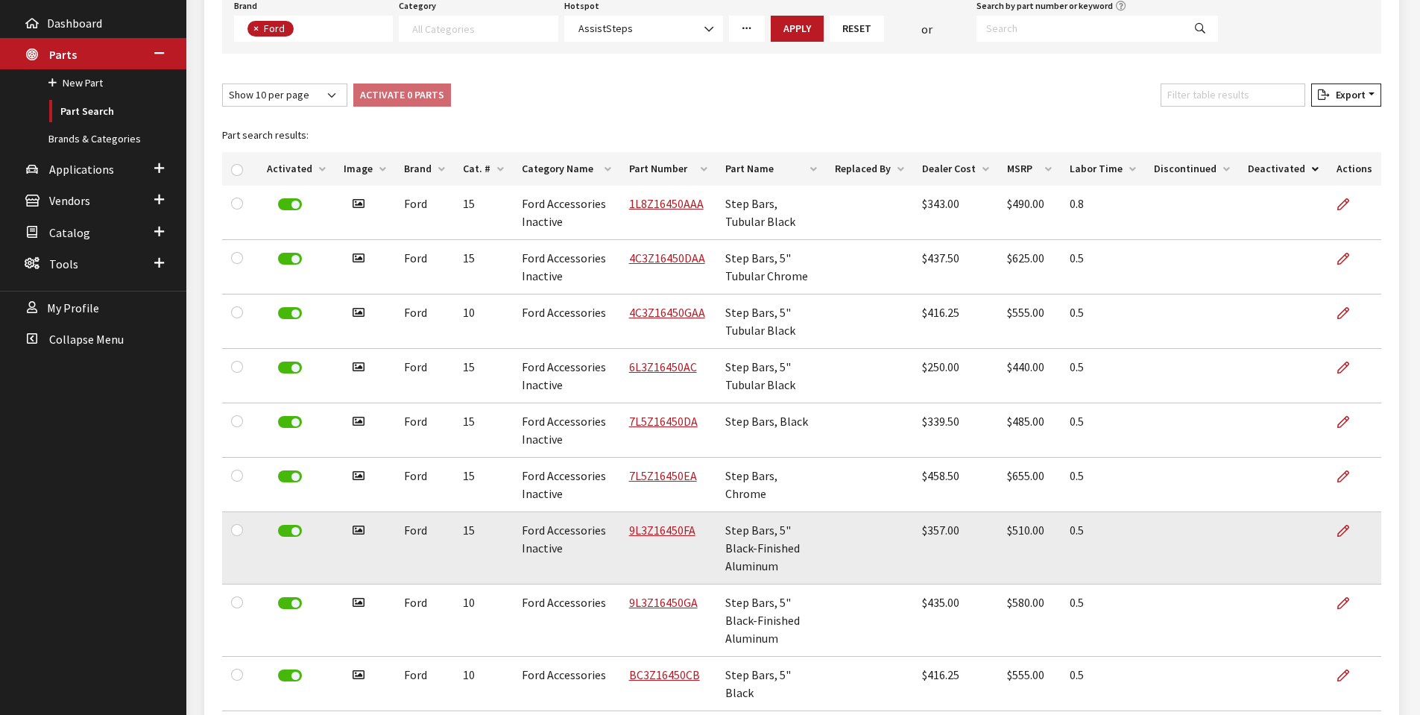
scroll to position [0, 0]
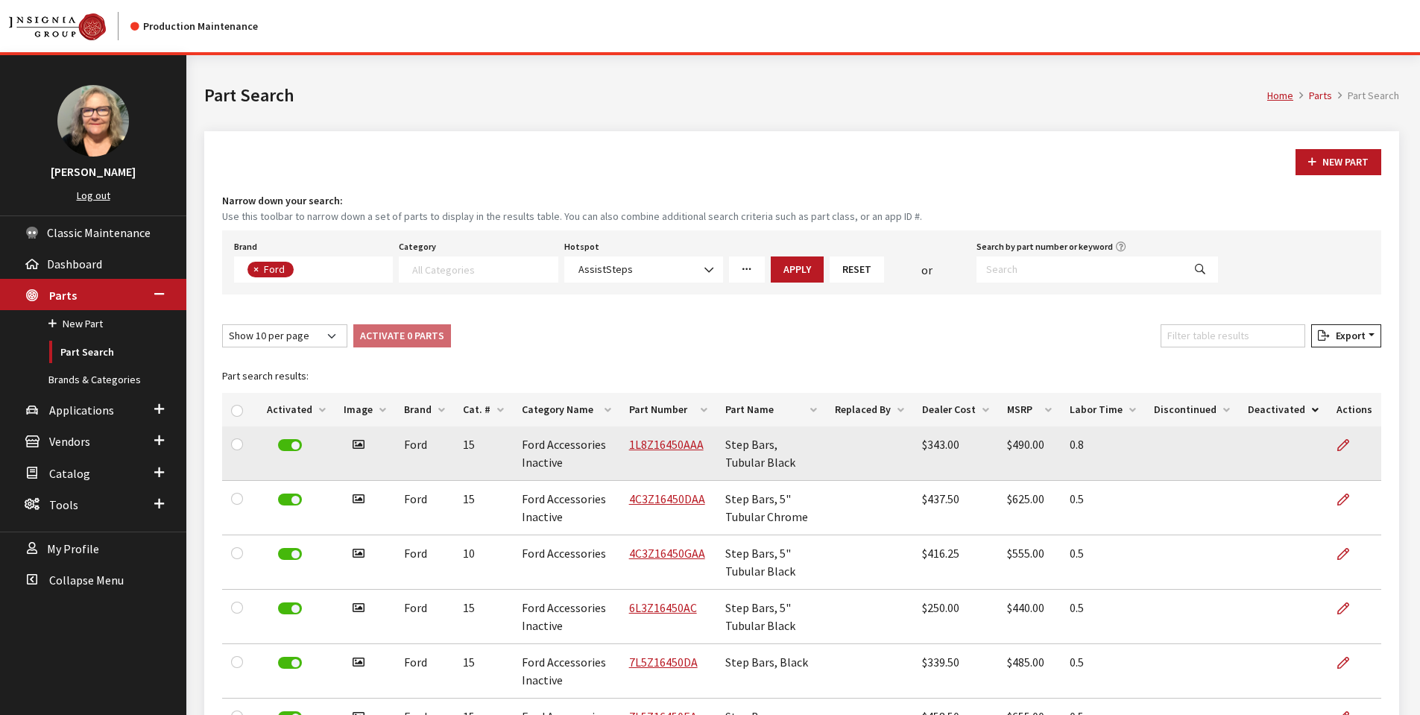
click at [358, 442] on icon at bounding box center [358, 445] width 12 height 12
click at [664, 444] on link "1L8Z16450AAA" at bounding box center [666, 444] width 75 height 15
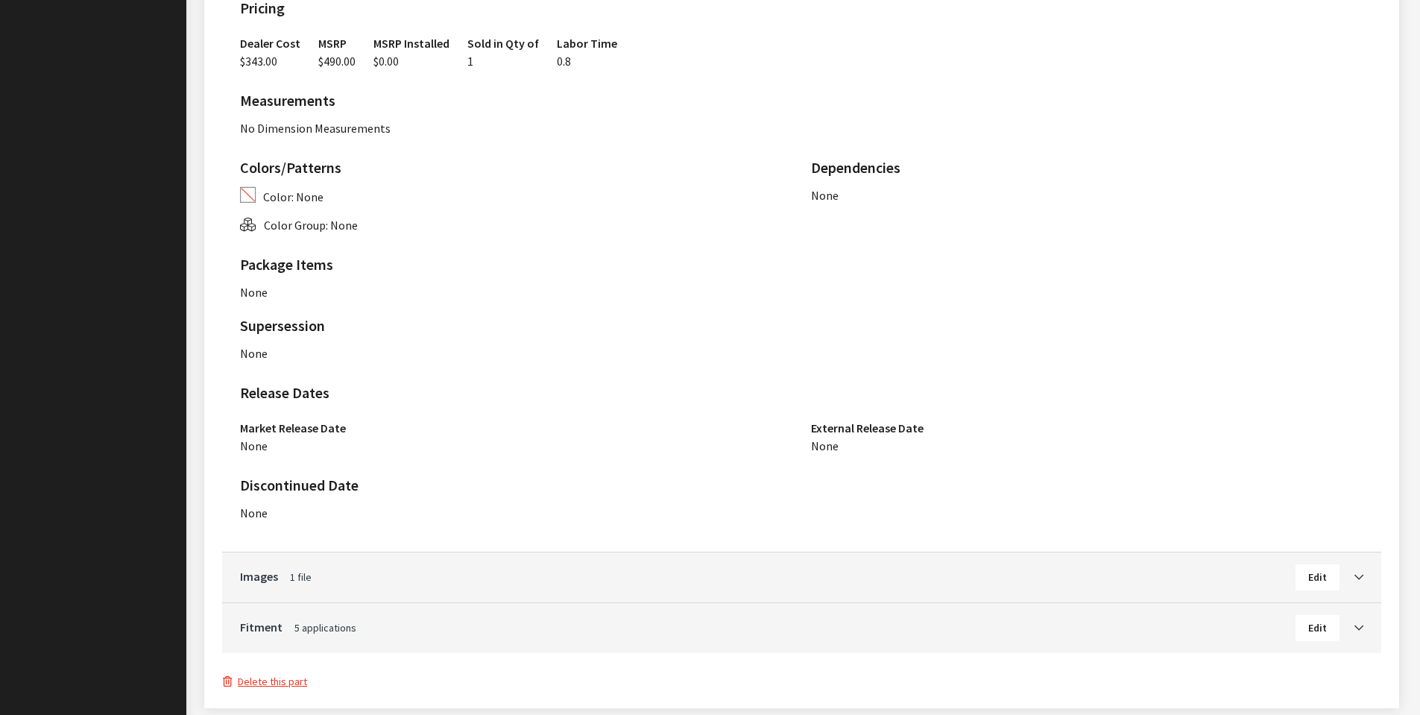
scroll to position [799, 0]
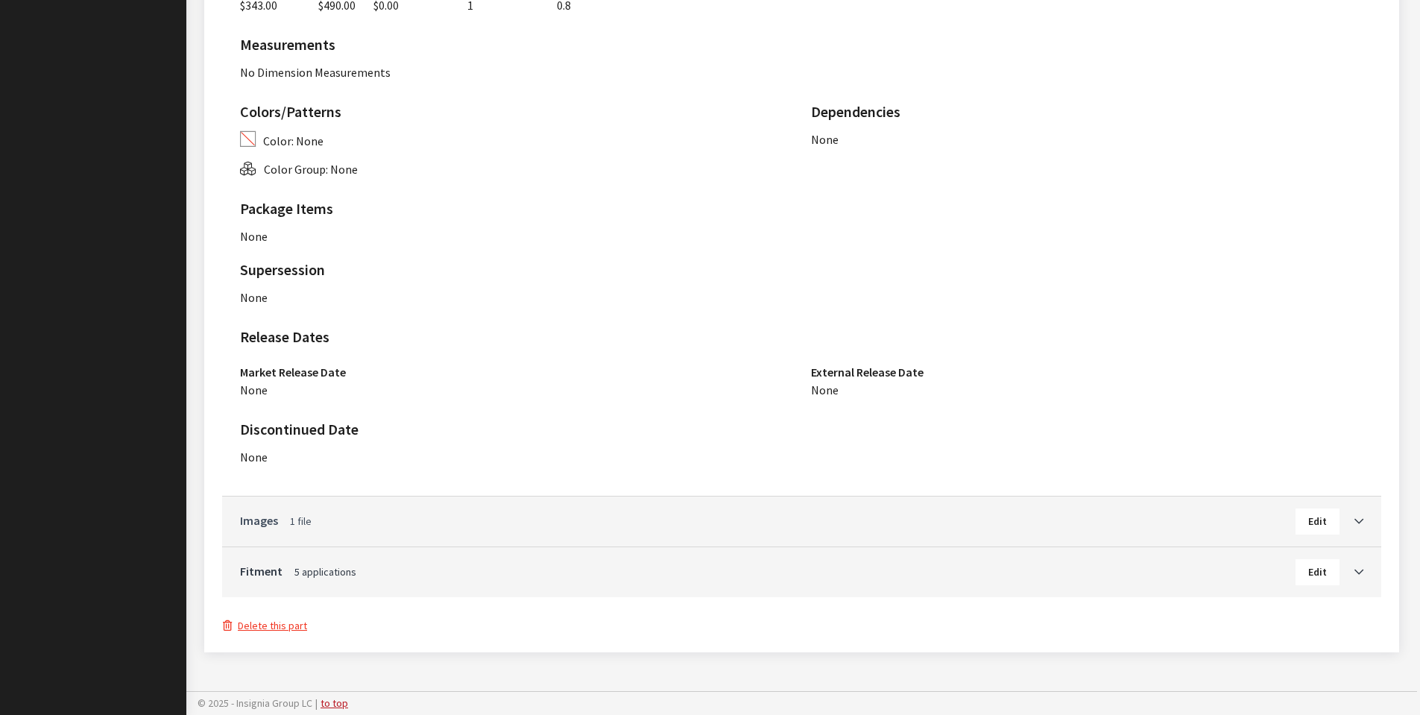
click at [1198, 519] on link "Images 1 file" at bounding box center [767, 520] width 1055 height 18
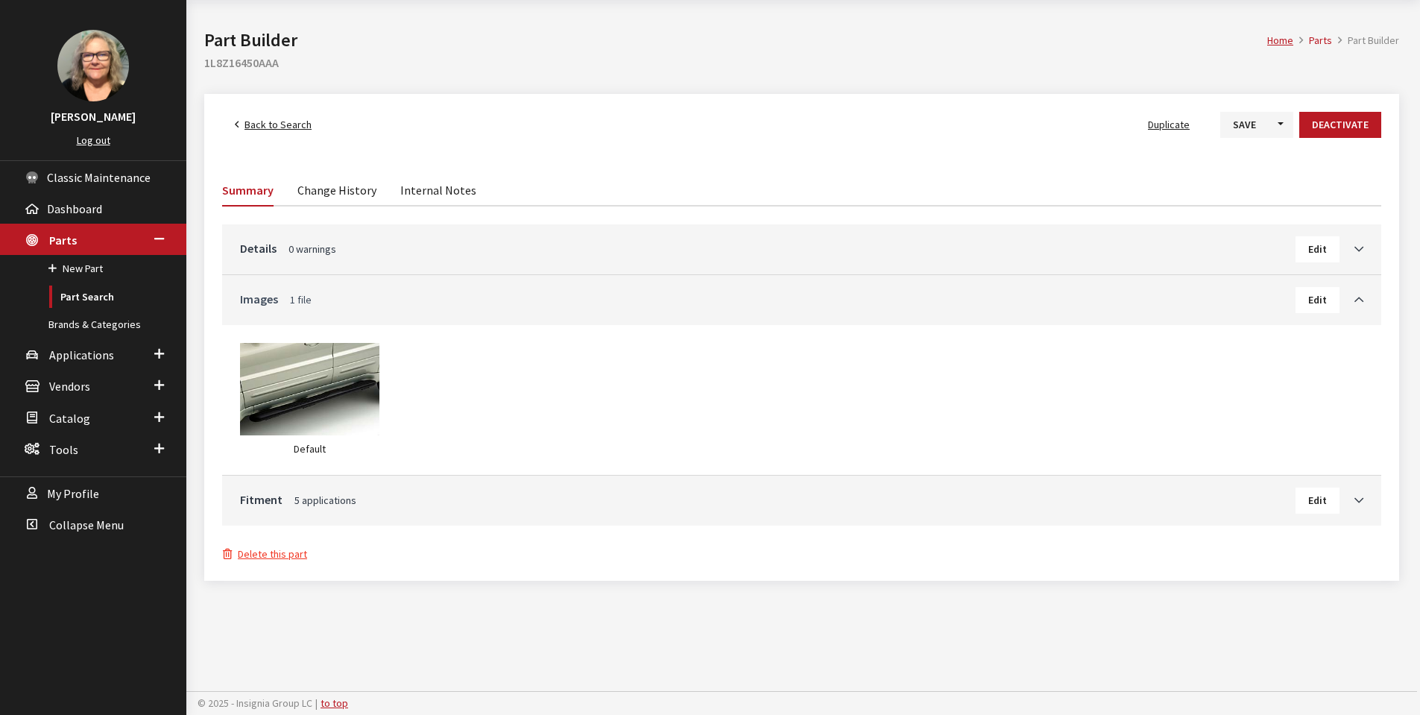
scroll to position [55, 0]
click at [292, 124] on span "Back to Search" at bounding box center [277, 124] width 67 height 13
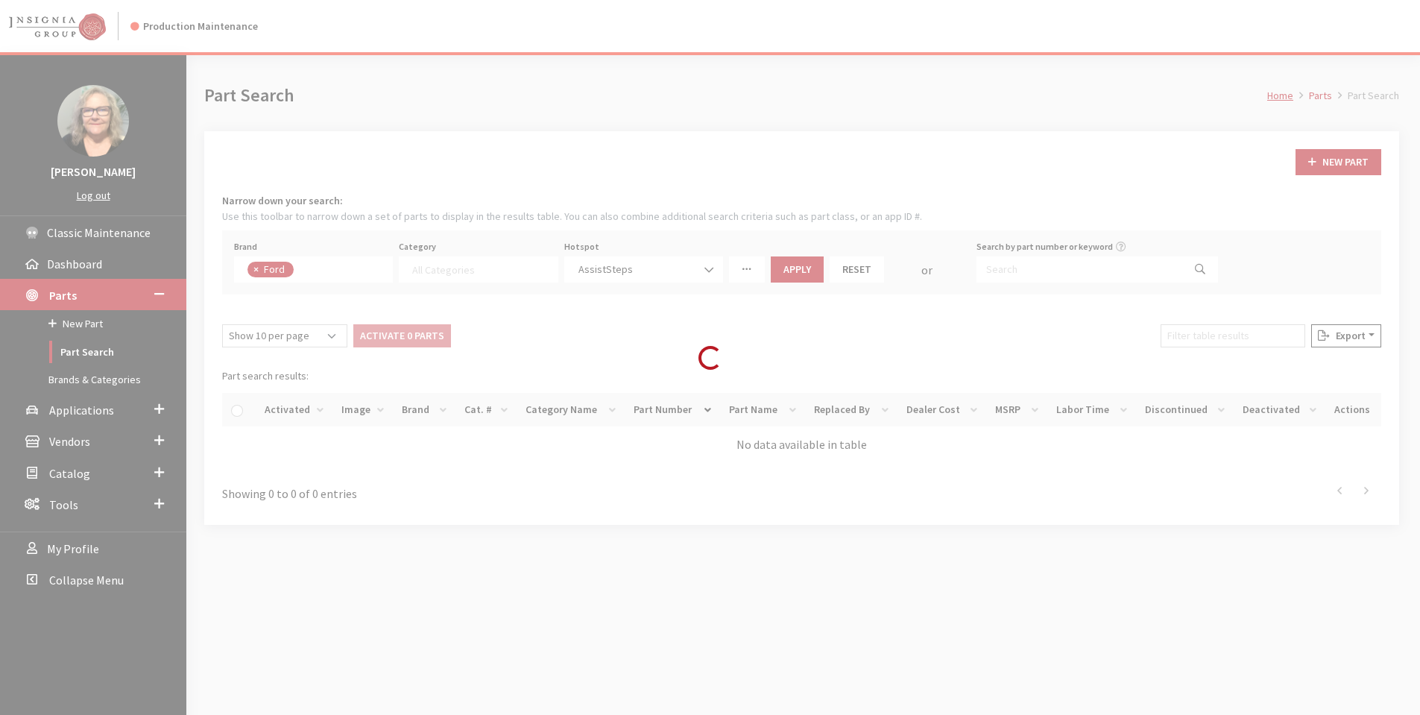
select select
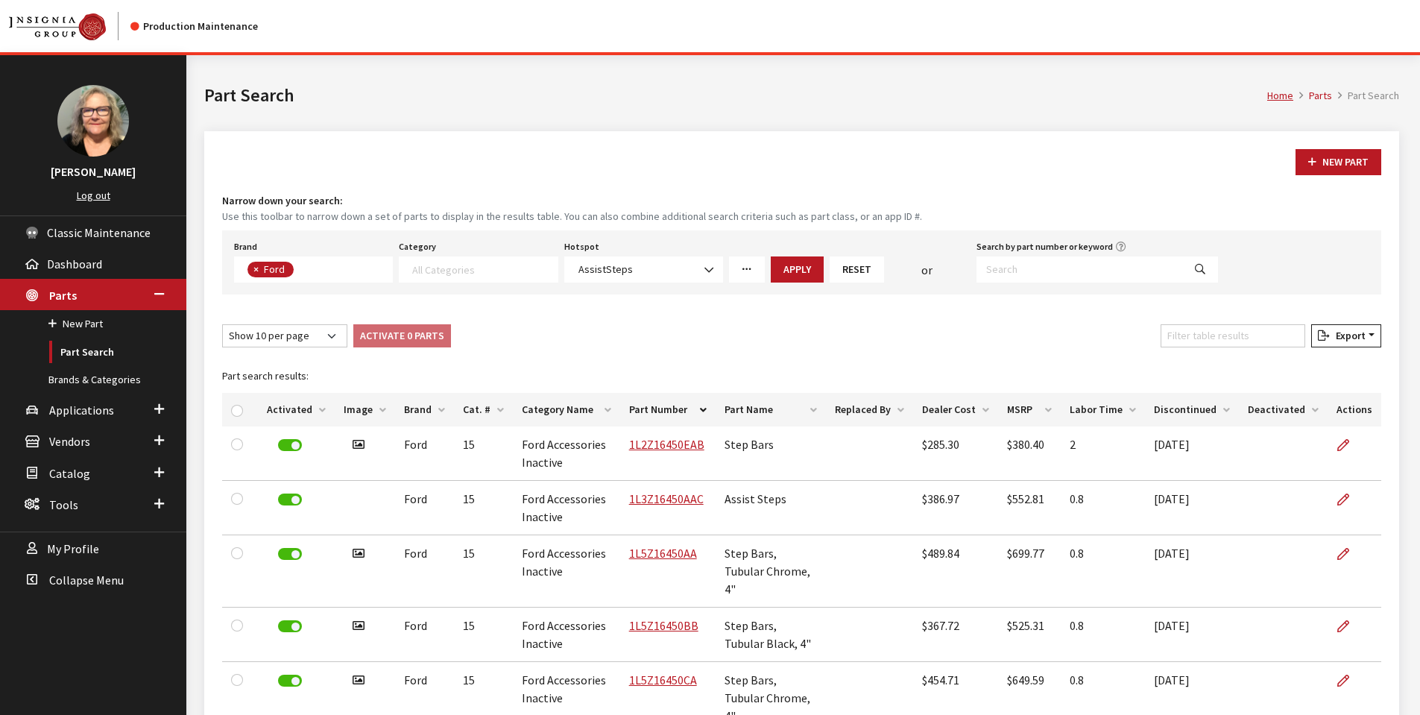
click at [587, 417] on th "Category Name" at bounding box center [566, 410] width 107 height 34
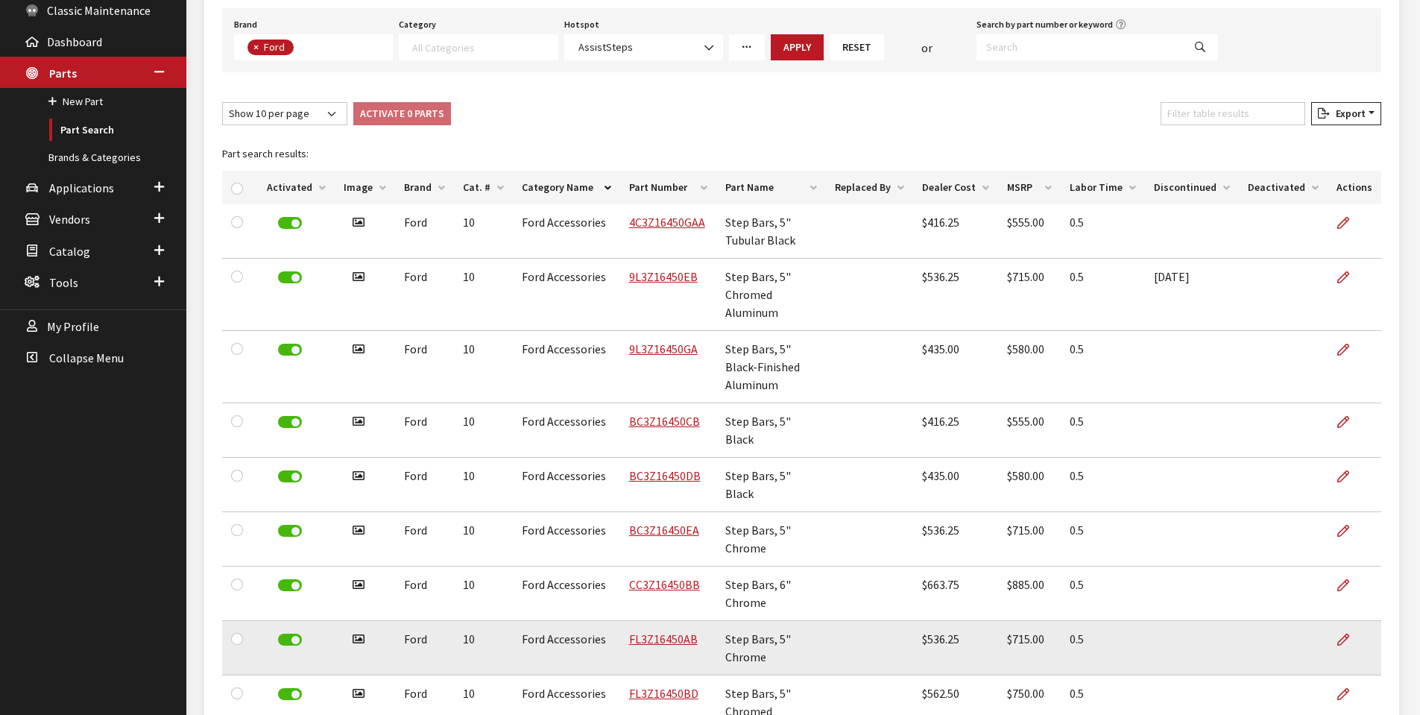
scroll to position [224, 0]
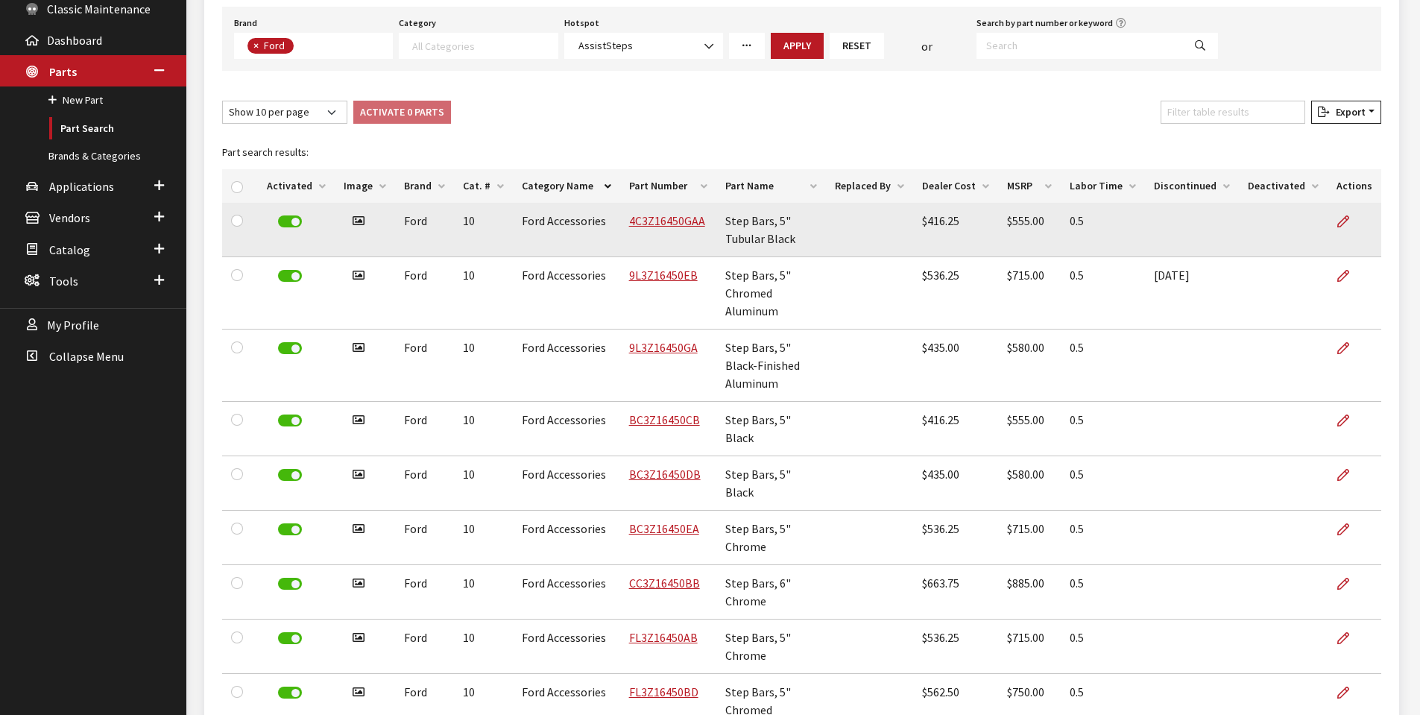
click at [361, 221] on td "Has image" at bounding box center [365, 230] width 60 height 54
click at [358, 221] on icon at bounding box center [358, 221] width 12 height 12
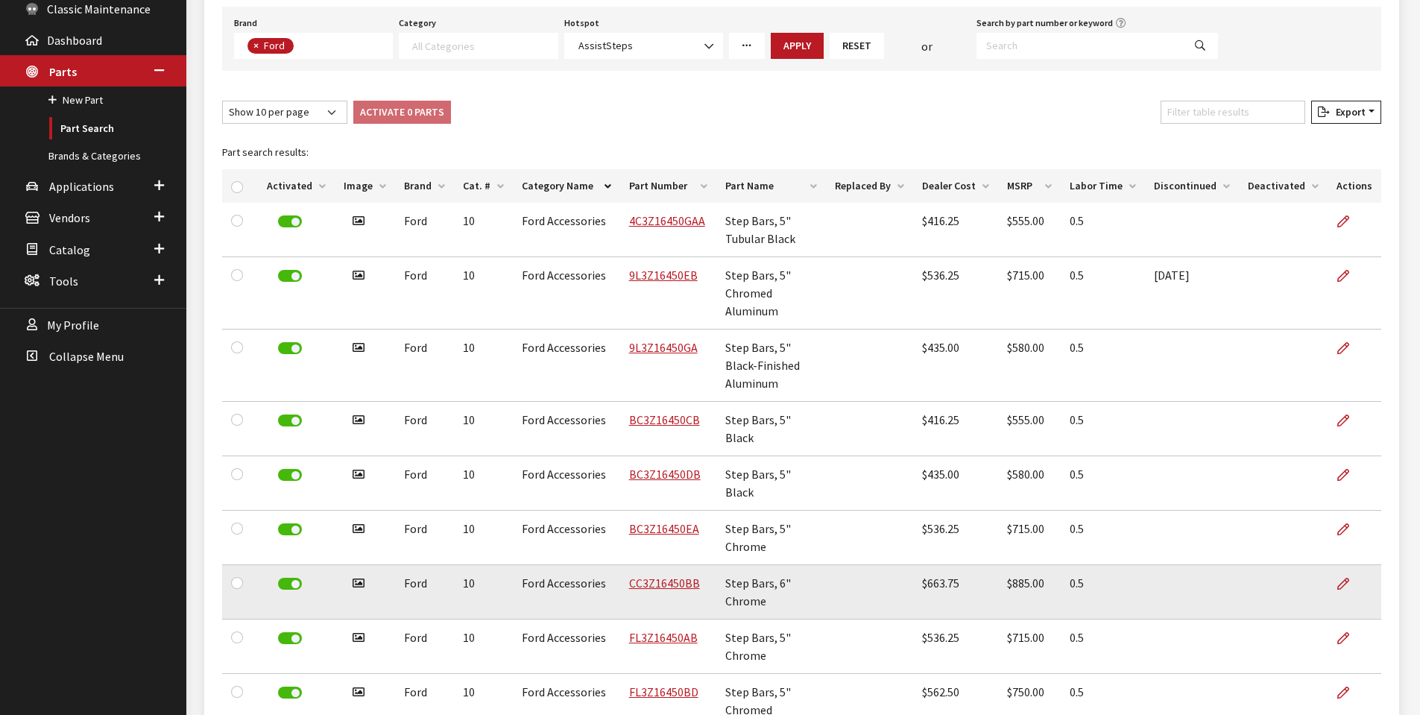
scroll to position [310, 0]
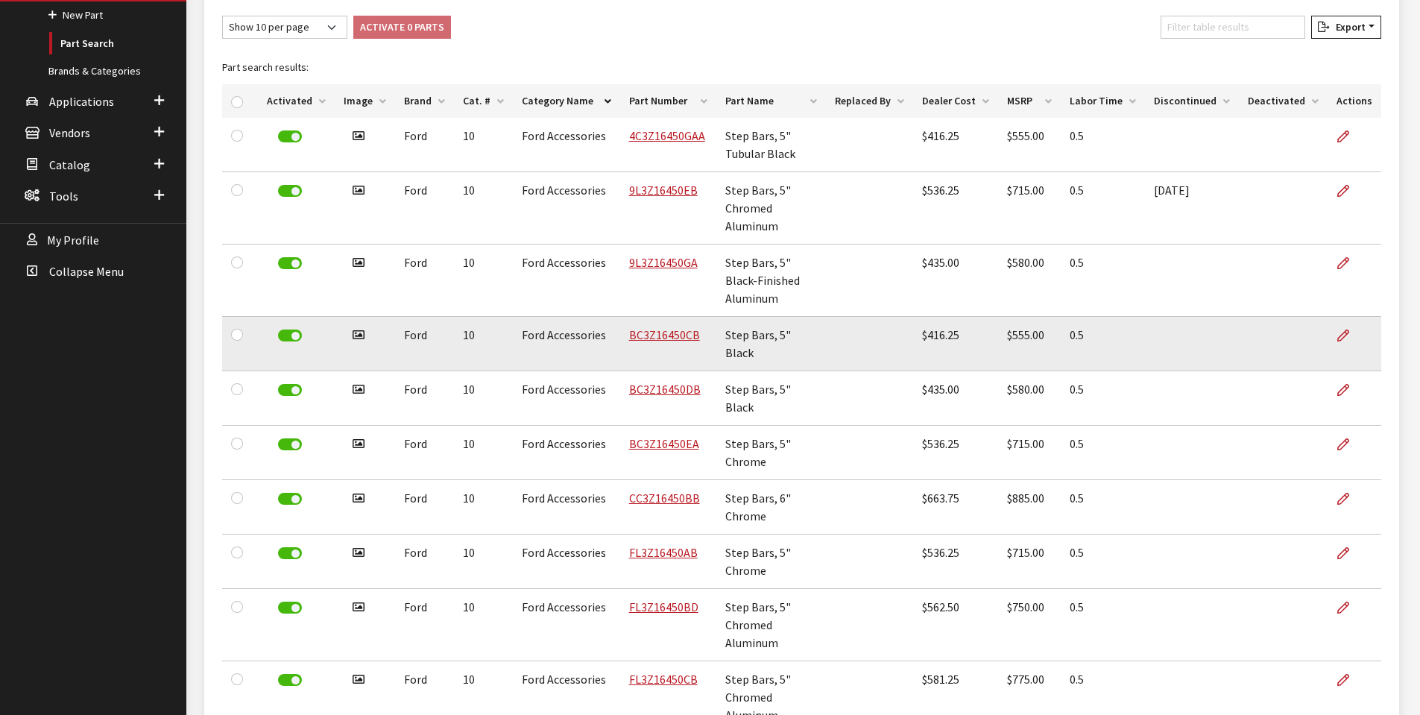
scroll to position [0, 0]
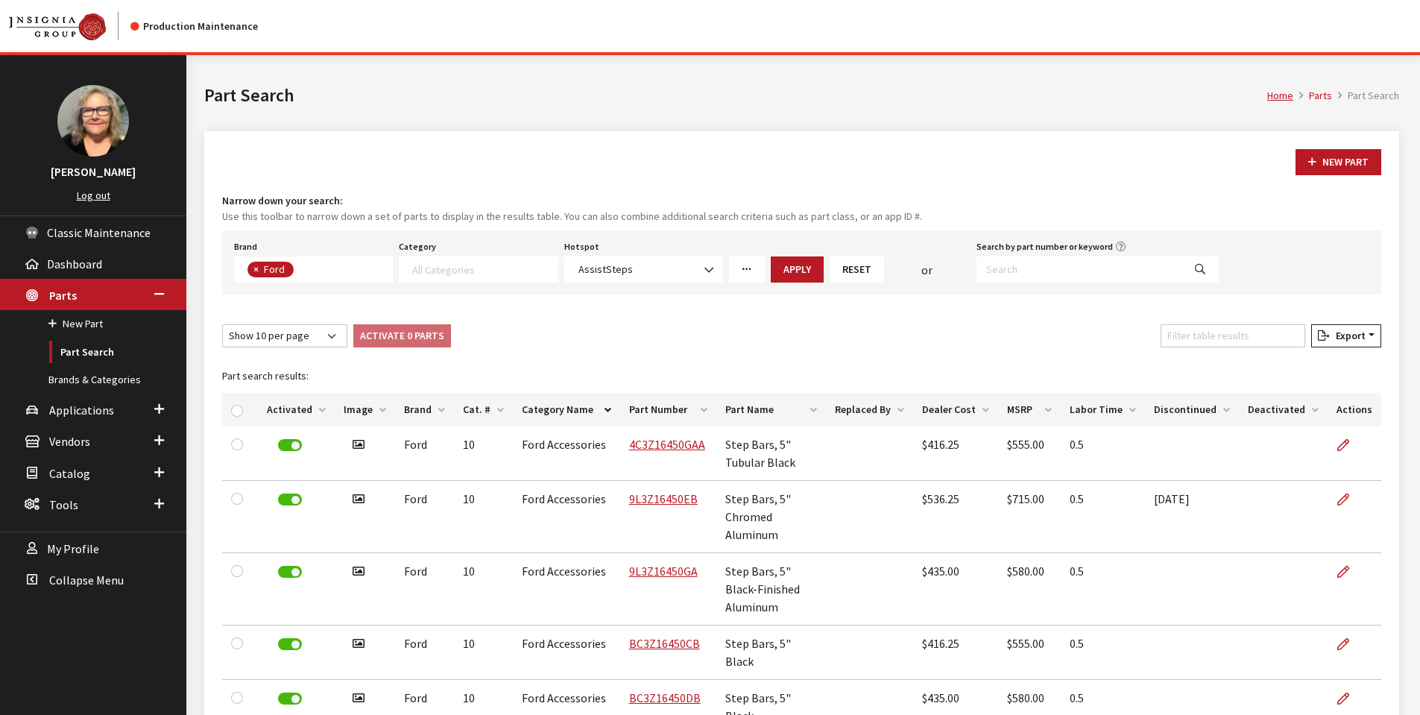
click at [747, 267] on icon "More Filters" at bounding box center [747, 270] width 10 height 10
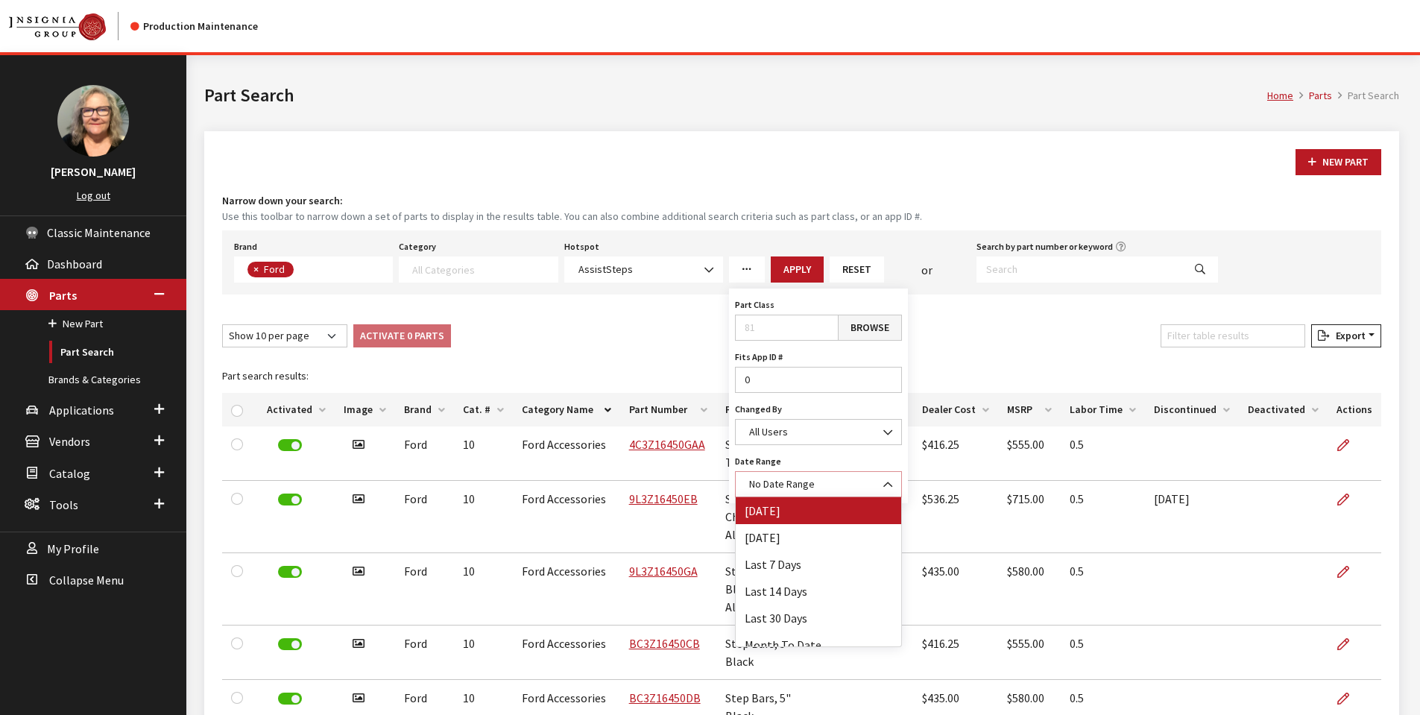
click at [881, 485] on span at bounding box center [888, 484] width 25 height 25
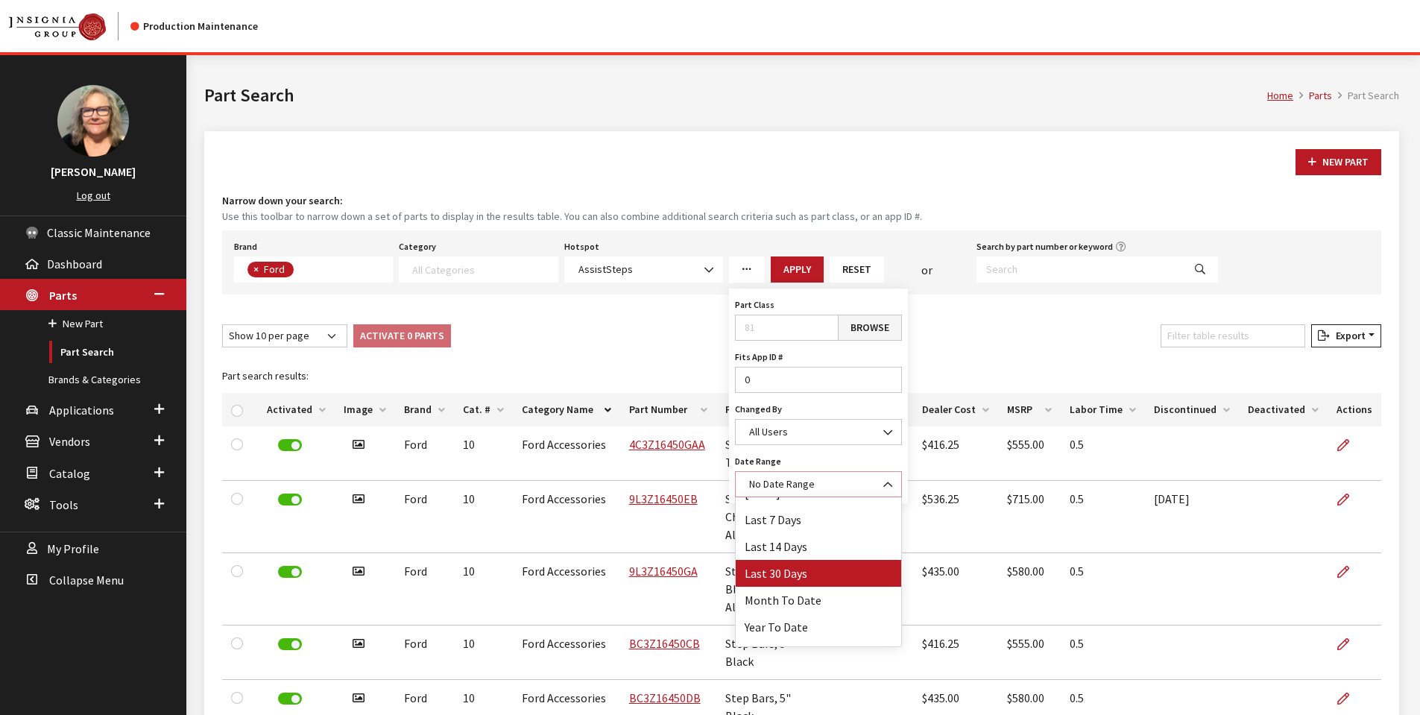
scroll to position [66, 0]
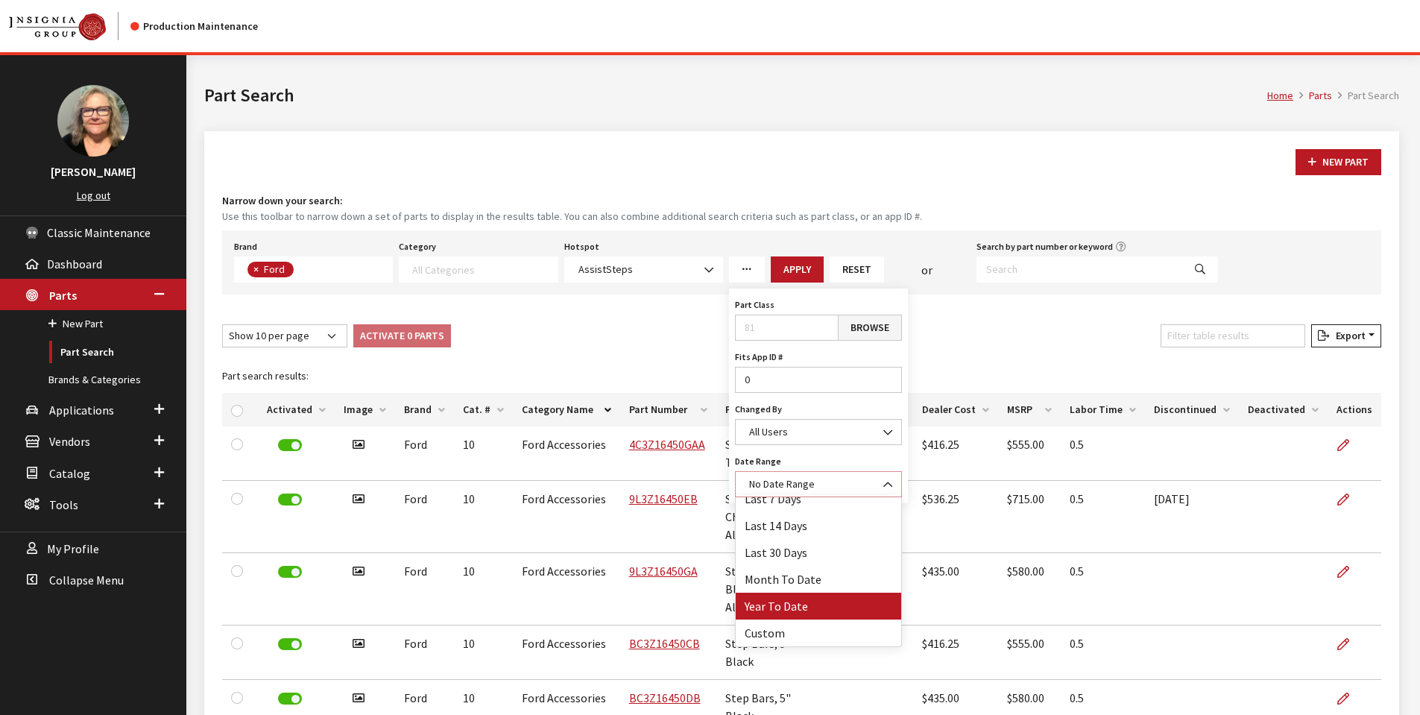
select select "64"
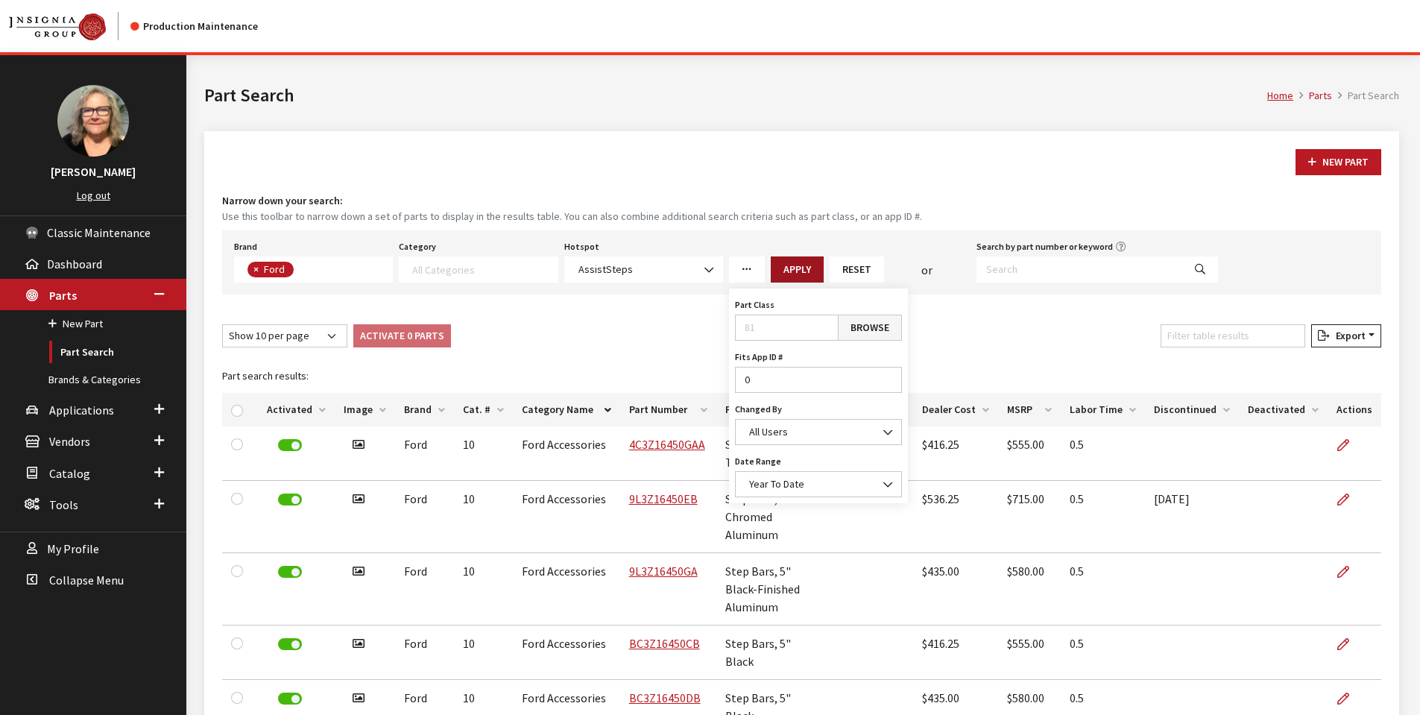
click at [797, 269] on button "Apply" at bounding box center [797, 269] width 53 height 26
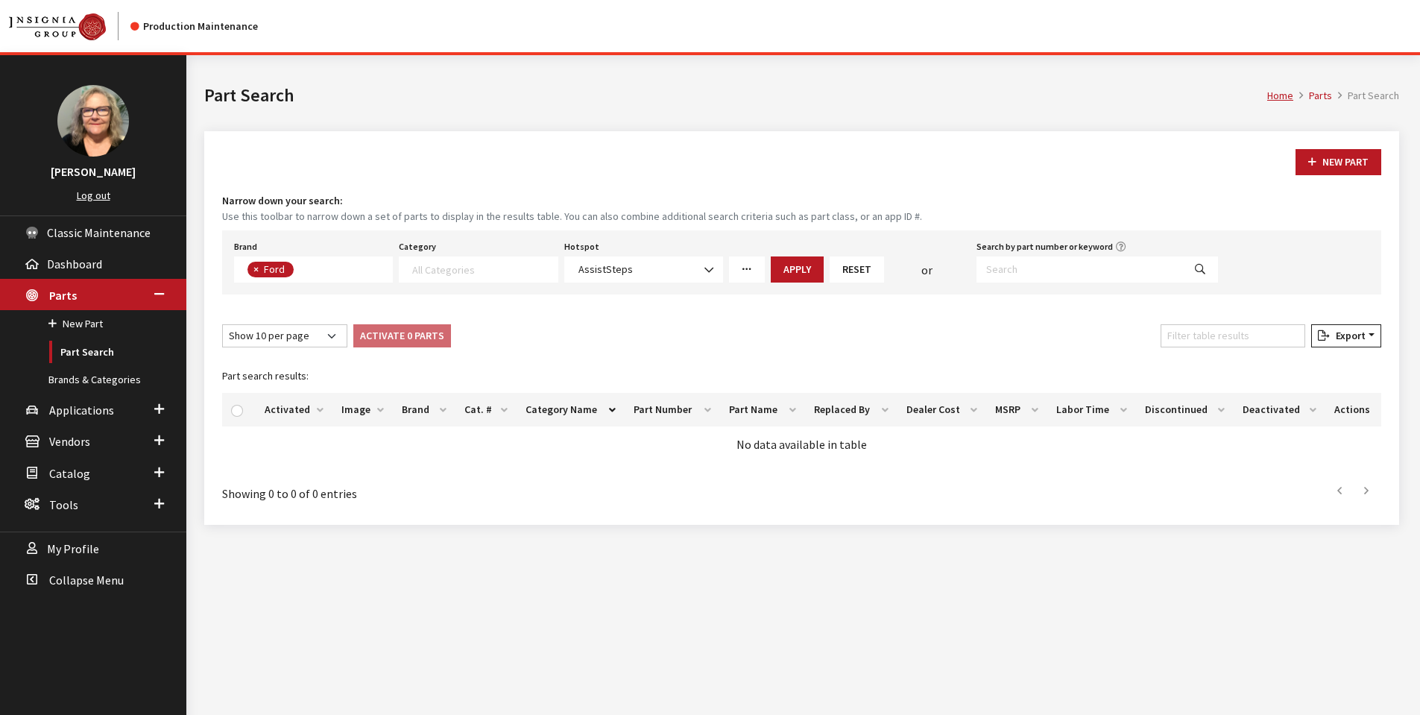
click at [856, 268] on button "Reset" at bounding box center [856, 269] width 54 height 26
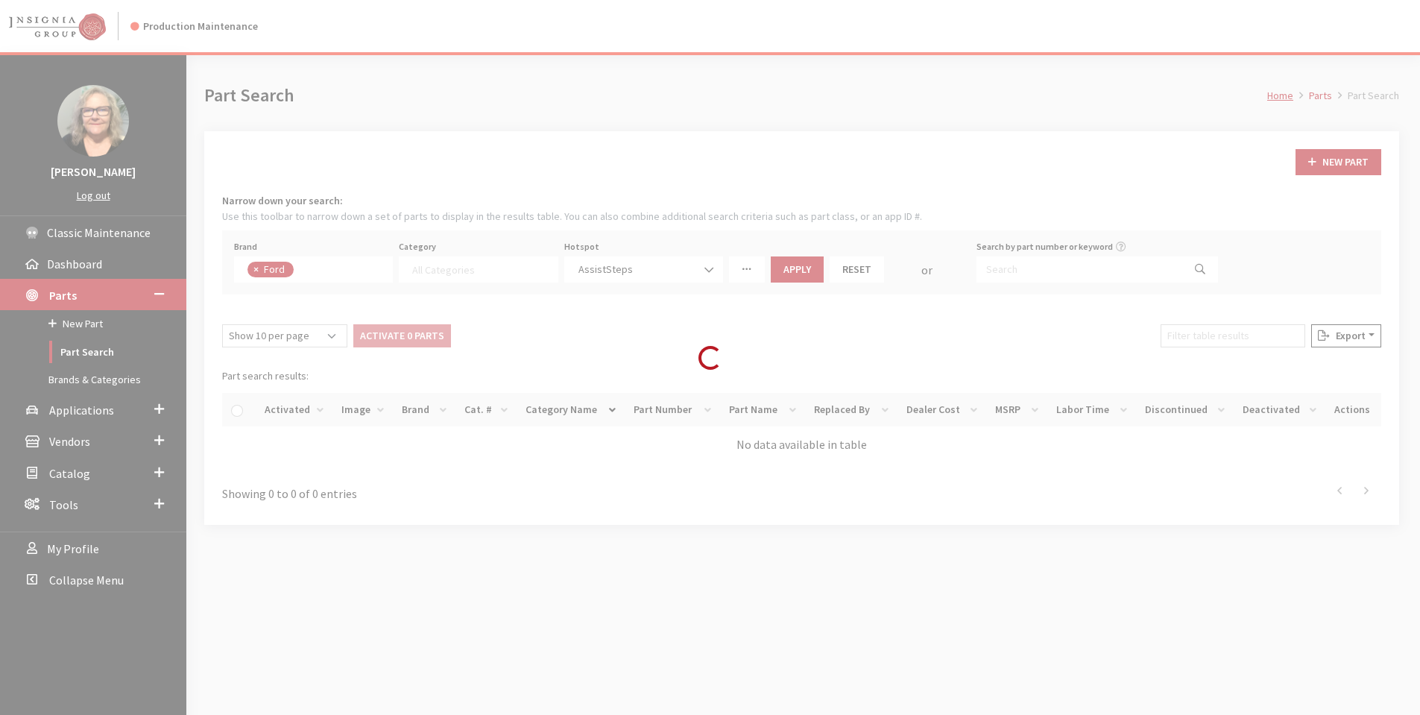
select select
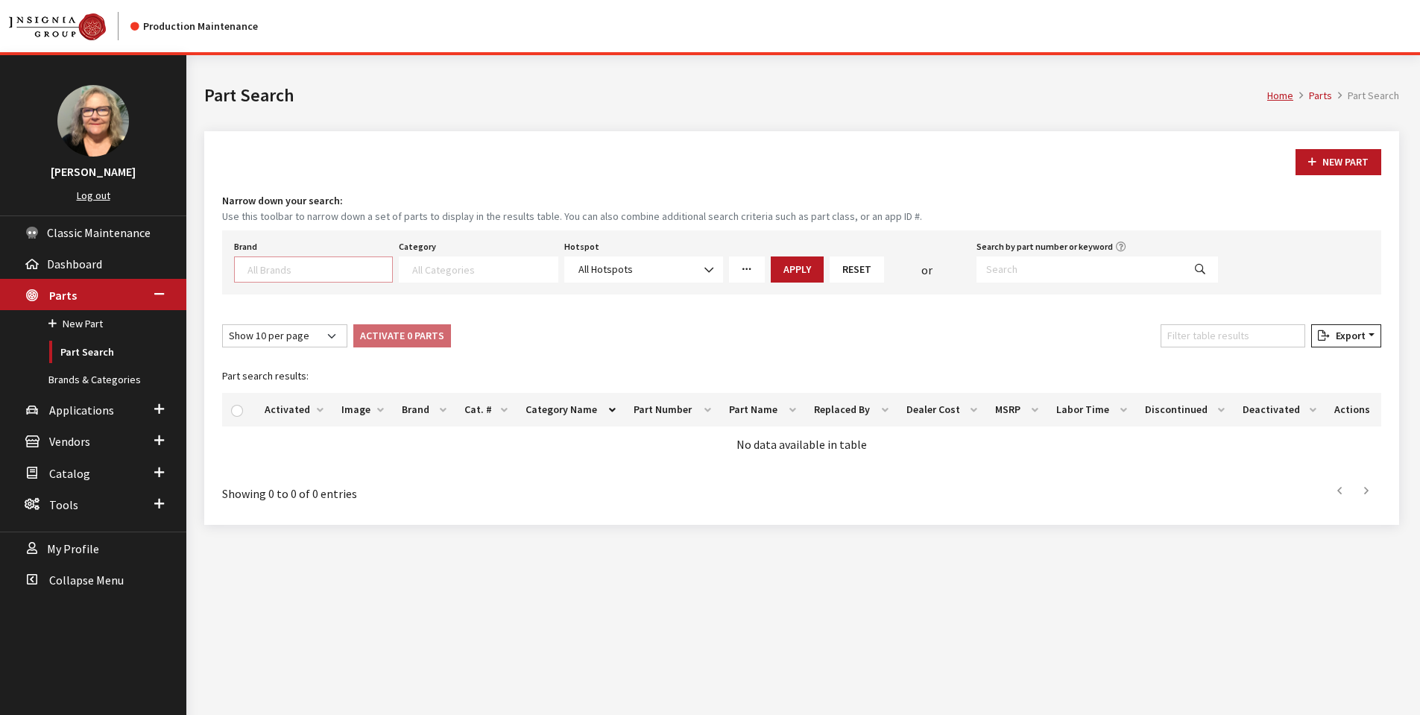
scroll to position [1, 0]
click at [303, 280] on span at bounding box center [313, 269] width 159 height 26
select select "2"
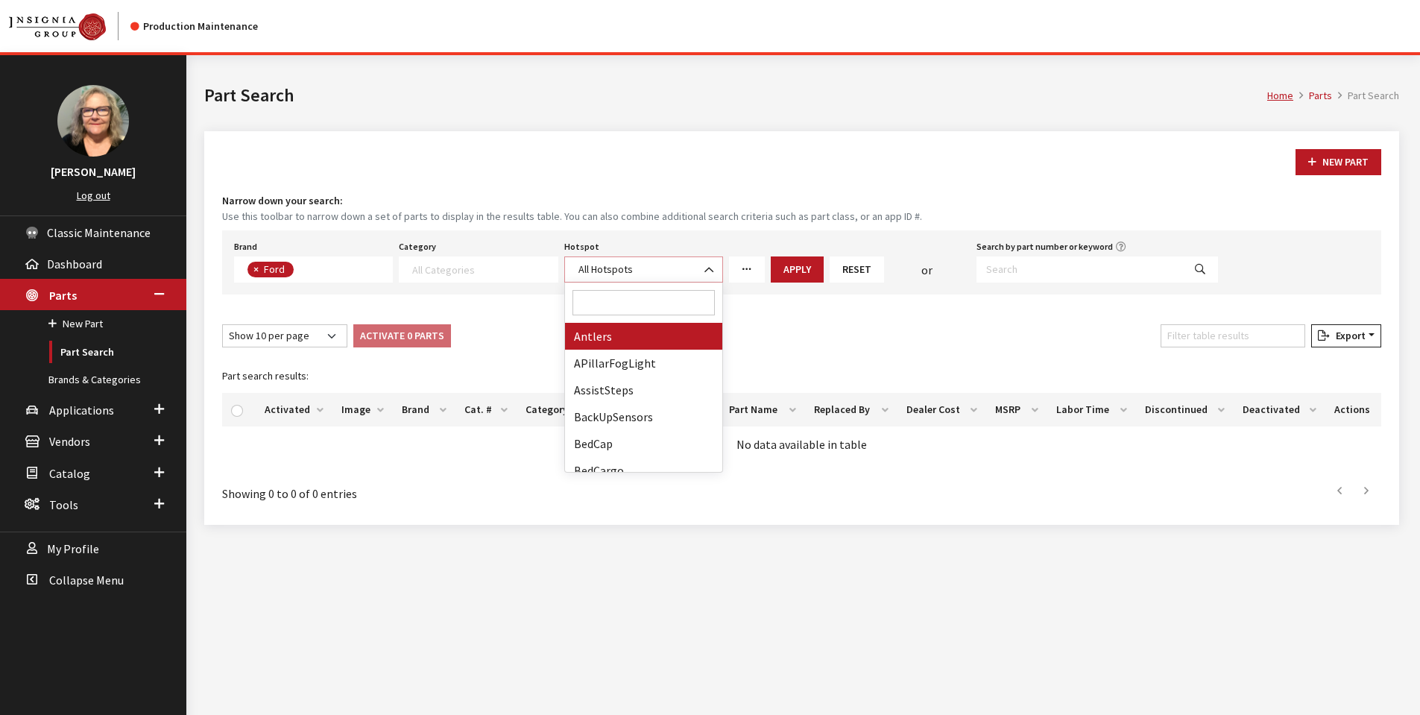
click at [704, 262] on b at bounding box center [704, 262] width 0 height 0
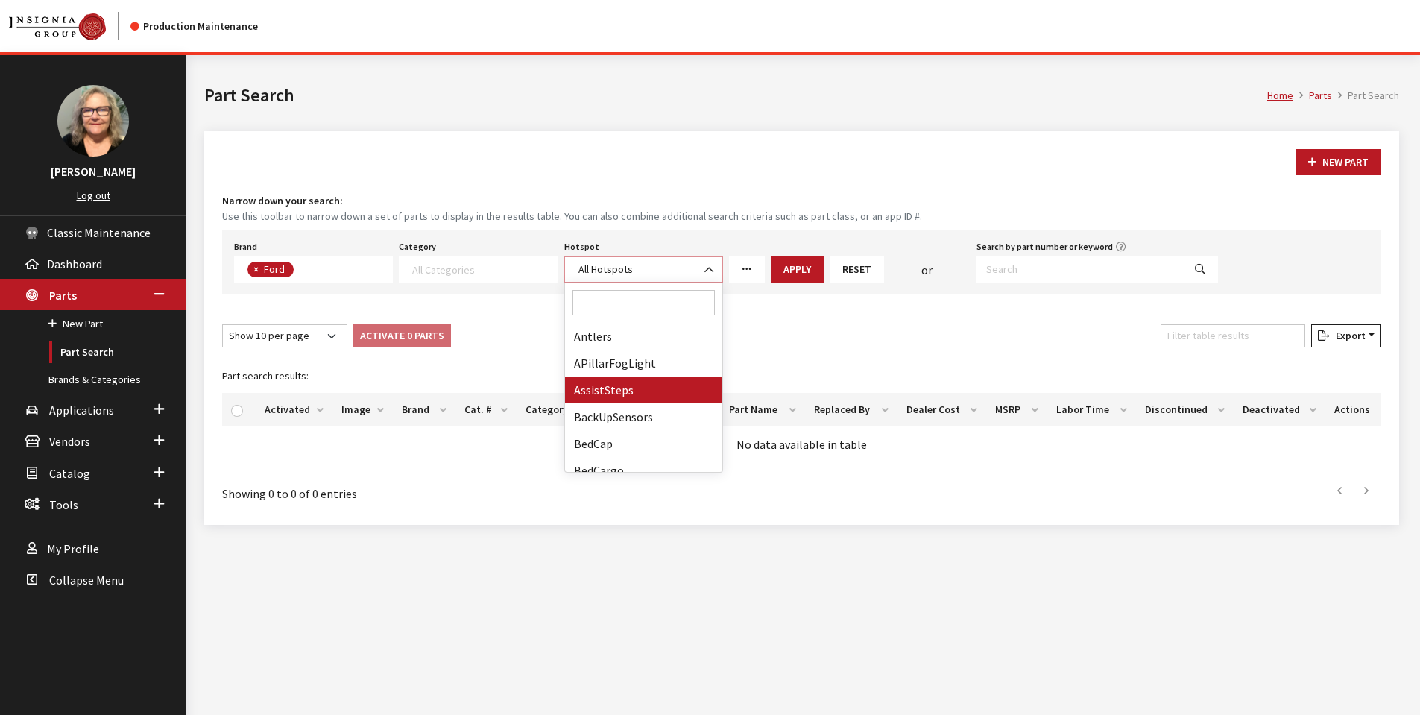
select select "151"
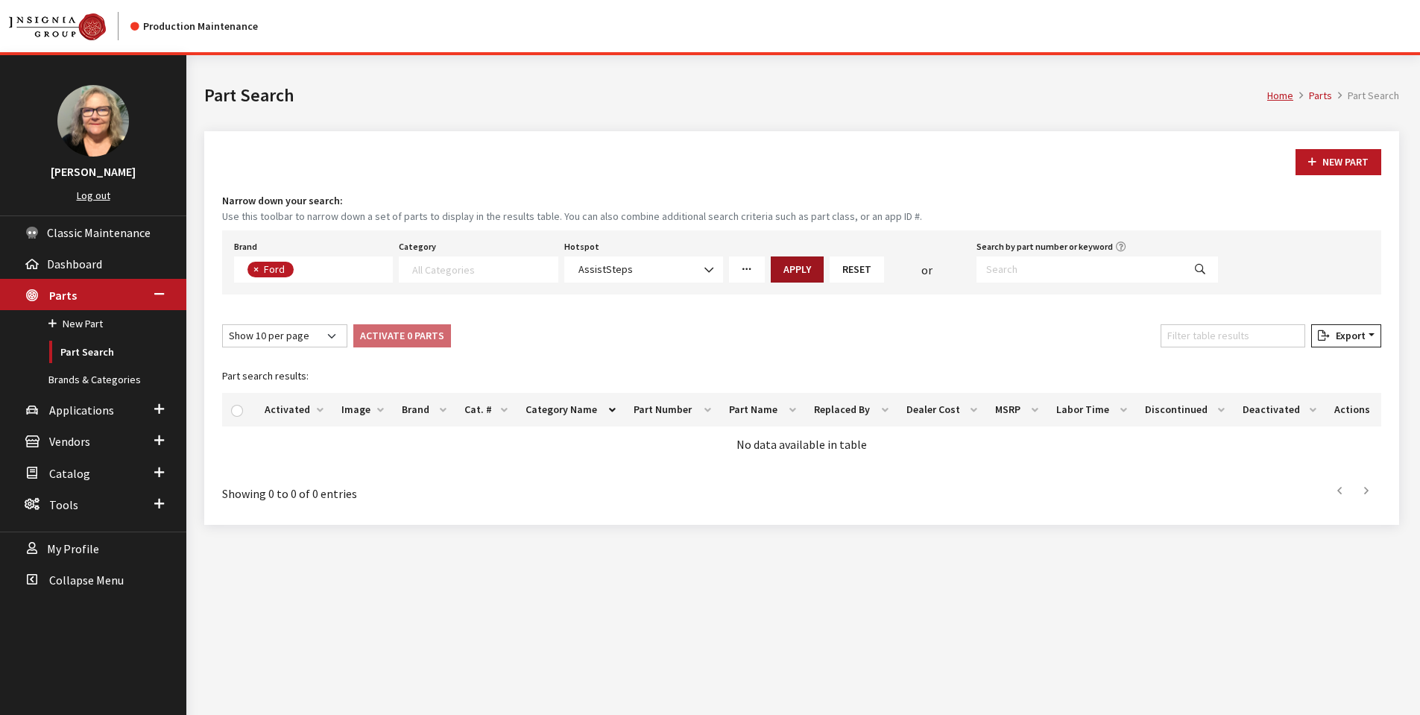
click at [792, 274] on button "Apply" at bounding box center [797, 269] width 53 height 26
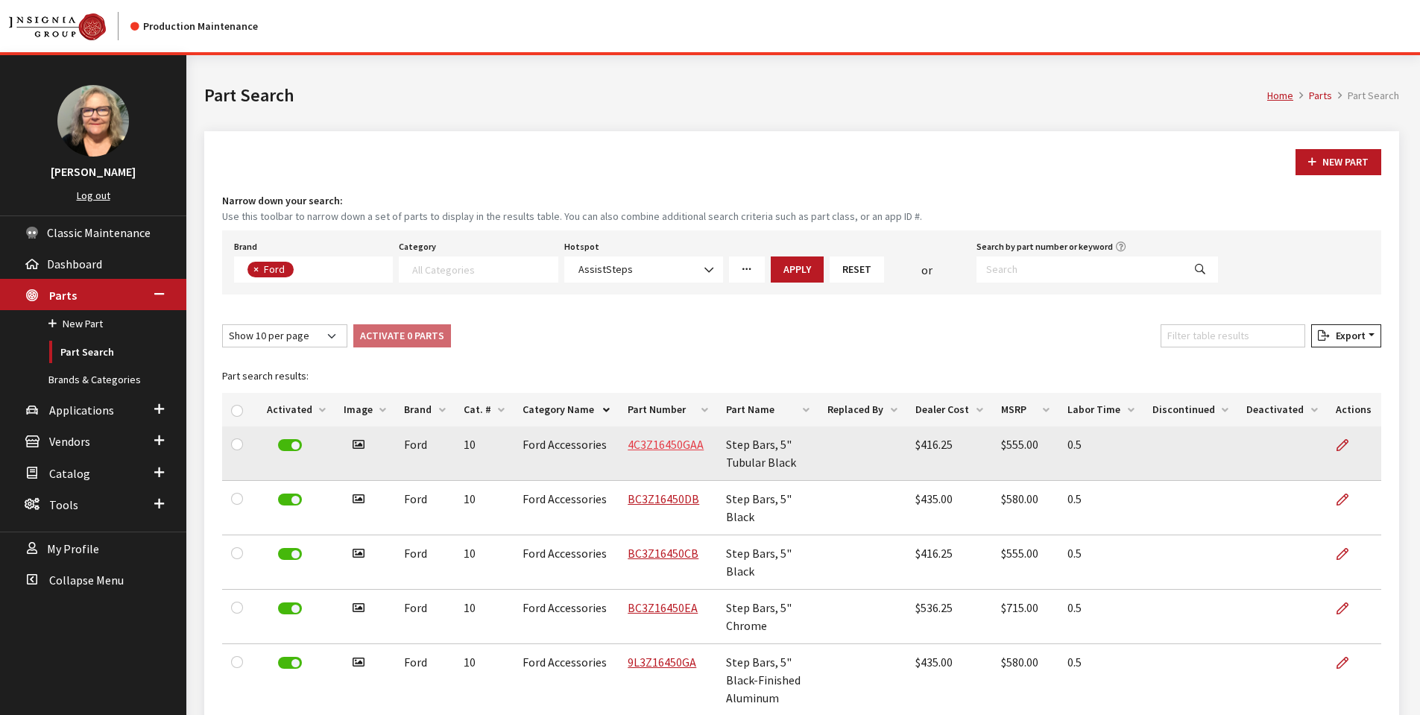
click at [655, 440] on link "4C3Z16450GAA" at bounding box center [665, 444] width 76 height 15
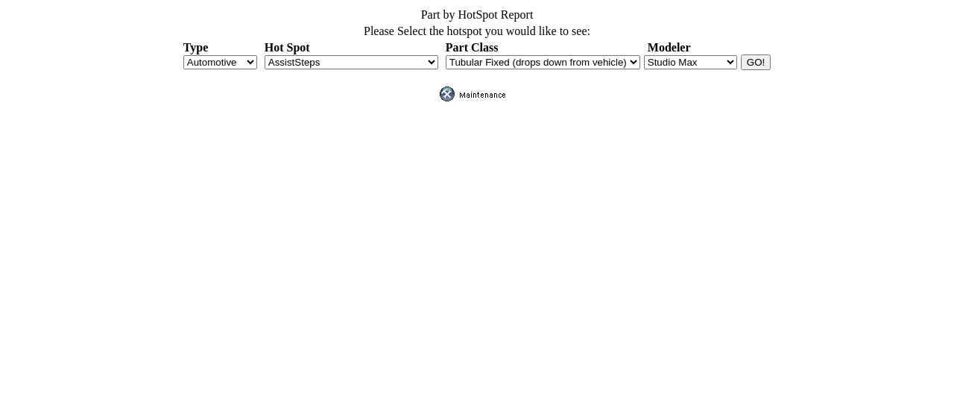
click at [721, 57] on select "Blender Manager Studio Max" at bounding box center [690, 62] width 93 height 14
select select "1"
click at [644, 55] on select "Blender Manager Studio Max" at bounding box center [690, 62] width 93 height 14
click at [752, 60] on input "GO!" at bounding box center [756, 62] width 30 height 16
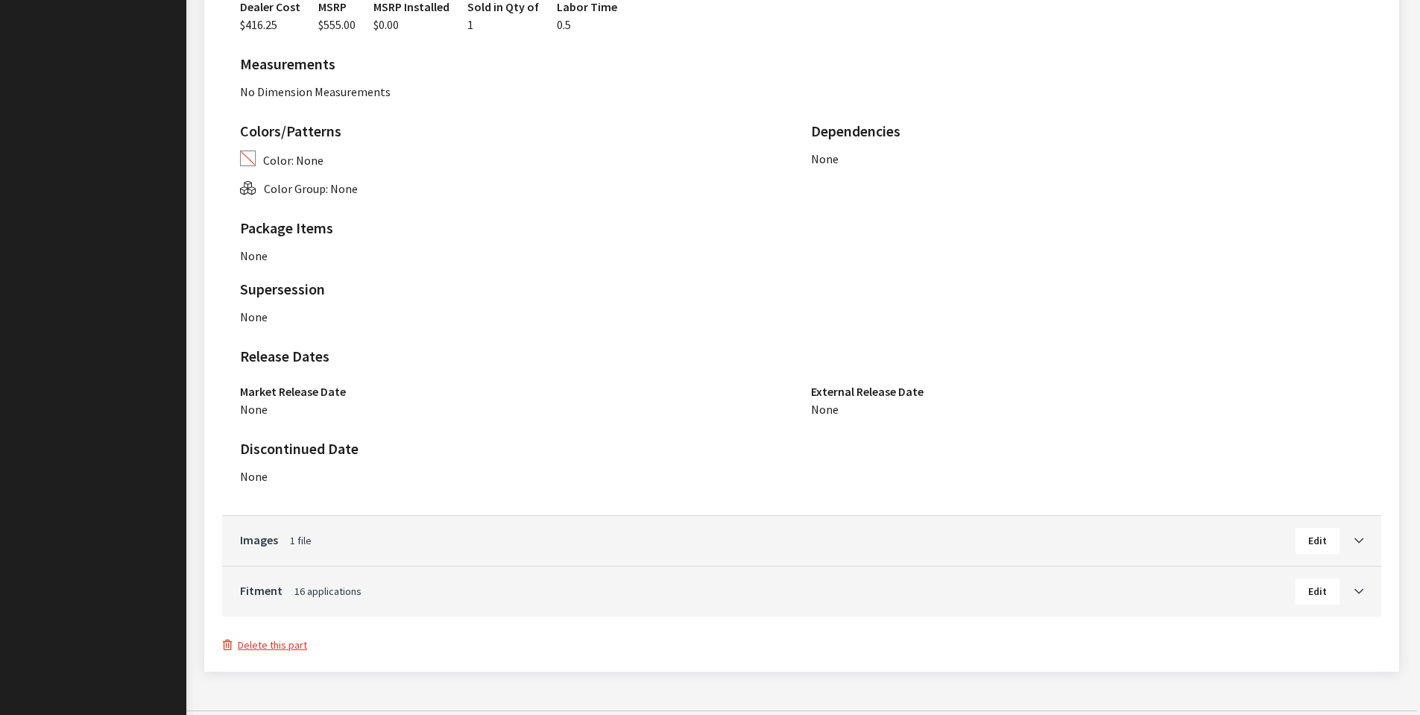
scroll to position [799, 0]
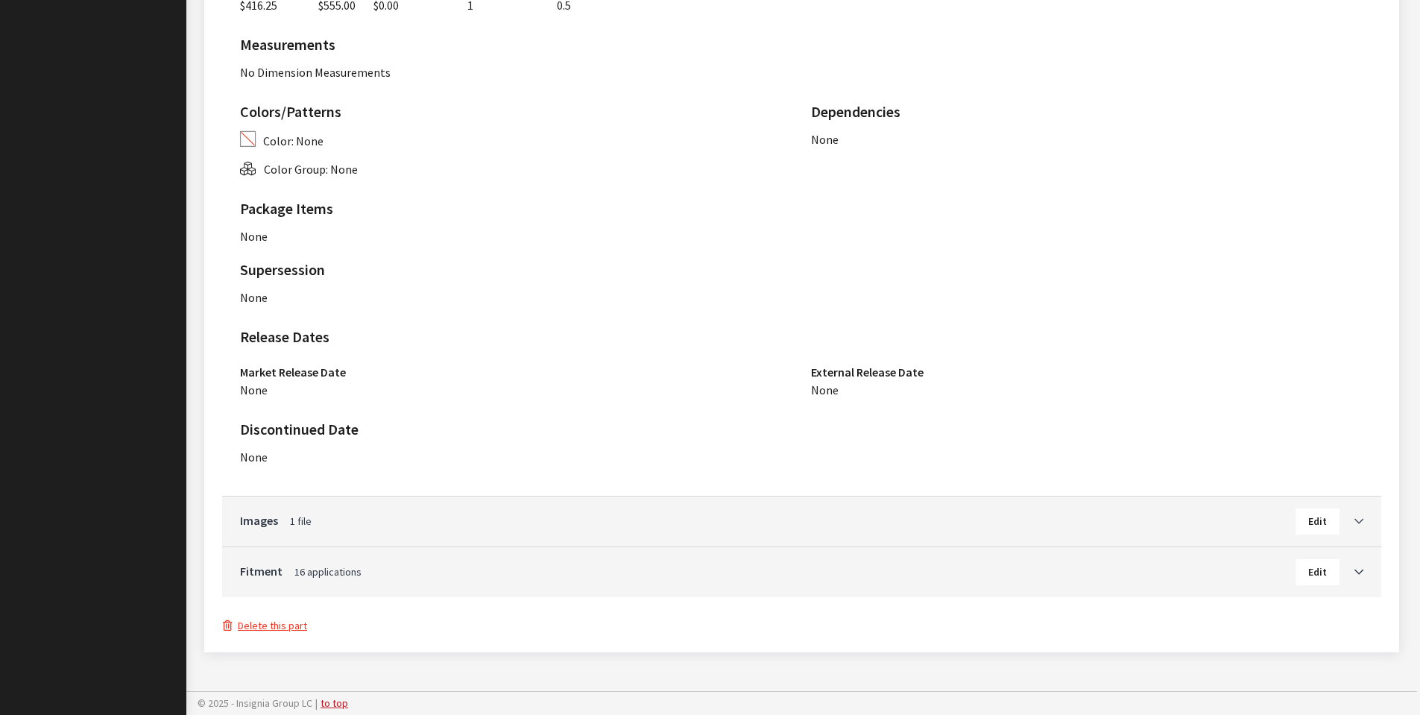
click at [1362, 519] on icon "Toggle Accordion" at bounding box center [1358, 521] width 9 height 10
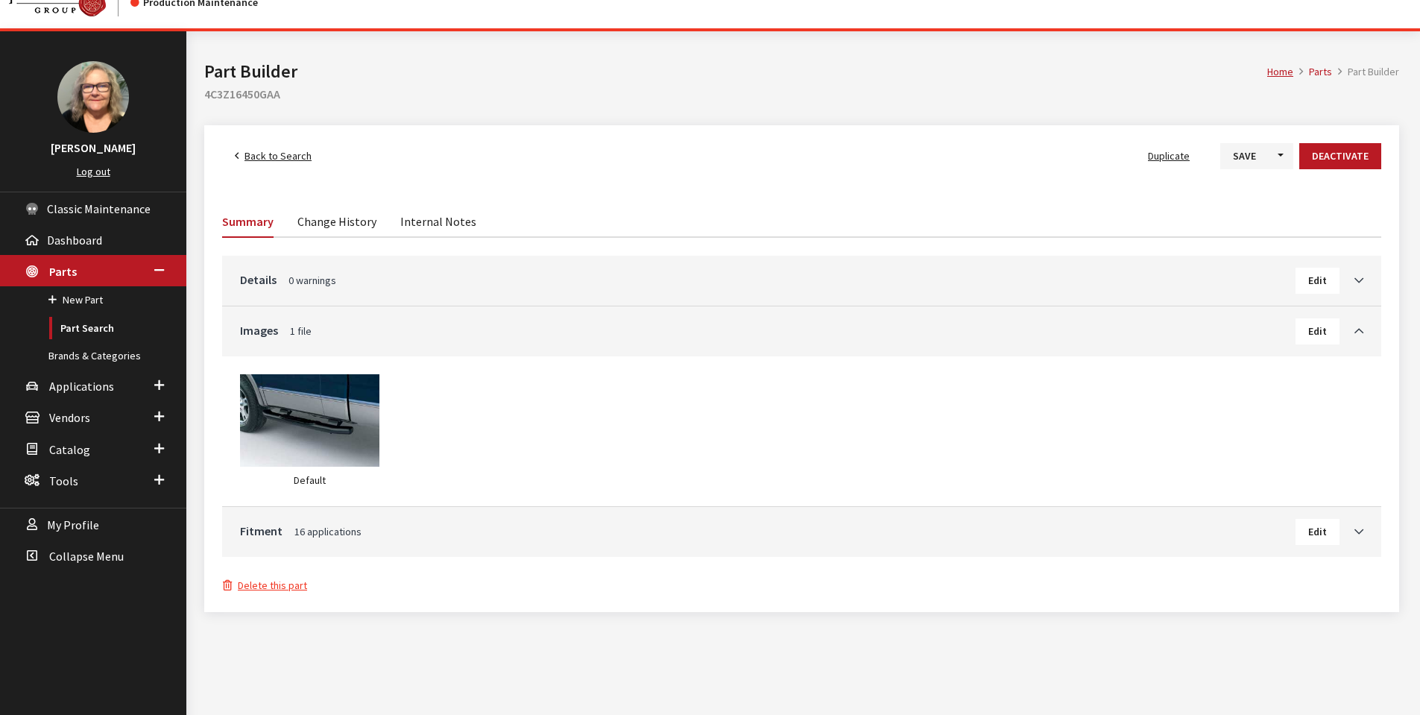
scroll to position [0, 0]
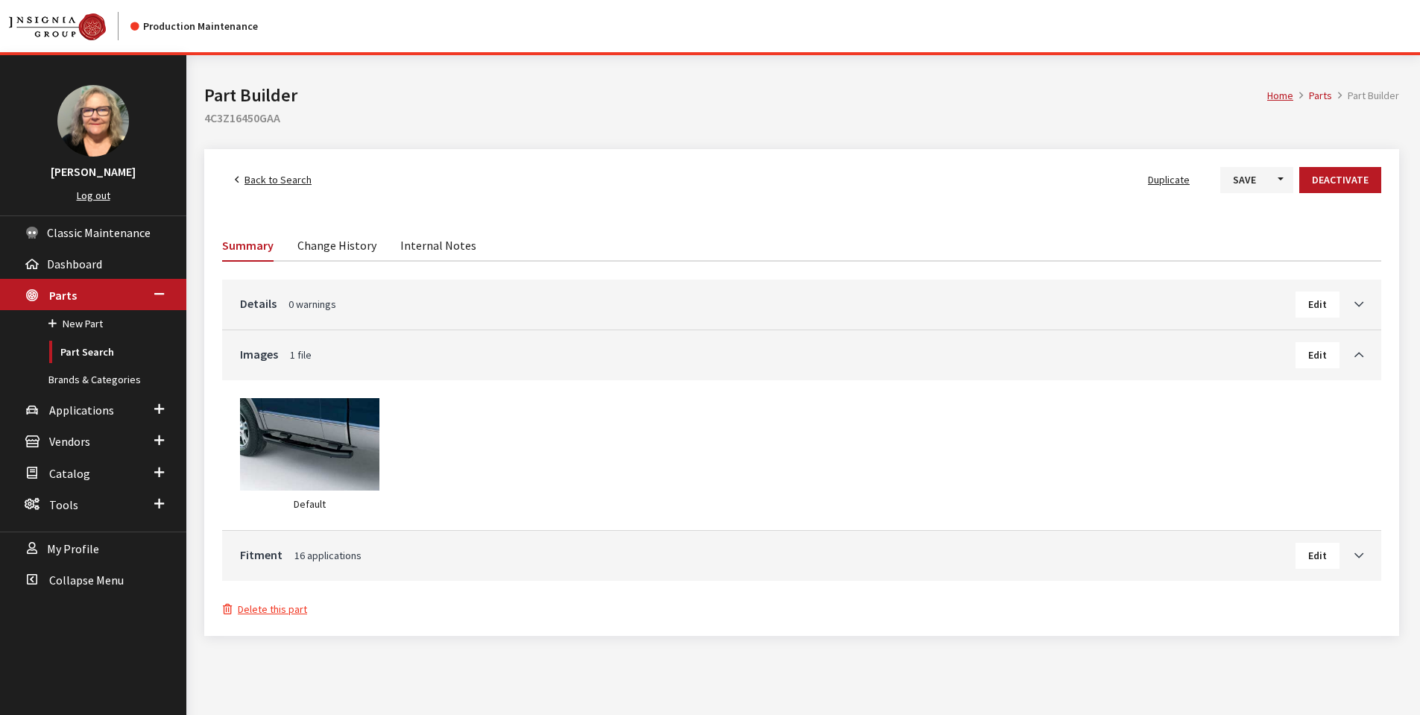
click at [282, 177] on span "Back to Search" at bounding box center [277, 179] width 67 height 13
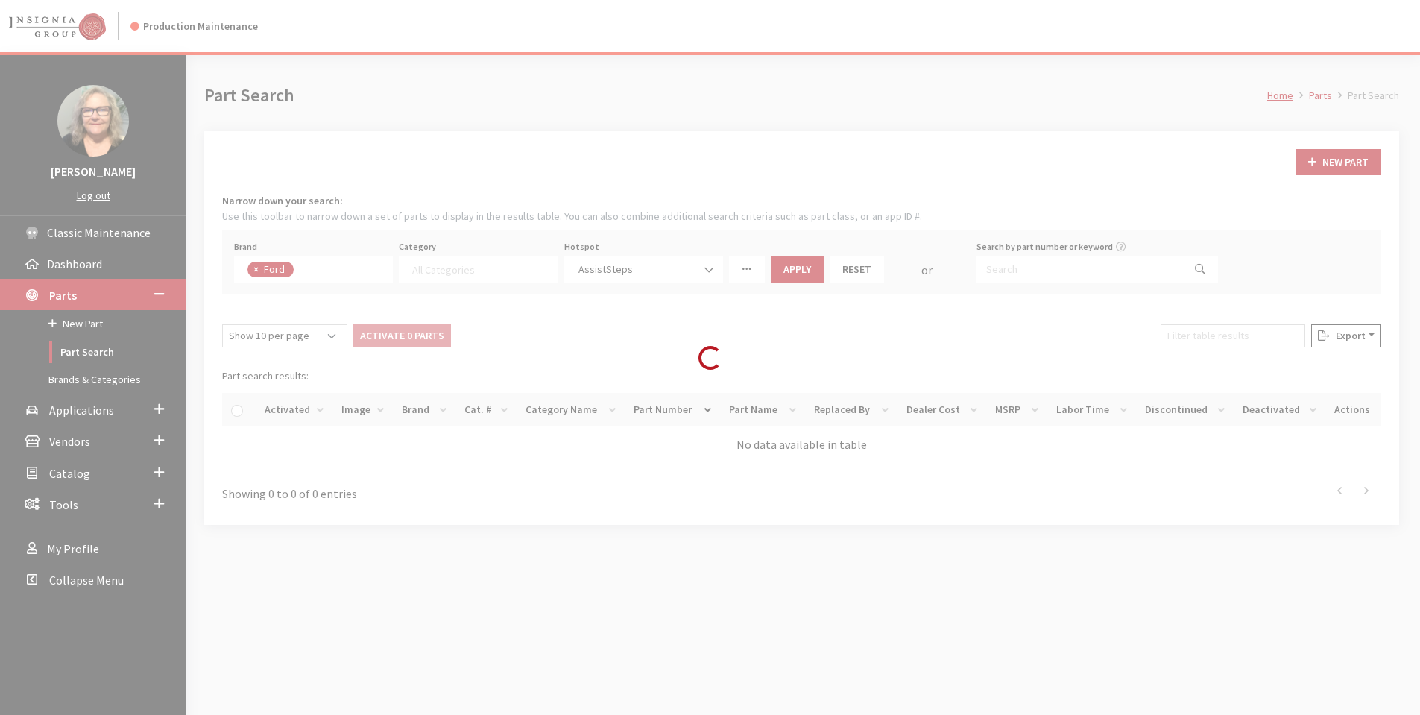
select select
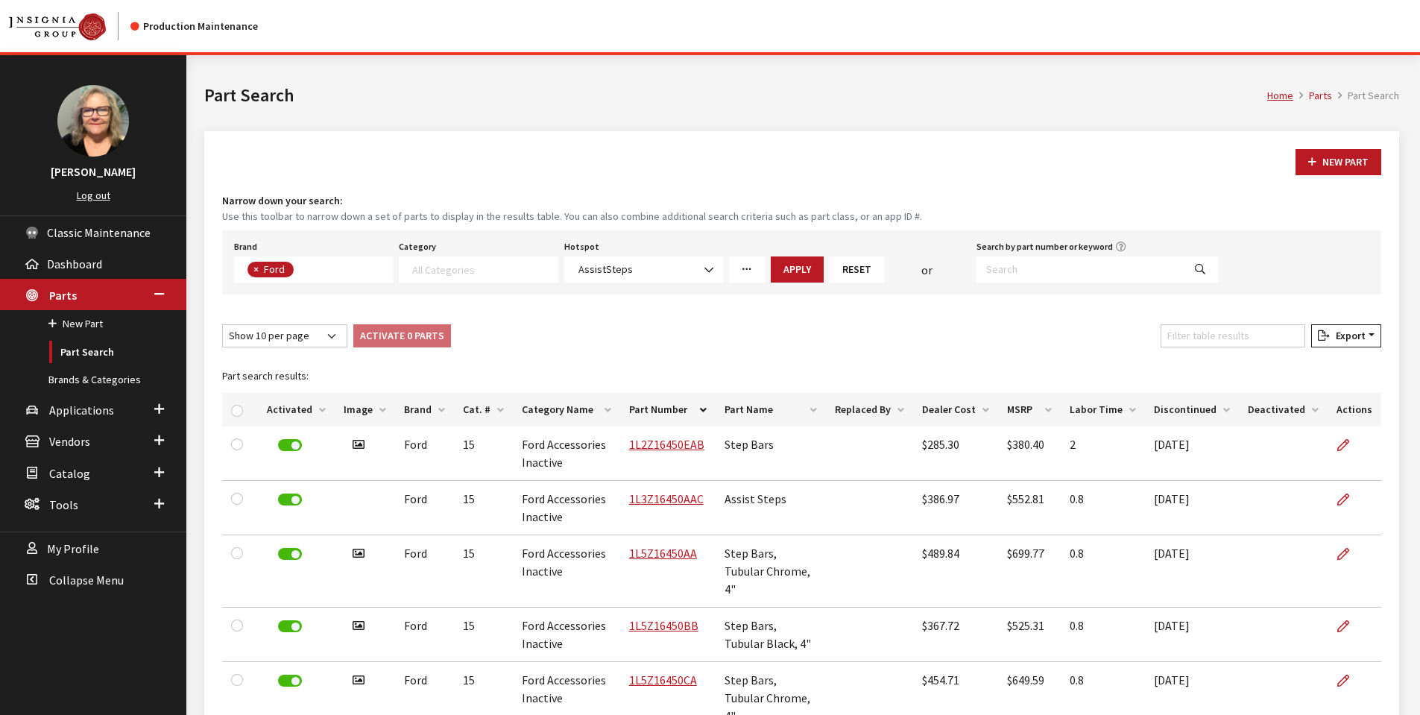
click at [352, 408] on th "Image" at bounding box center [365, 410] width 60 height 34
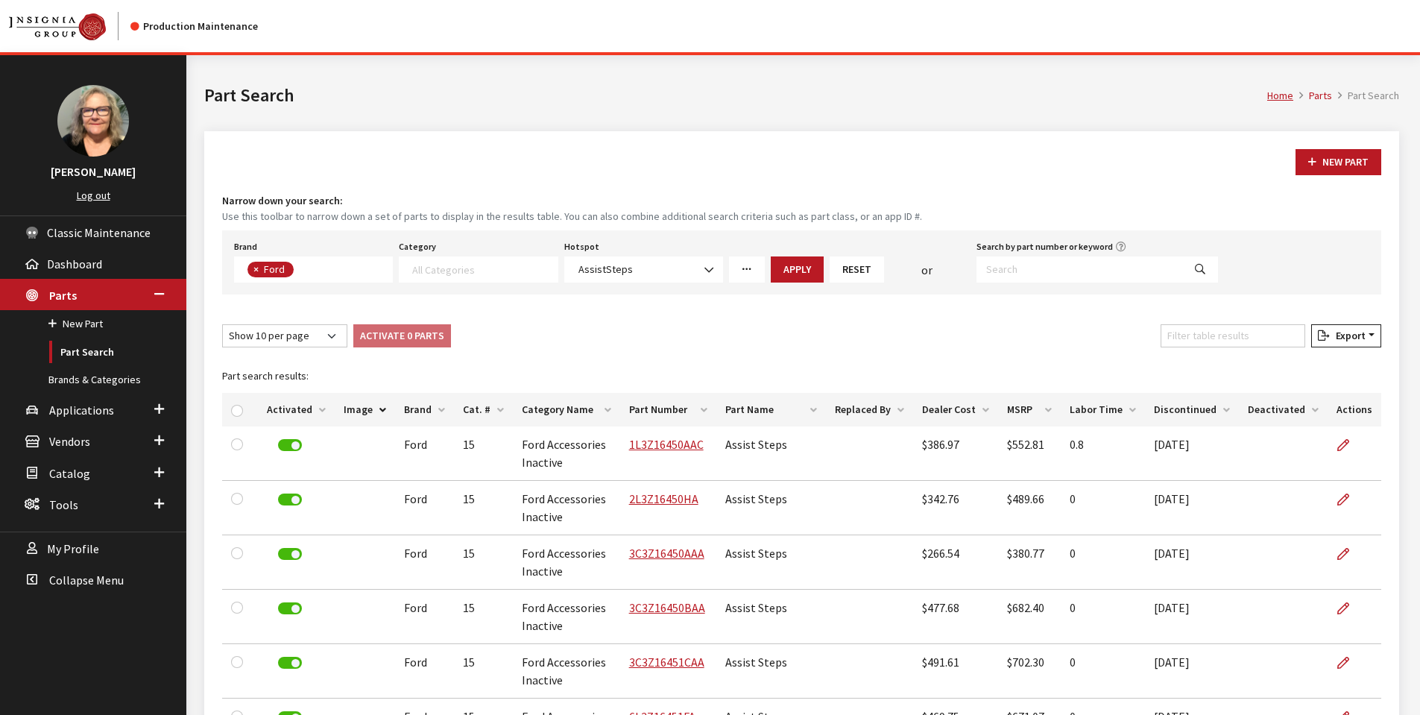
click at [352, 408] on th "Image" at bounding box center [365, 410] width 60 height 34
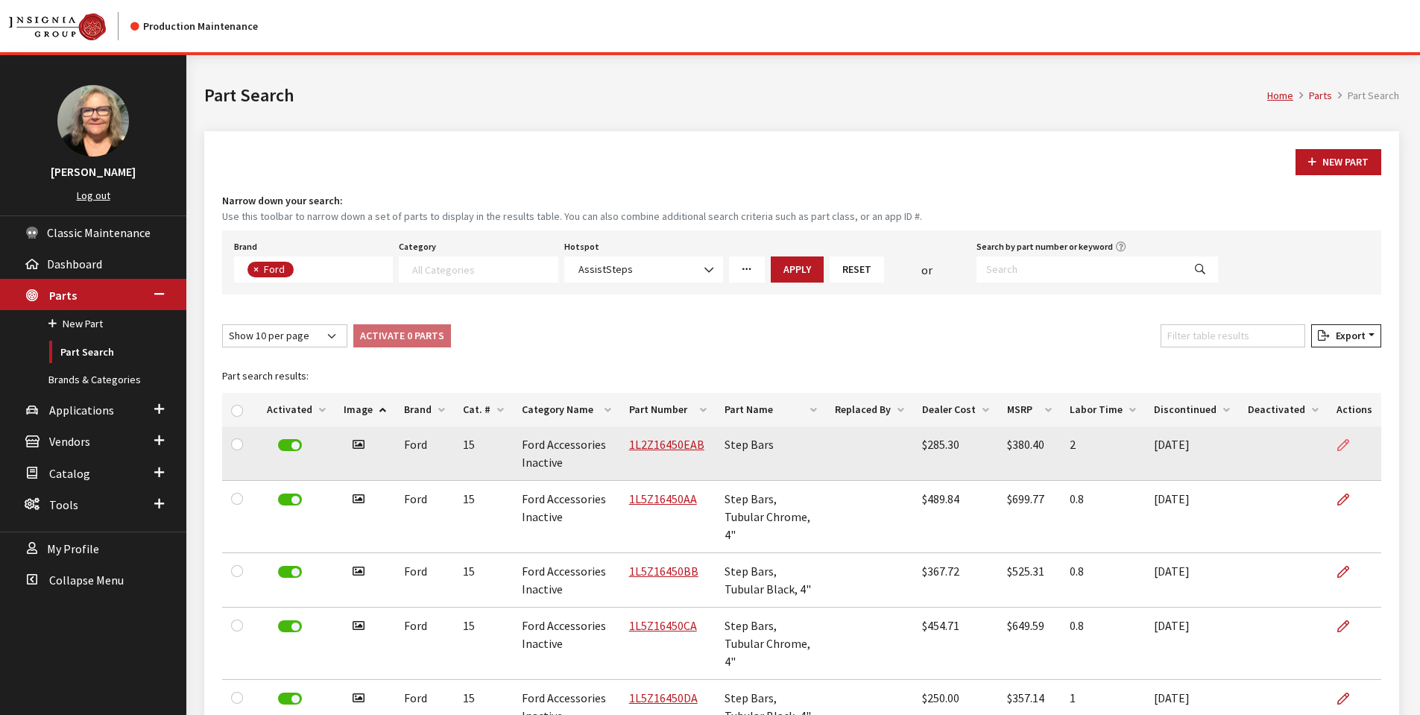
click at [1343, 446] on icon at bounding box center [1343, 446] width 12 height 12
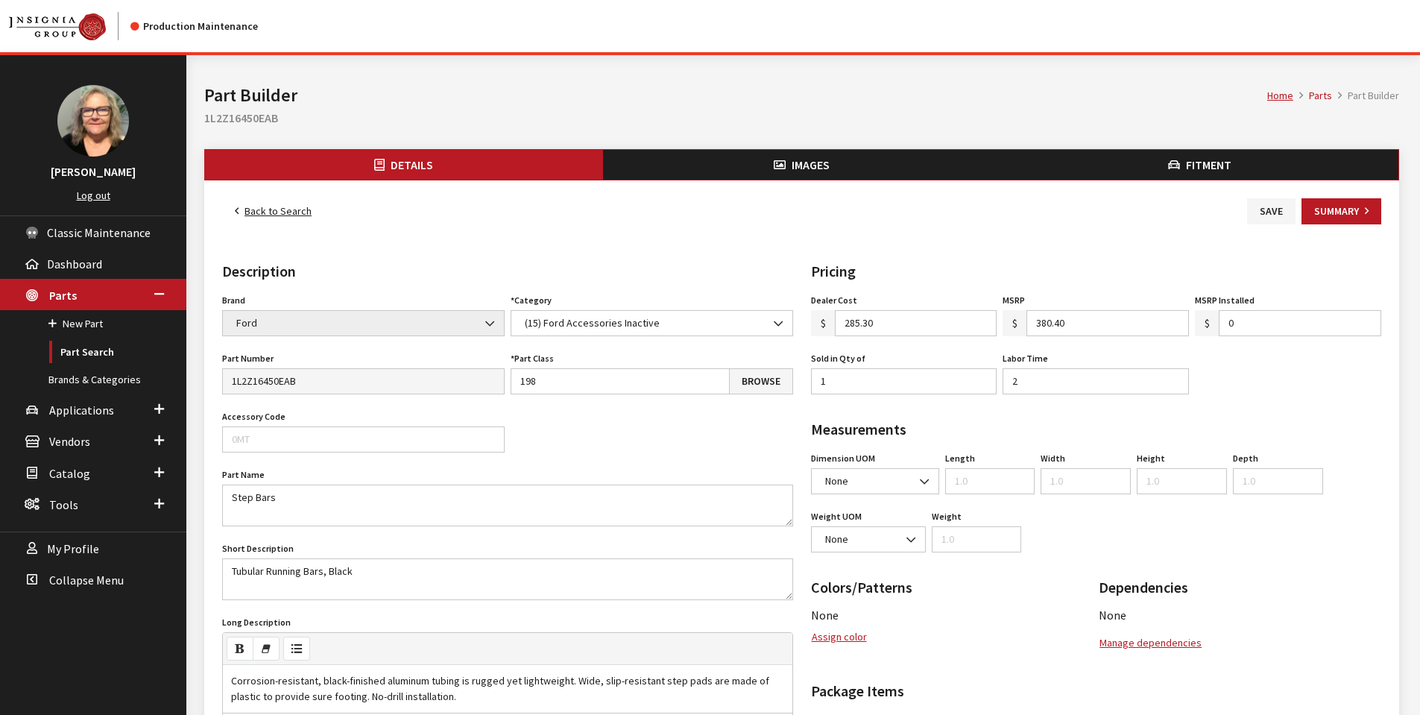
click at [278, 209] on link "Back to Search" at bounding box center [273, 211] width 102 height 26
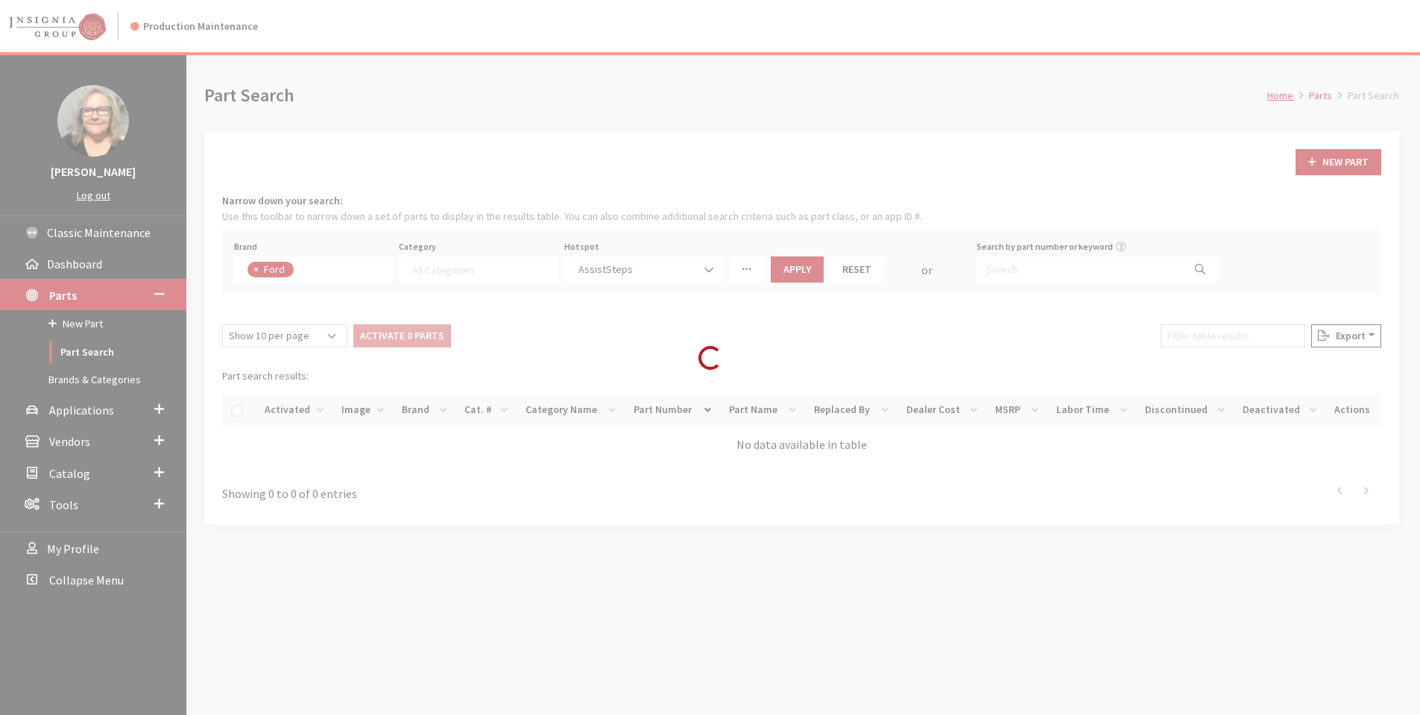
select select
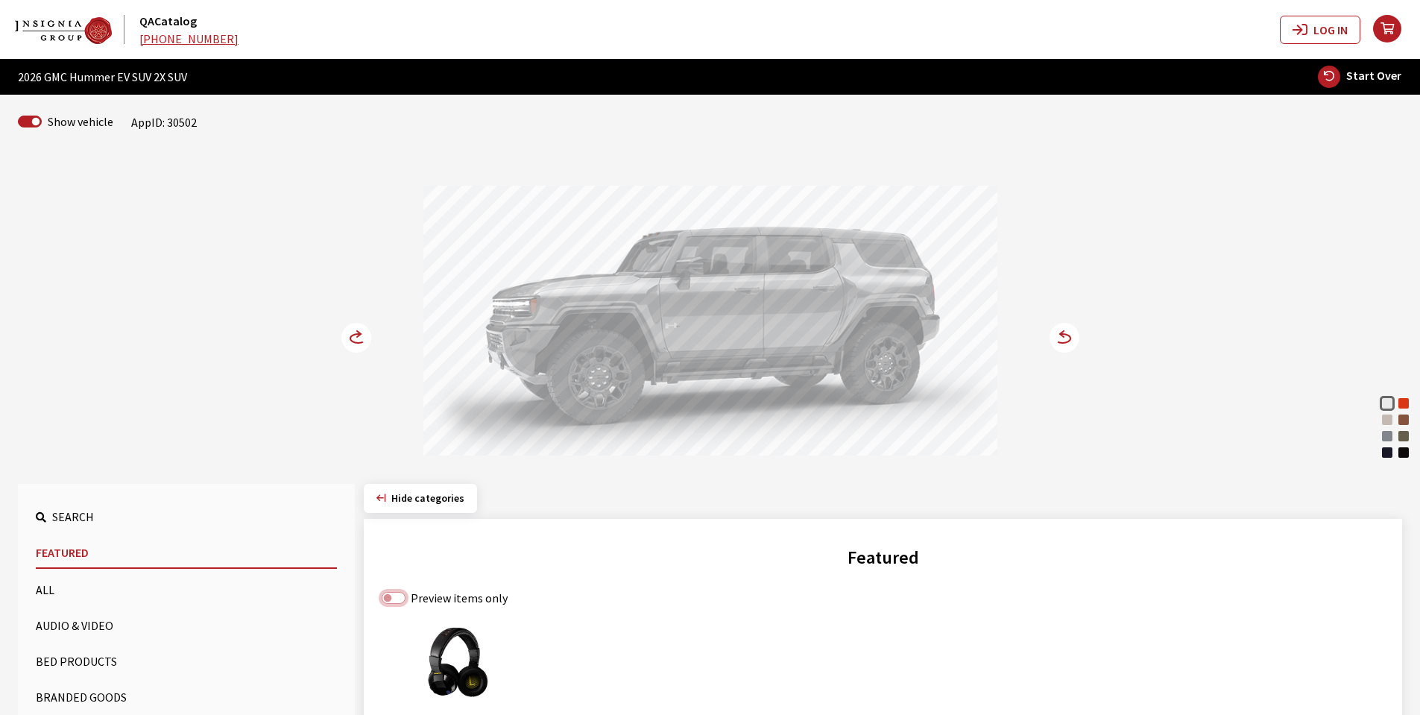
click at [400, 595] on input "Preview items only" at bounding box center [394, 598] width 24 height 12
checkbox input "true"
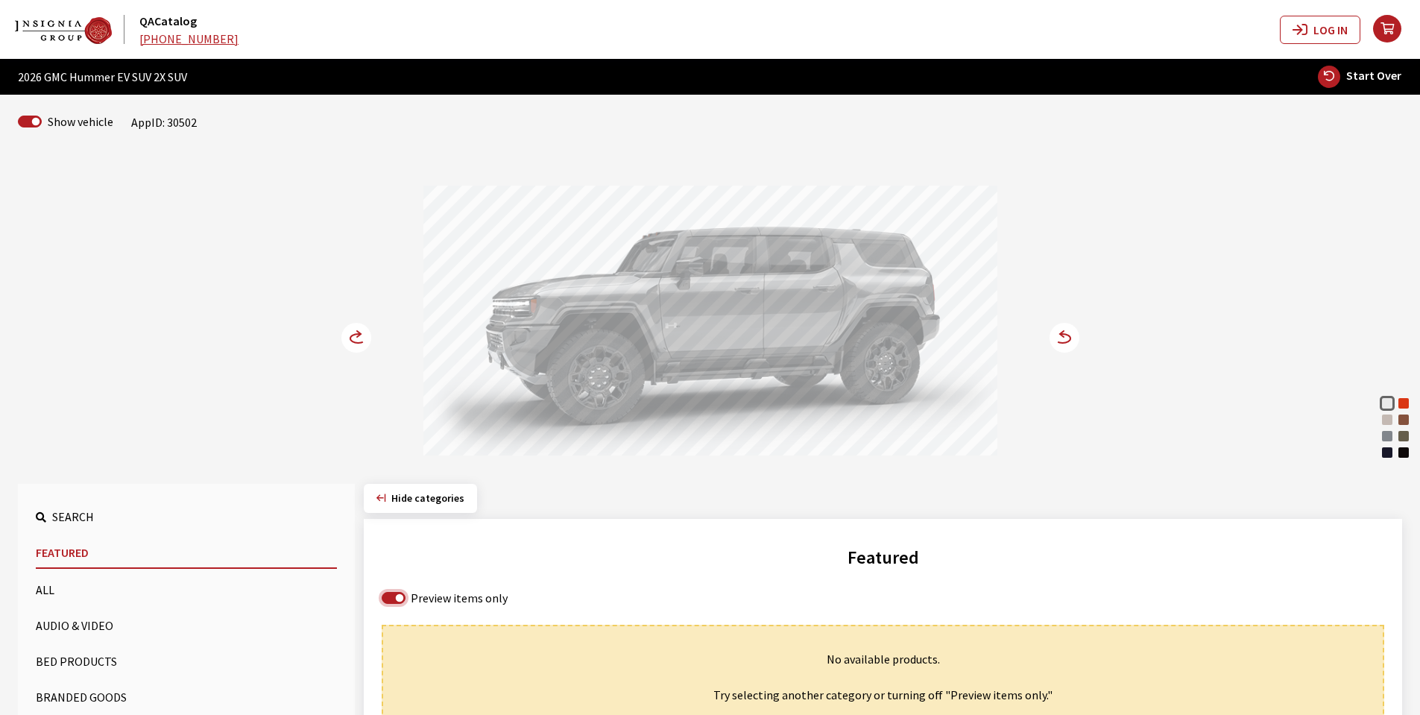
scroll to position [224, 0]
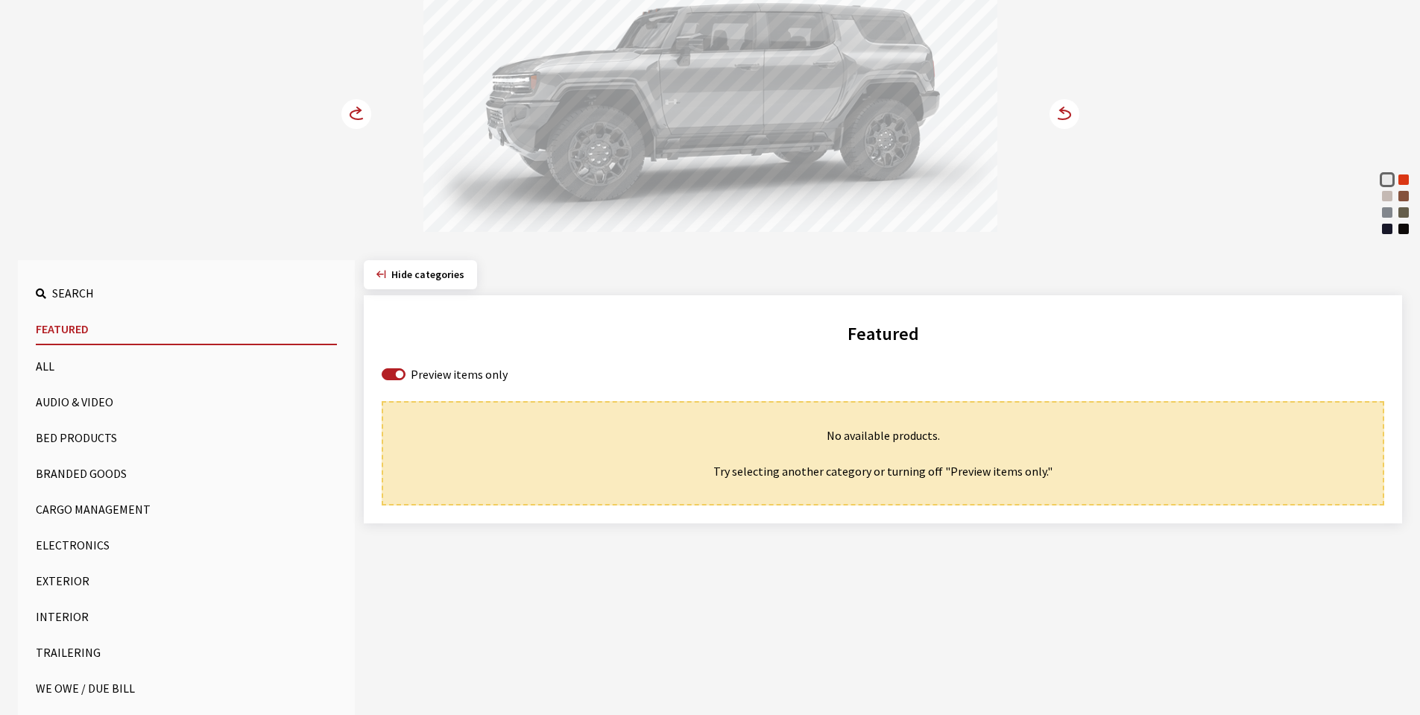
click at [68, 509] on button "Cargo Management" at bounding box center [186, 509] width 301 height 30
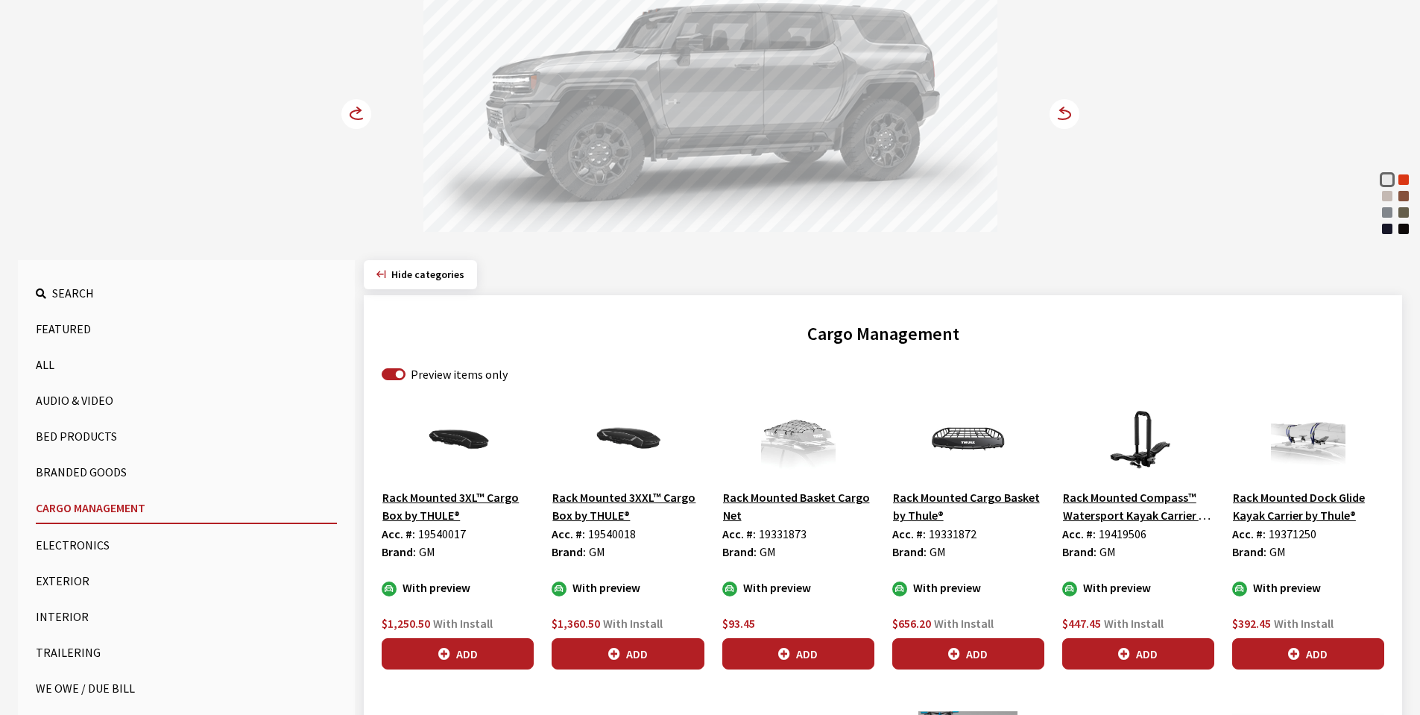
click at [444, 537] on span "19540017" at bounding box center [442, 533] width 48 height 15
copy span "19540017"
click at [613, 531] on span "19540018" at bounding box center [612, 533] width 48 height 15
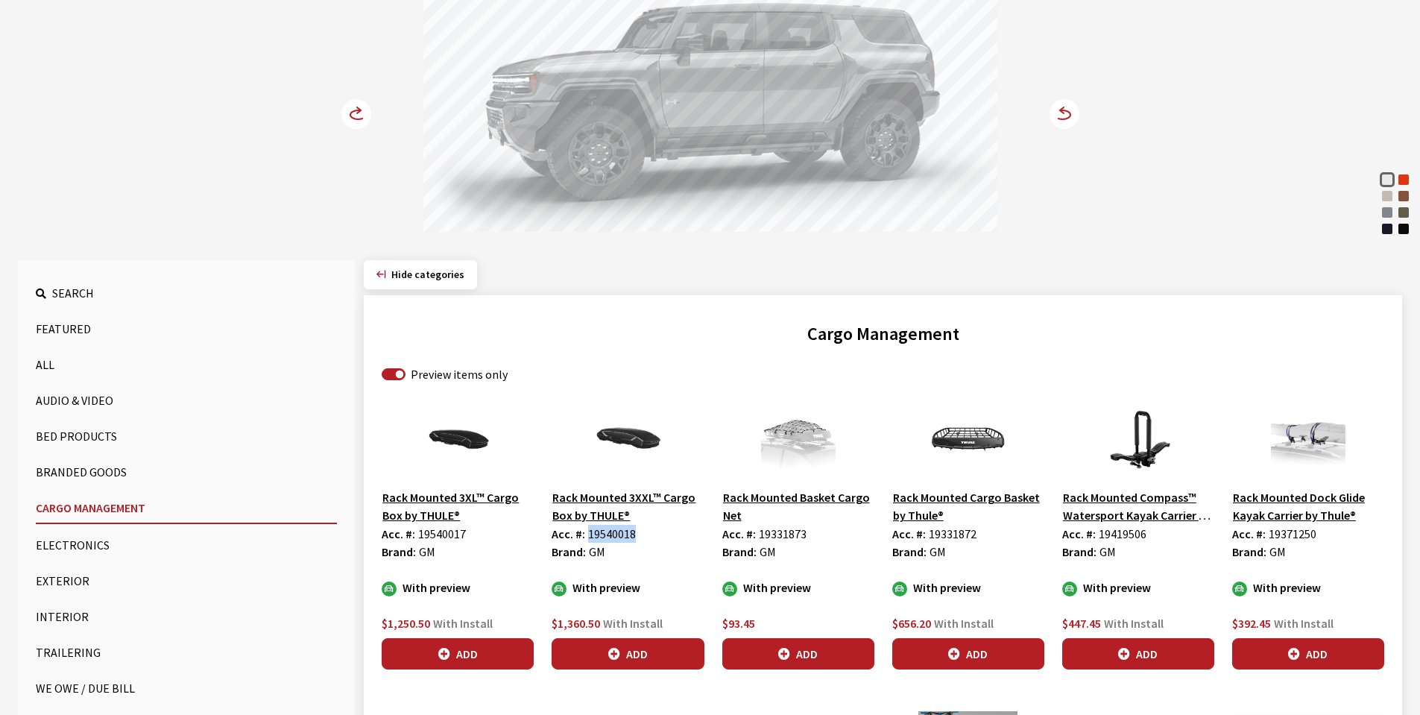
click at [613, 531] on span "19540018" at bounding box center [612, 533] width 48 height 15
copy span "19540018"
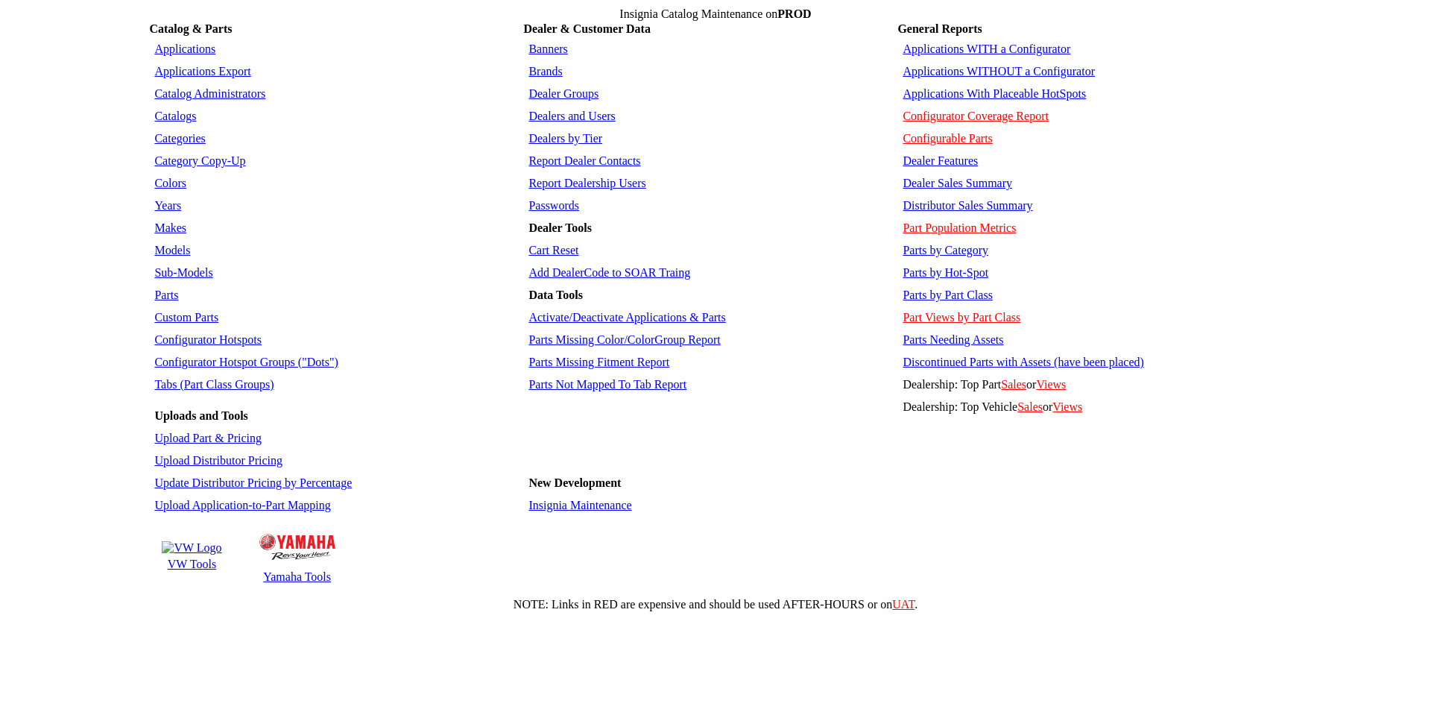
click at [943, 266] on link "Parts by Hot-Spot" at bounding box center [945, 272] width 86 height 13
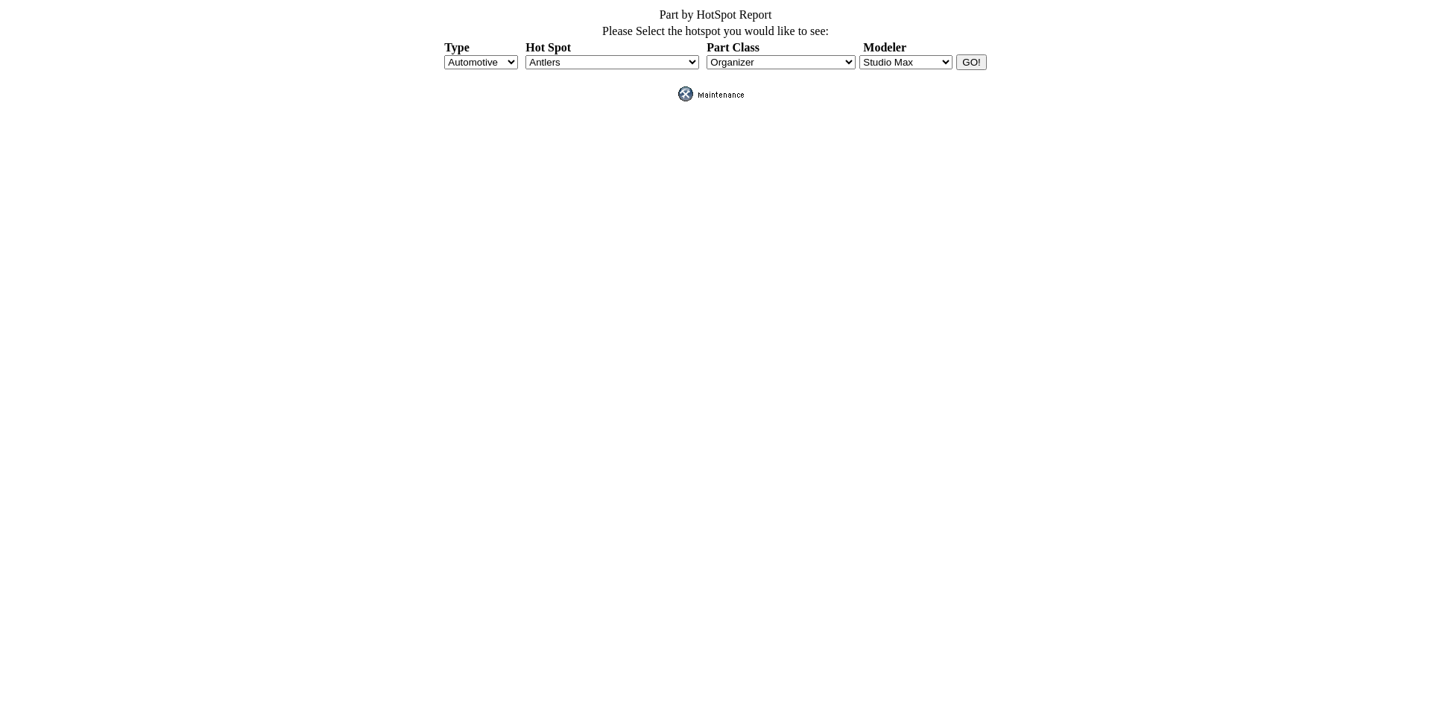
click at [692, 57] on select "Antlers APillarFogLight AssistSteps BackUpSensors BedCap BedCargo BedCrossRail …" at bounding box center [612, 62] width 174 height 14
select select "81"
click at [525, 55] on select "Antlers APillarFogLight AssistSteps BackUpSensors BedCap BedCargo BedCrossRail …" at bounding box center [612, 62] width 174 height 14
click at [845, 57] on select "Roof Mounted _Bicycle _Canoe _Hard Cargo _Kayak _Lock Kit _Ski _Snow Board _Sof…" at bounding box center [781, 62] width 152 height 14
select select "55"
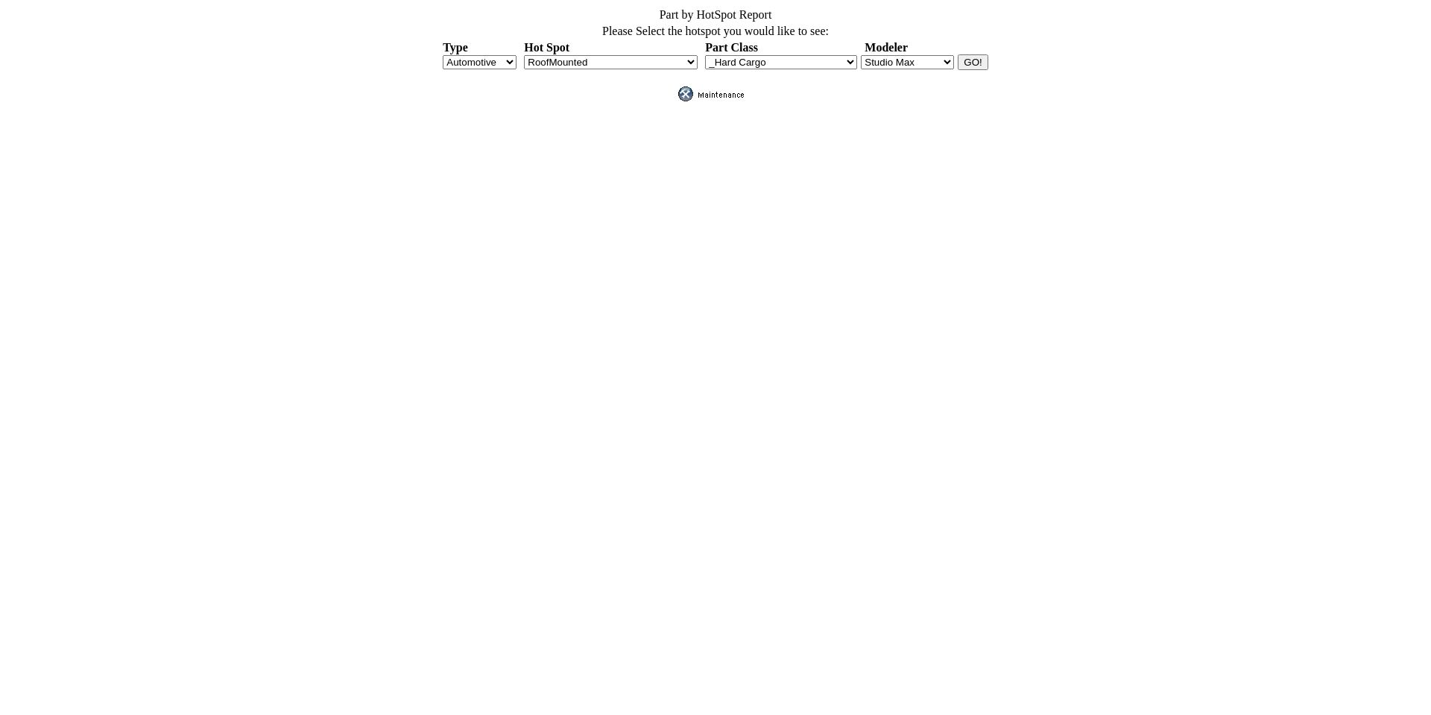
click at [705, 55] on select "Roof Mounted _Bicycle _Canoe _Hard Cargo _Kayak _Lock Kit _Ski _Snow Board _Sof…" at bounding box center [781, 62] width 152 height 14
click at [938, 58] on select "Blender Manager Studio Max" at bounding box center [907, 62] width 93 height 14
select select "1"
click at [861, 55] on select "Blender Manager Studio Max" at bounding box center [907, 62] width 93 height 14
click at [969, 57] on input "GO!" at bounding box center [973, 62] width 30 height 16
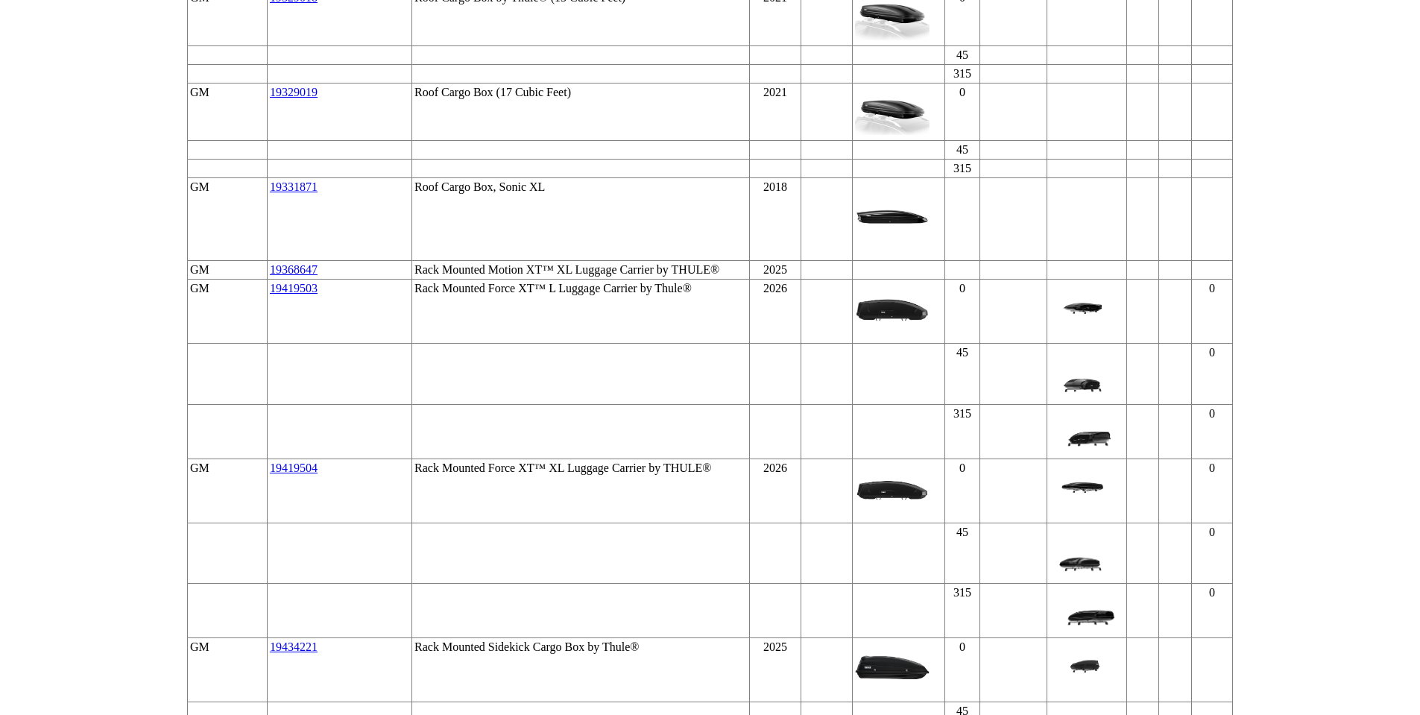
scroll to position [3875, 0]
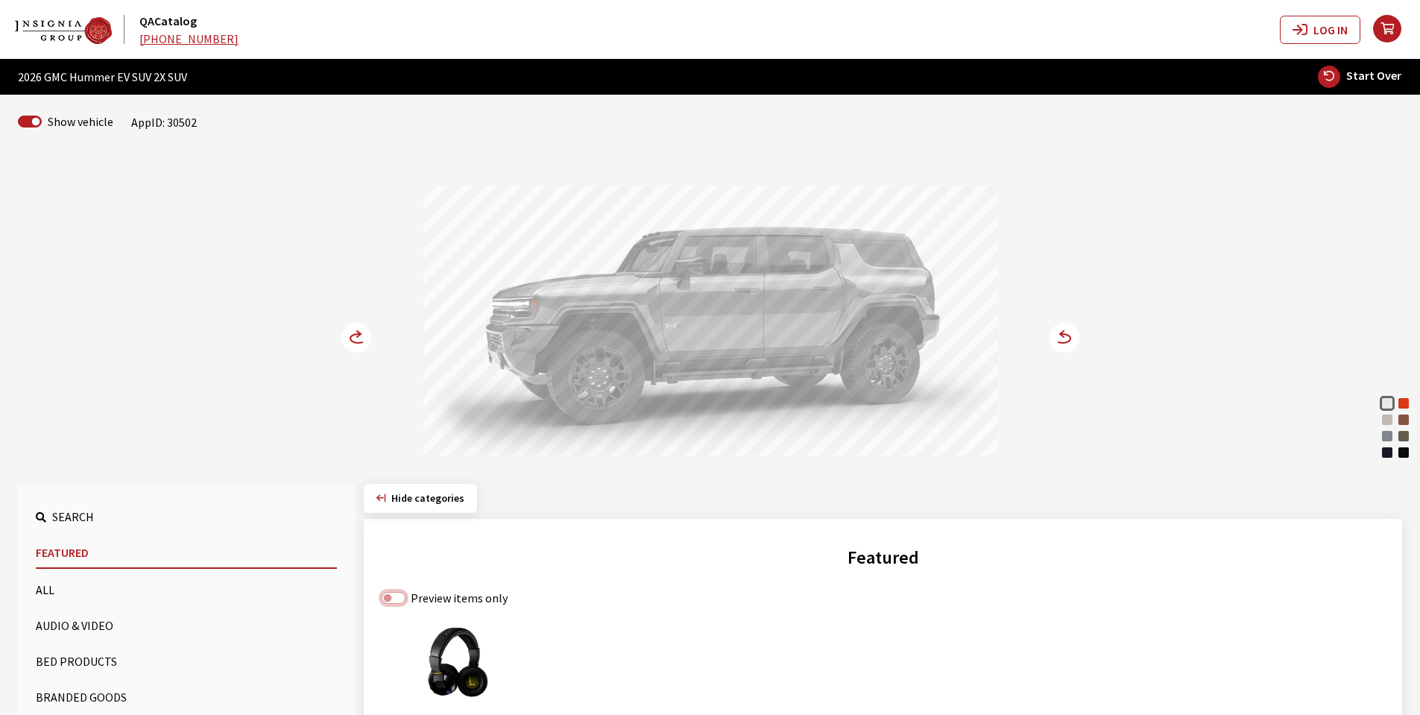
click at [404, 601] on input "Preview items only" at bounding box center [394, 598] width 24 height 12
checkbox input "true"
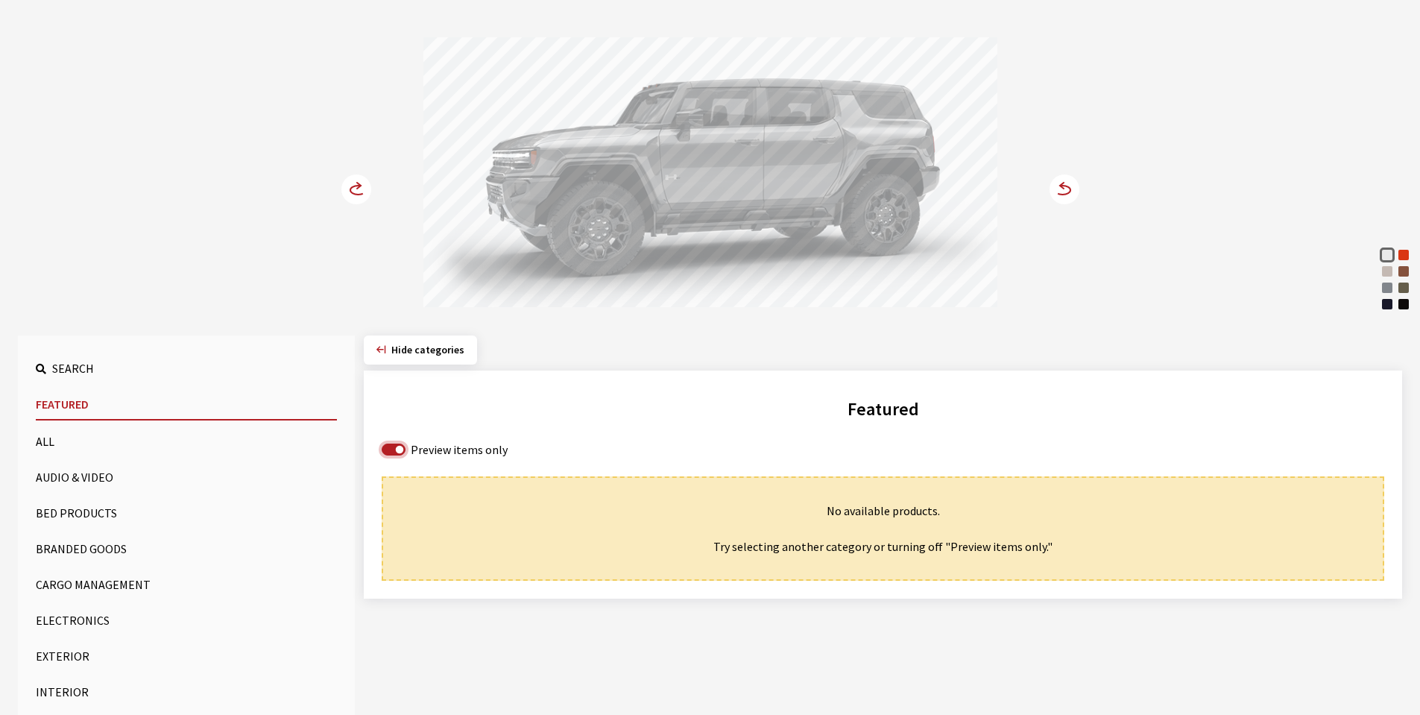
scroll to position [149, 0]
click at [83, 585] on button "Cargo Management" at bounding box center [186, 584] width 301 height 30
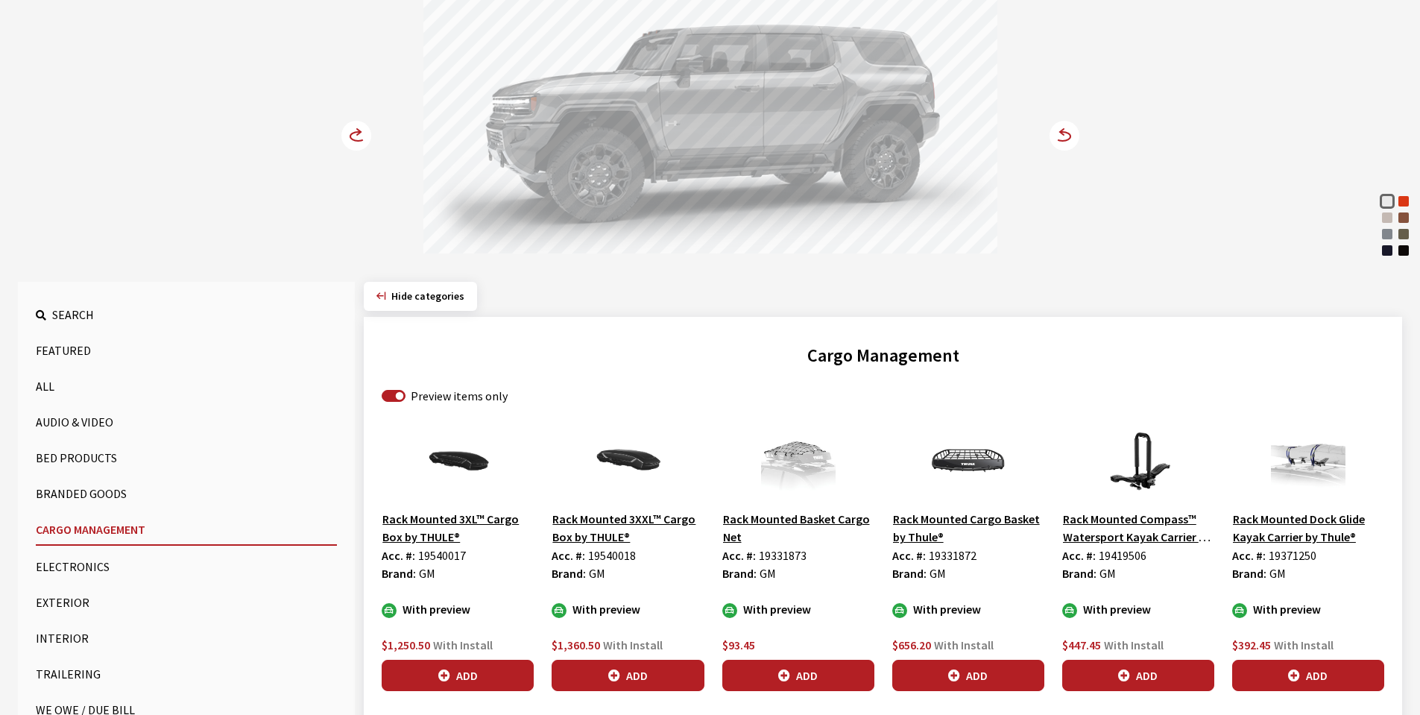
scroll to position [224, 0]
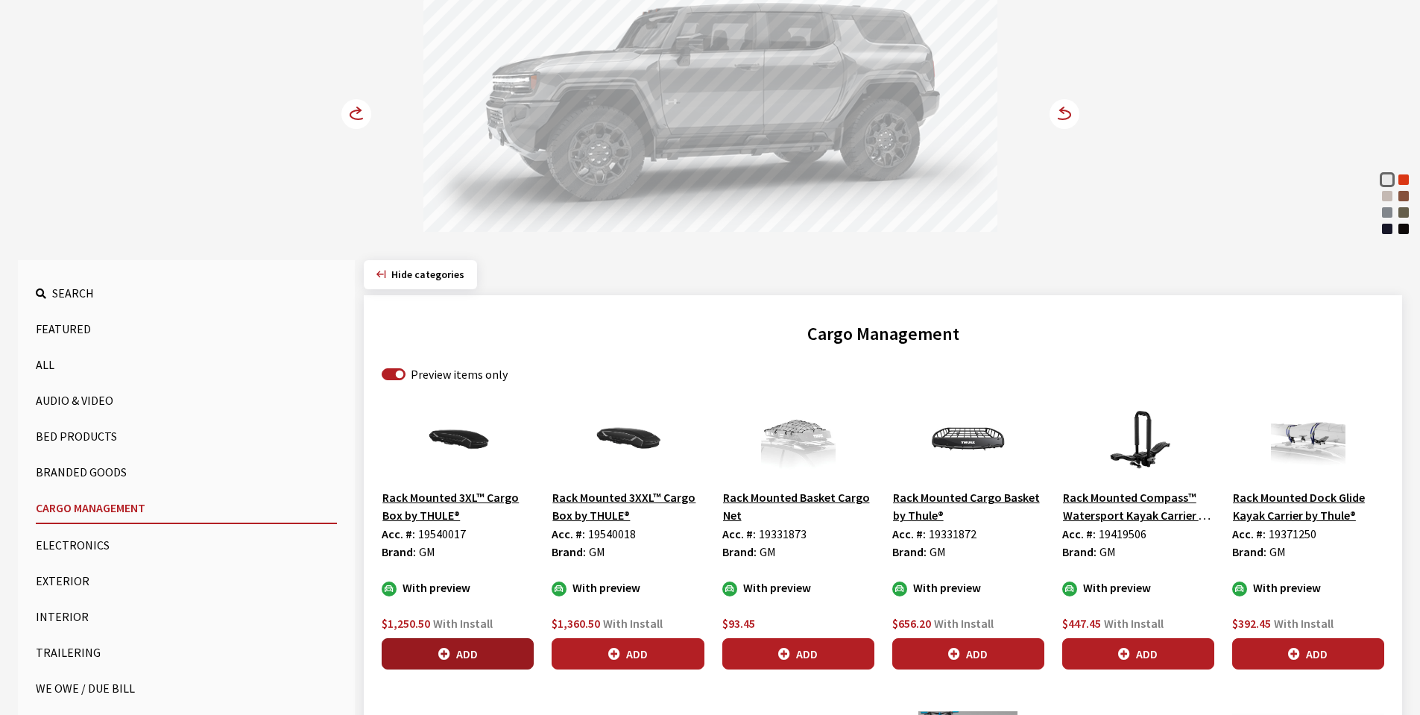
click at [471, 651] on button "Add" at bounding box center [458, 653] width 152 height 31
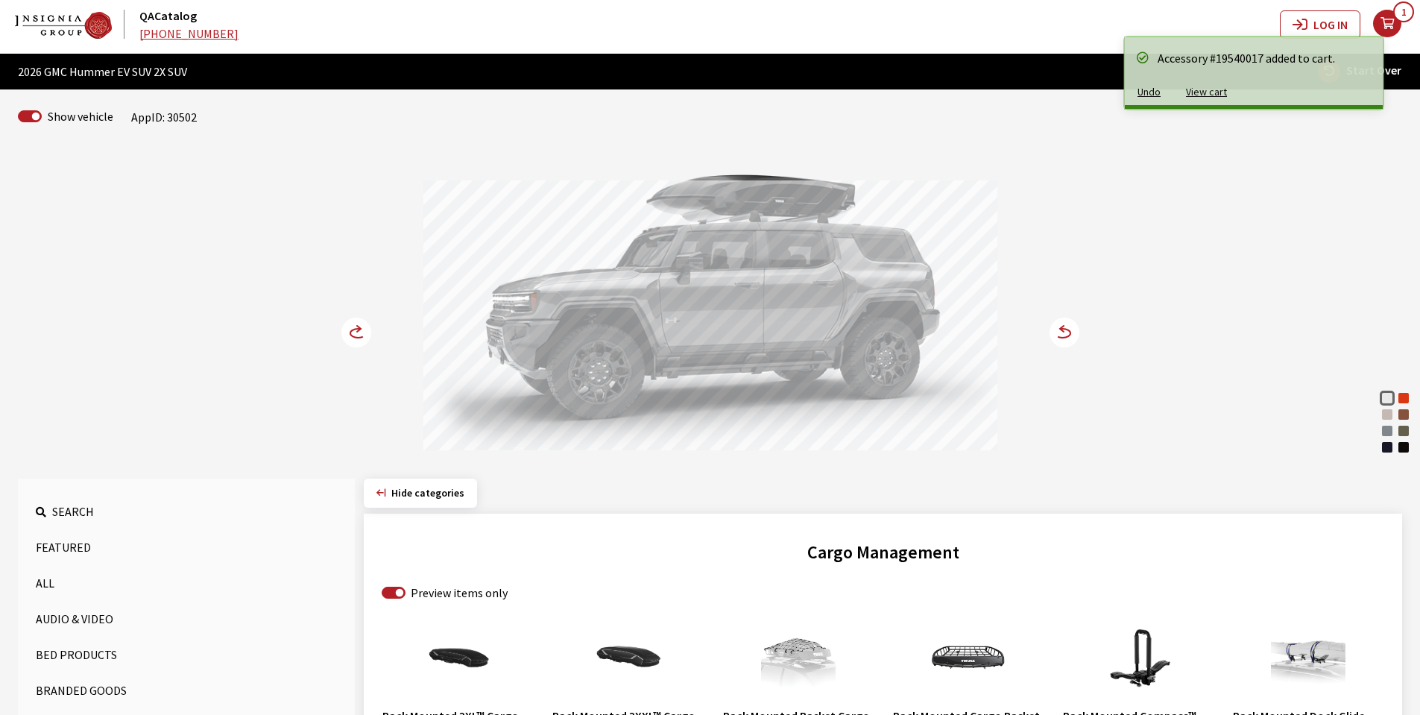
scroll to position [0, 0]
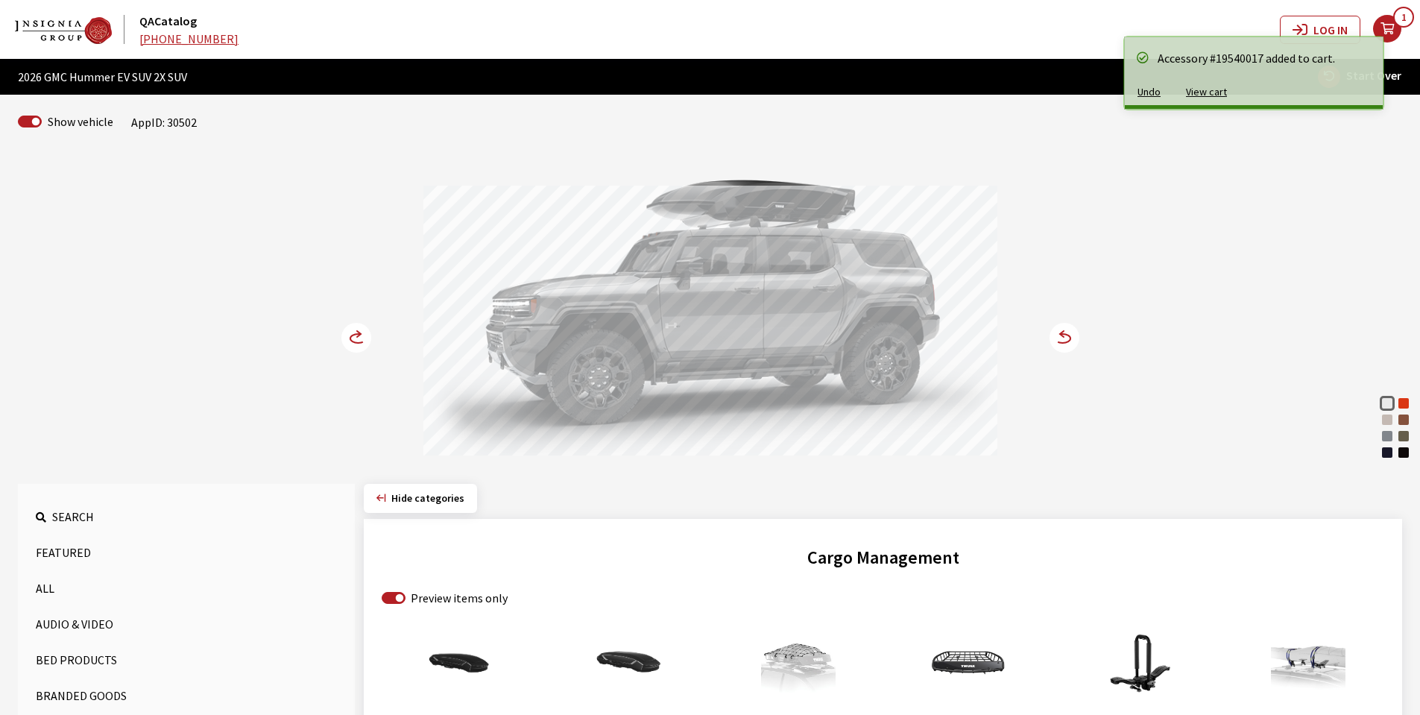
click at [358, 335] on icon at bounding box center [359, 334] width 4 height 6
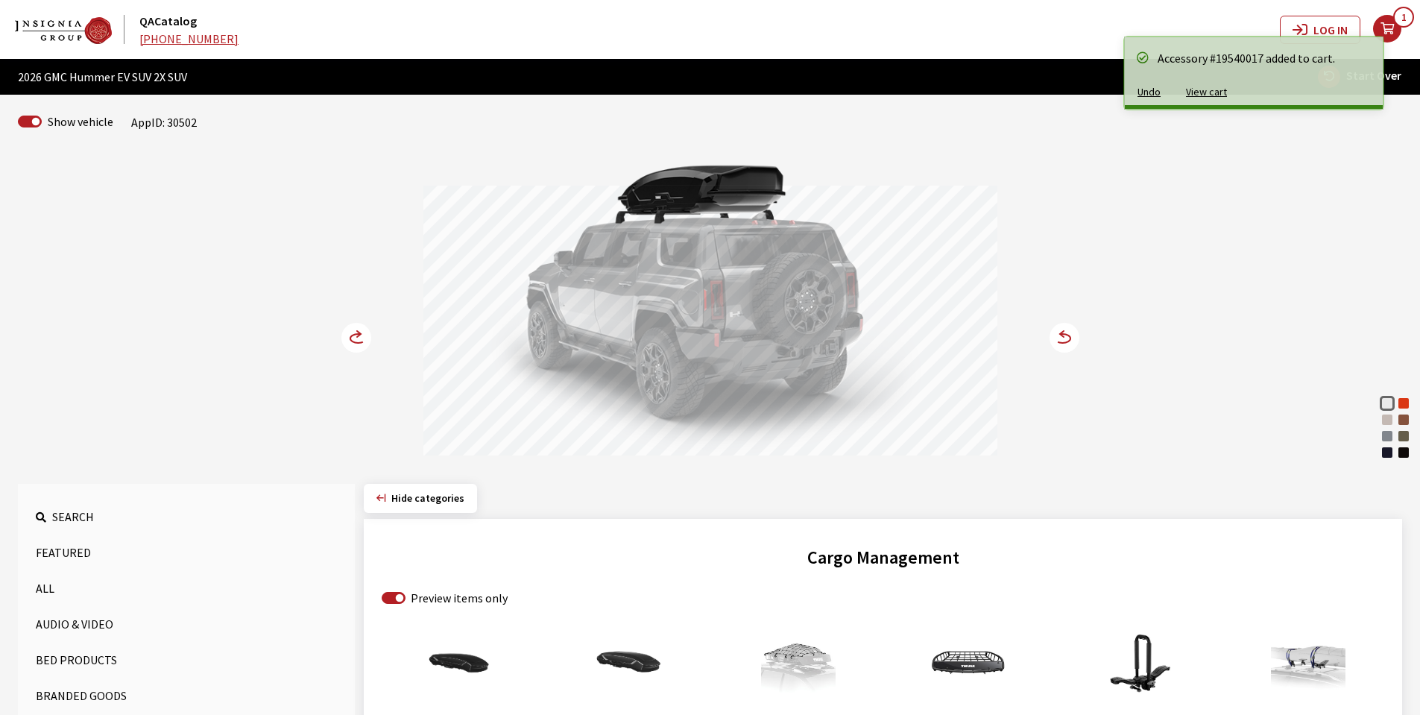
click at [358, 335] on icon at bounding box center [359, 334] width 4 height 6
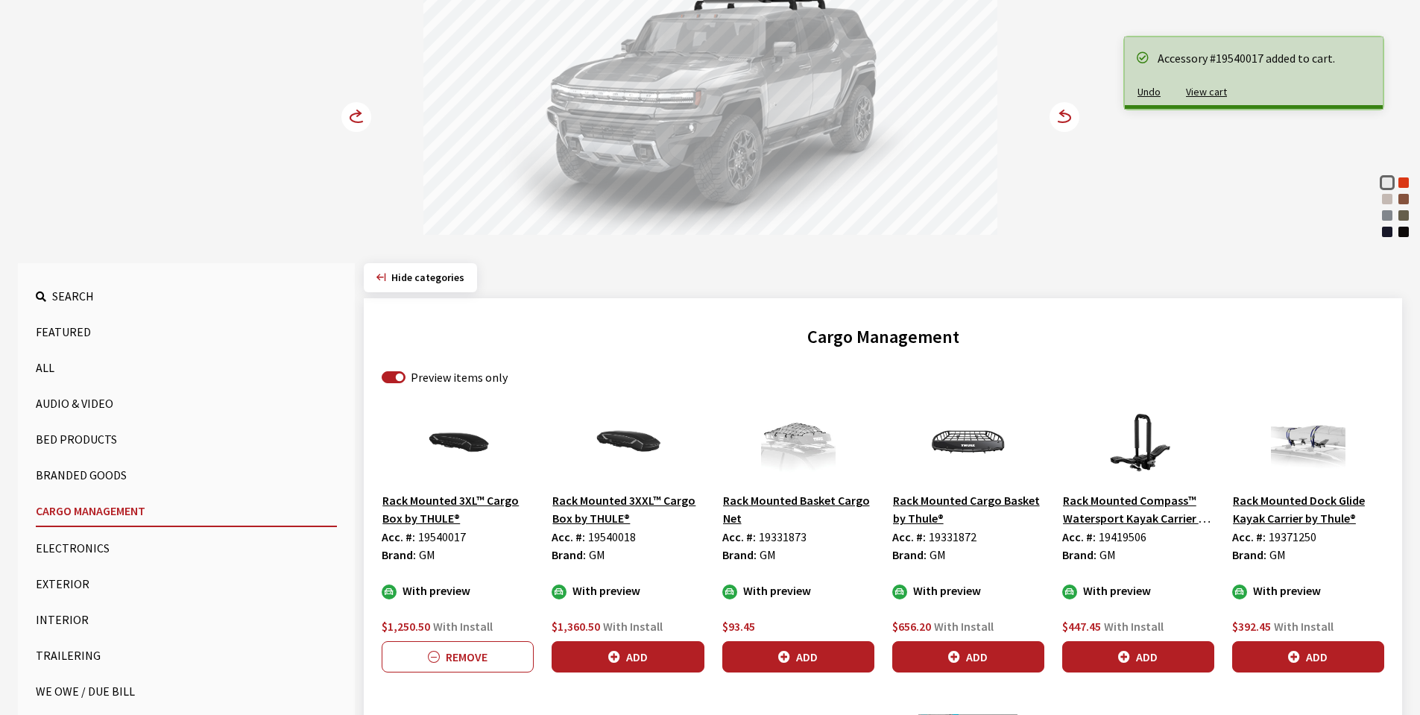
scroll to position [224, 0]
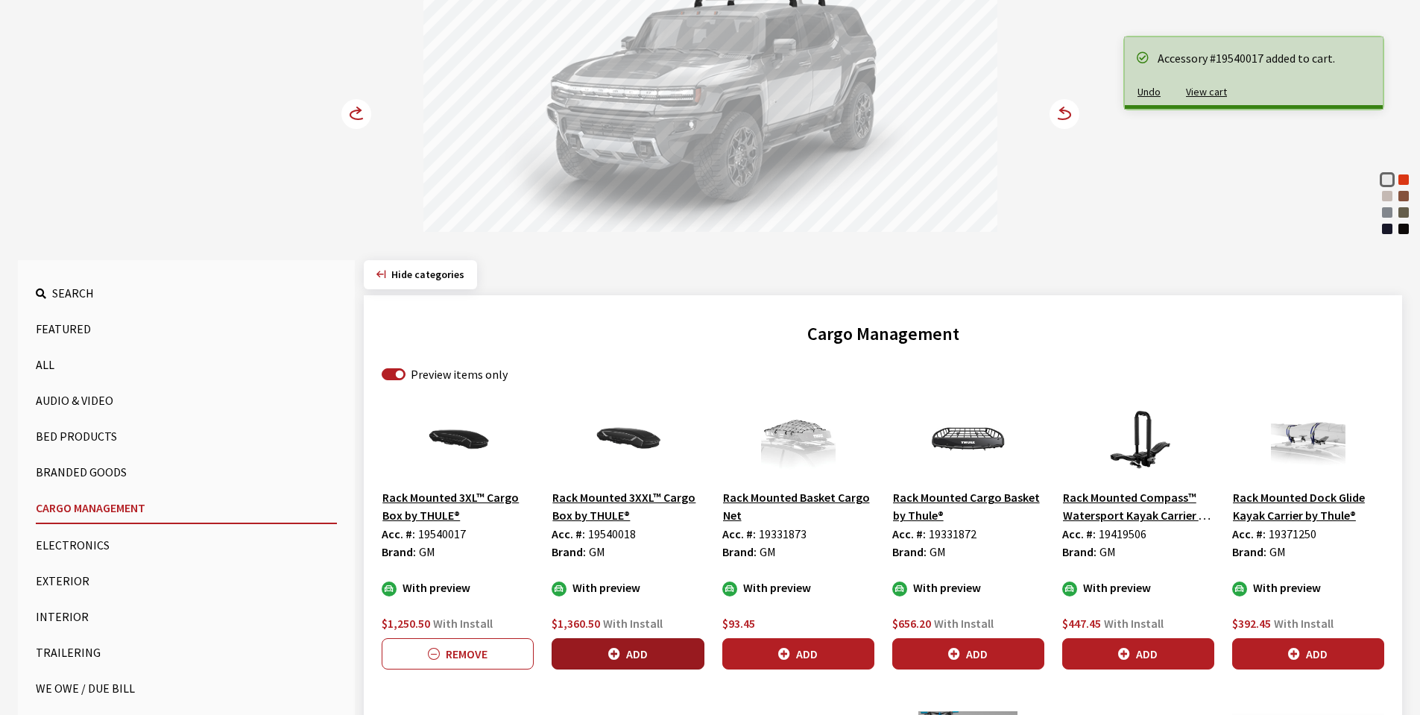
click at [632, 653] on button "Add" at bounding box center [627, 653] width 152 height 31
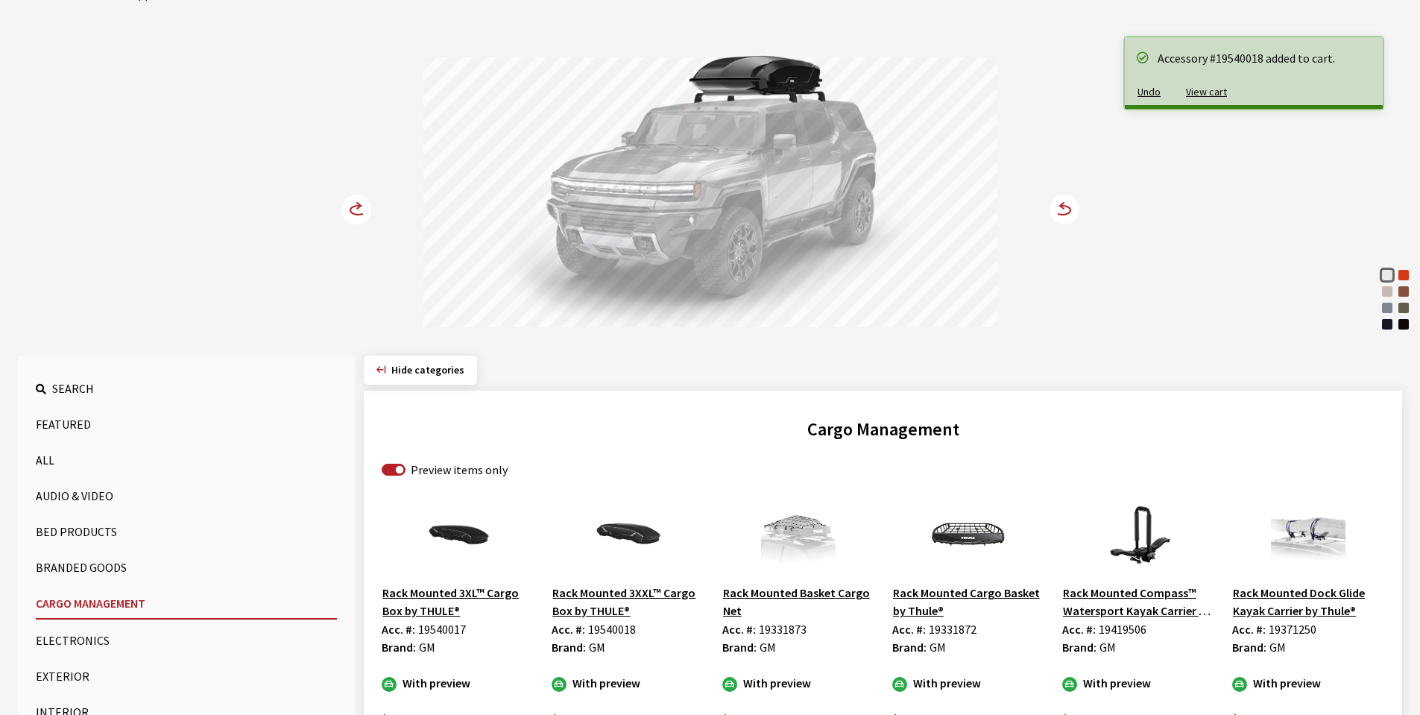
scroll to position [75, 0]
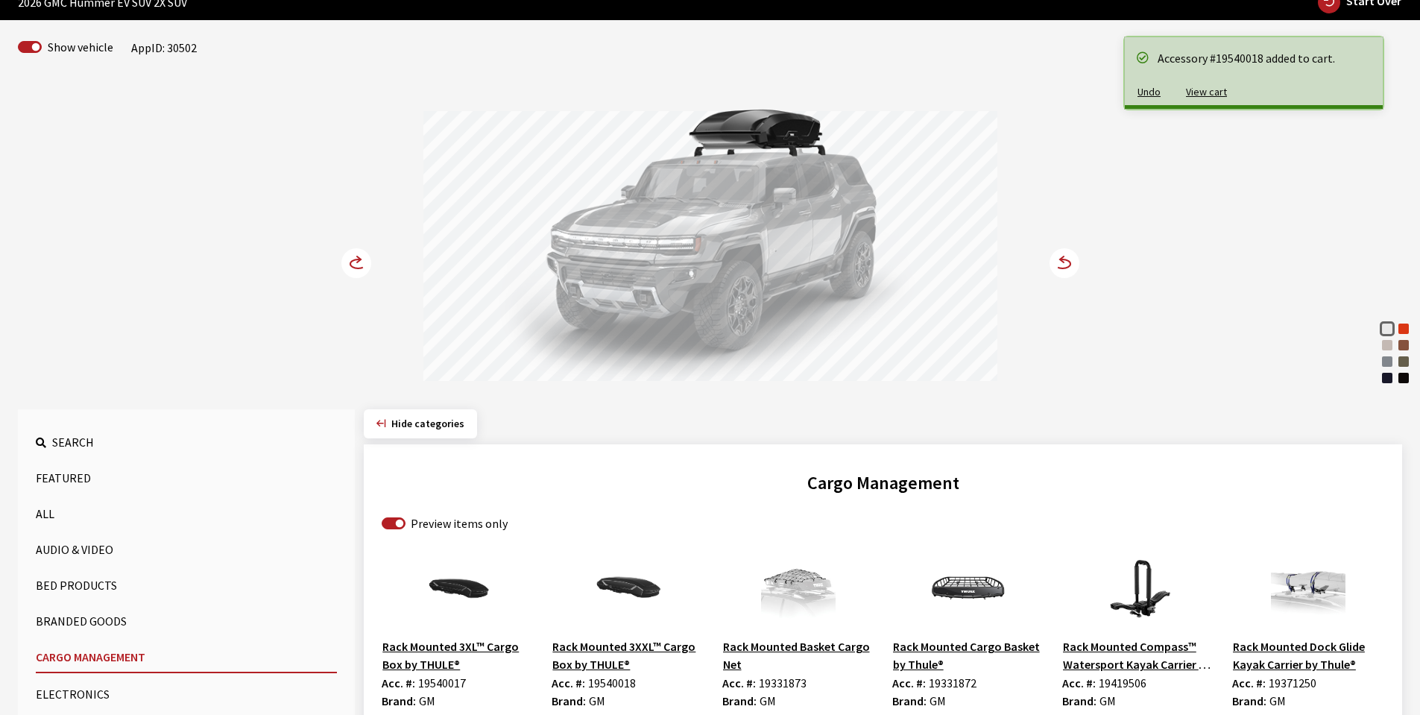
click at [358, 259] on icon at bounding box center [358, 263] width 16 height 9
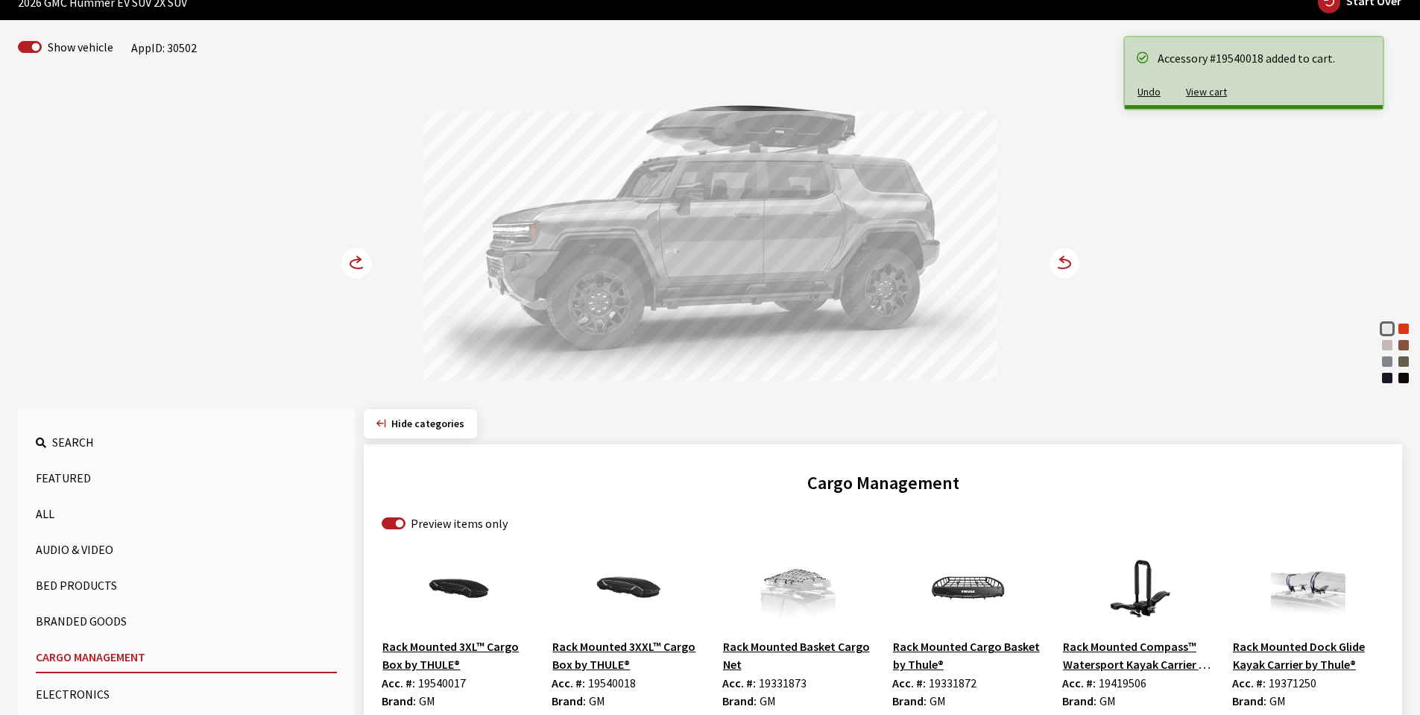
click at [358, 259] on icon at bounding box center [358, 263] width 16 height 9
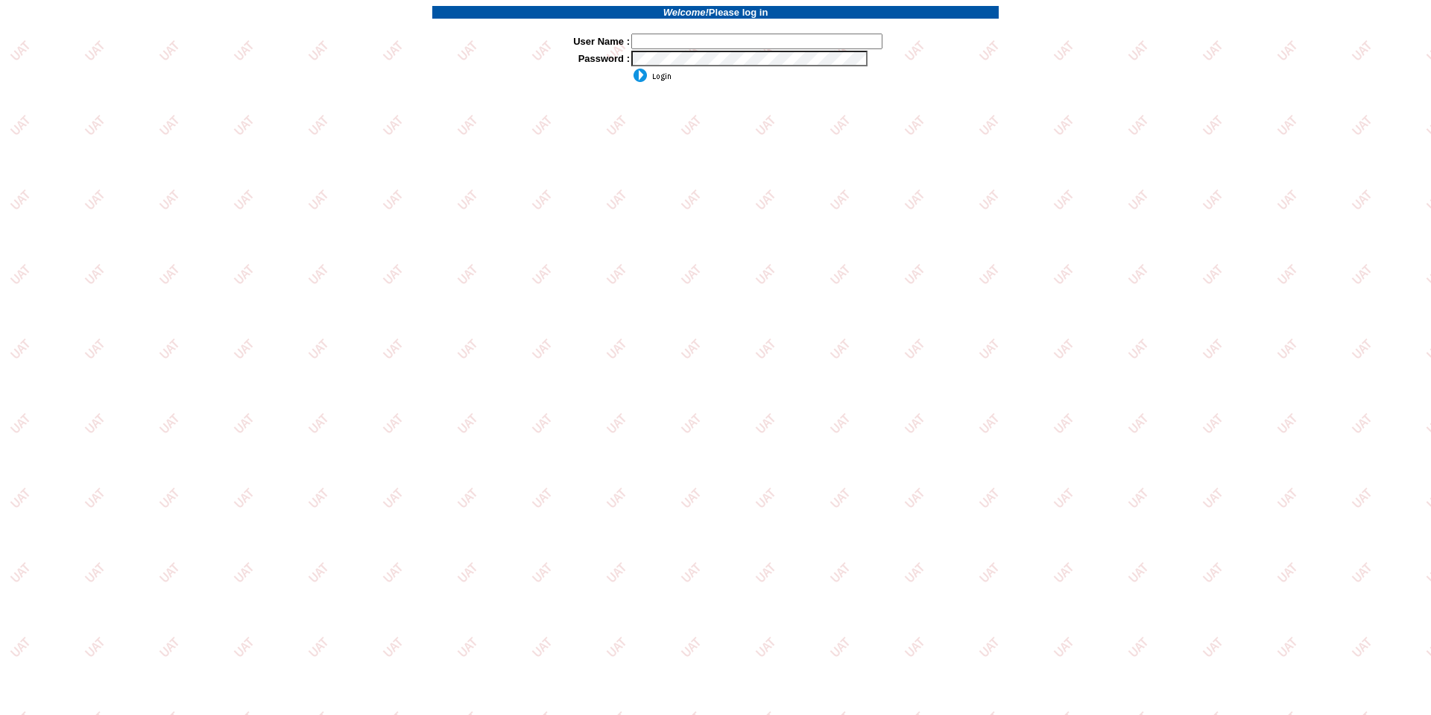
click at [668, 41] on input "text" at bounding box center [756, 42] width 251 height 16
type input "sdakes"
click at [631, 68] on input "image" at bounding box center [651, 75] width 40 height 15
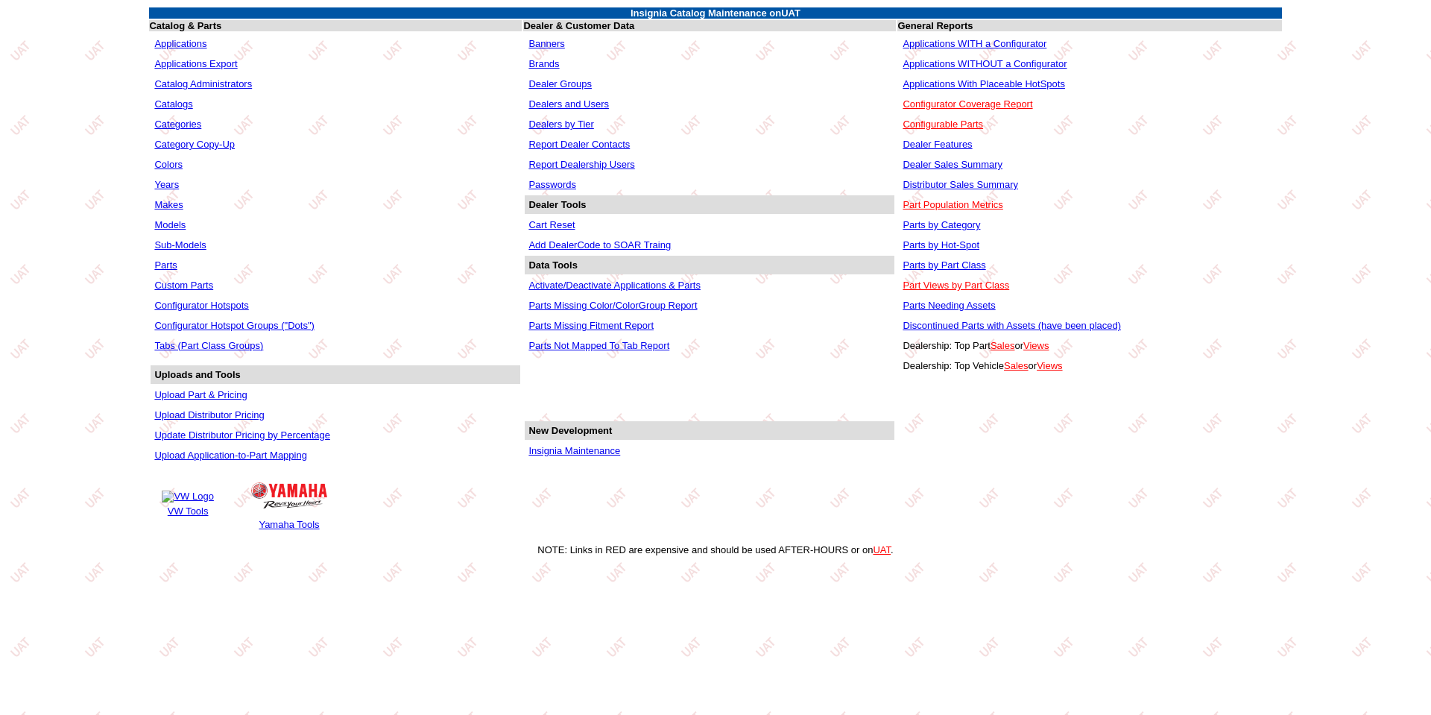
click at [963, 243] on link "Parts by Hot-Spot" at bounding box center [940, 244] width 77 height 11
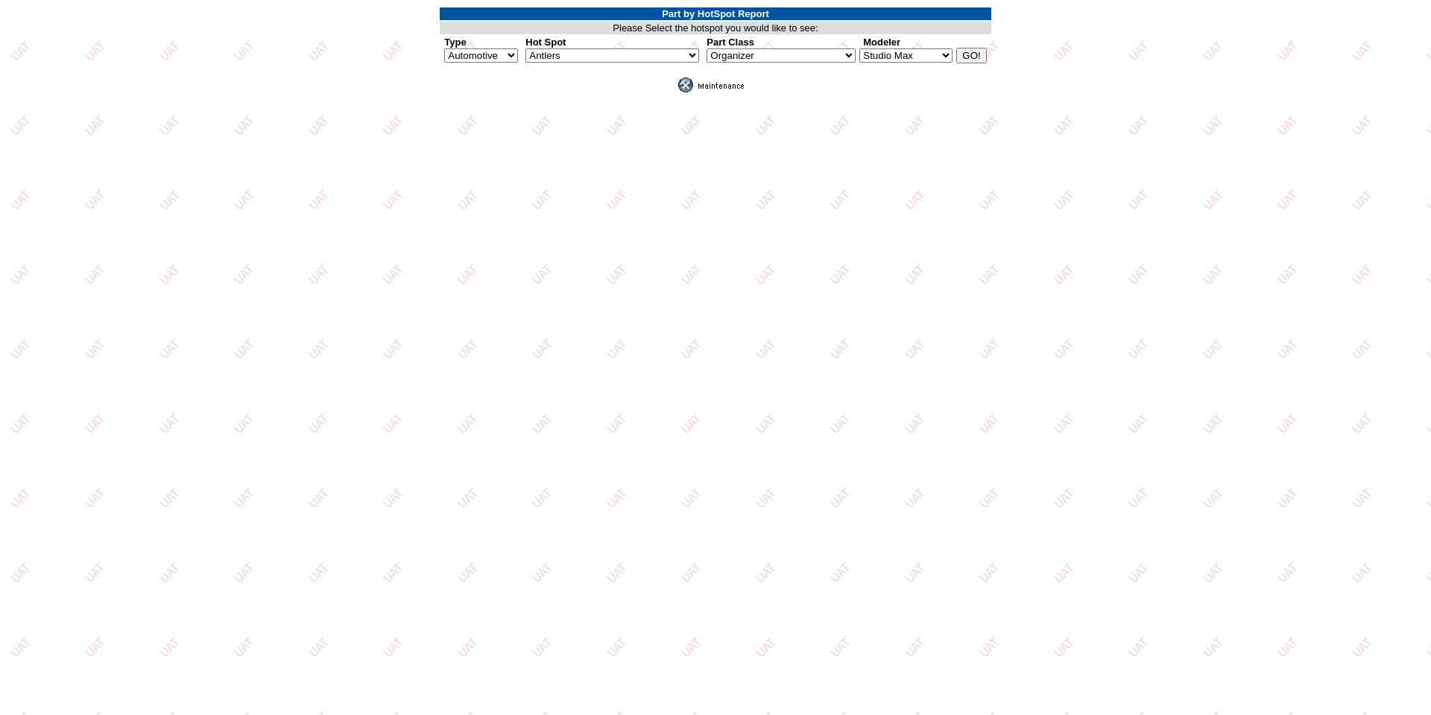
click at [686, 58] on select "Antlers APillarFogLight AssistSteps BackUpSensors BedCap BedCargo BedCrossRail …" at bounding box center [612, 55] width 174 height 14
select select "81"
click at [525, 48] on select "Antlers APillarFogLight AssistSteps BackUpSensors BedCap BedCargo BedCrossRail …" at bounding box center [612, 55] width 174 height 14
click at [928, 55] on select "Blender Manager Studio Max" at bounding box center [907, 55] width 93 height 14
select select "1"
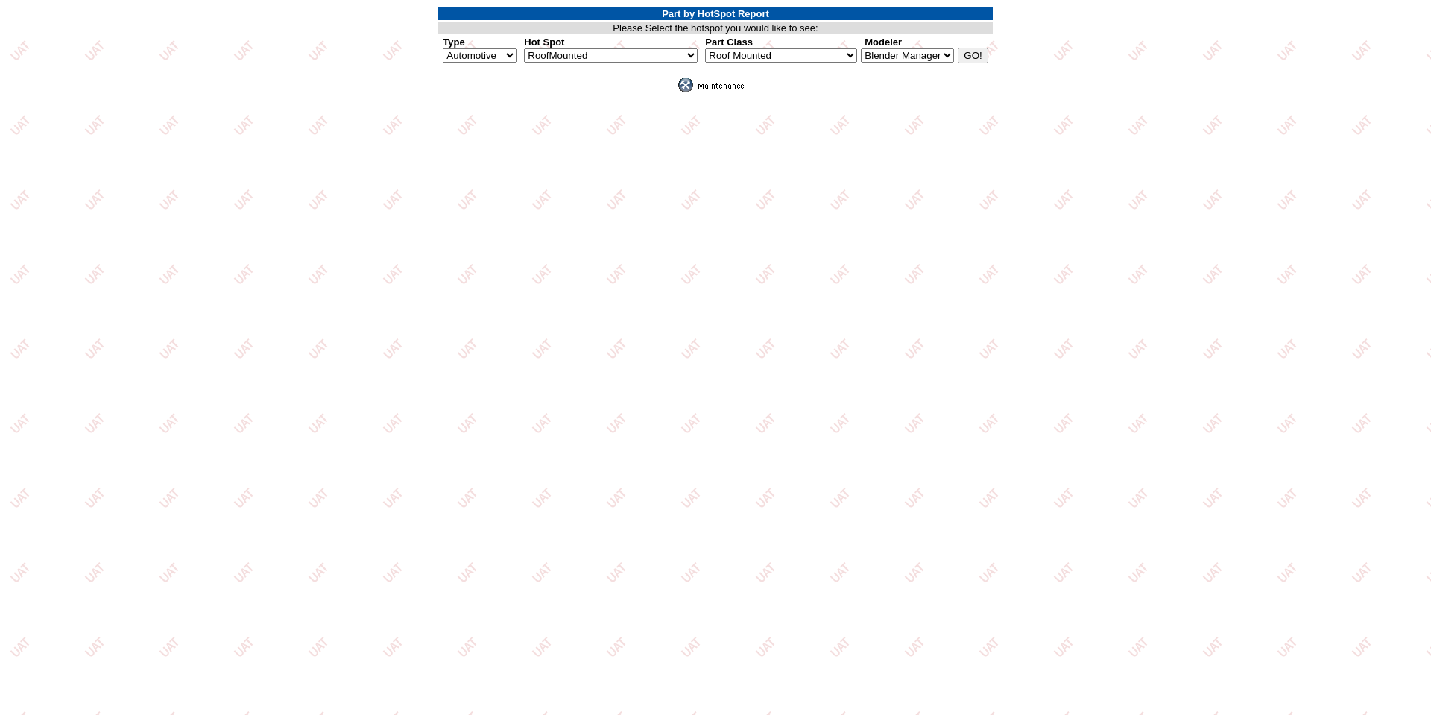
click at [861, 48] on select "Blender Manager Studio Max" at bounding box center [907, 55] width 93 height 14
click at [973, 55] on input "GO!" at bounding box center [973, 56] width 30 height 16
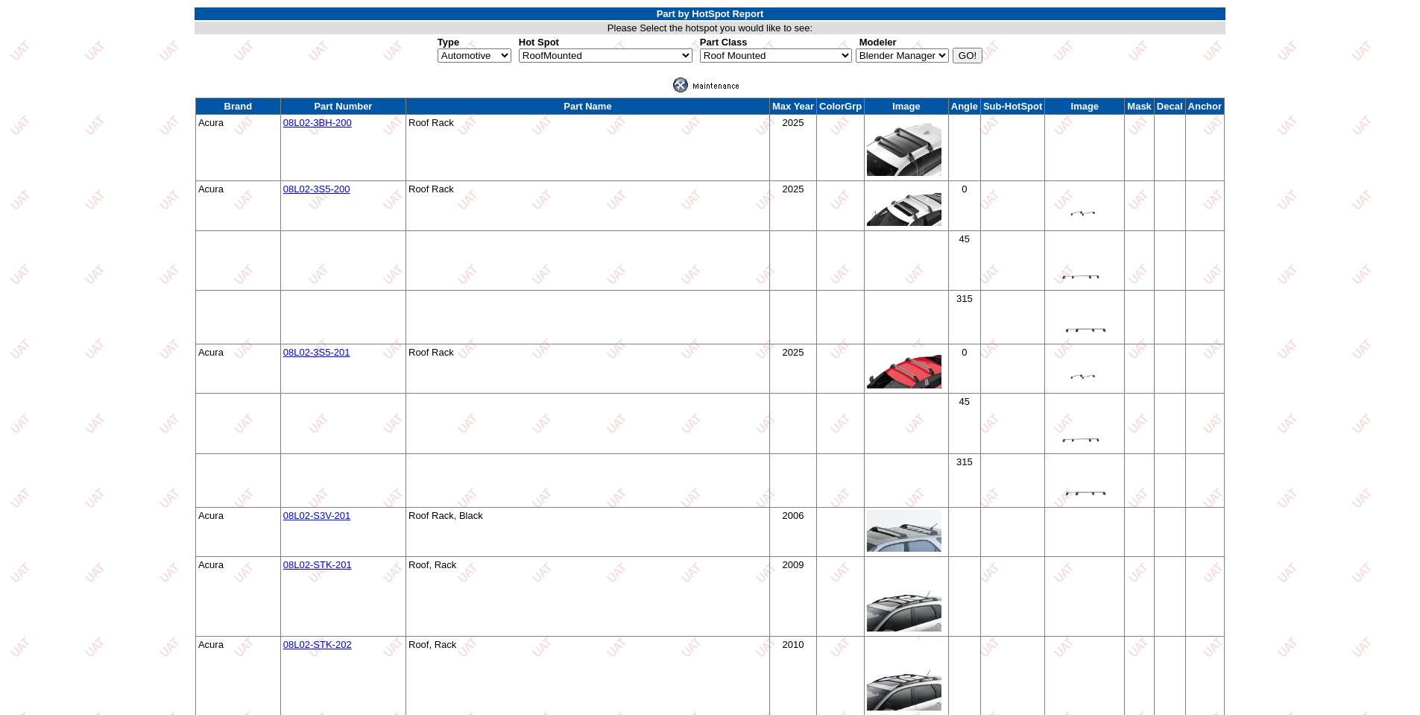
click at [746, 246] on td at bounding box center [588, 260] width 364 height 60
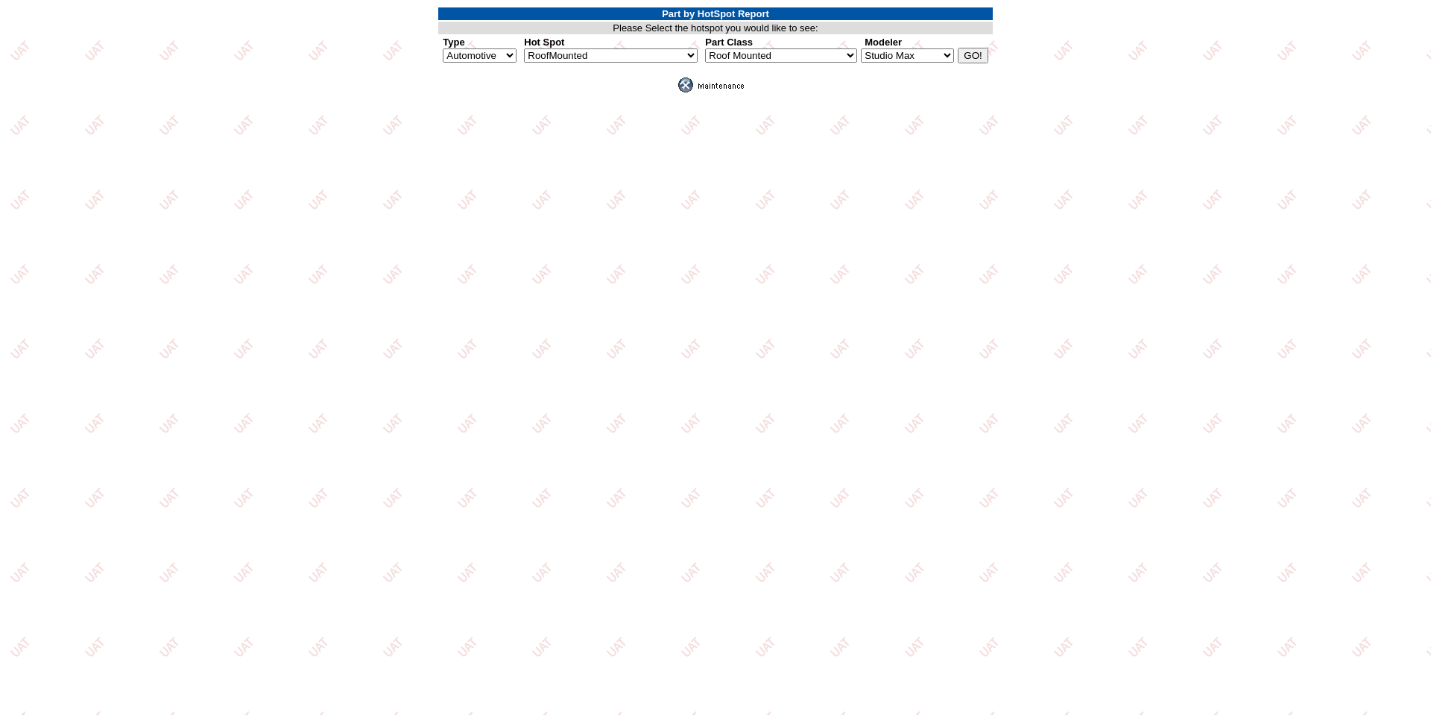
click at [712, 85] on img at bounding box center [715, 85] width 75 height 15
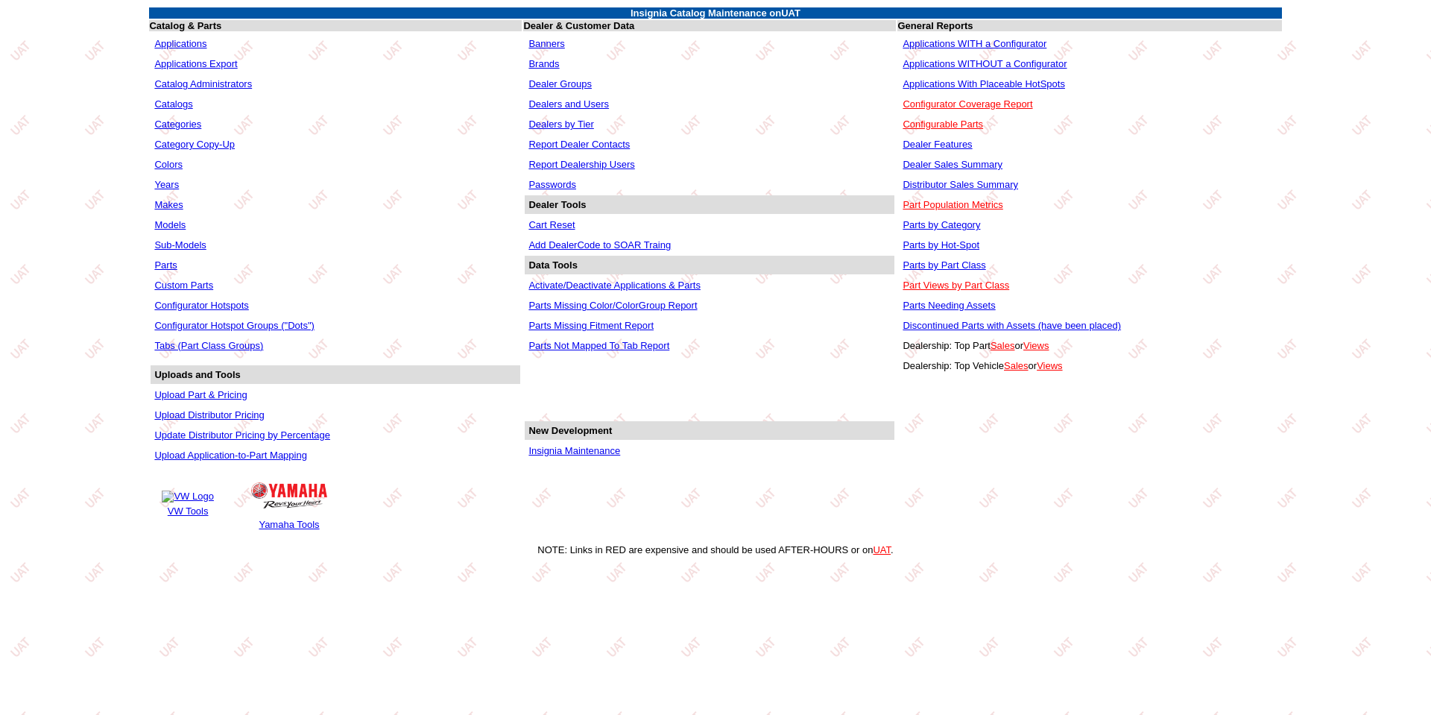
click at [952, 60] on link "Applications WITHOUT a Configurator" at bounding box center [984, 63] width 164 height 11
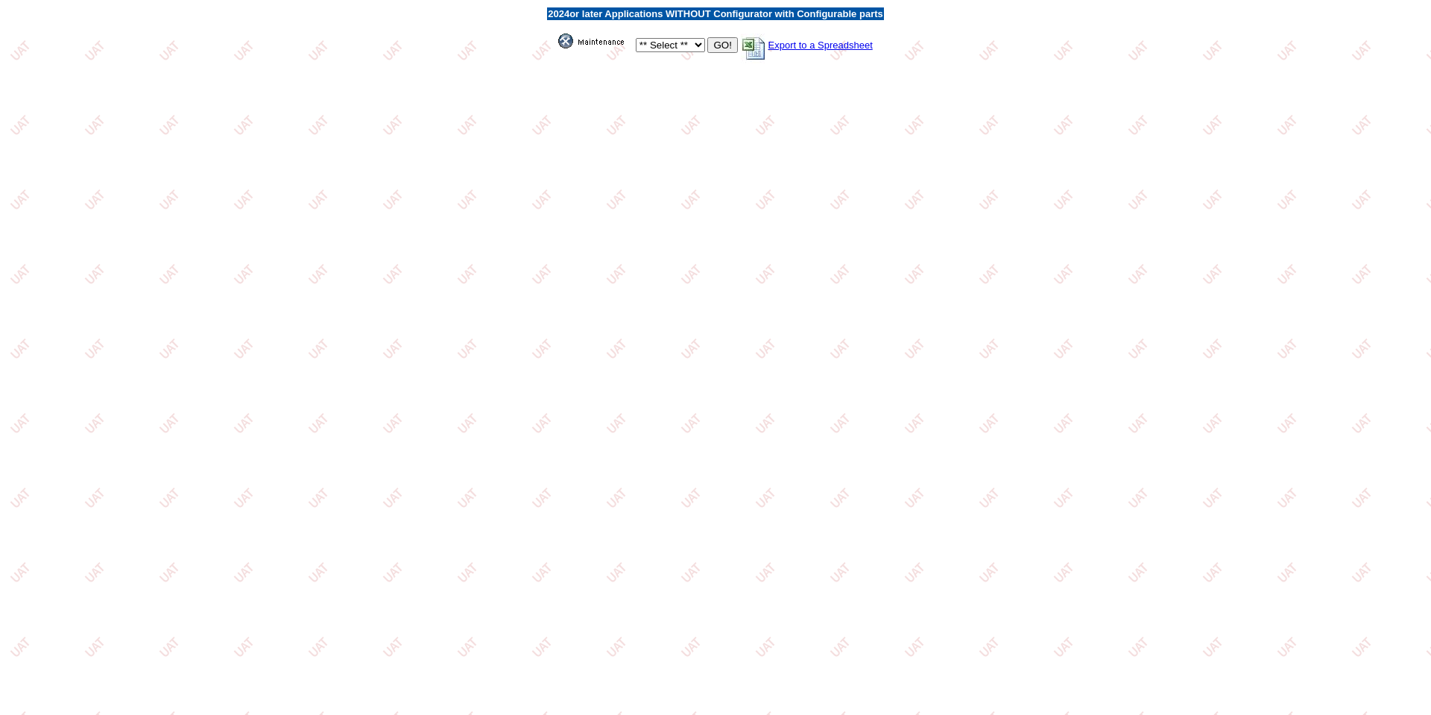
click at [695, 43] on select "** Select ** Acura Alfa Romeo Audi Bentley BMW DoubleTake [PERSON_NAME] Honda H…" at bounding box center [670, 45] width 69 height 14
click at [686, 42] on select "** Select ** Acura Alfa Romeo Audi Bentley BMW DoubleTake Ford GM Honda Hyundai…" at bounding box center [670, 45] width 69 height 14
select select "12"
click at [636, 38] on select "** Select ** Acura Alfa Romeo Audi Bentley BMW DoubleTake Ford GM Honda Hyundai…" at bounding box center [670, 45] width 69 height 14
drag, startPoint x: 0, startPoint y: 0, endPoint x: 719, endPoint y: 41, distance: 720.3
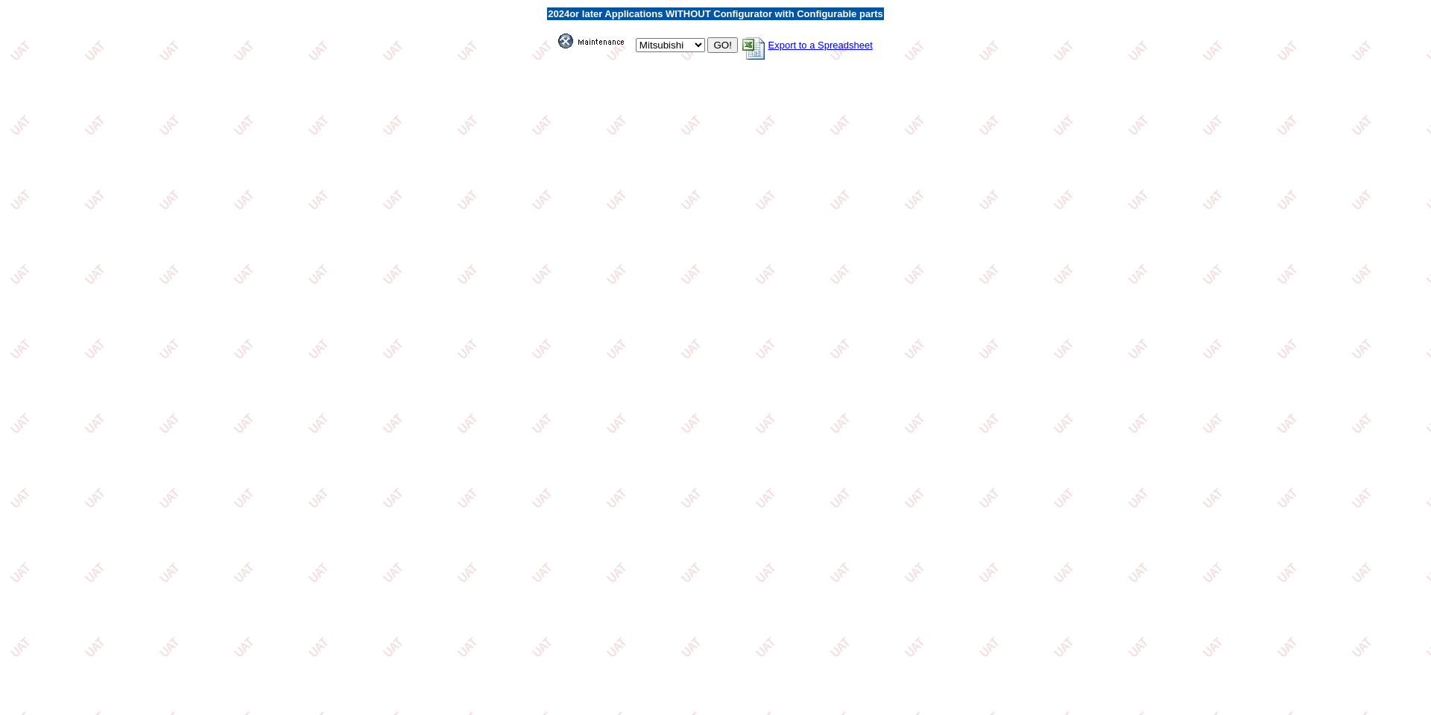
click at [719, 41] on input "GO!" at bounding box center [722, 45] width 30 height 16
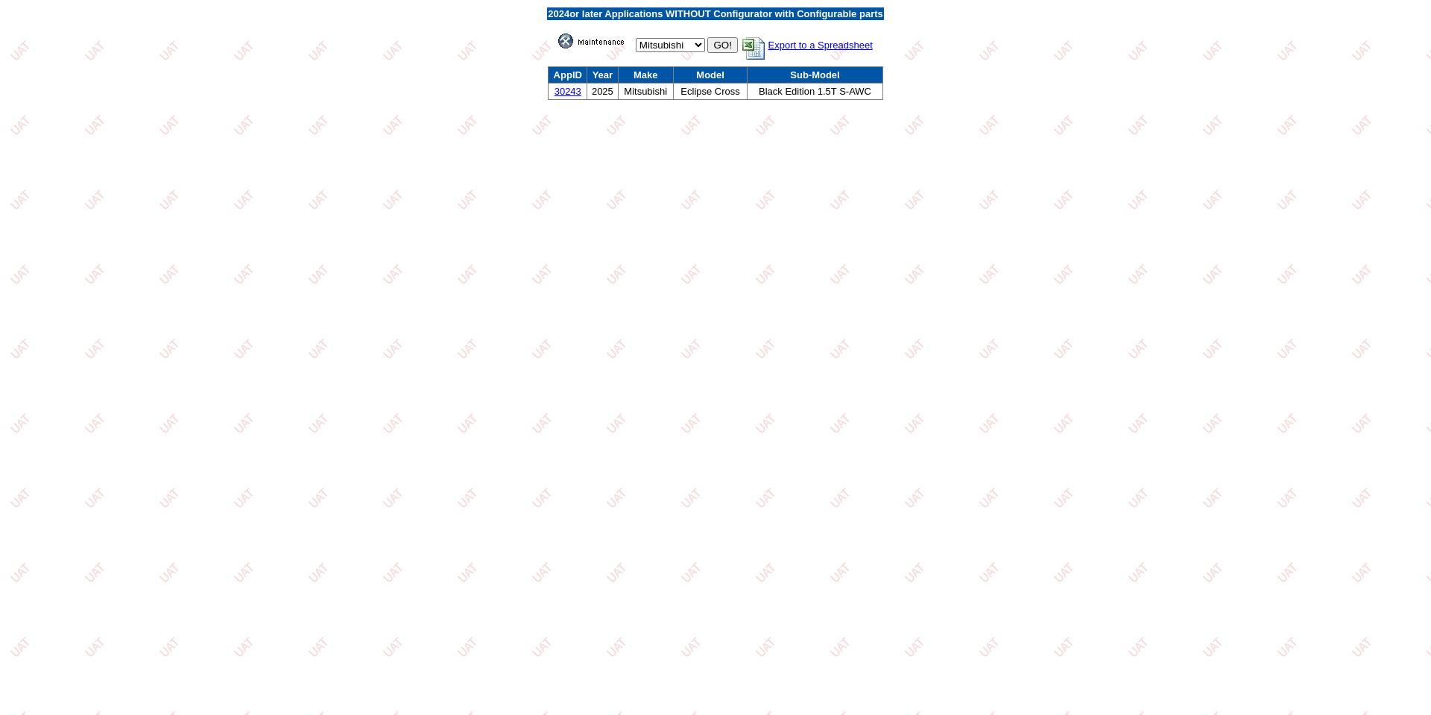
click at [594, 39] on img at bounding box center [595, 41] width 75 height 15
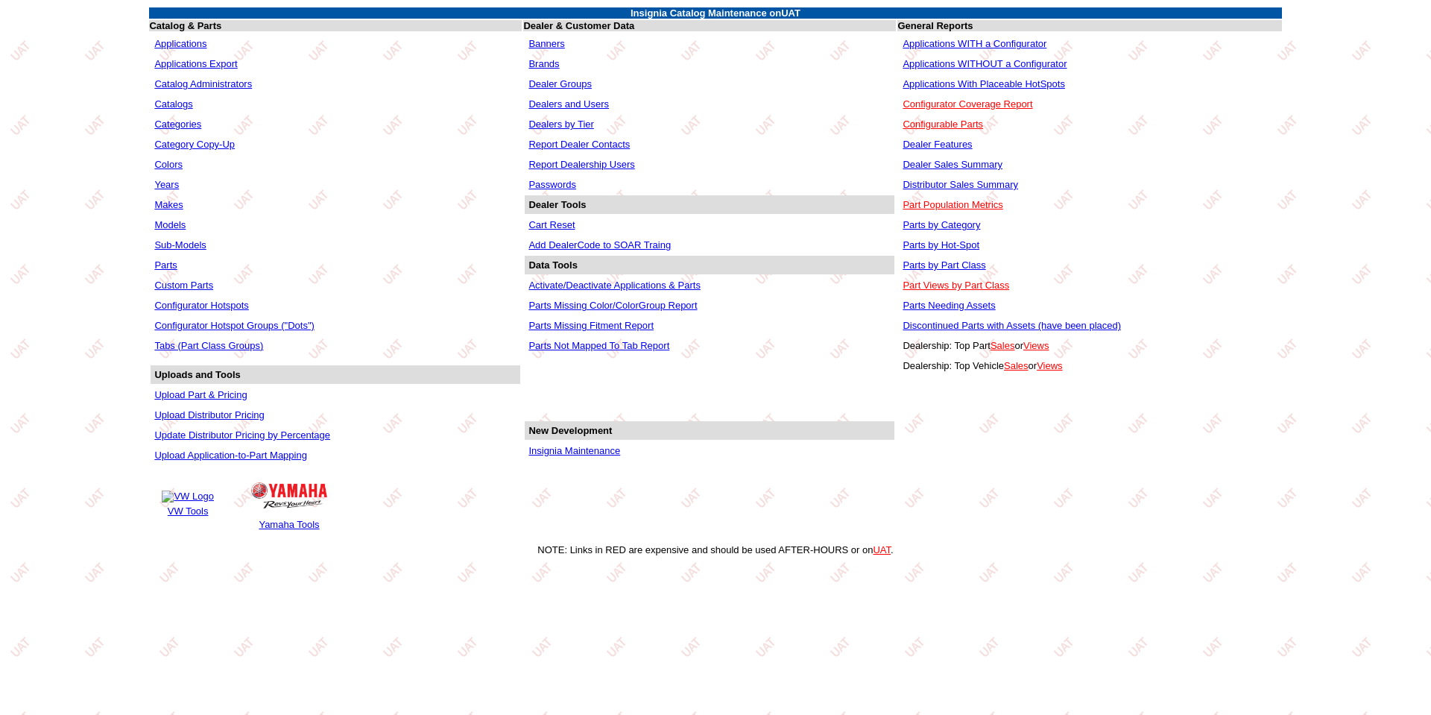
click at [985, 65] on link "Applications WITHOUT a Configurator" at bounding box center [984, 63] width 164 height 11
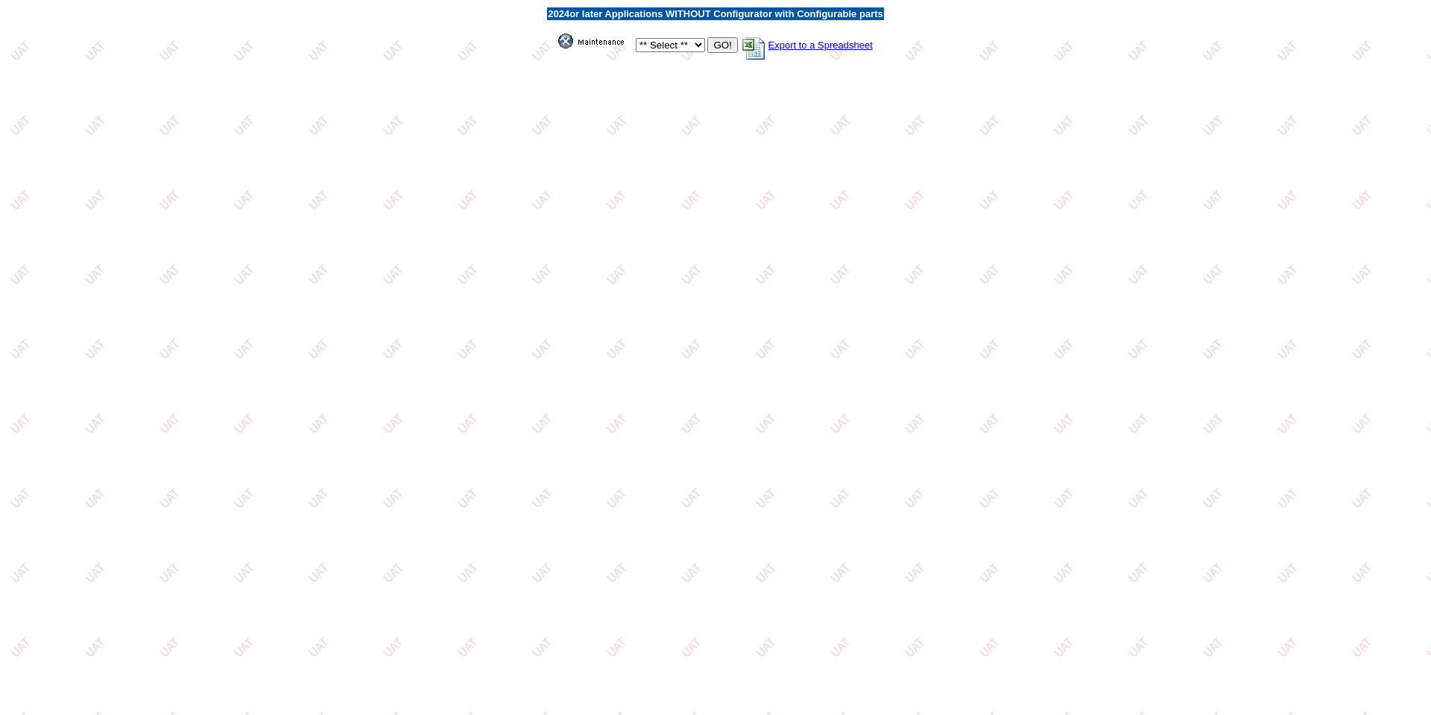
click at [698, 44] on select "** Select ** Acura Alfa Romeo Audi Bentley BMW DoubleTake Ford GM Honda Hyundai…" at bounding box center [670, 45] width 69 height 14
select select "1"
click at [636, 38] on select "** Select ** Acura Alfa Romeo Audi Bentley BMW DoubleTake Ford GM Honda Hyundai…" at bounding box center [670, 45] width 69 height 14
click at [721, 49] on input "GO!" at bounding box center [722, 45] width 30 height 16
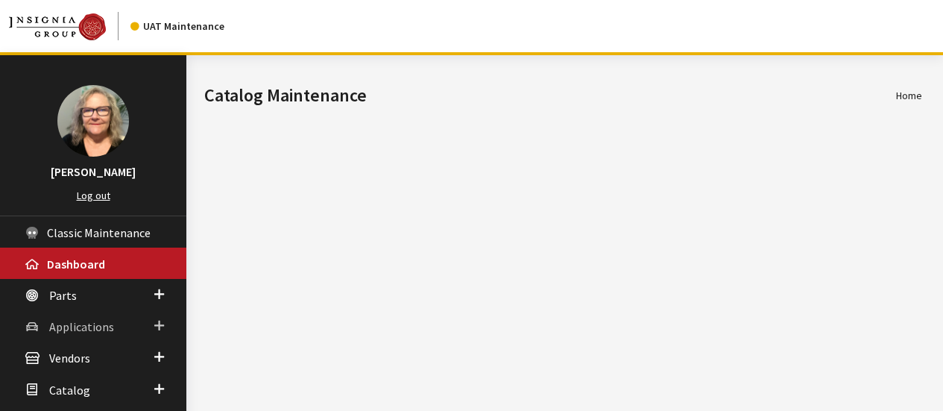
click at [155, 320] on span at bounding box center [159, 325] width 10 height 19
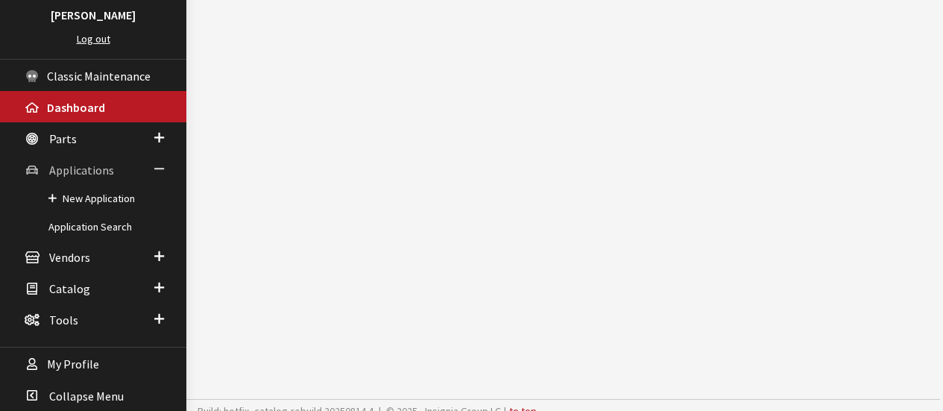
scroll to position [165, 0]
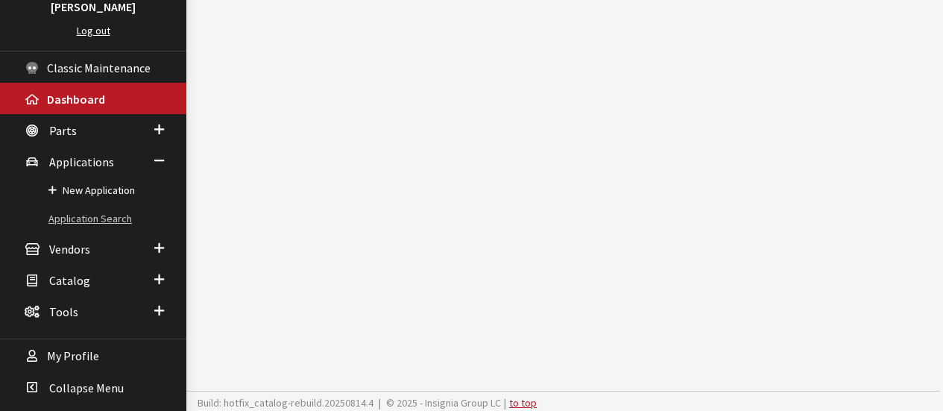
click at [91, 214] on link "Application Search" at bounding box center [93, 219] width 186 height 28
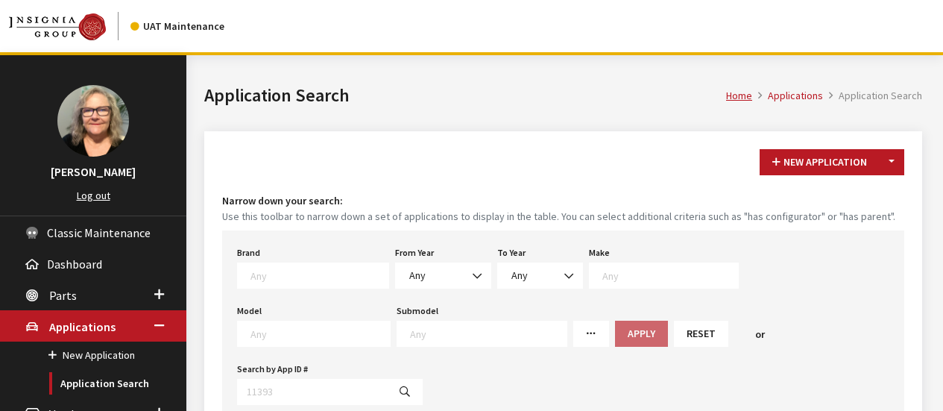
scroll to position [1, 0]
click at [336, 268] on span at bounding box center [318, 273] width 142 height 13
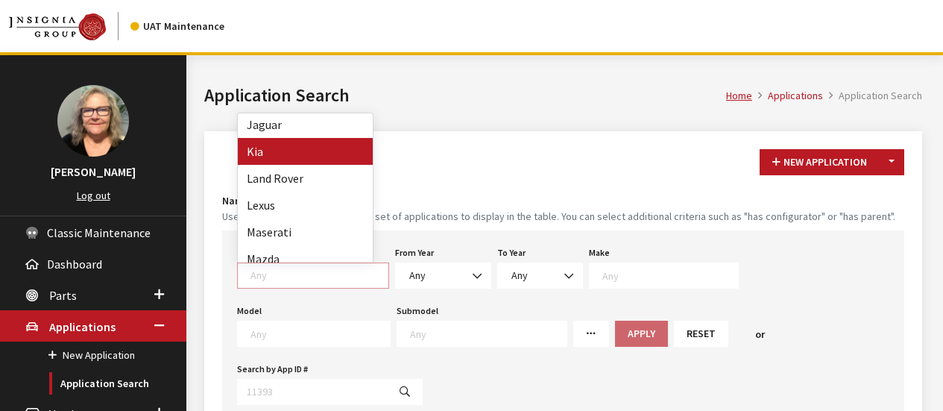
scroll to position [298, 0]
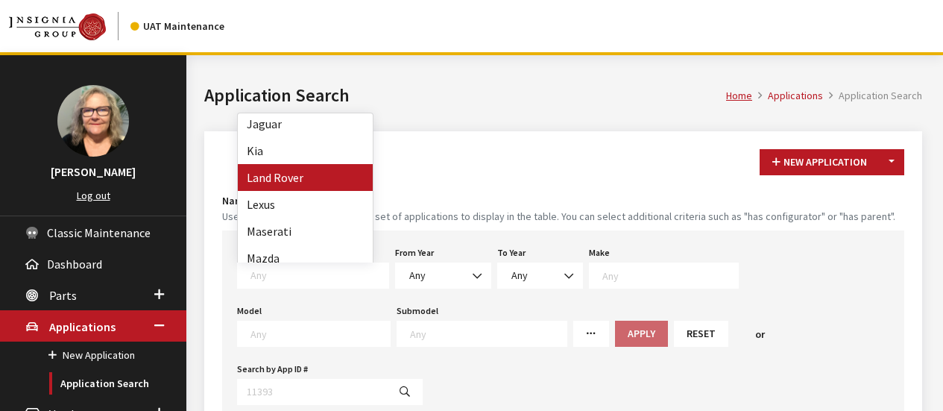
select select "550"
select select
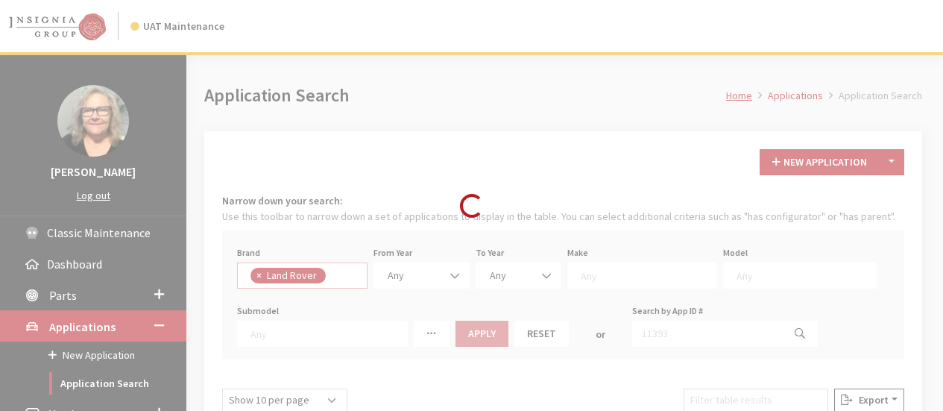
scroll to position [198, 0]
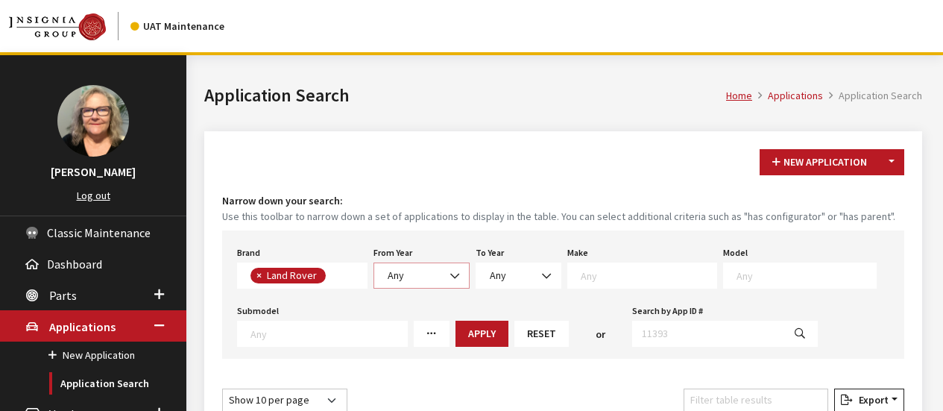
click at [446, 271] on span at bounding box center [455, 275] width 25 height 25
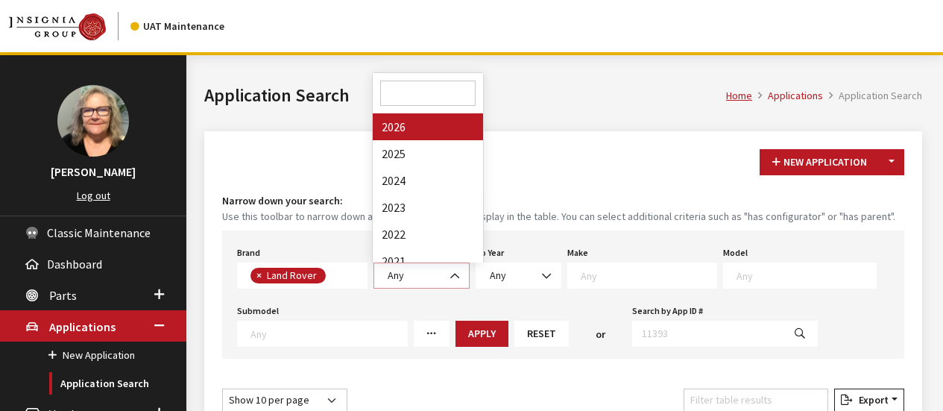
select select "2026"
select select
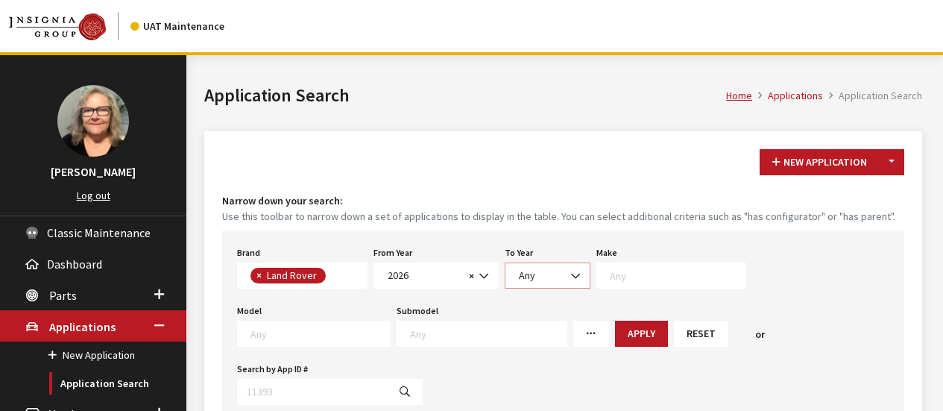
click at [560, 274] on span "Any" at bounding box center [547, 276] width 66 height 16
select select "2026"
select select
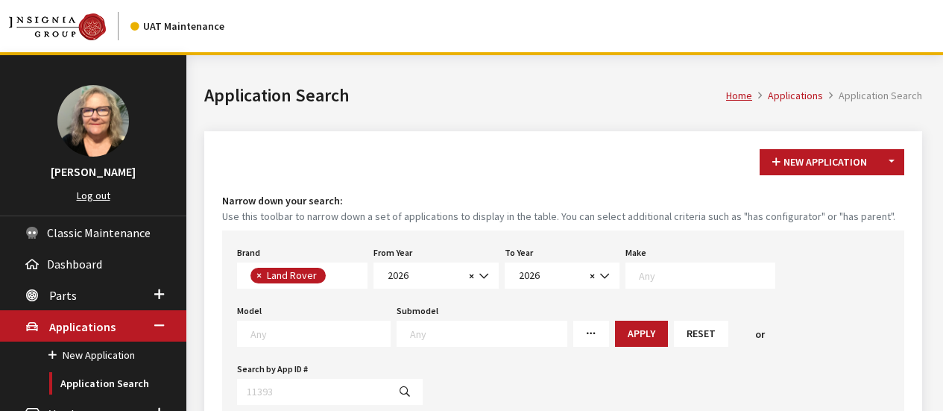
click at [672, 279] on textarea "Search" at bounding box center [707, 274] width 136 height 13
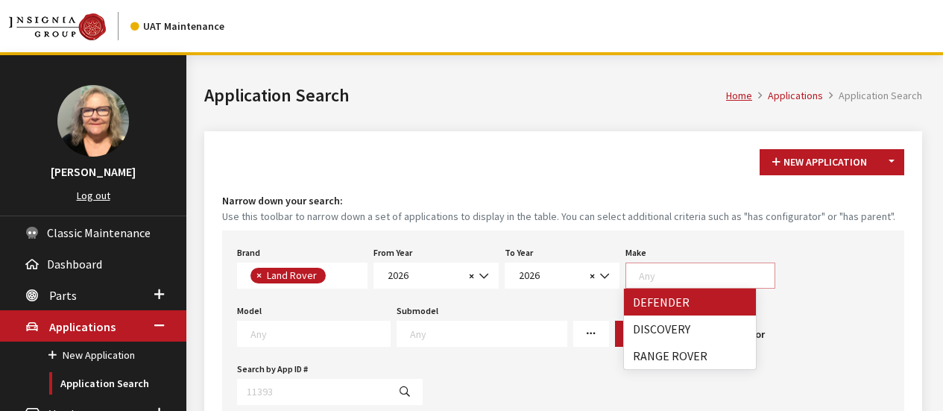
select select "64"
select select
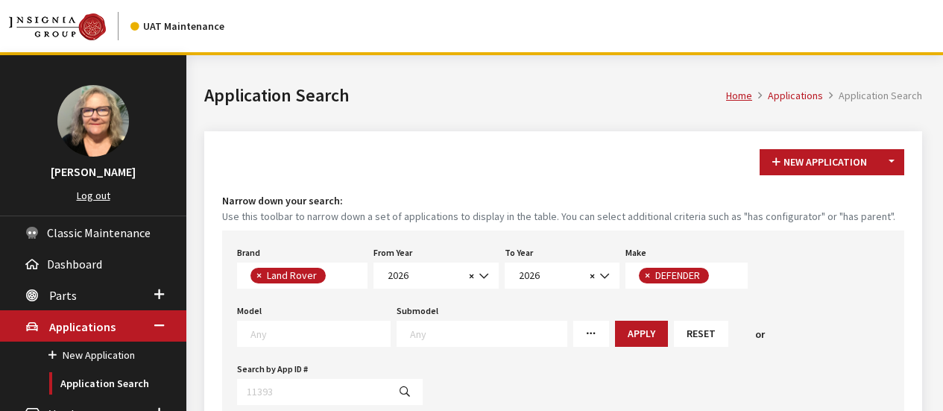
scroll to position [1, 0]
click at [303, 325] on span at bounding box center [318, 331] width 143 height 13
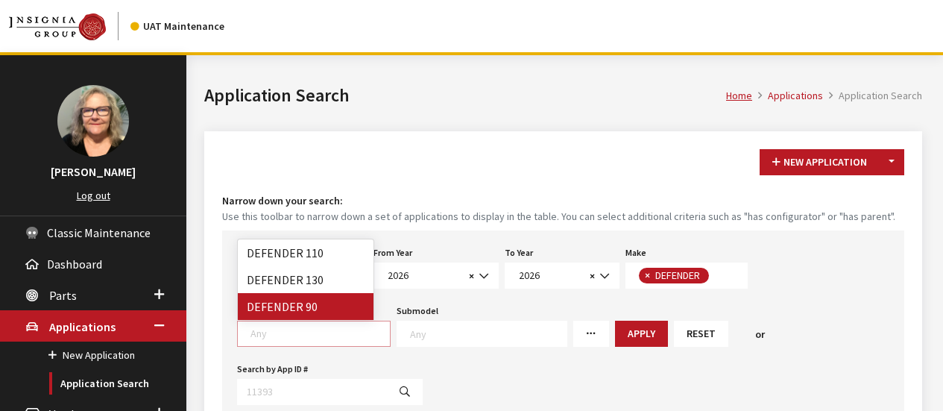
select select "1341"
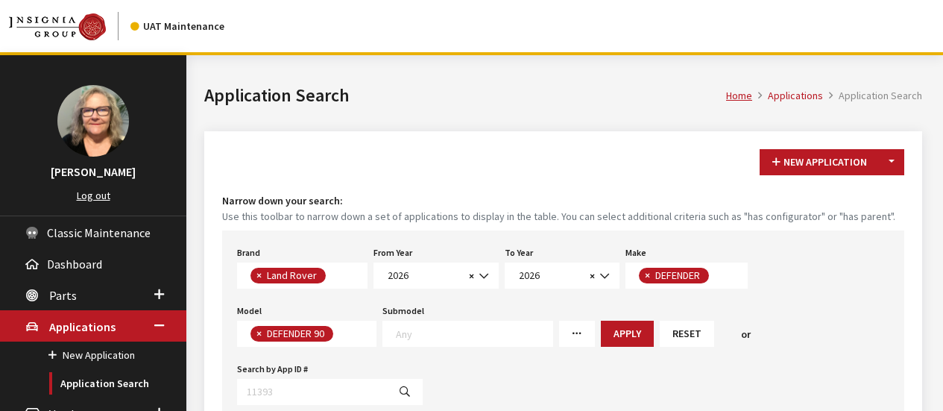
scroll to position [0, 0]
click at [431, 332] on textarea "Search" at bounding box center [474, 332] width 157 height 13
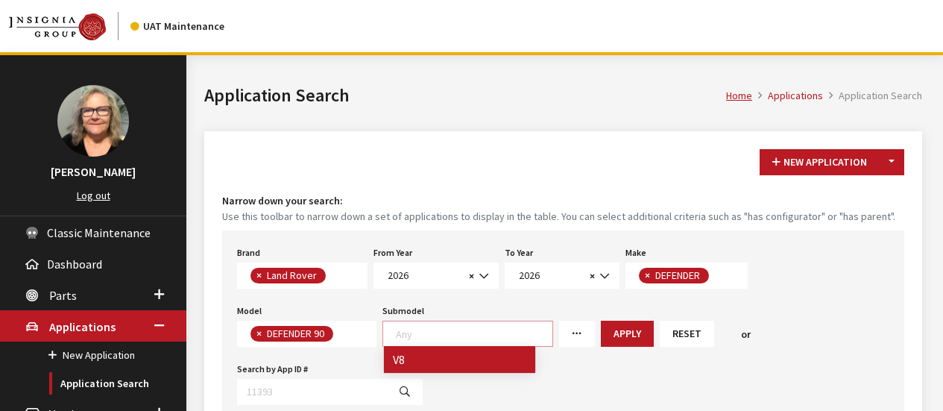
select select "158"
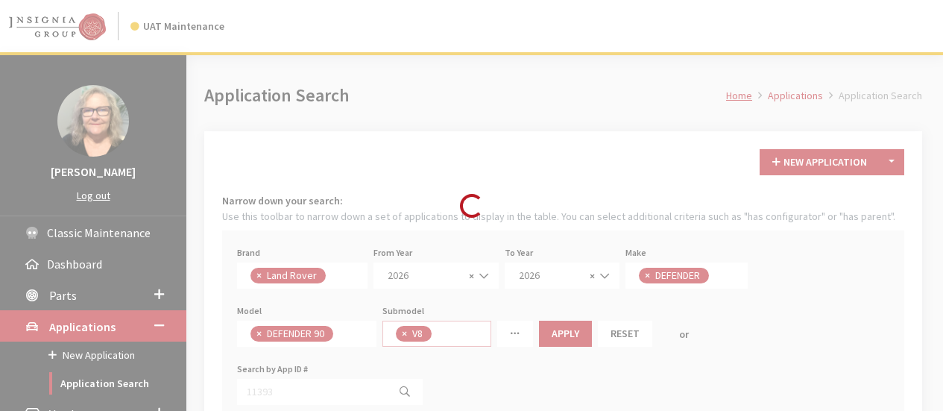
scroll to position [16, 0]
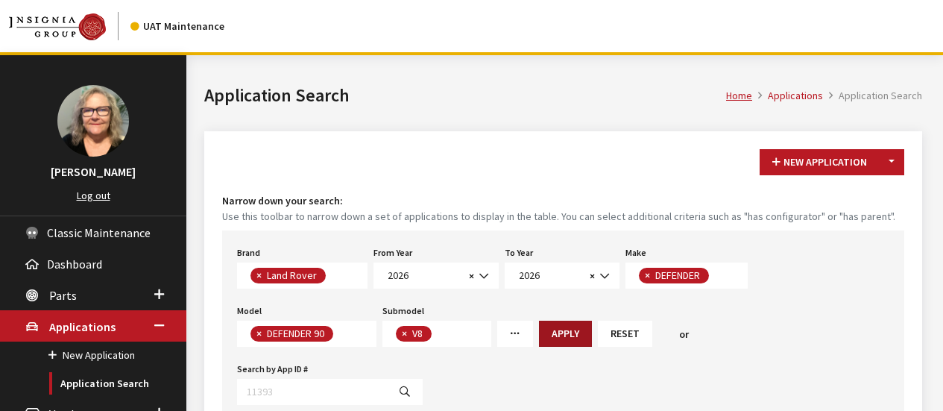
click at [557, 322] on button "Apply" at bounding box center [565, 333] width 53 height 26
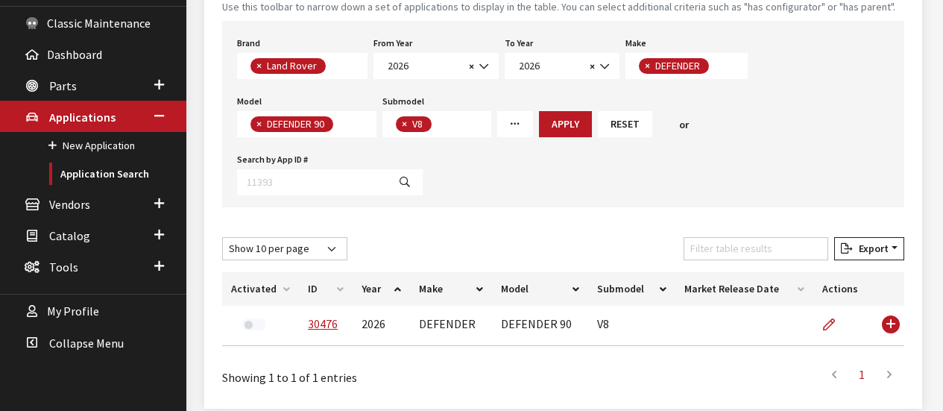
scroll to position [211, 0]
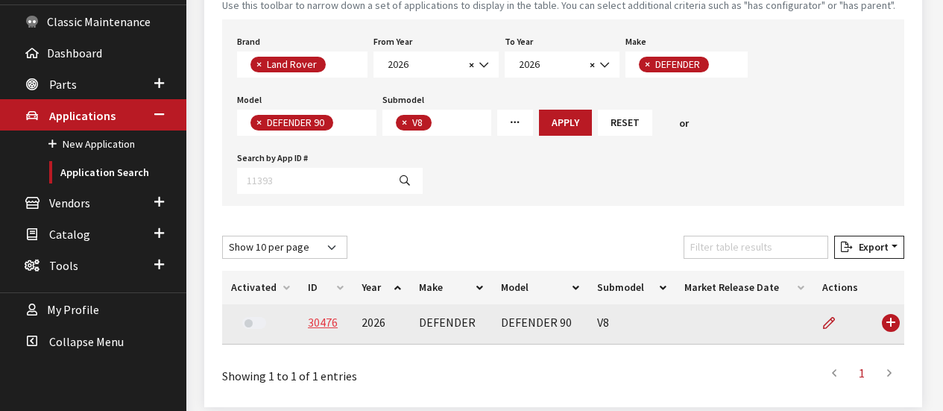
click at [323, 314] on link "30476" at bounding box center [323, 321] width 30 height 15
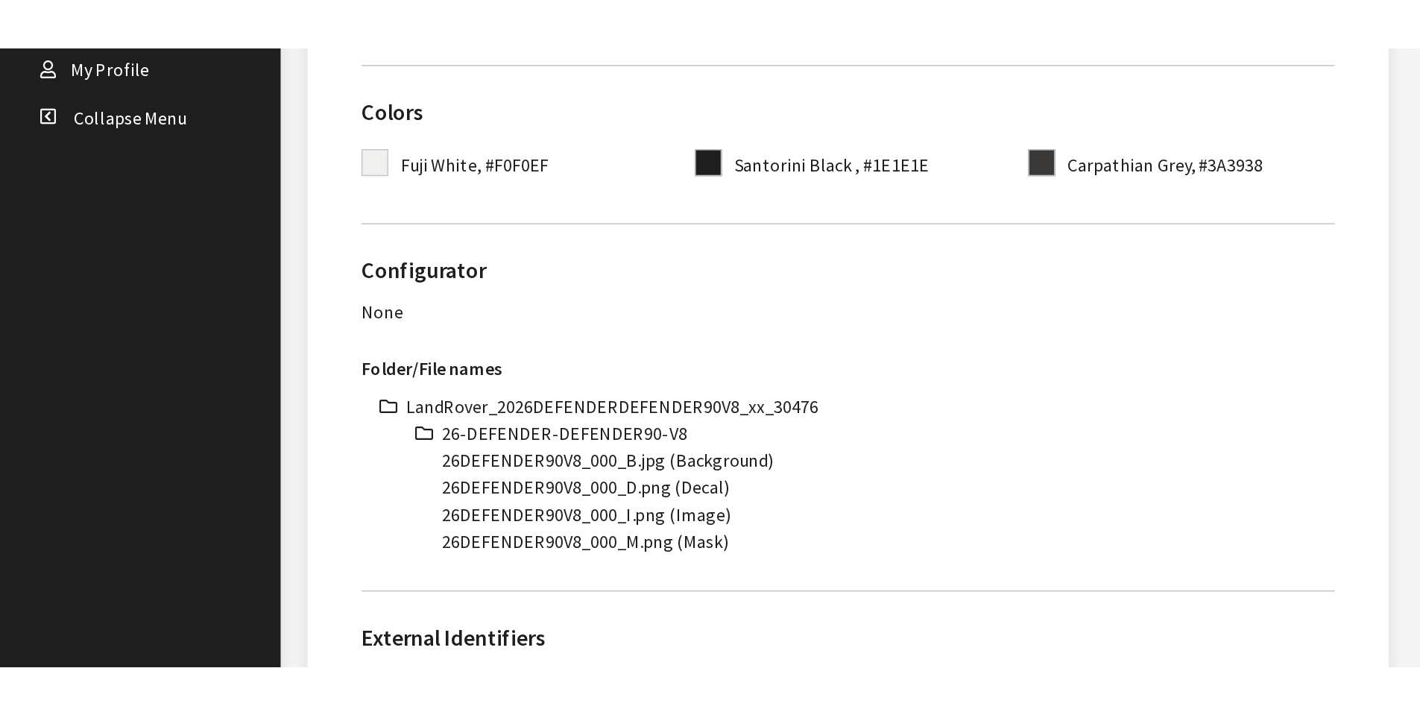
scroll to position [522, 0]
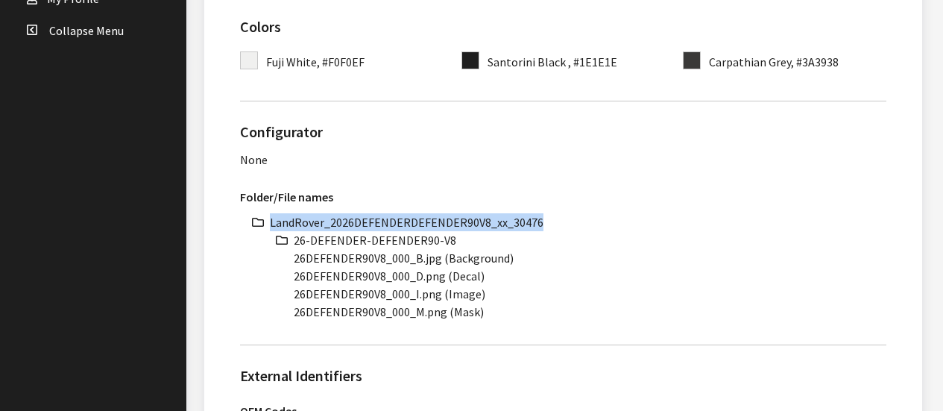
drag, startPoint x: 268, startPoint y: 219, endPoint x: 551, endPoint y: 216, distance: 283.2
click at [551, 216] on li "LandRover_2026DEFENDERDEFENDER90V8_xx_30476" at bounding box center [578, 222] width 616 height 18
copy li "LandRover_2026DEFENDERDEFENDER90V8_xx_30476"
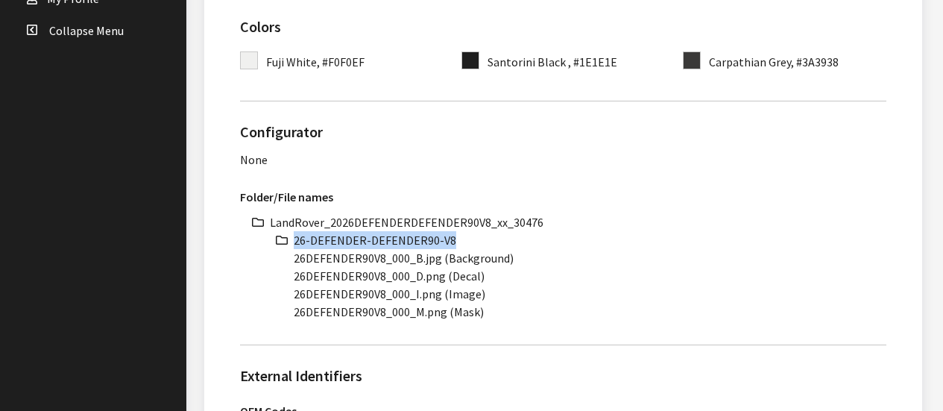
drag, startPoint x: 296, startPoint y: 241, endPoint x: 452, endPoint y: 241, distance: 156.5
click at [452, 241] on li "26-DEFENDER-DEFENDER90-V8" at bounding box center [590, 240] width 592 height 18
copy li "26-DEFENDER-DEFENDER90-V8"
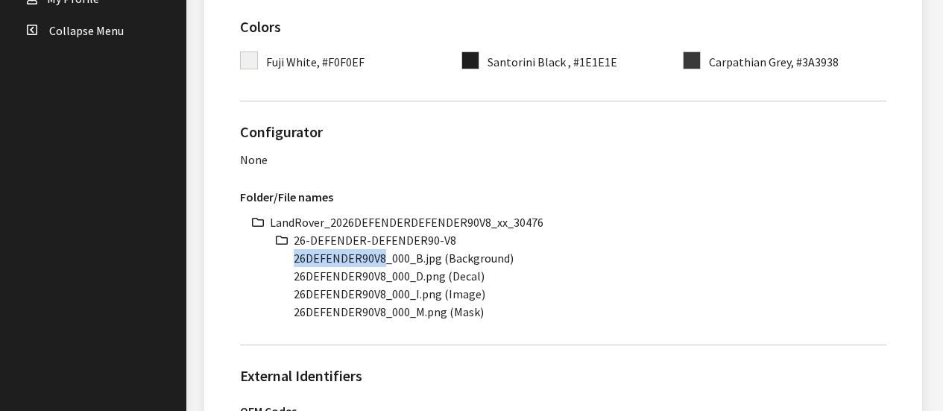
drag, startPoint x: 296, startPoint y: 259, endPoint x: 381, endPoint y: 261, distance: 85.0
click at [381, 261] on li "26DEFENDER90V8_000_B.jpg (Background)" at bounding box center [590, 258] width 592 height 18
copy li "26DEFENDER90V8"
